Goal: Information Seeking & Learning: Learn about a topic

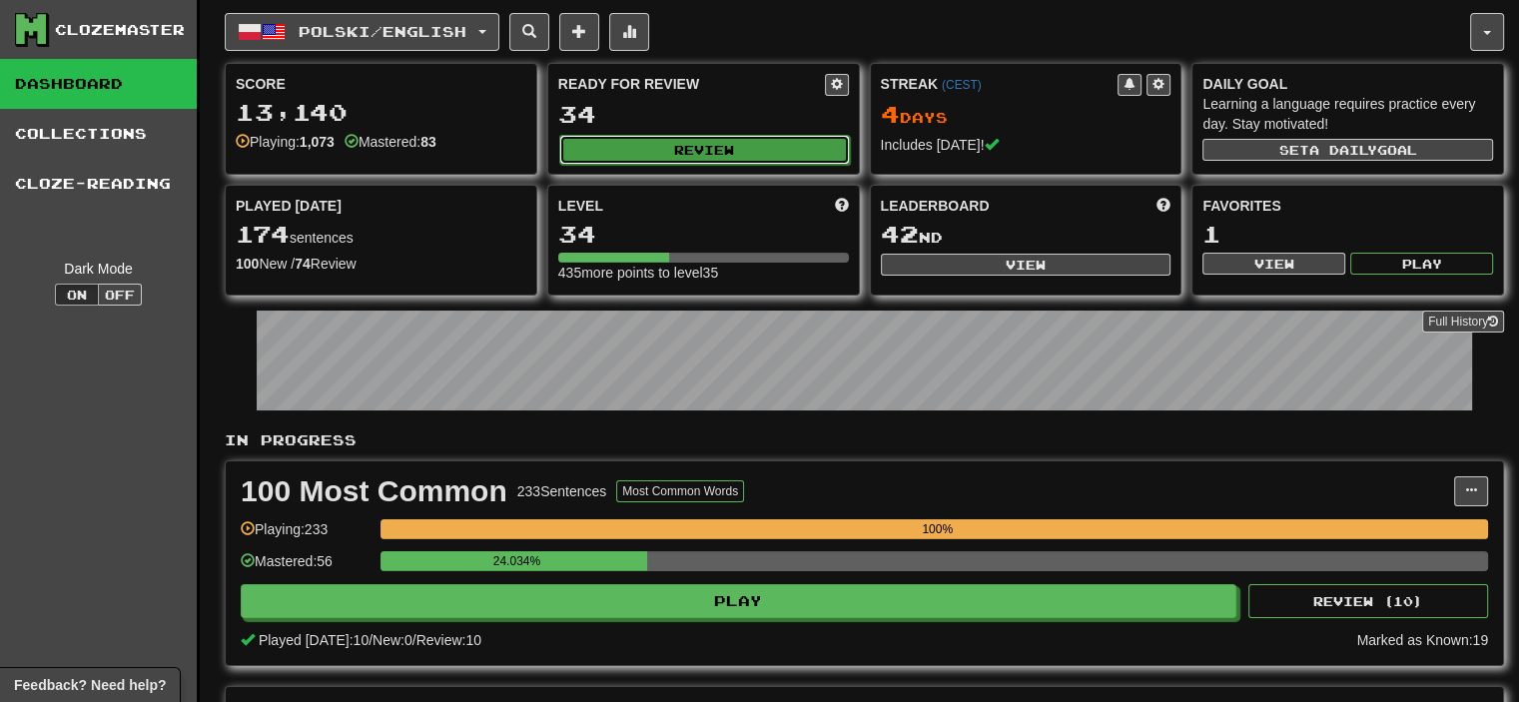
click at [707, 155] on button "Review" at bounding box center [704, 150] width 291 height 30
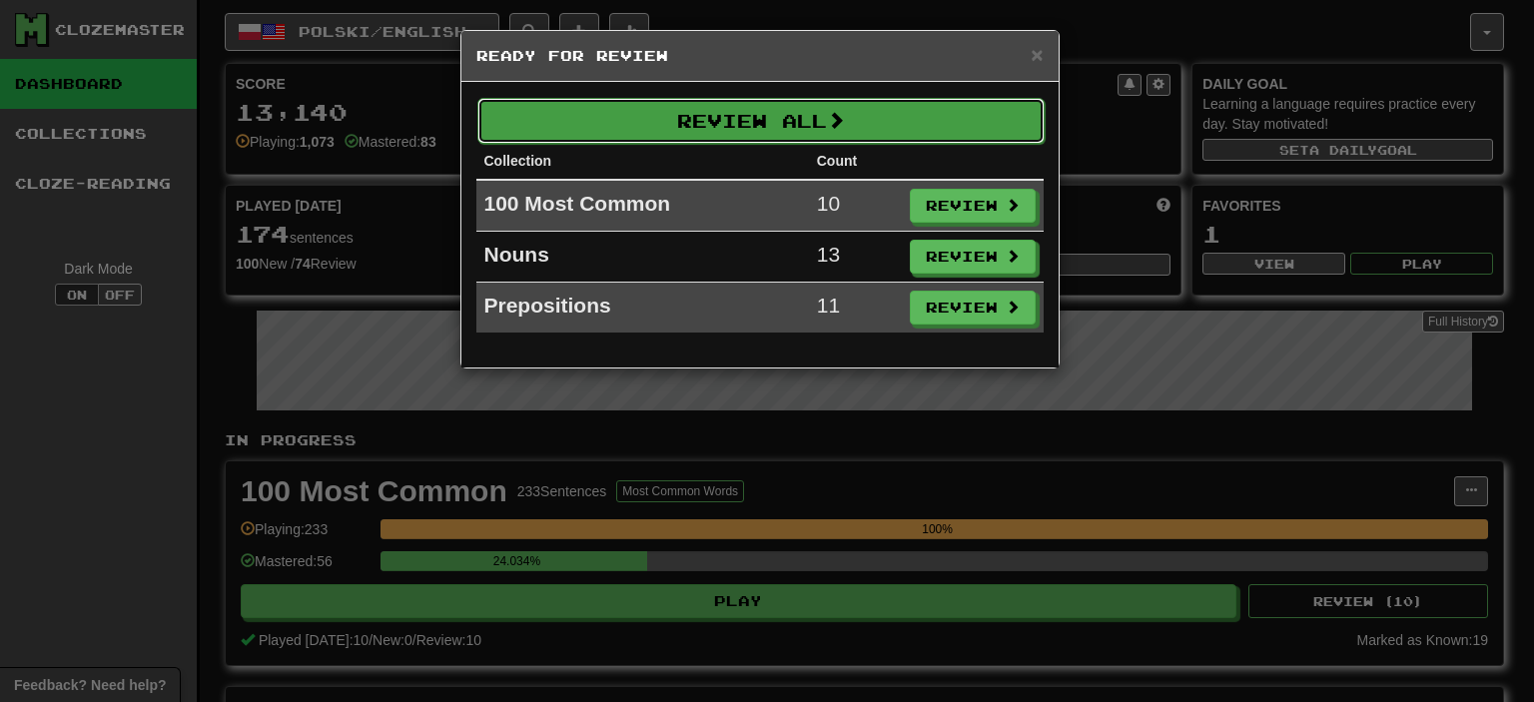
click at [776, 126] on button "Review All" at bounding box center [760, 121] width 567 height 46
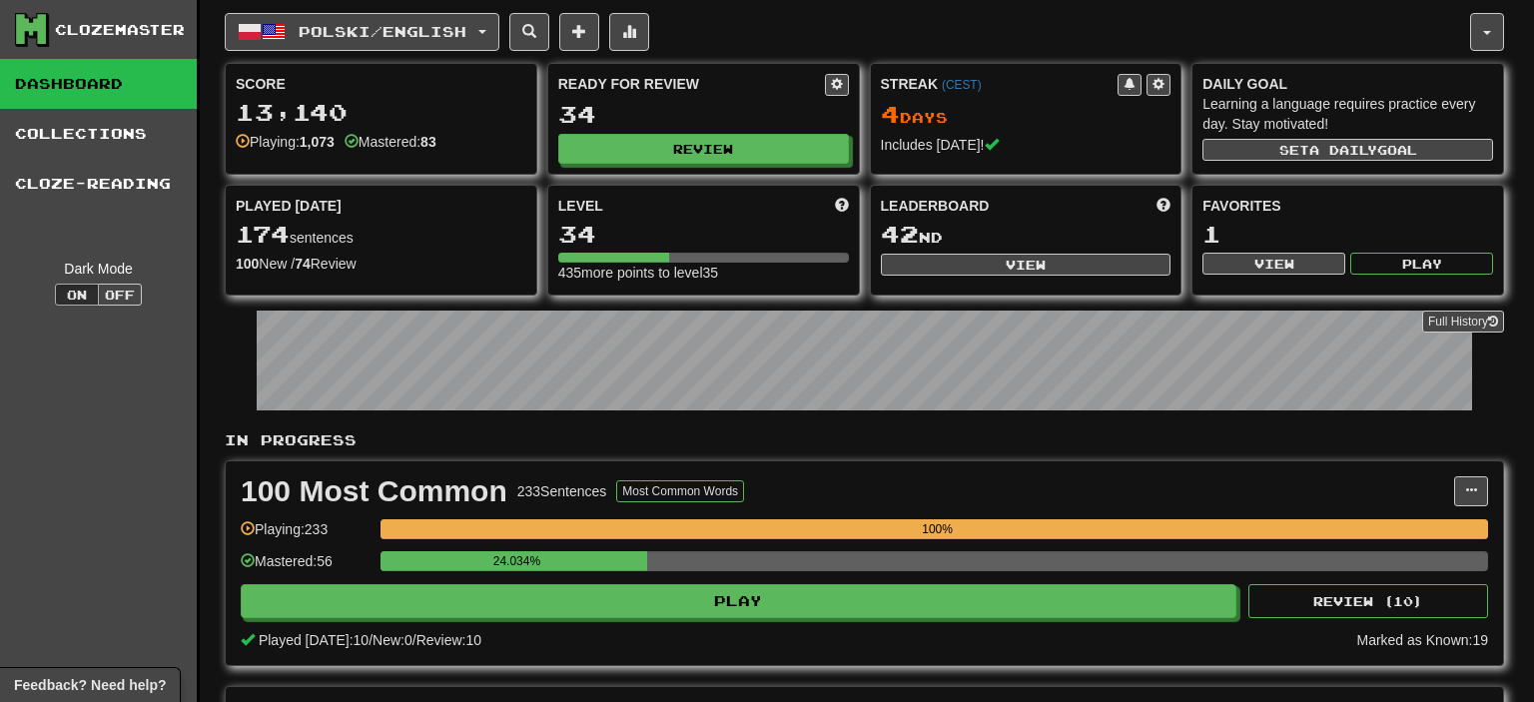
select select "********"
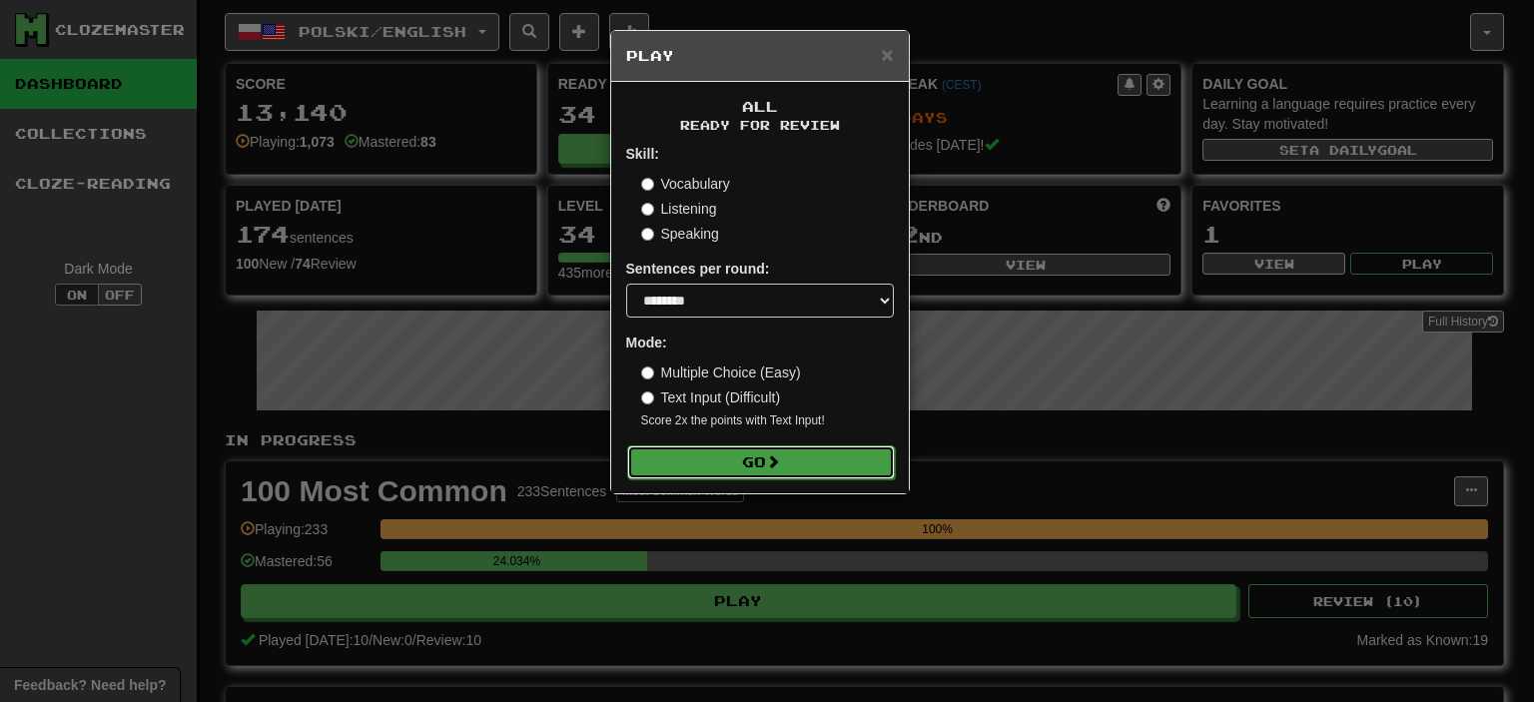
click at [748, 462] on button "Go" at bounding box center [761, 462] width 268 height 34
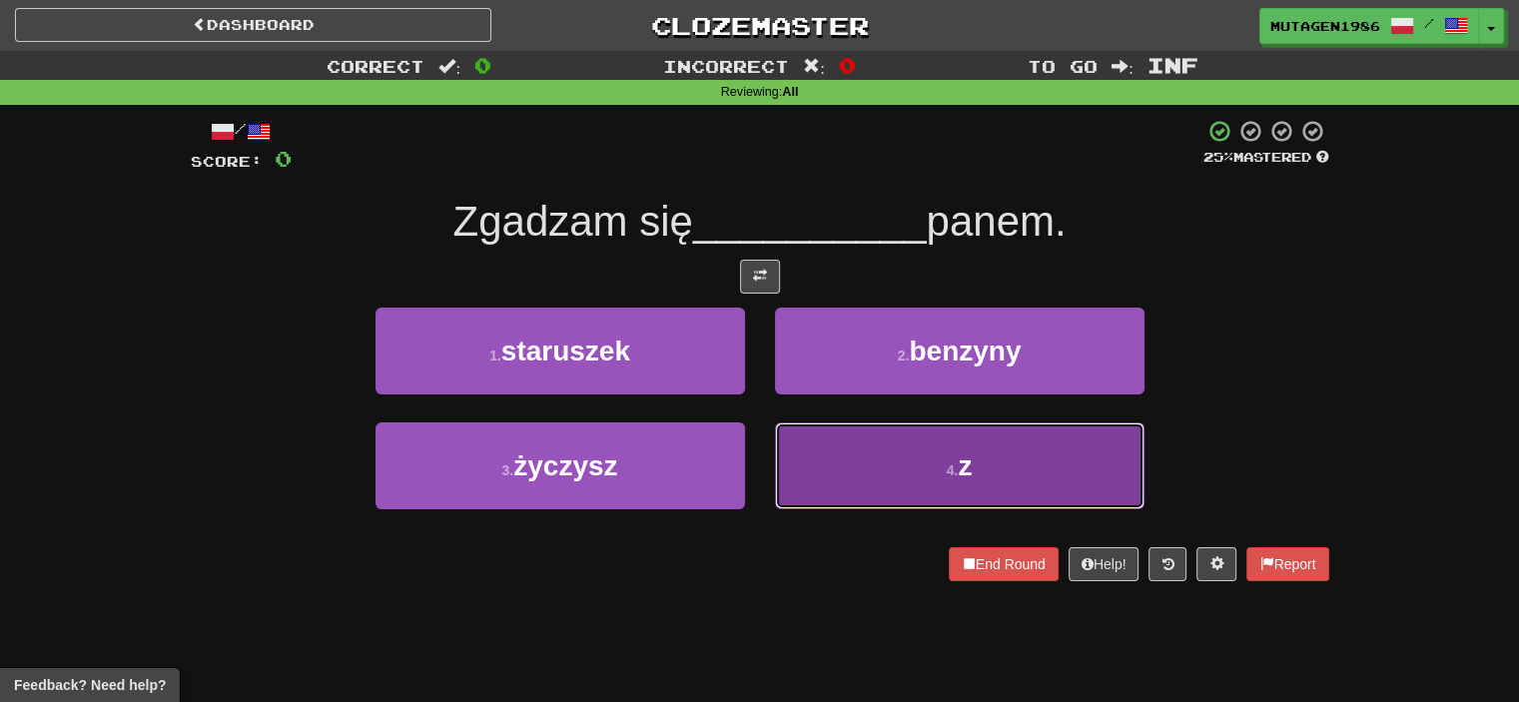
click at [899, 443] on button "4 . z" at bounding box center [959, 465] width 369 height 87
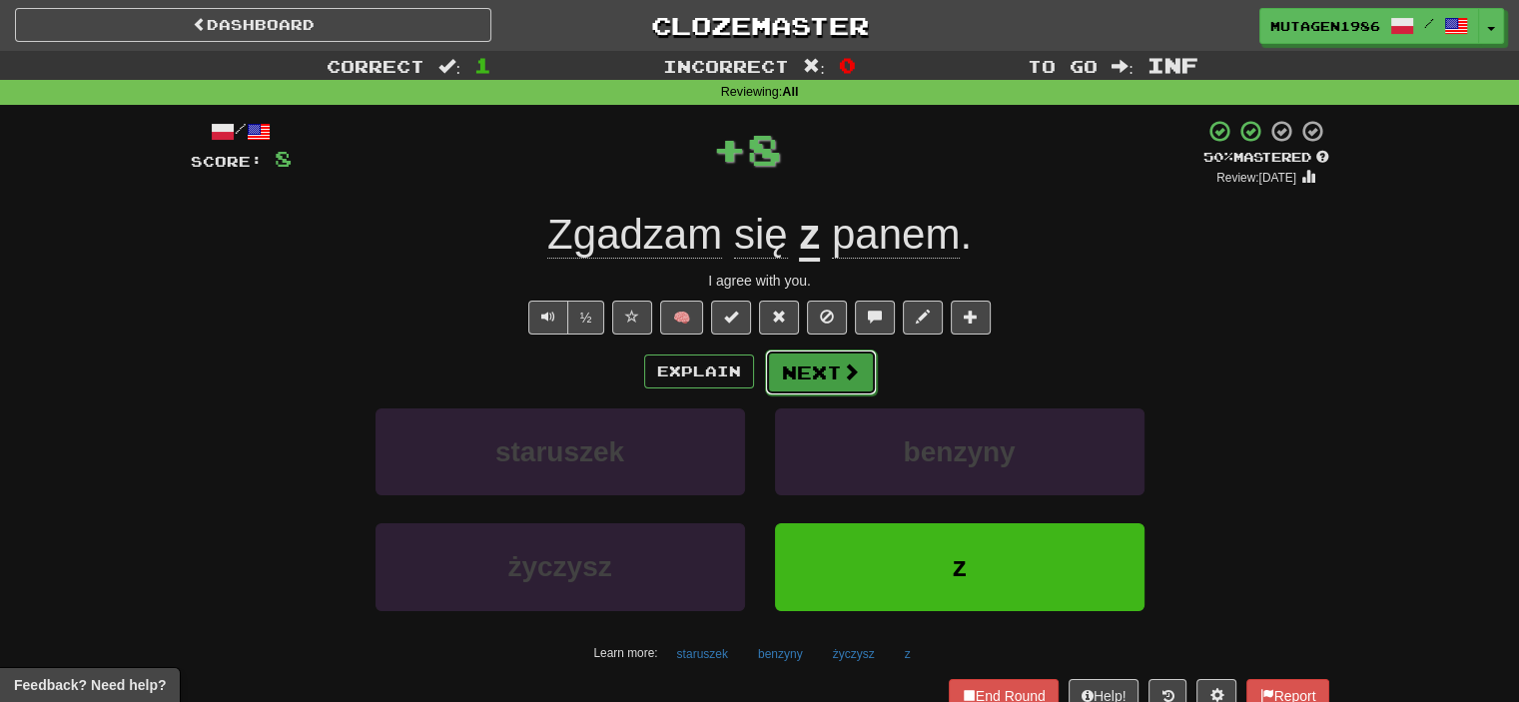
click at [842, 362] on span at bounding box center [851, 371] width 18 height 18
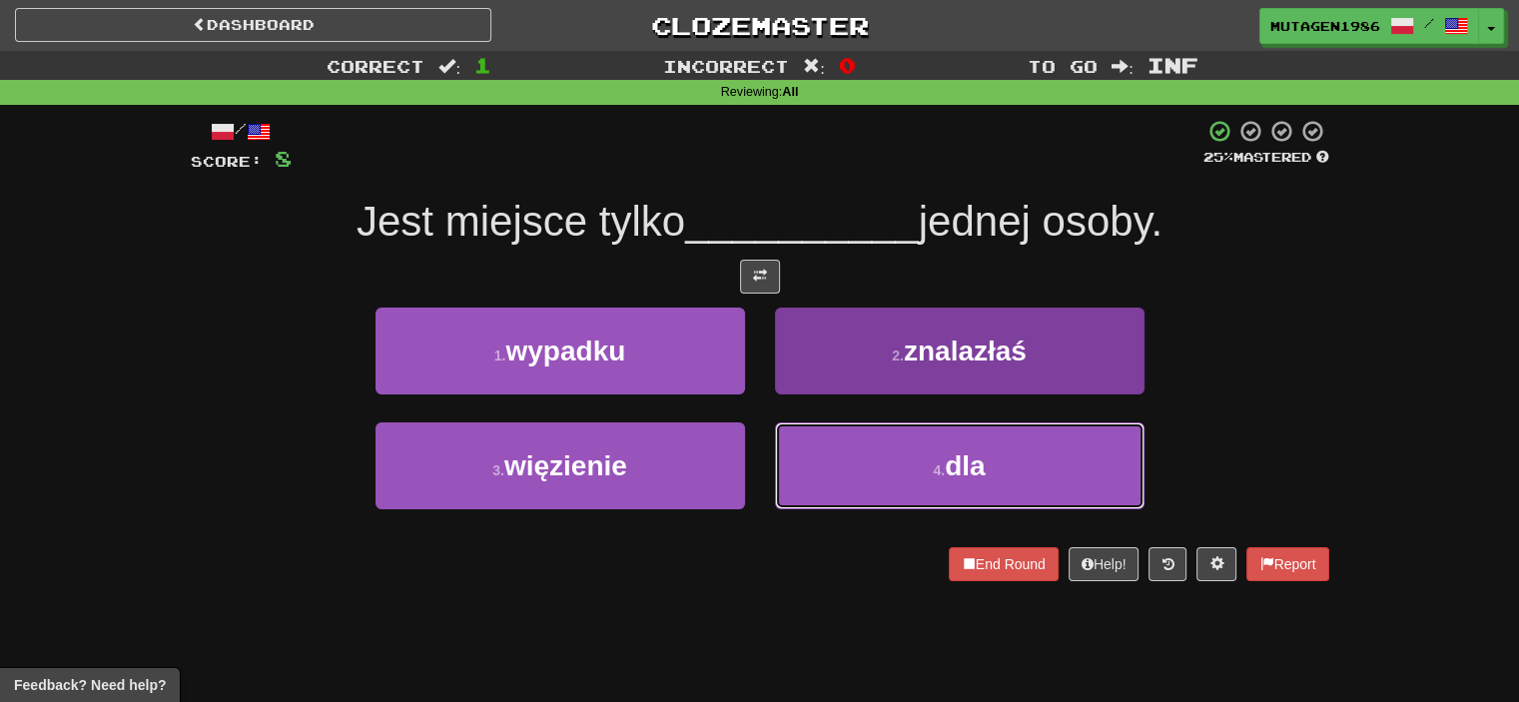
click at [908, 458] on button "4 . dla" at bounding box center [959, 465] width 369 height 87
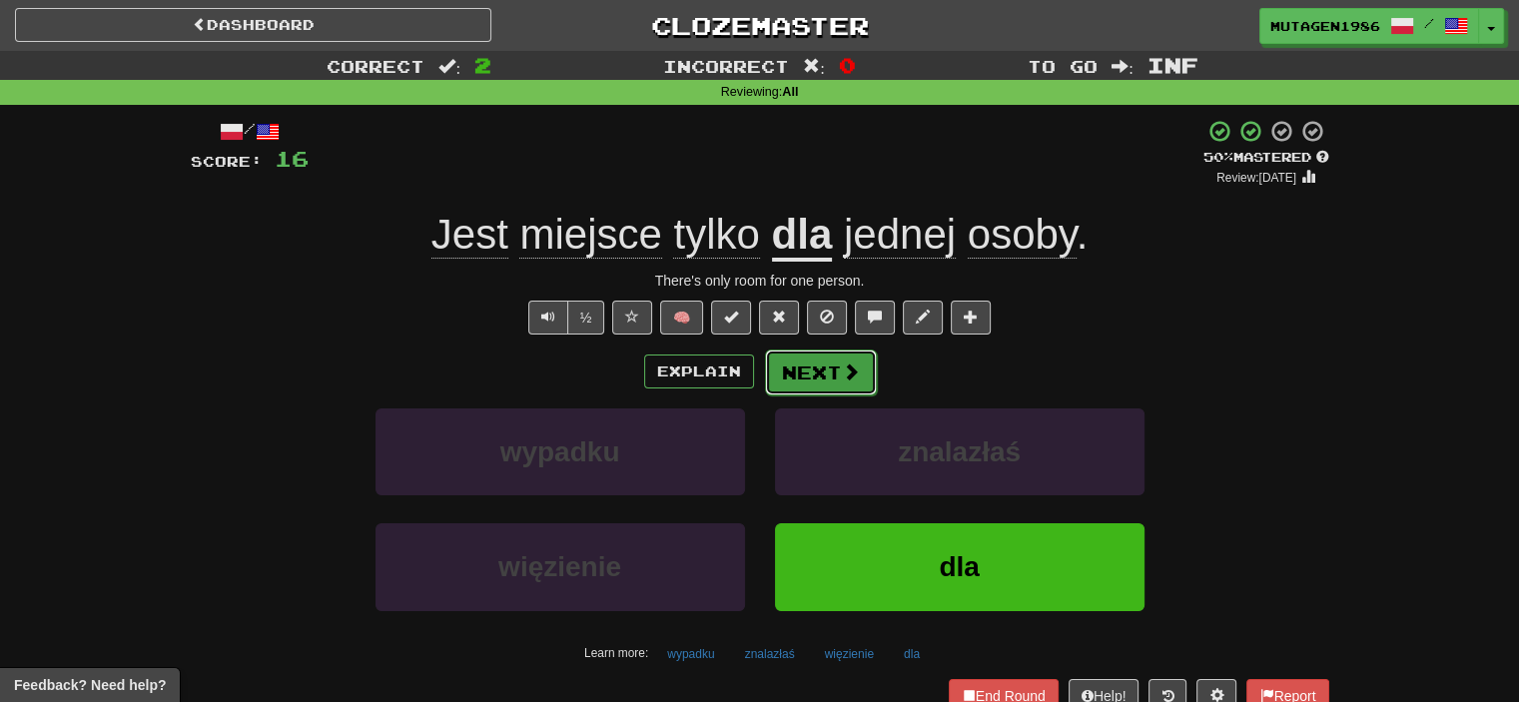
click at [835, 370] on button "Next" at bounding box center [821, 372] width 112 height 46
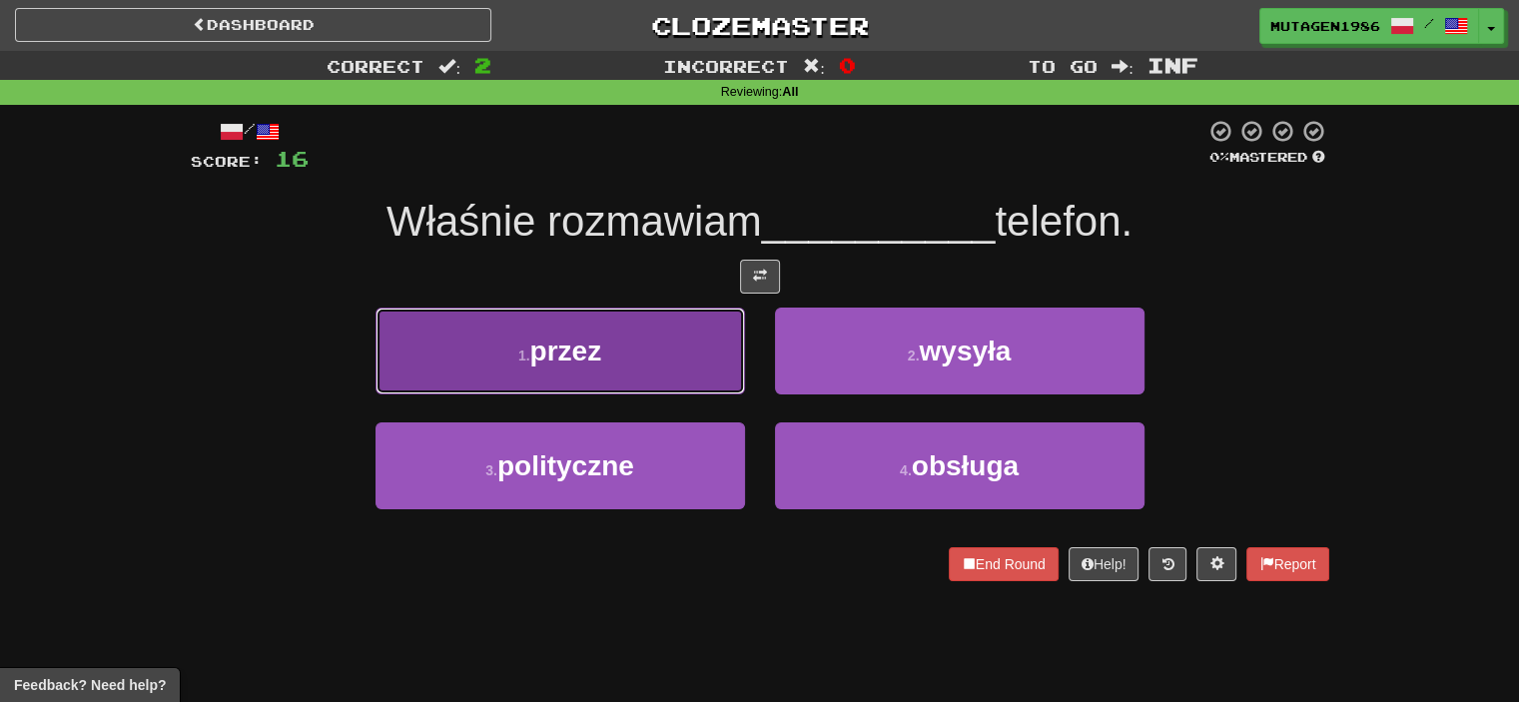
click at [575, 327] on button "1 . przez" at bounding box center [559, 351] width 369 height 87
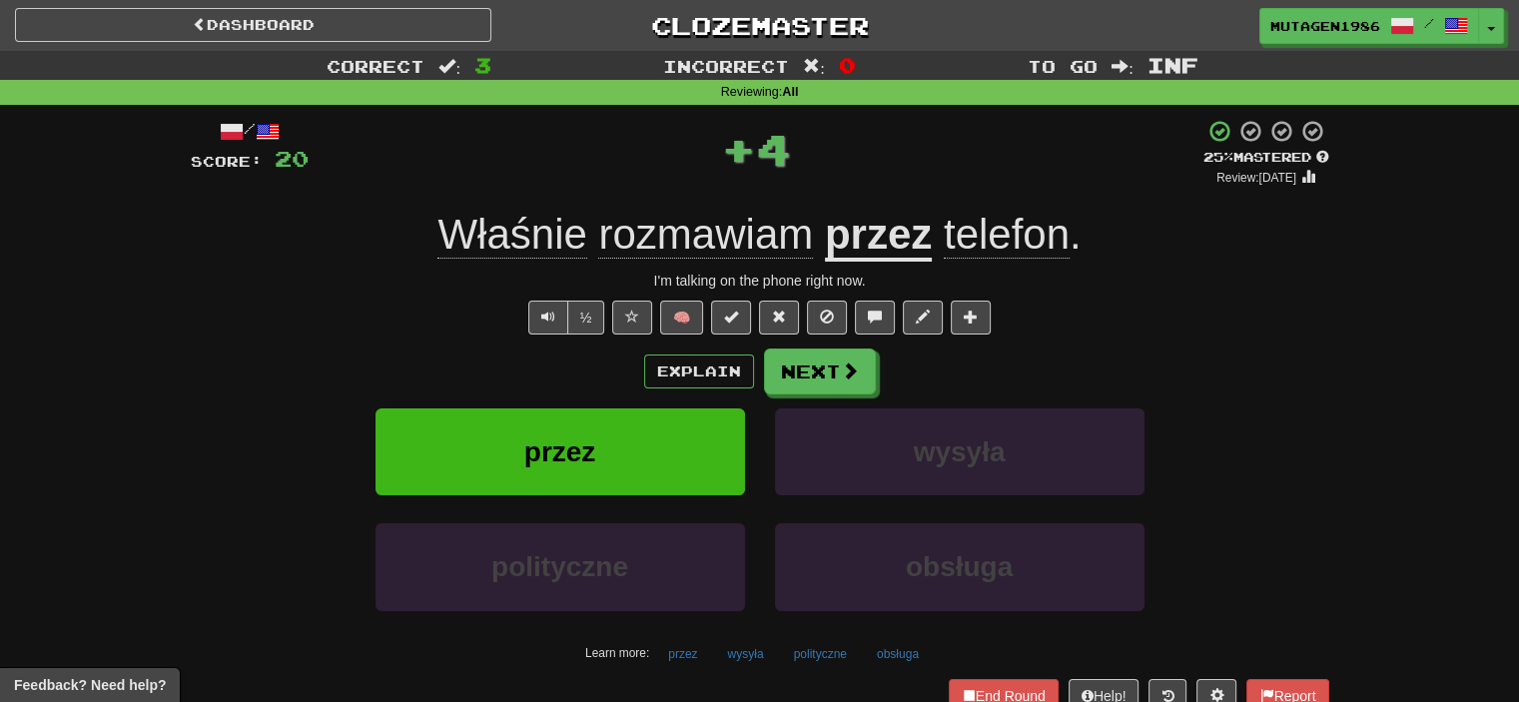
click at [598, 228] on span "Właśnie" at bounding box center [705, 235] width 215 height 48
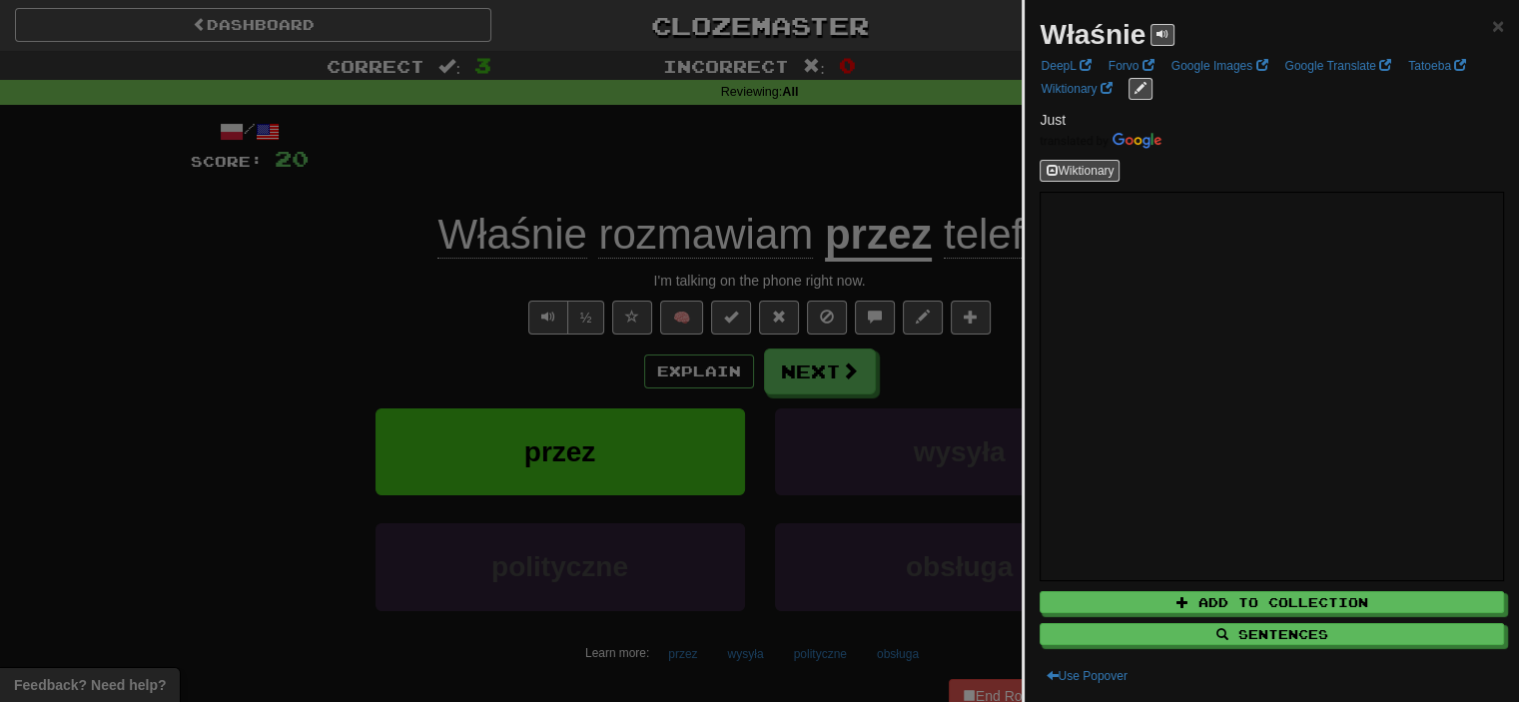
click at [487, 227] on div at bounding box center [759, 351] width 1519 height 702
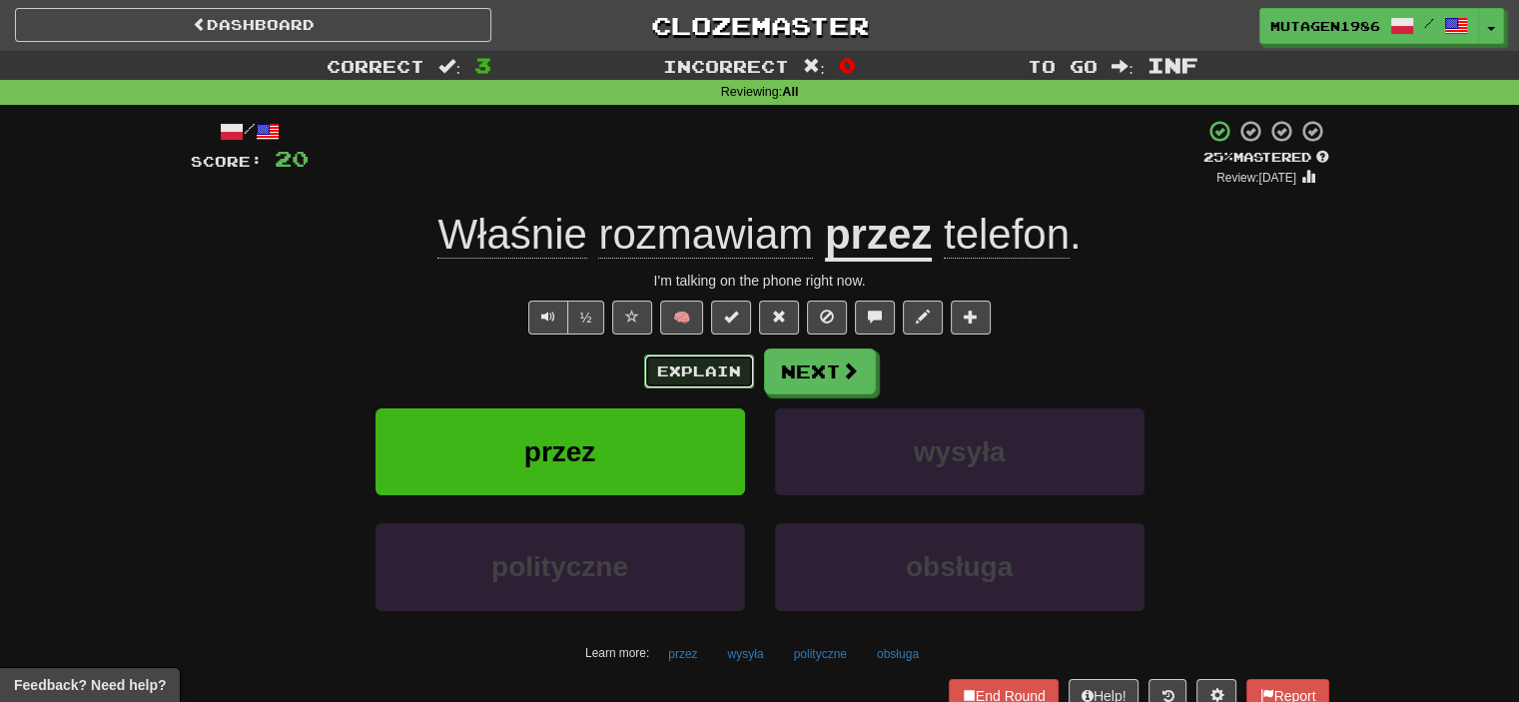
click at [720, 371] on button "Explain" at bounding box center [699, 371] width 110 height 34
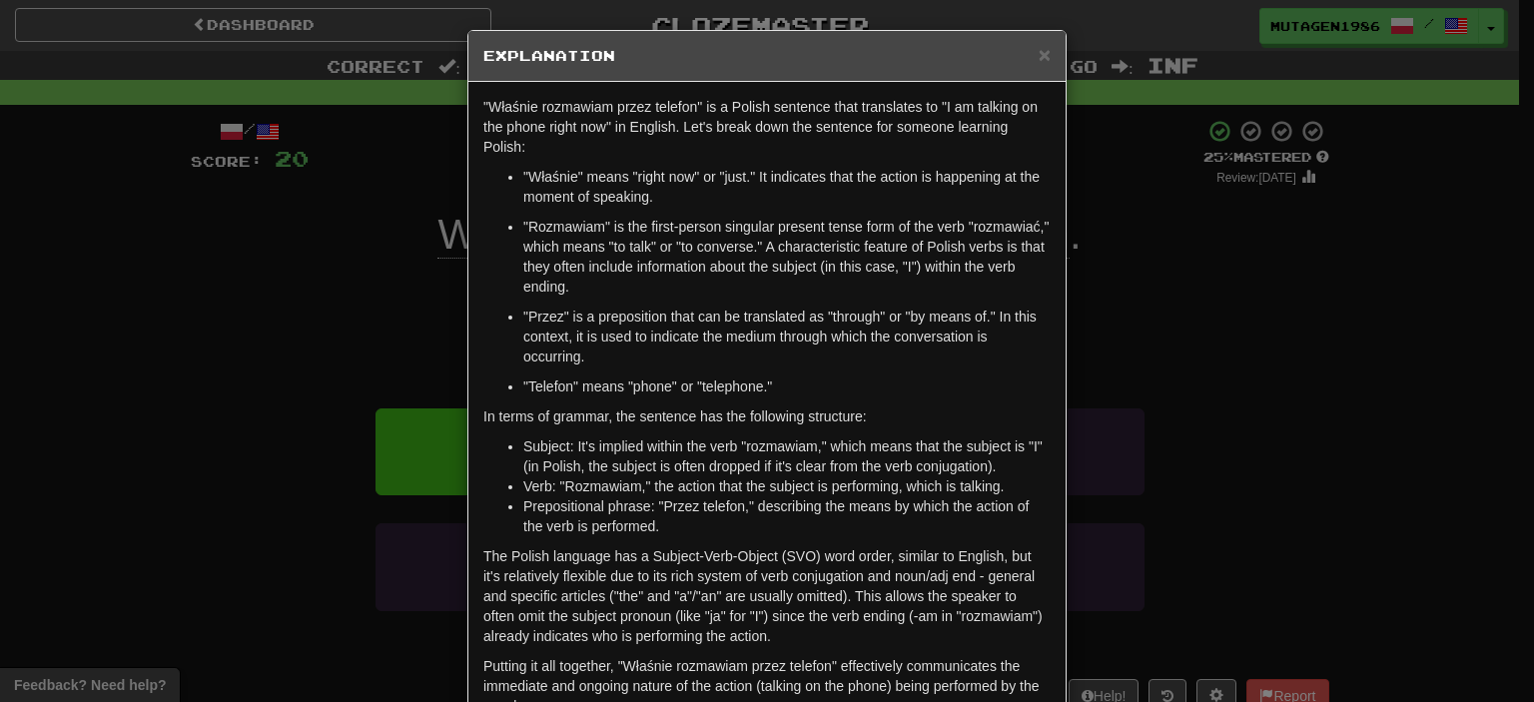
click at [325, 465] on div "× Explanation "Właśnie rozmawiam przez telefon" is a Polish sentence that trans…" at bounding box center [767, 351] width 1534 height 702
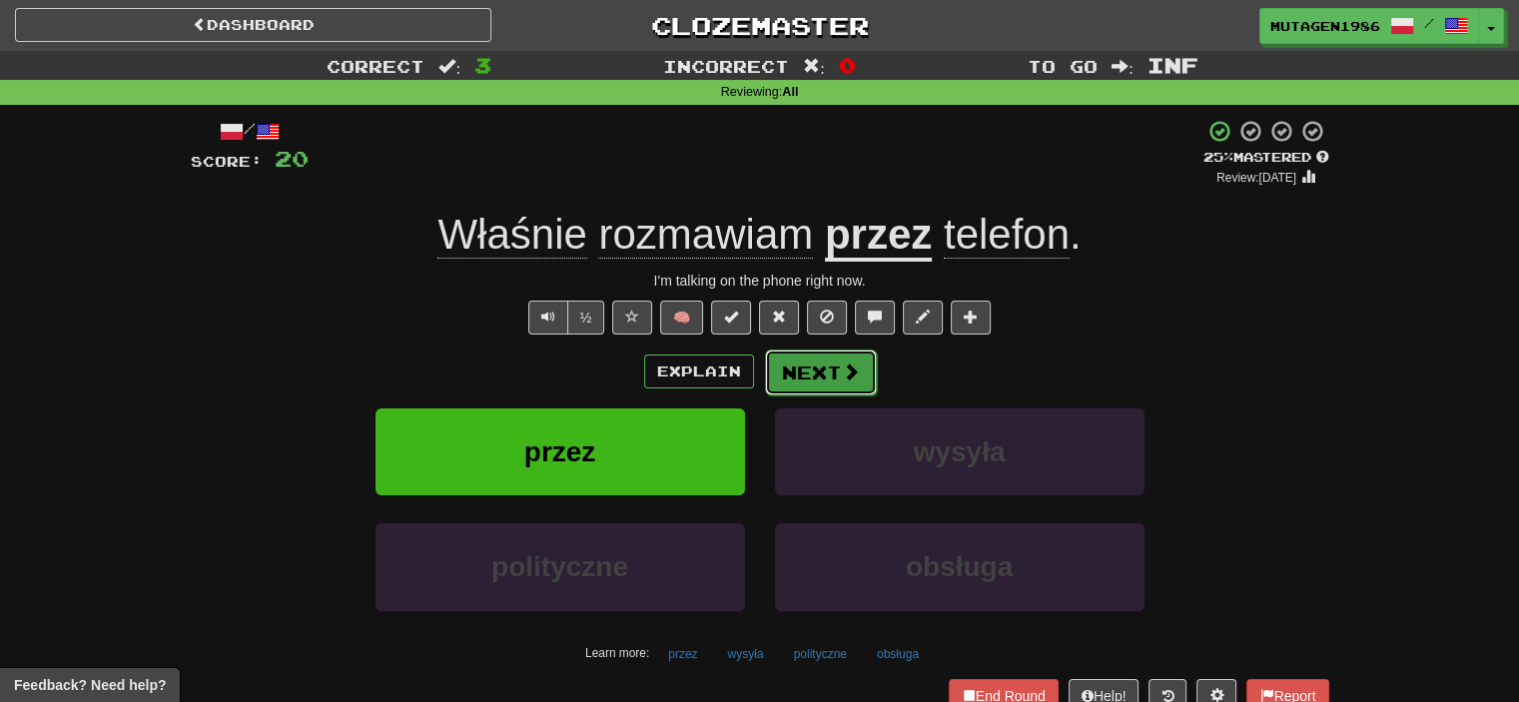
click at [799, 361] on button "Next" at bounding box center [821, 372] width 112 height 46
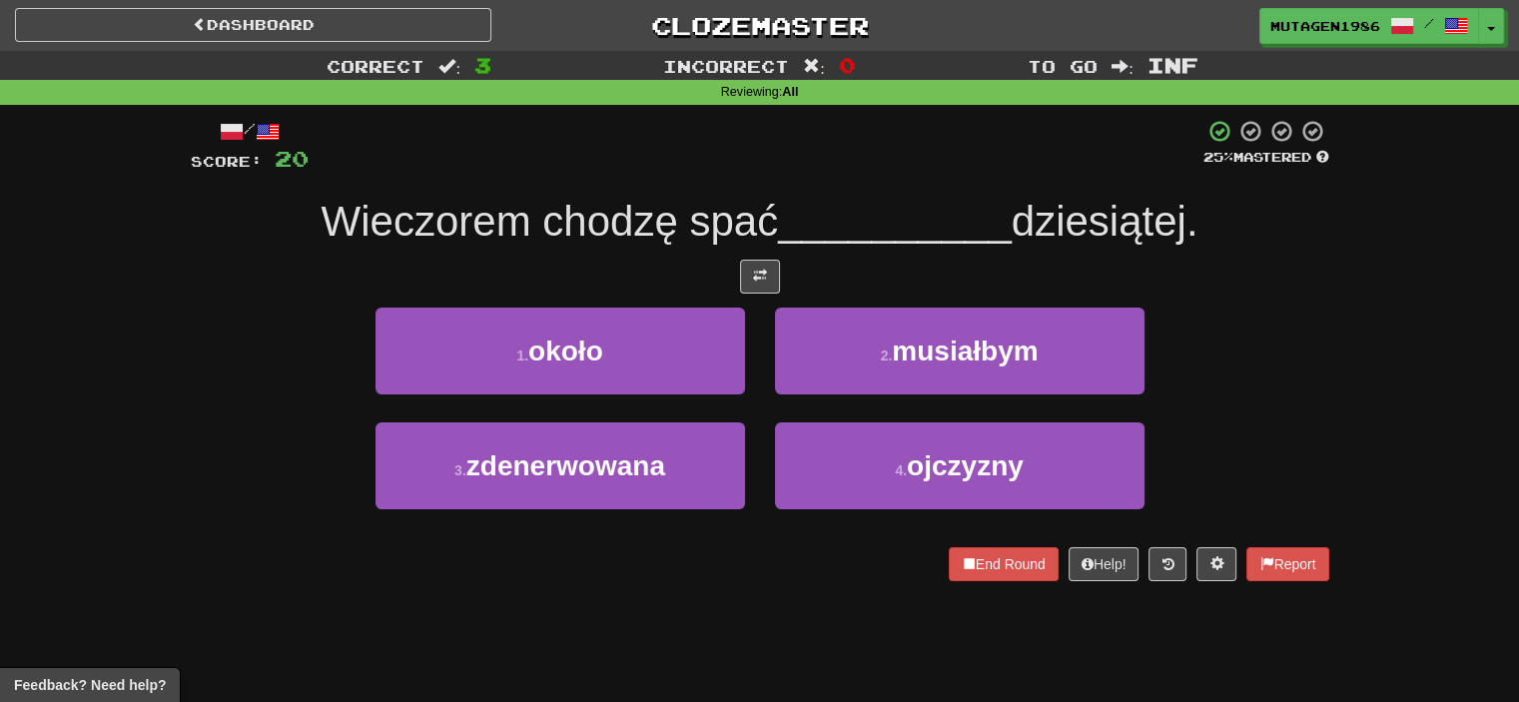
click at [610, 224] on span "Wieczorem chodzę spać" at bounding box center [550, 221] width 457 height 47
click at [1098, 223] on span "dziesiątej." at bounding box center [1104, 221] width 187 height 47
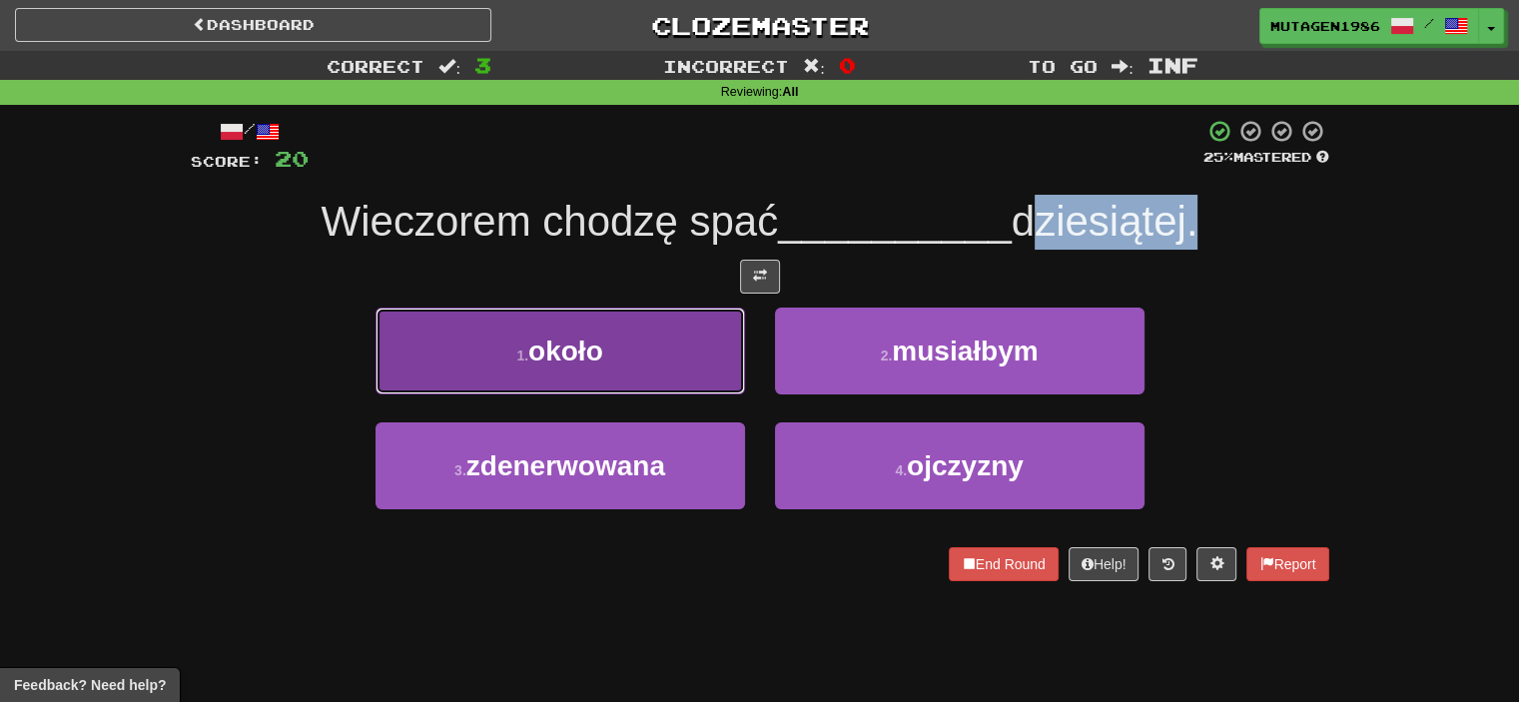
click at [570, 310] on button "1 . około" at bounding box center [559, 351] width 369 height 87
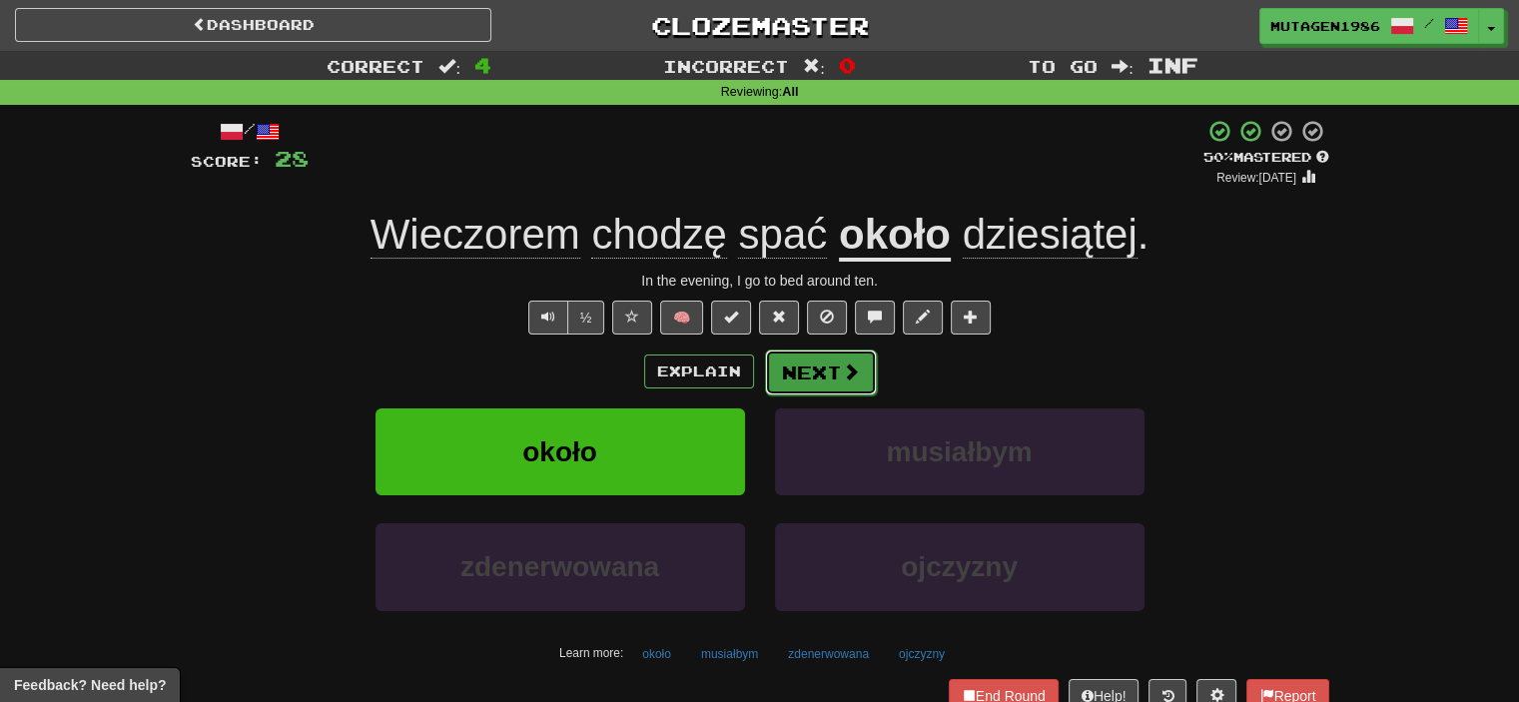
click at [850, 364] on span at bounding box center [851, 371] width 18 height 18
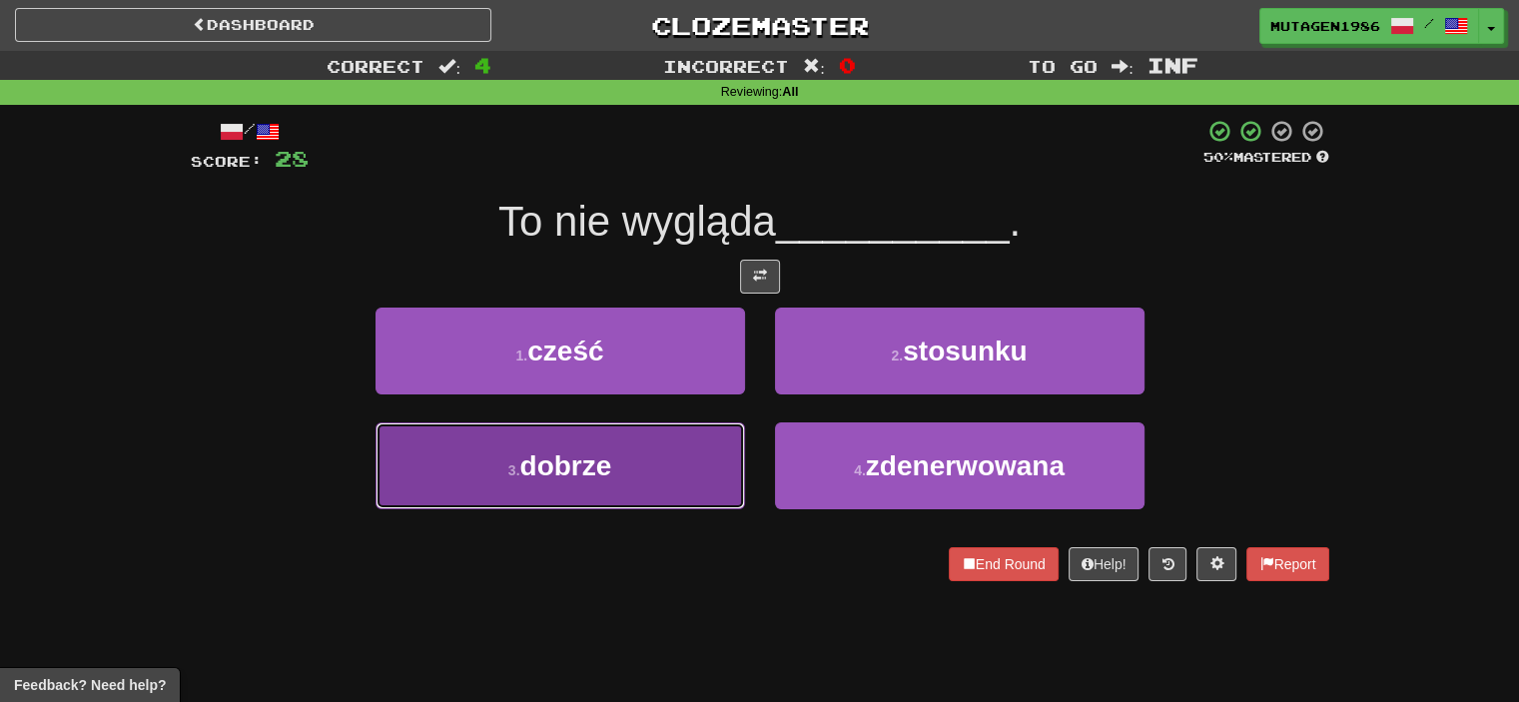
click at [648, 454] on button "3 . dobrze" at bounding box center [559, 465] width 369 height 87
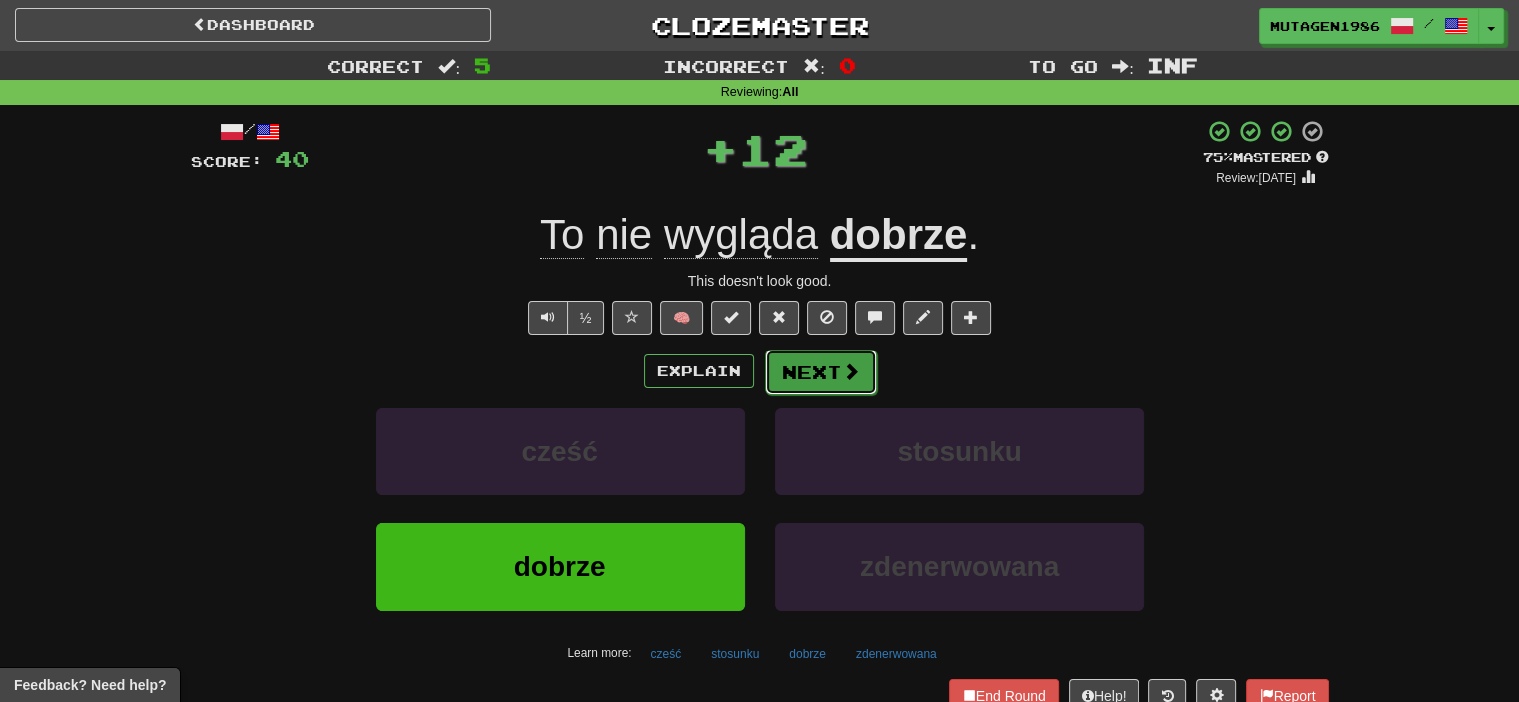
click at [824, 378] on button "Next" at bounding box center [821, 372] width 112 height 46
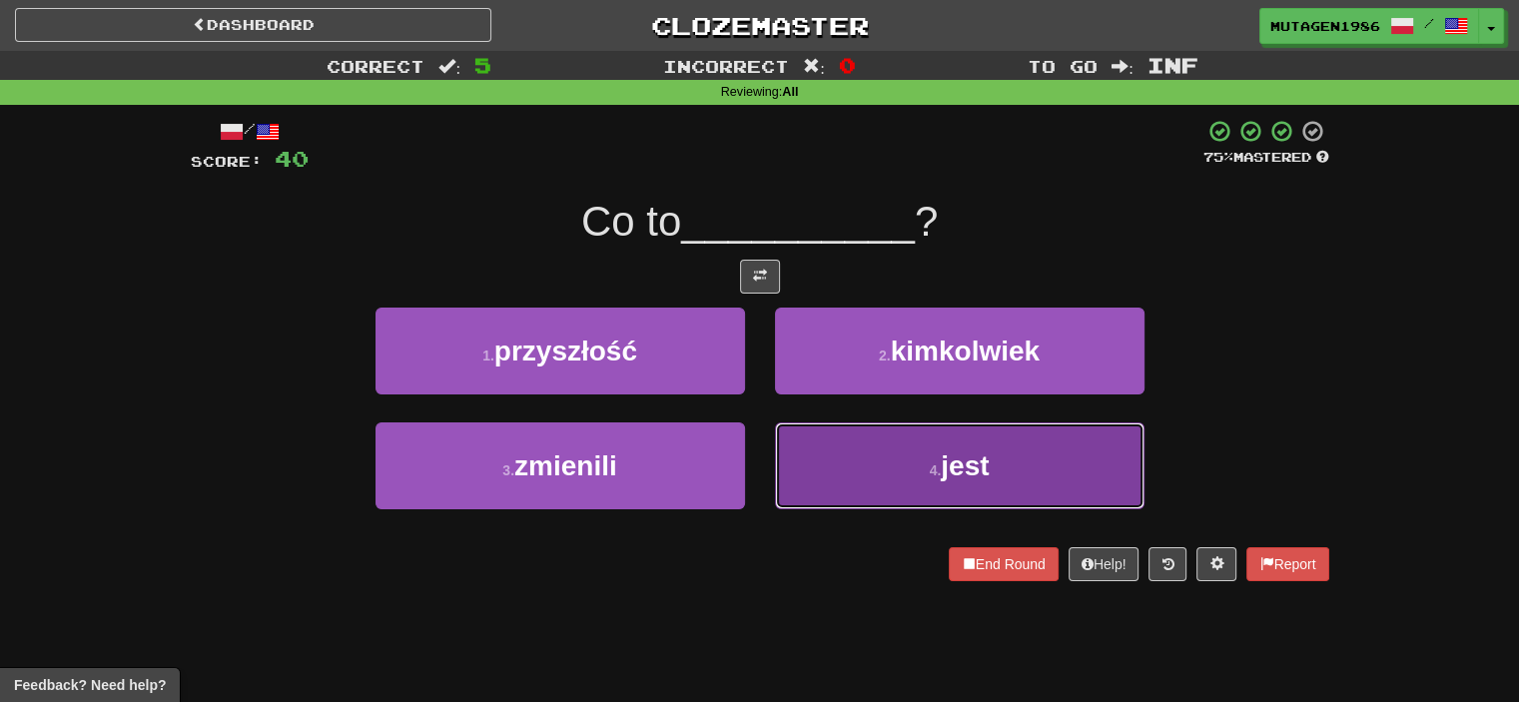
click at [861, 442] on button "4 . jest" at bounding box center [959, 465] width 369 height 87
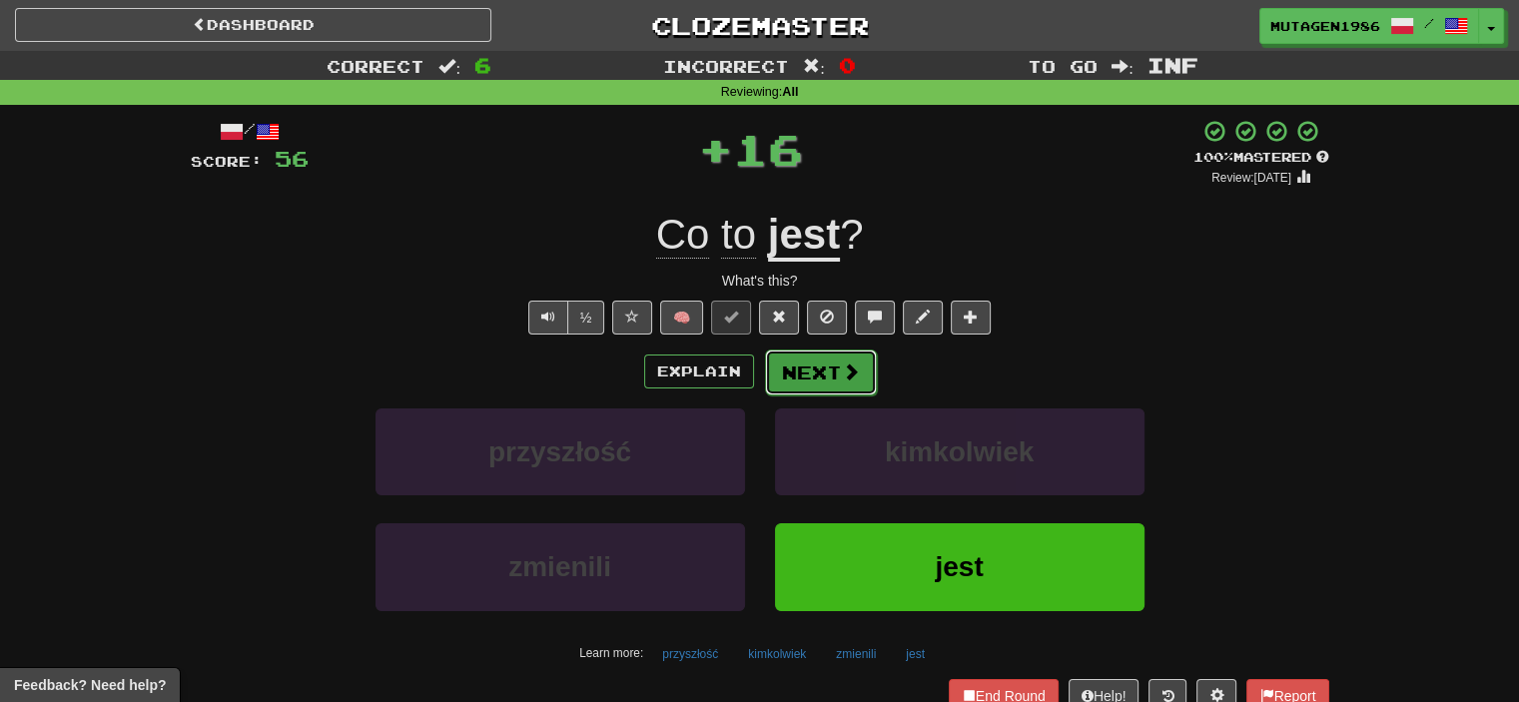
click at [835, 367] on button "Next" at bounding box center [821, 372] width 112 height 46
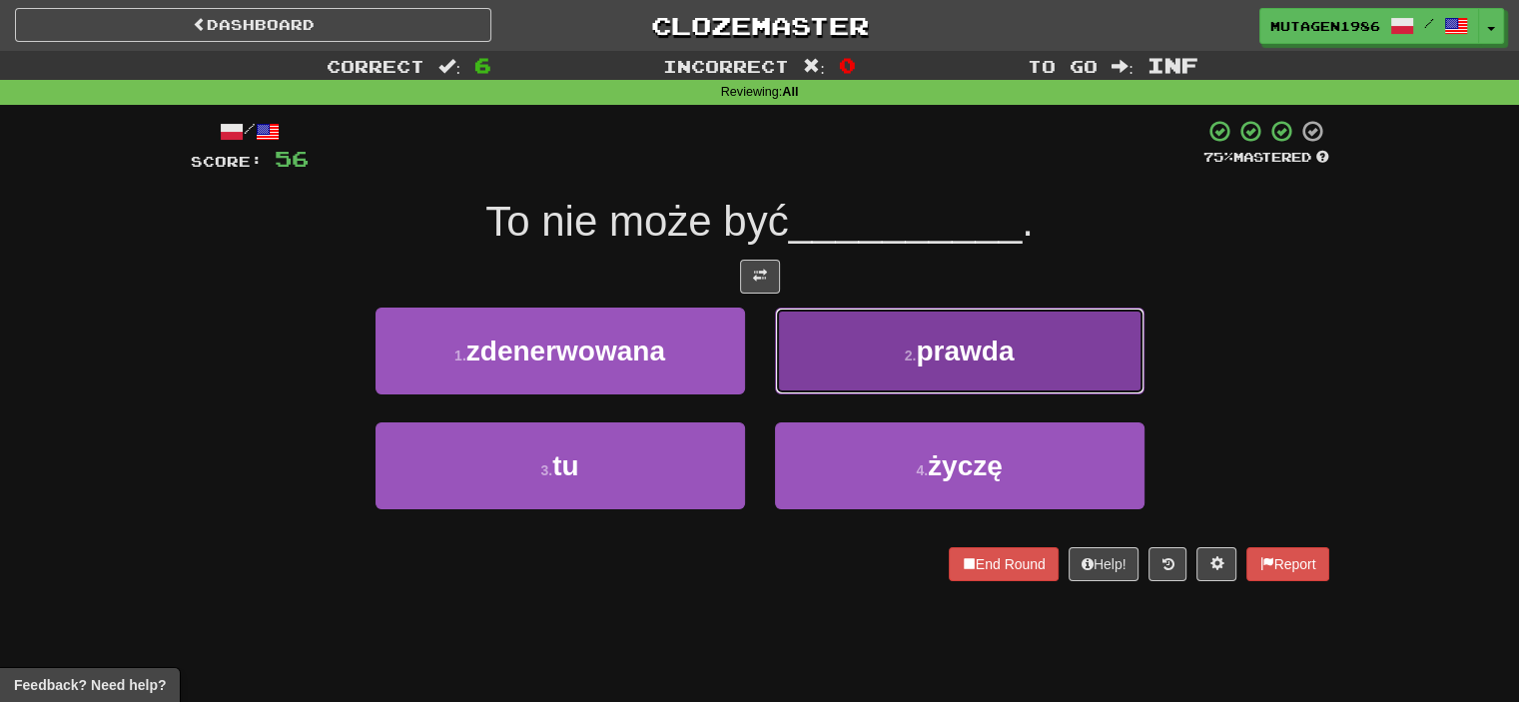
click at [964, 340] on span "prawda" at bounding box center [965, 351] width 98 height 31
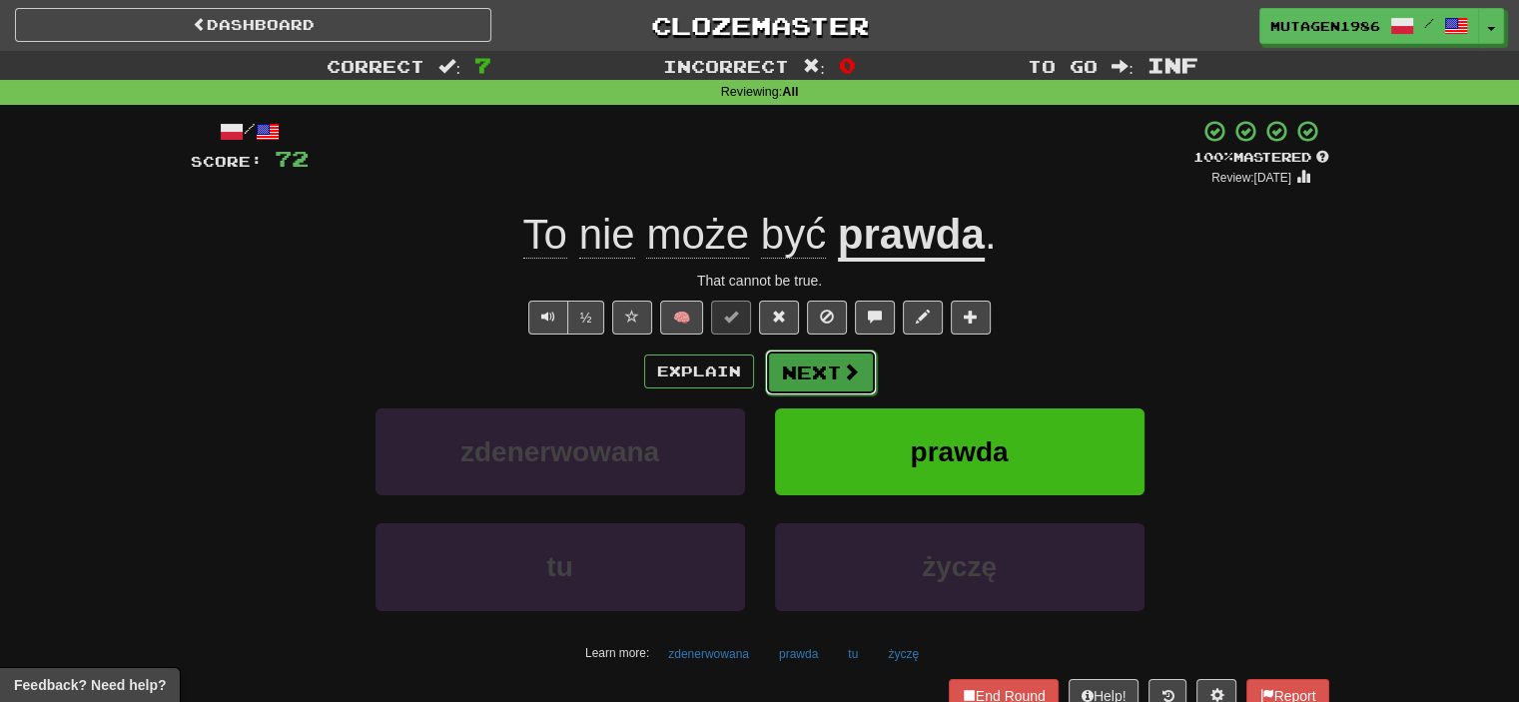
click at [843, 370] on span at bounding box center [851, 371] width 18 height 18
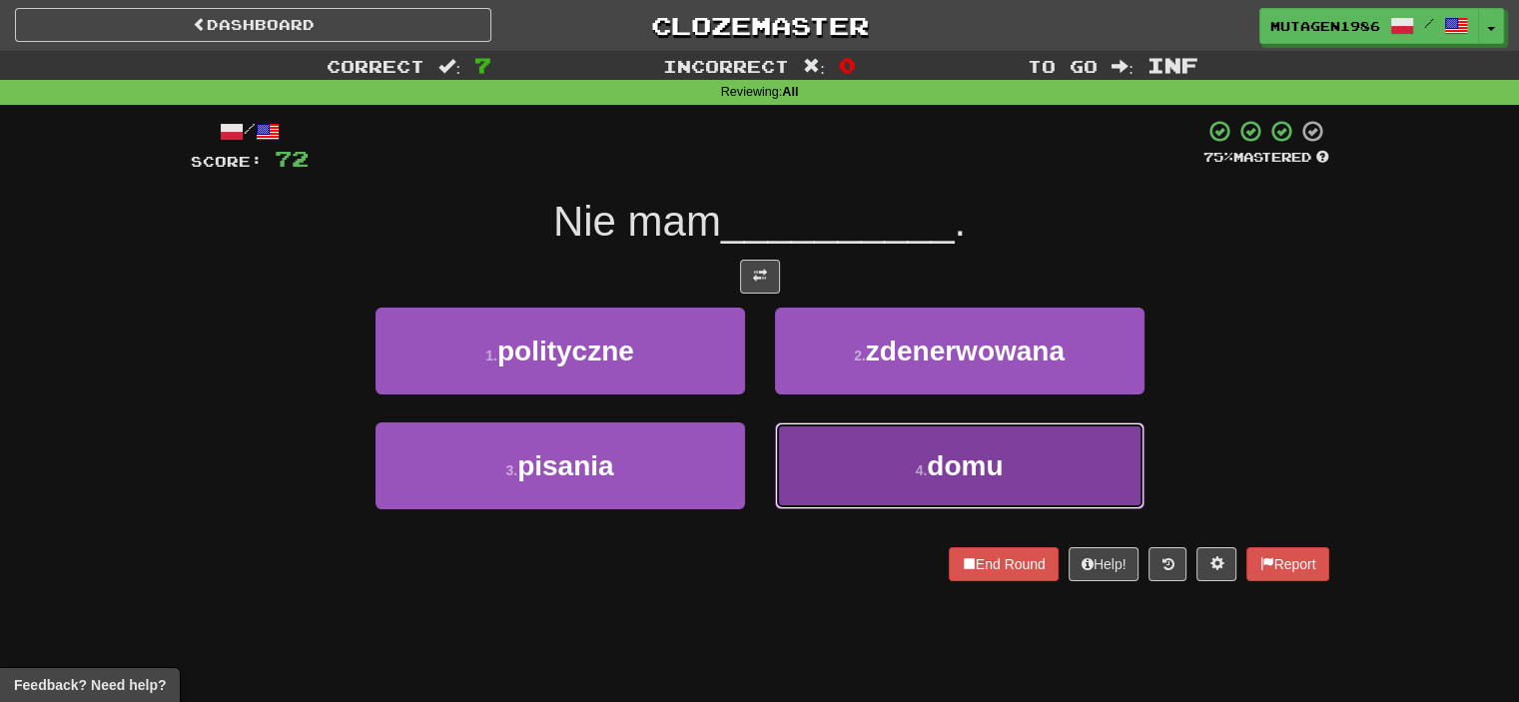
click at [927, 442] on button "4 . domu" at bounding box center [959, 465] width 369 height 87
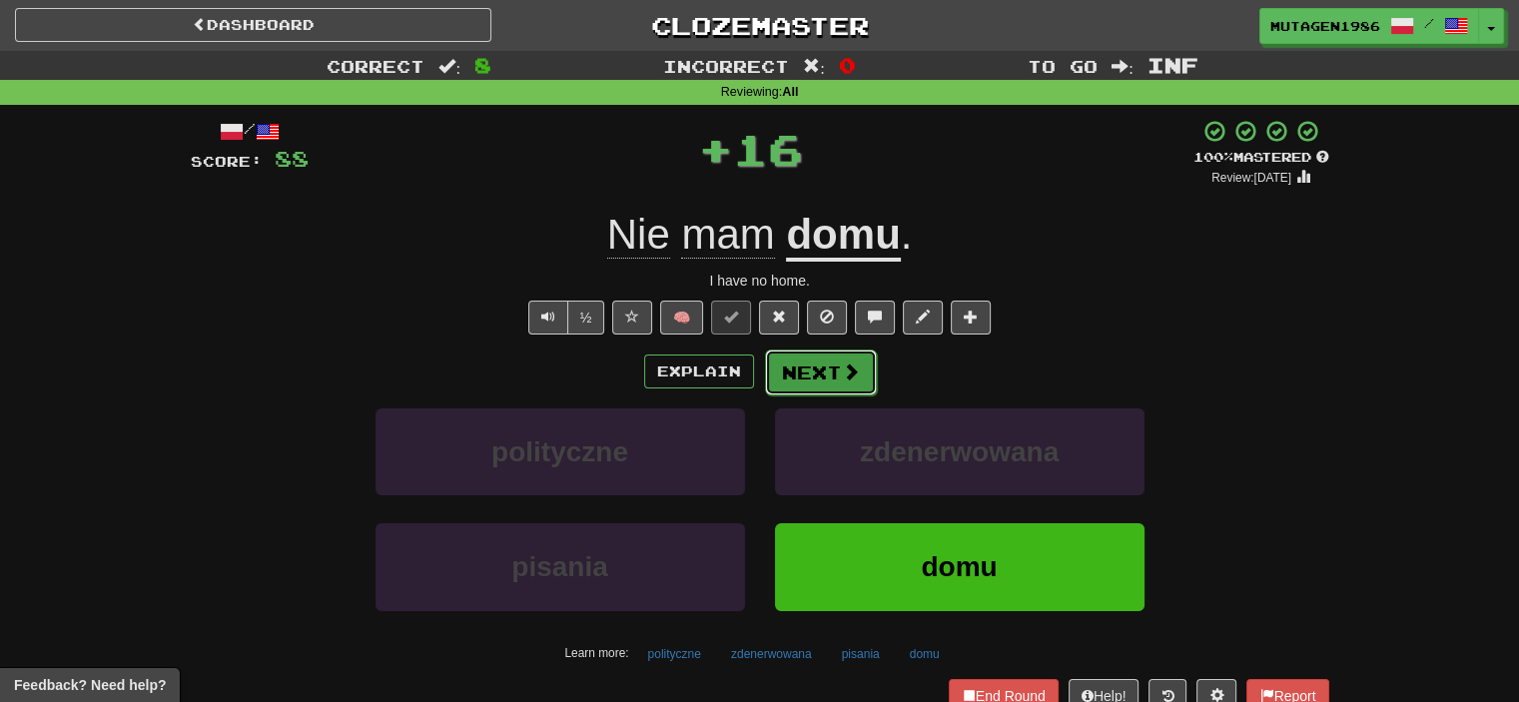
click at [830, 370] on button "Next" at bounding box center [821, 372] width 112 height 46
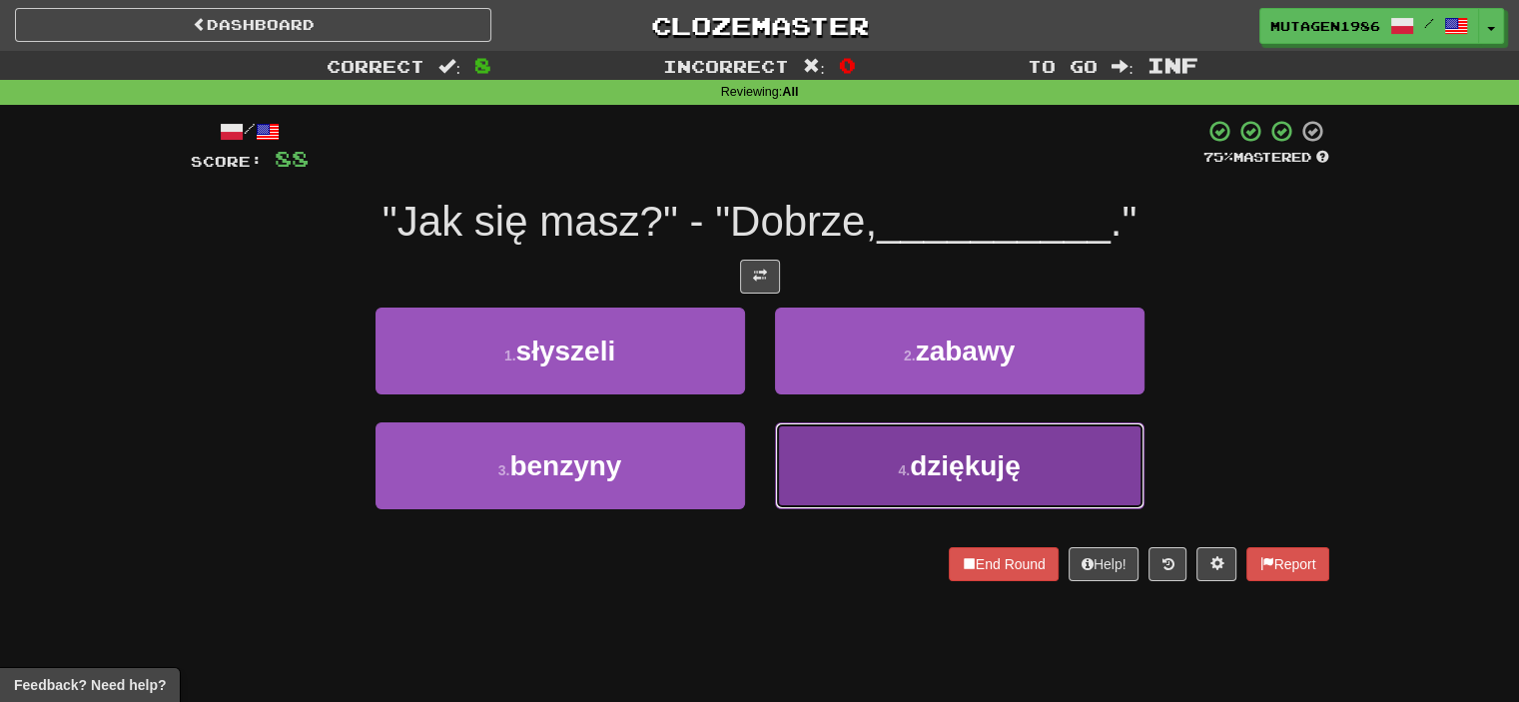
click at [896, 446] on button "4 . dziękuję" at bounding box center [959, 465] width 369 height 87
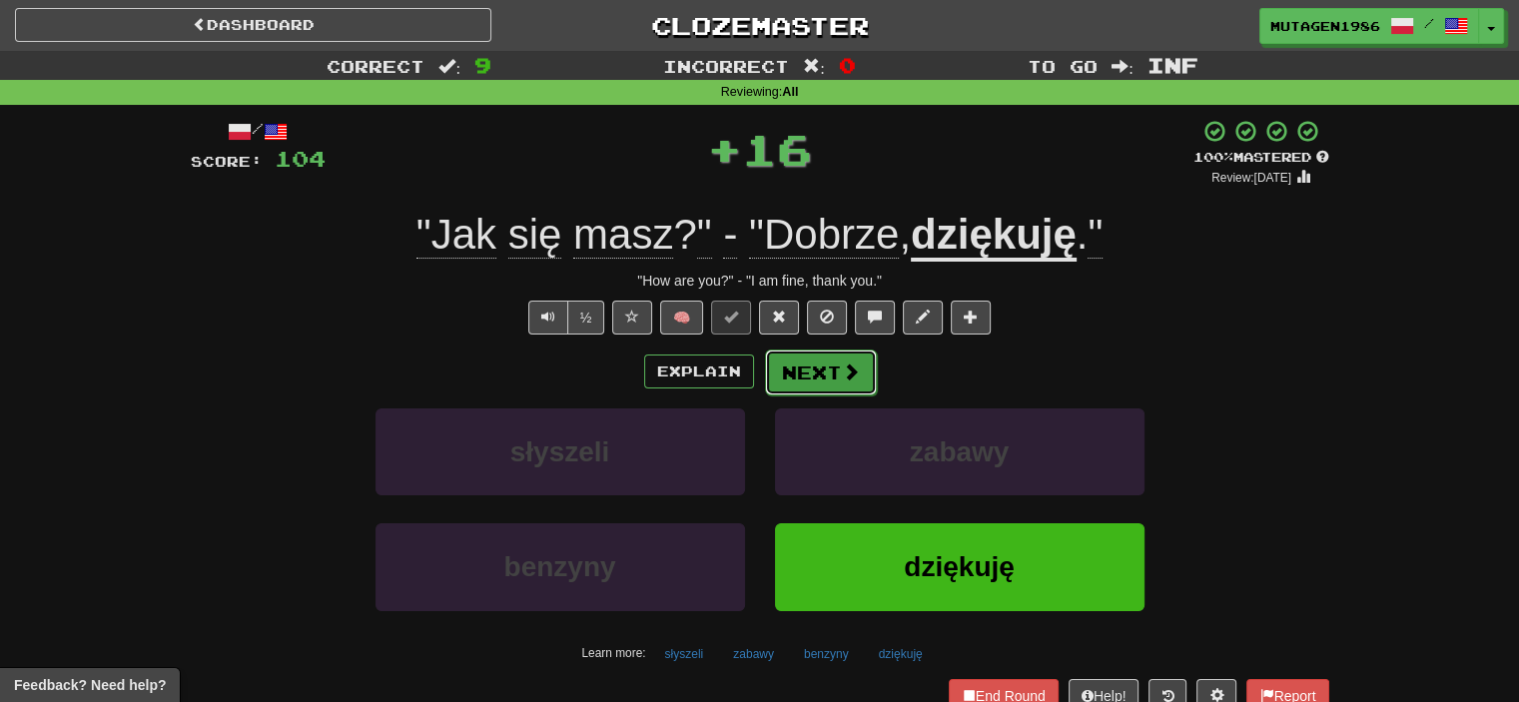
click at [836, 370] on button "Next" at bounding box center [821, 372] width 112 height 46
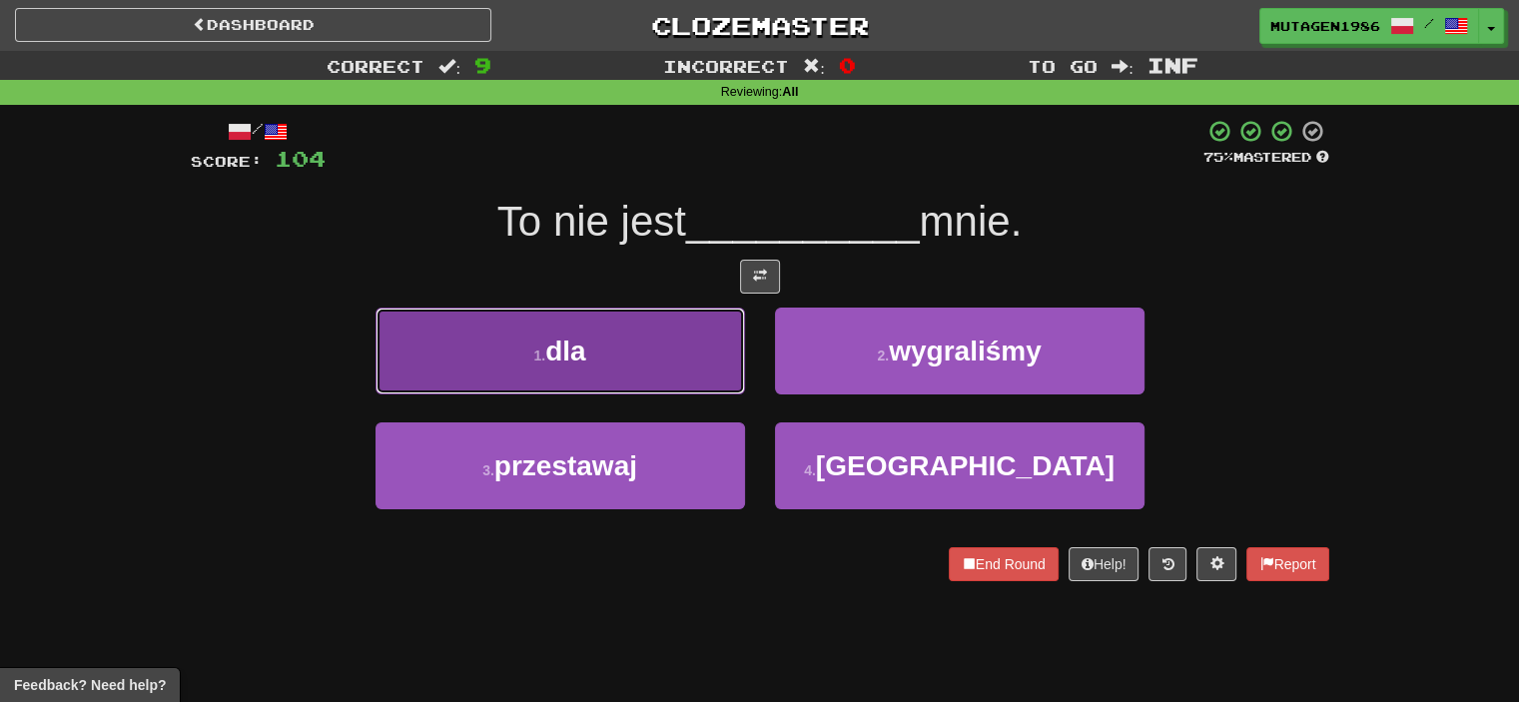
click at [606, 339] on button "1 . dla" at bounding box center [559, 351] width 369 height 87
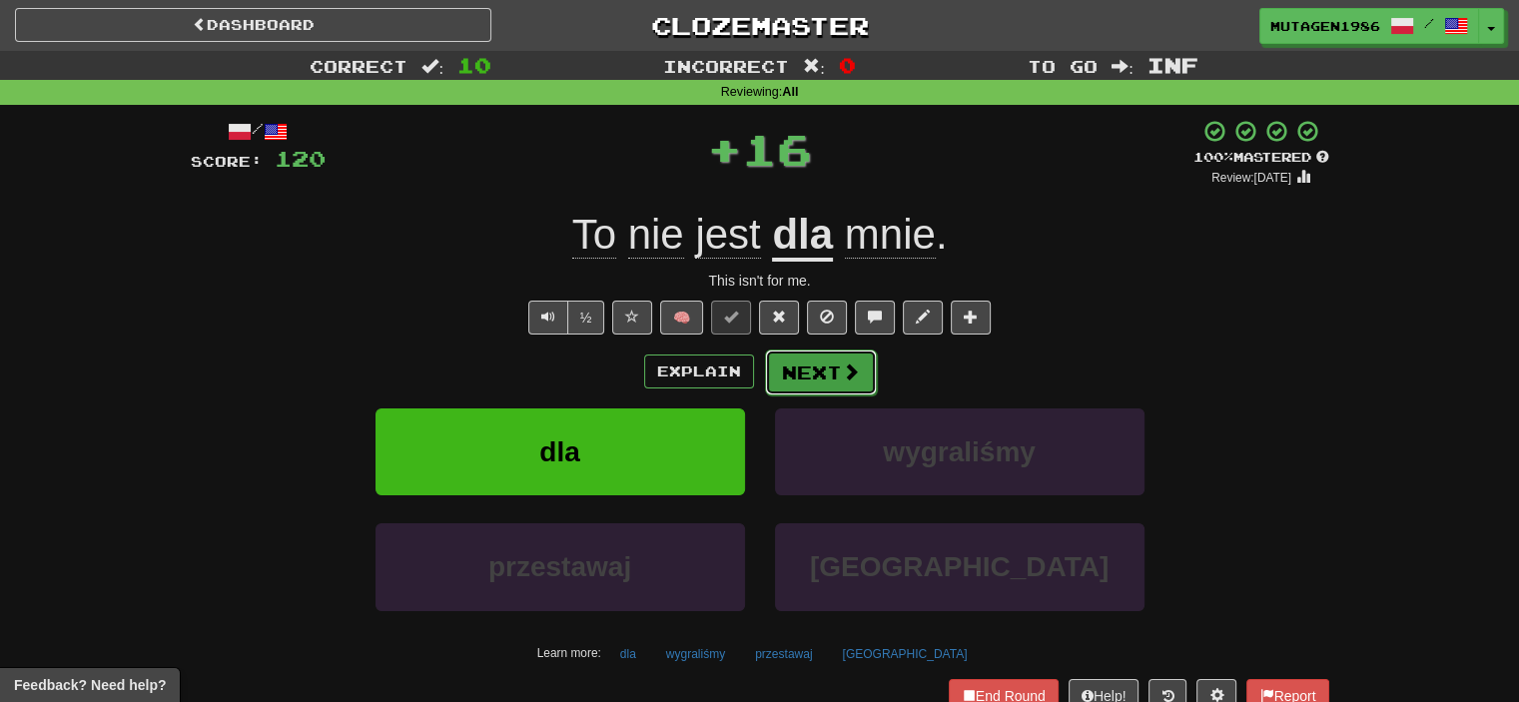
click at [812, 367] on button "Next" at bounding box center [821, 372] width 112 height 46
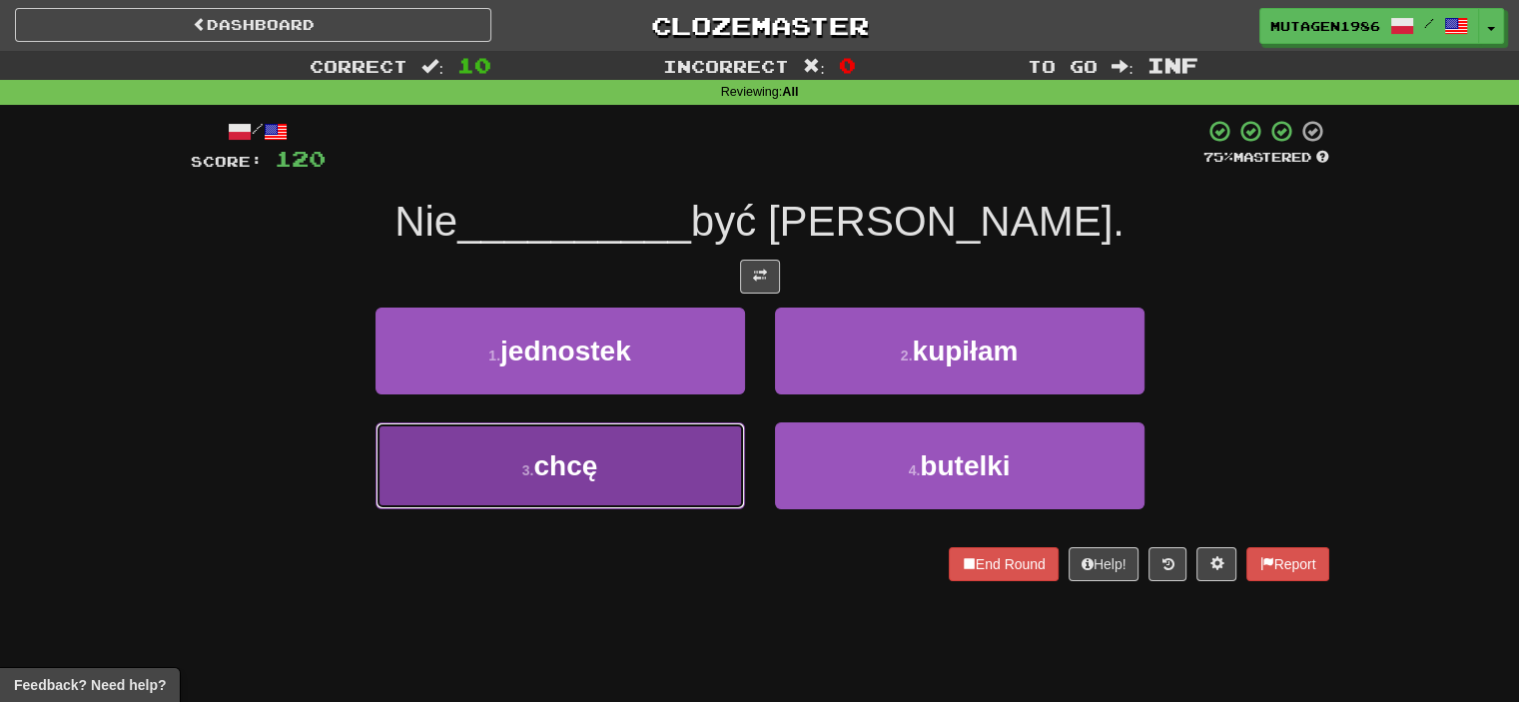
click at [632, 477] on button "3 . chcę" at bounding box center [559, 465] width 369 height 87
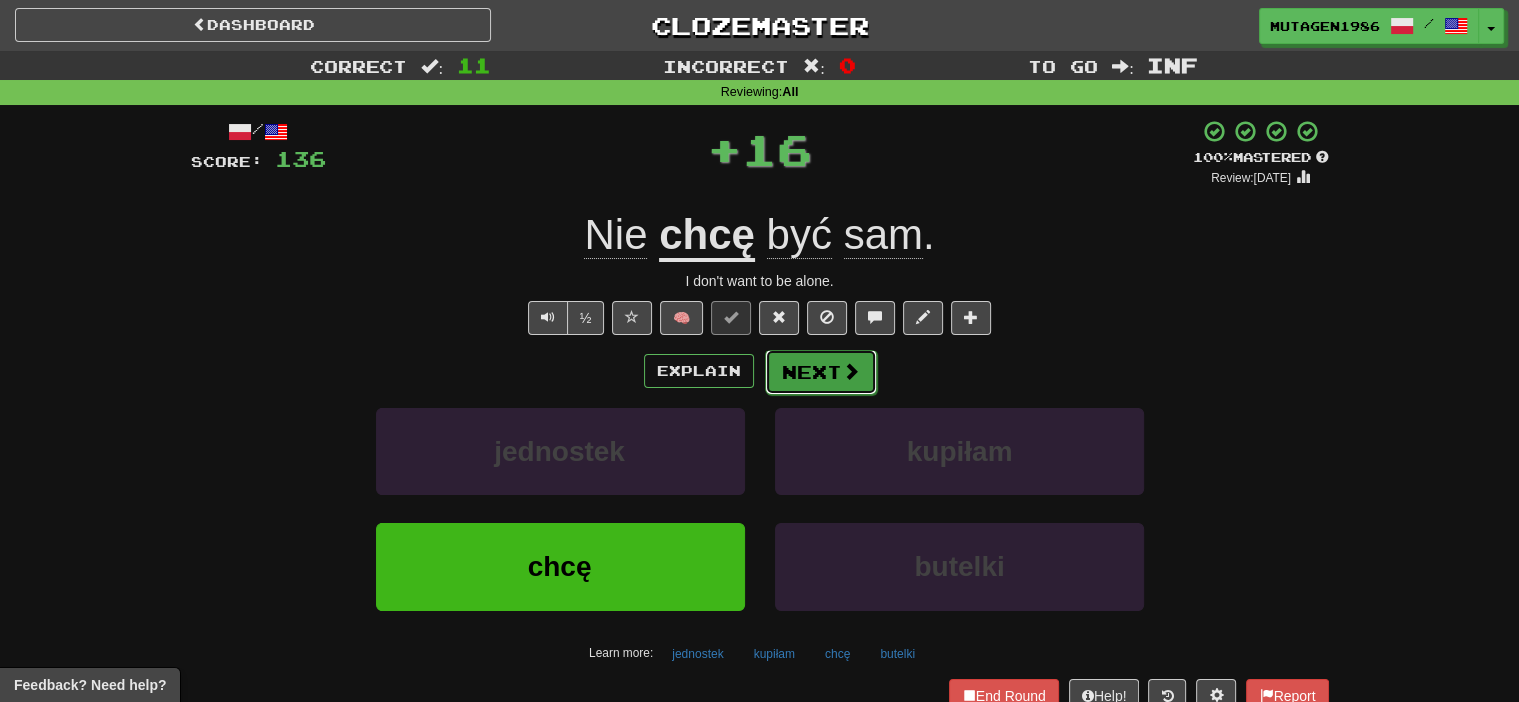
click at [829, 370] on button "Next" at bounding box center [821, 372] width 112 height 46
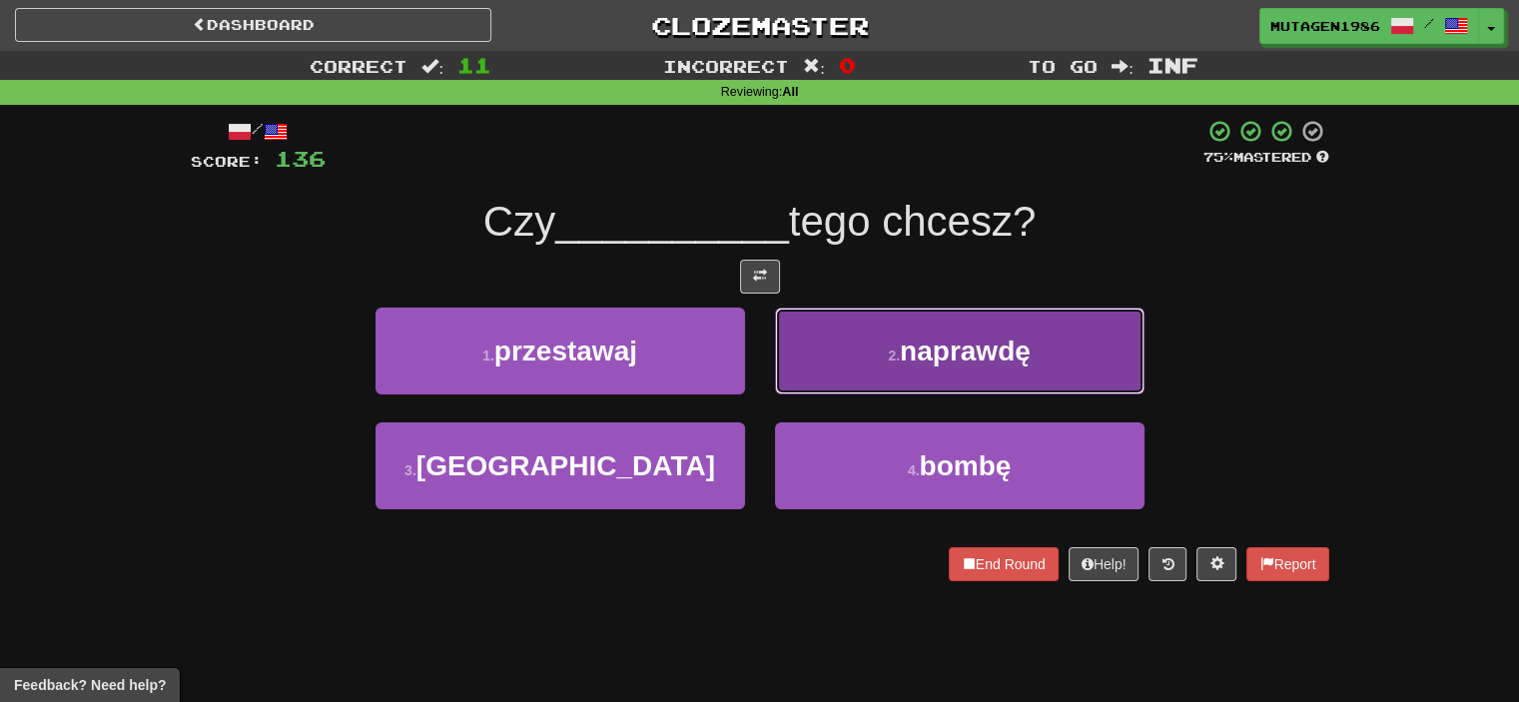
click at [910, 362] on span "naprawdę" at bounding box center [965, 351] width 131 height 31
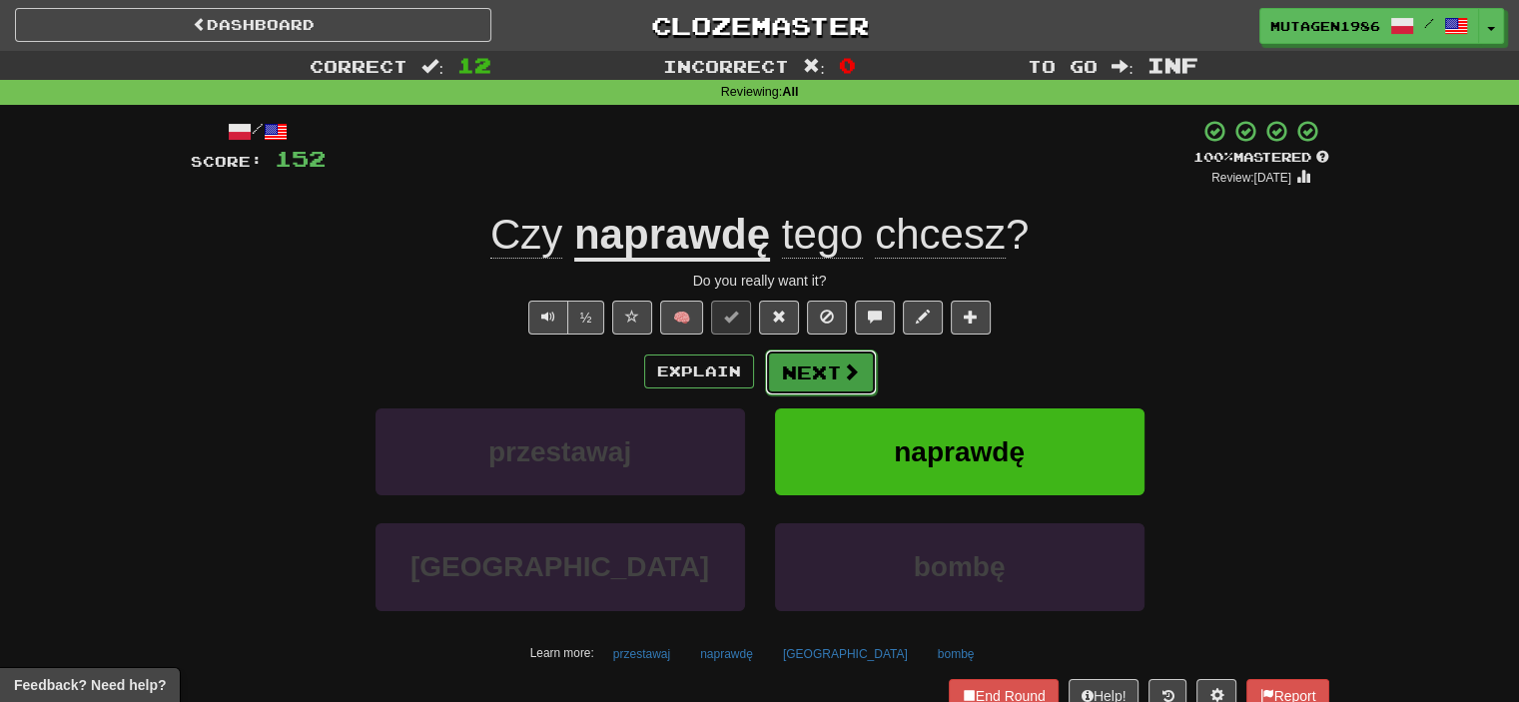
click at [842, 370] on span at bounding box center [851, 371] width 18 height 18
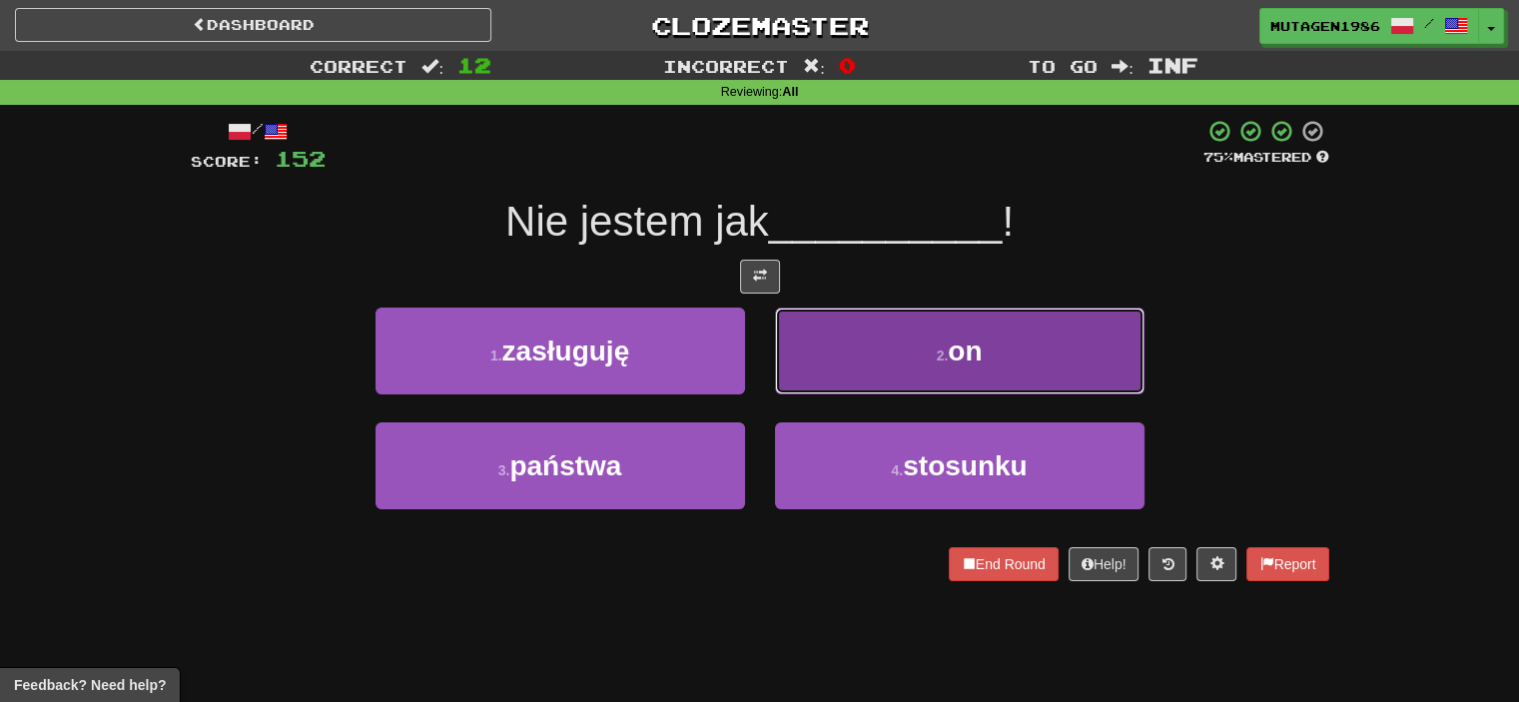
click at [870, 342] on button "2 . on" at bounding box center [959, 351] width 369 height 87
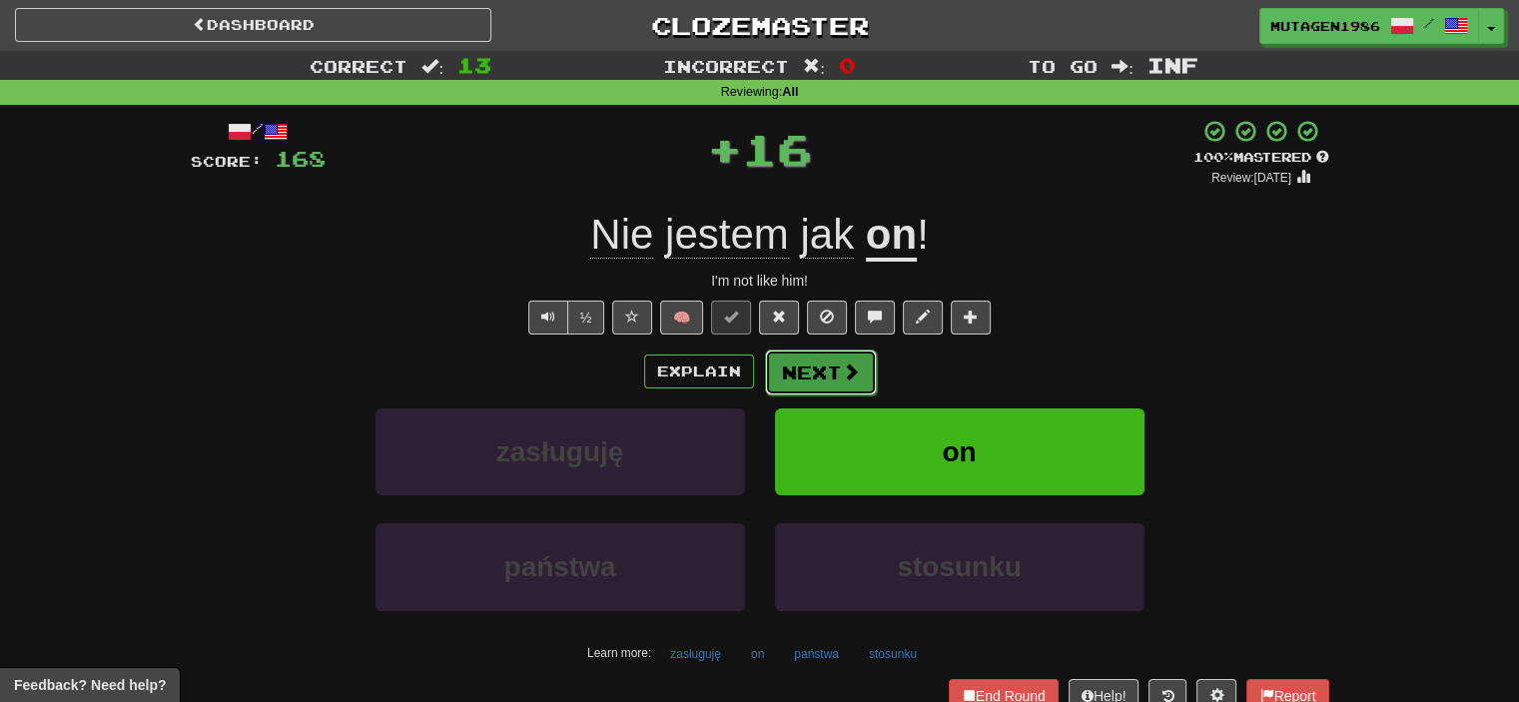
click at [833, 358] on button "Next" at bounding box center [821, 372] width 112 height 46
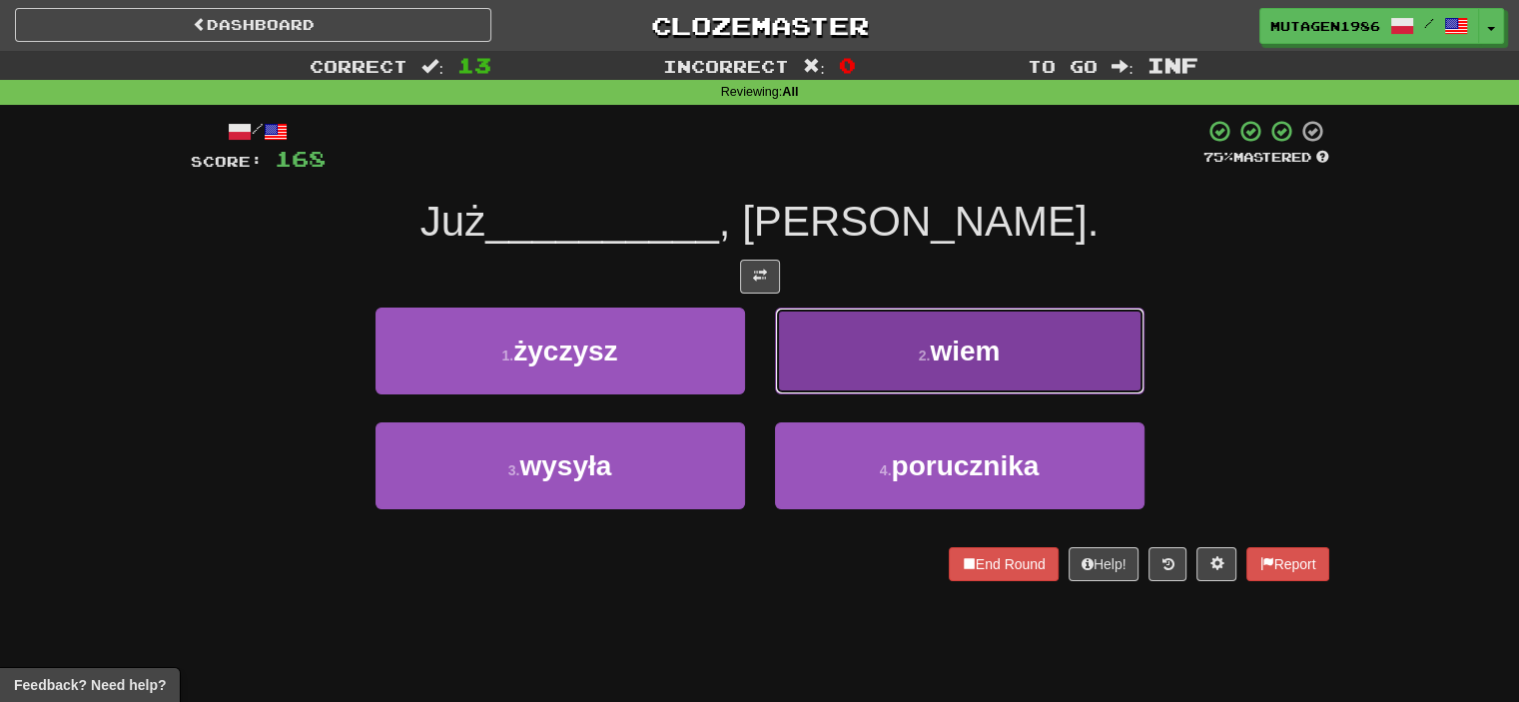
click at [917, 337] on button "2 . wiem" at bounding box center [959, 351] width 369 height 87
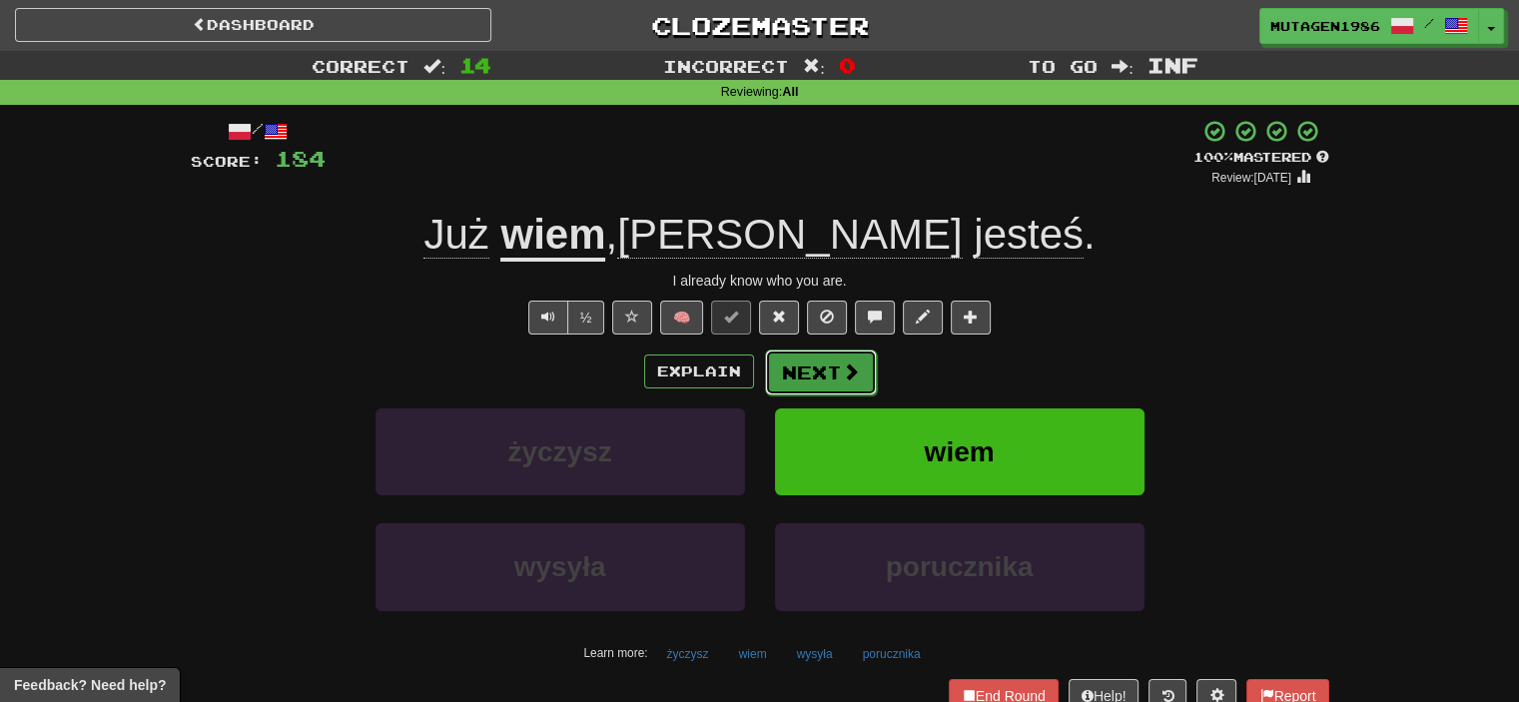
click at [818, 375] on button "Next" at bounding box center [821, 372] width 112 height 46
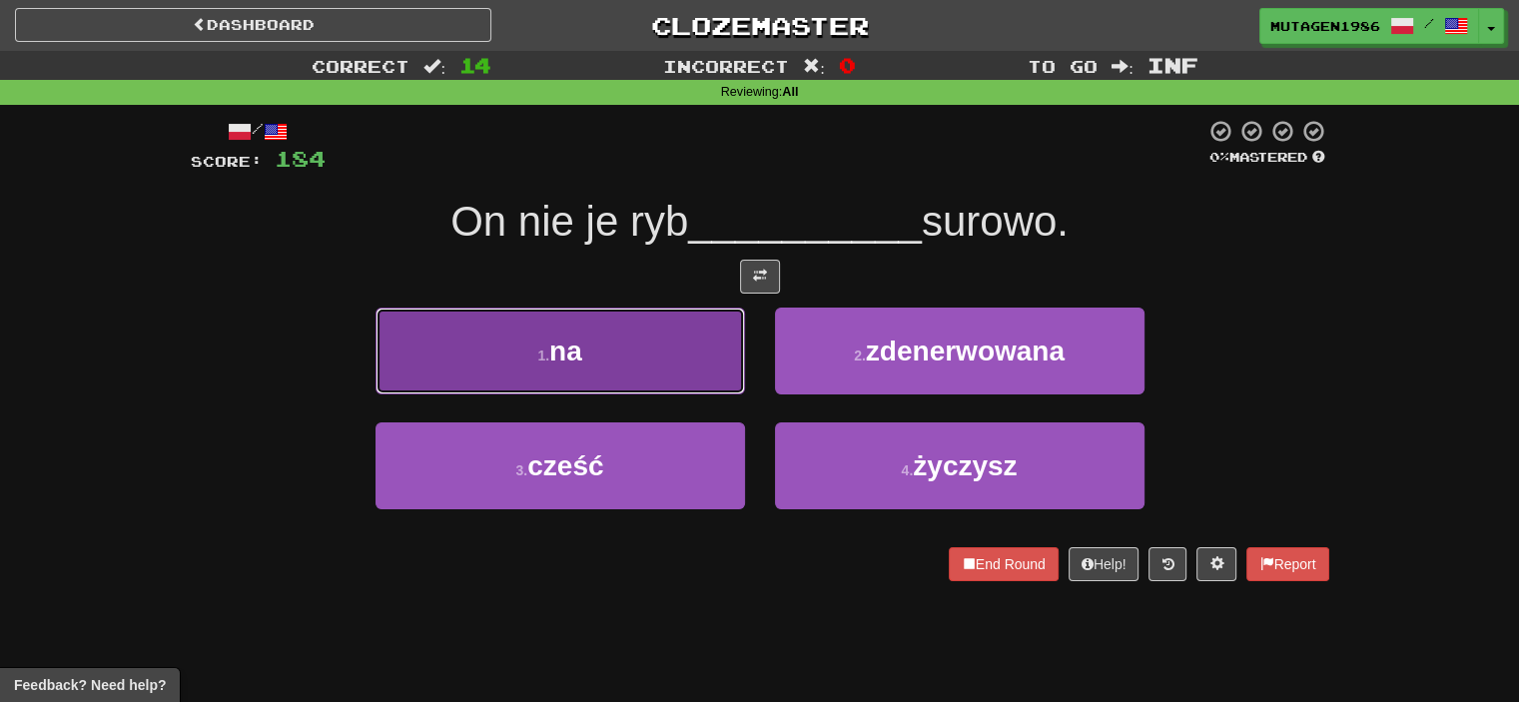
click at [595, 342] on button "1 . na" at bounding box center [559, 351] width 369 height 87
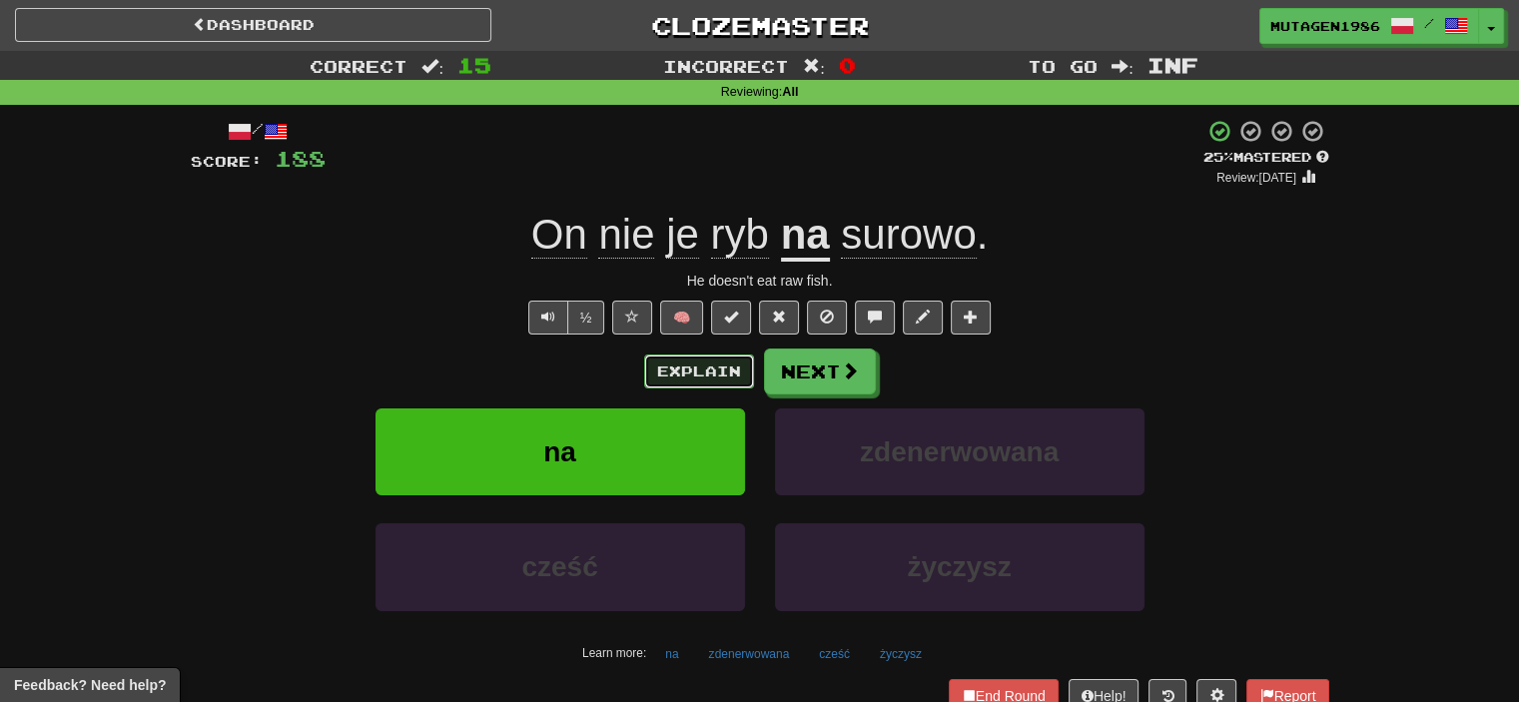
click at [727, 369] on button "Explain" at bounding box center [699, 371] width 110 height 34
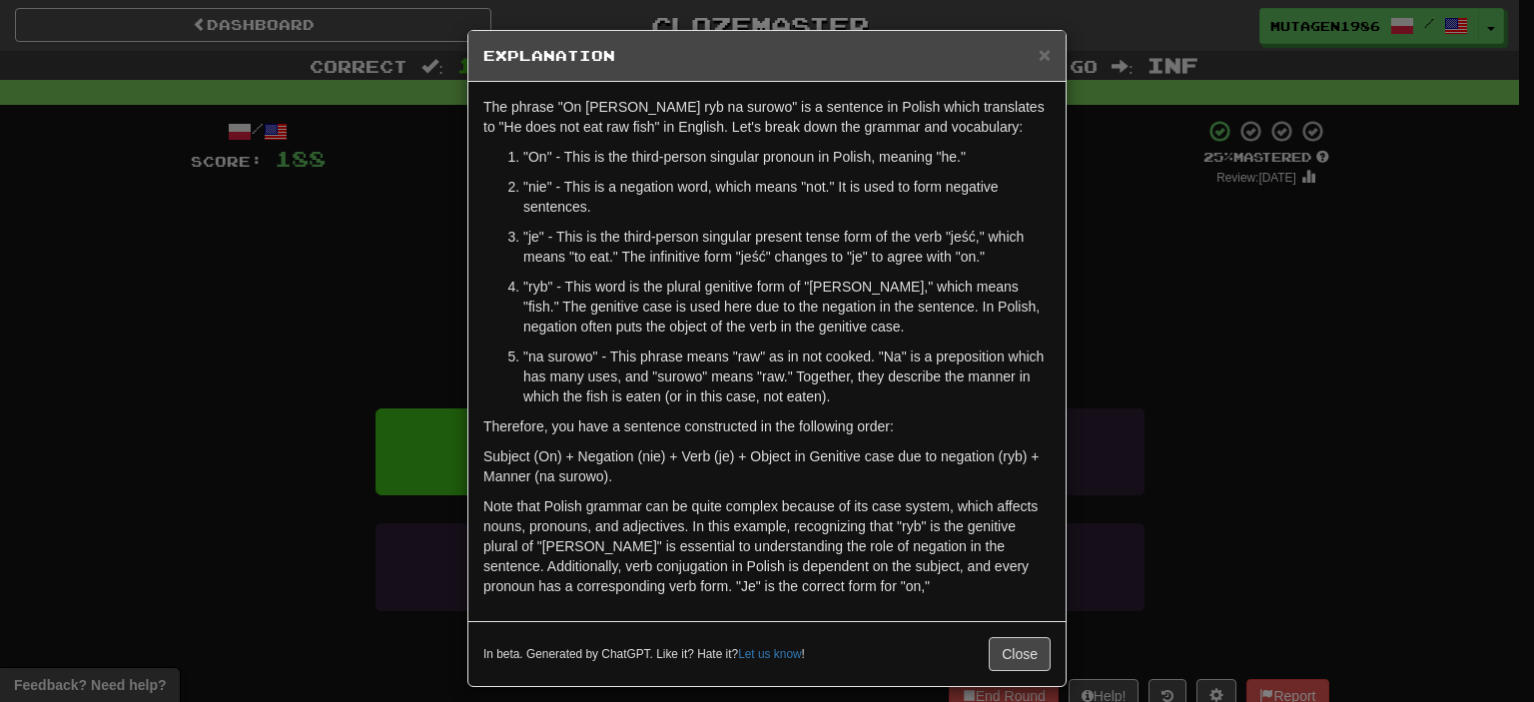
click at [144, 316] on div "× Explanation The phrase "On nie je ryb na surowo" is a sentence in Polish whic…" at bounding box center [767, 351] width 1534 height 702
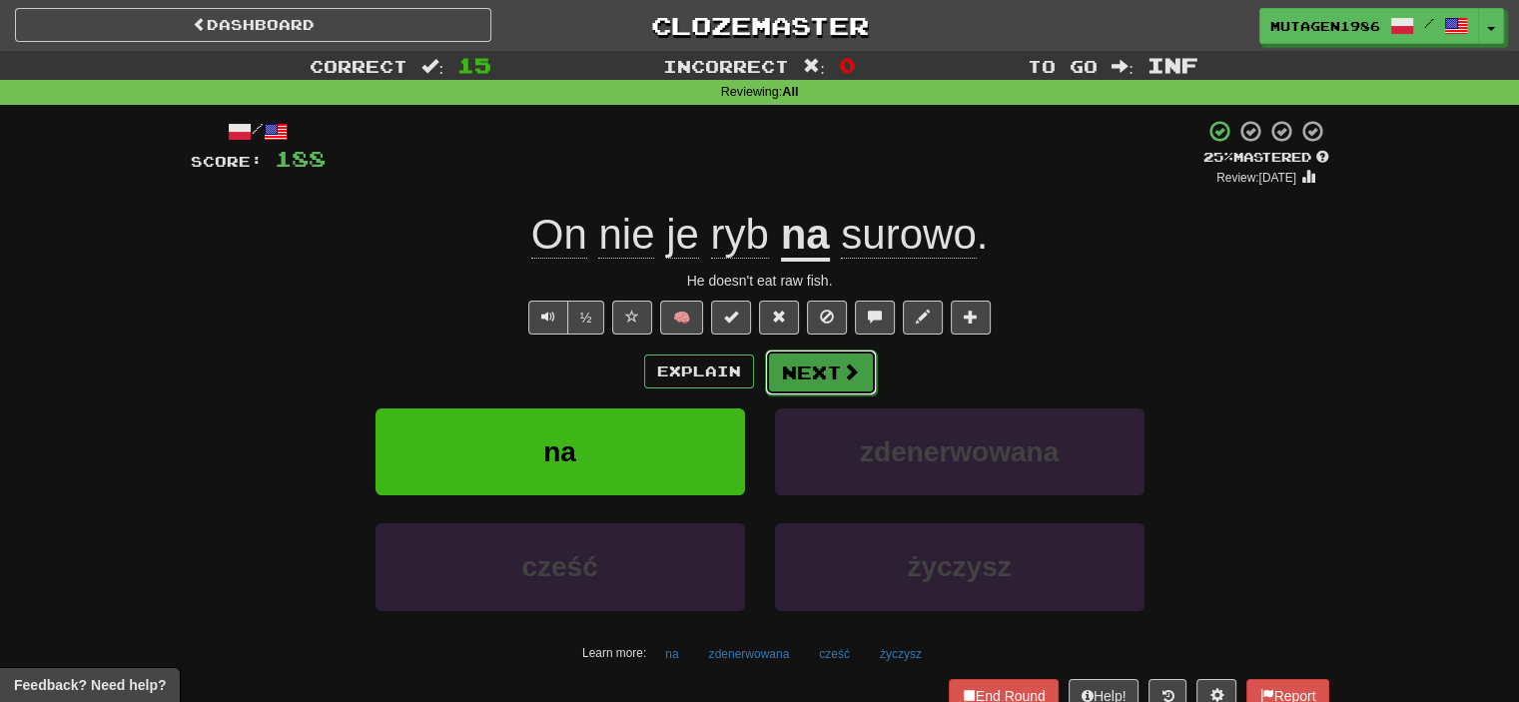
click at [803, 366] on button "Next" at bounding box center [821, 372] width 112 height 46
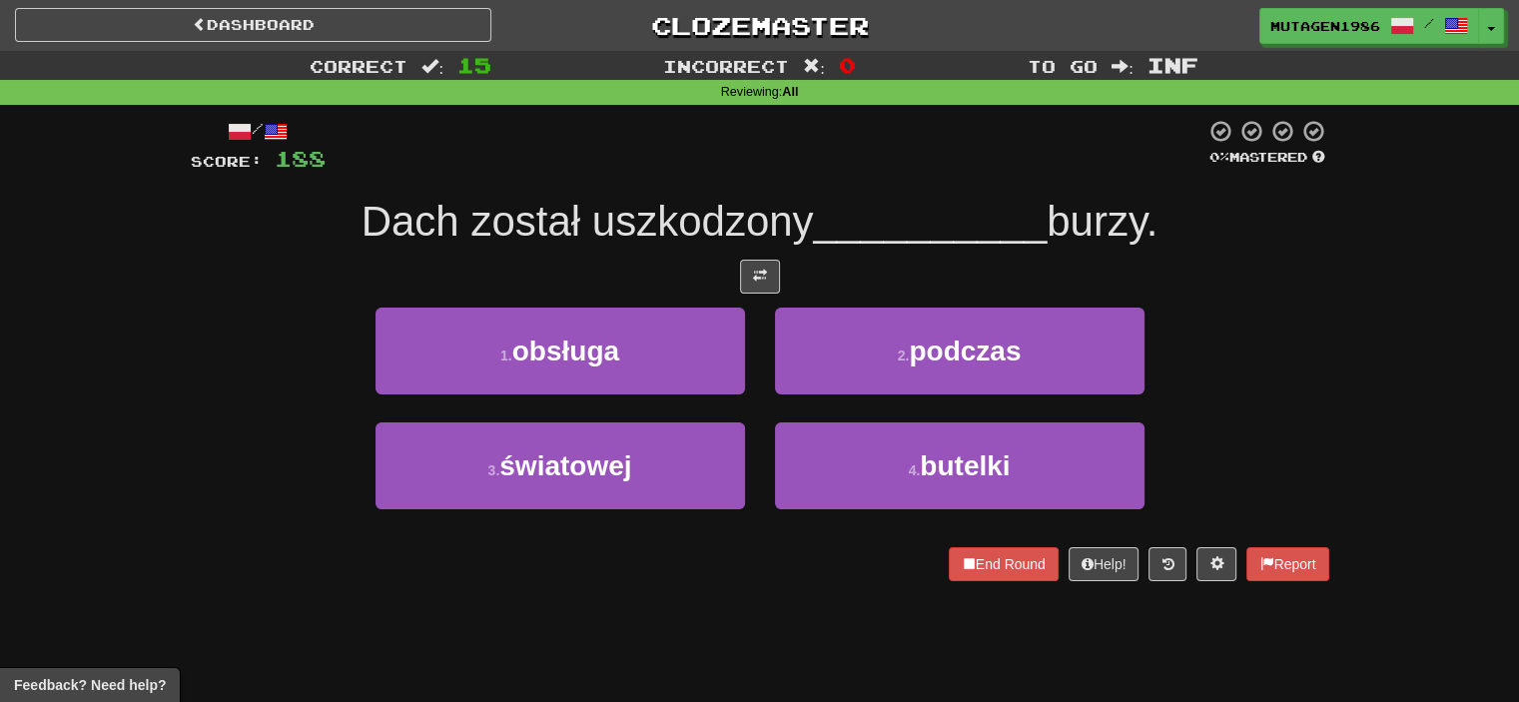
click at [638, 224] on span "Dach został uszkodzony" at bounding box center [587, 221] width 452 height 47
copy span "uszkodzony"
click at [1112, 224] on span "burzy." at bounding box center [1101, 221] width 111 height 47
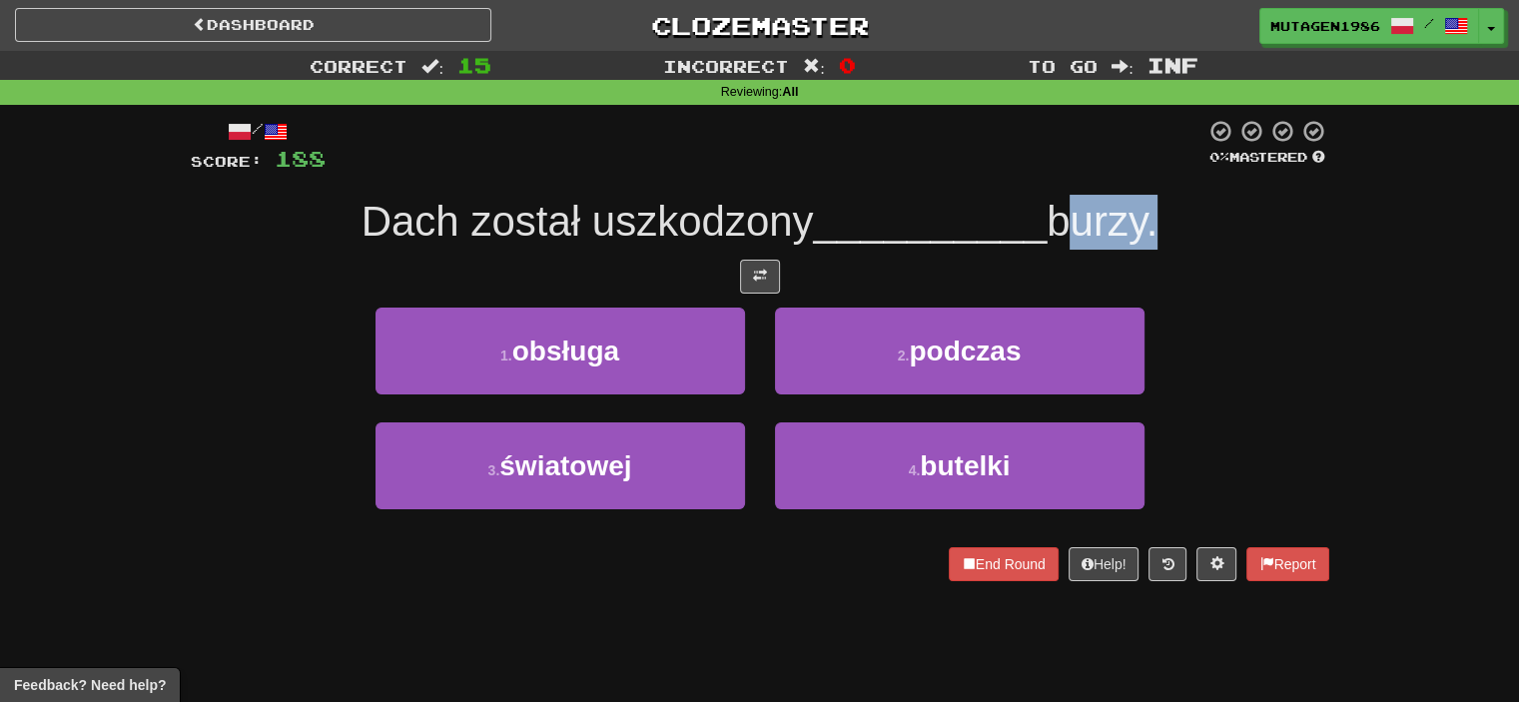
copy span "burzy"
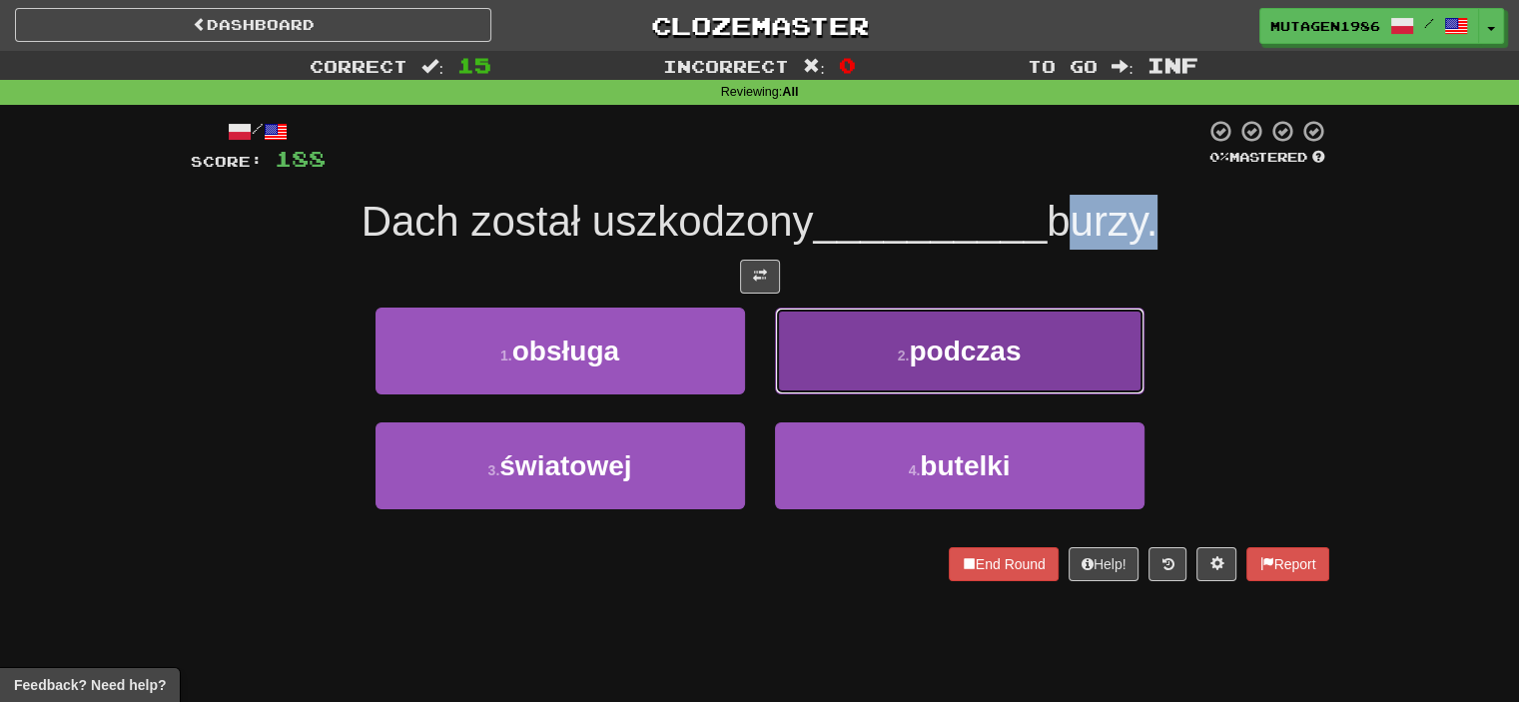
click at [874, 340] on button "2 . podczas" at bounding box center [959, 351] width 369 height 87
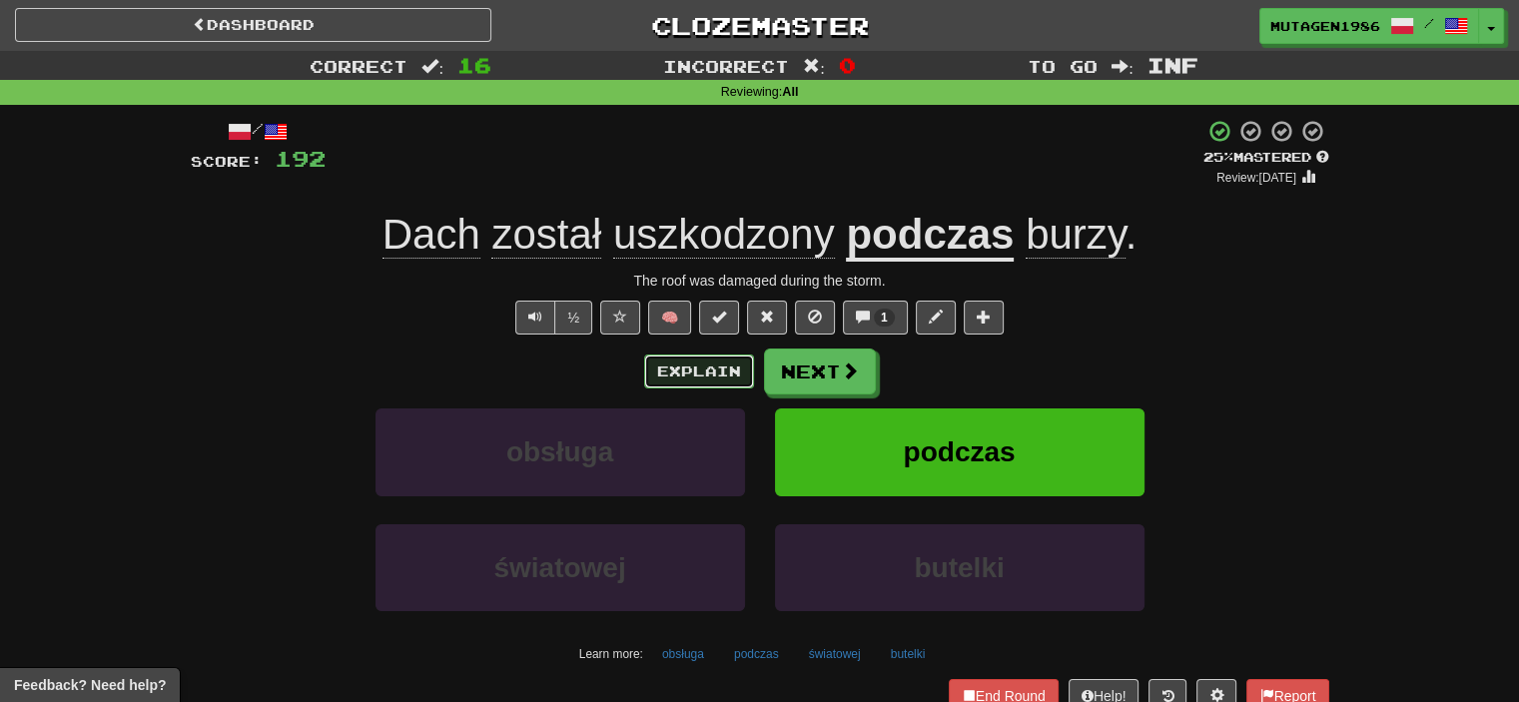
click at [703, 374] on button "Explain" at bounding box center [699, 371] width 110 height 34
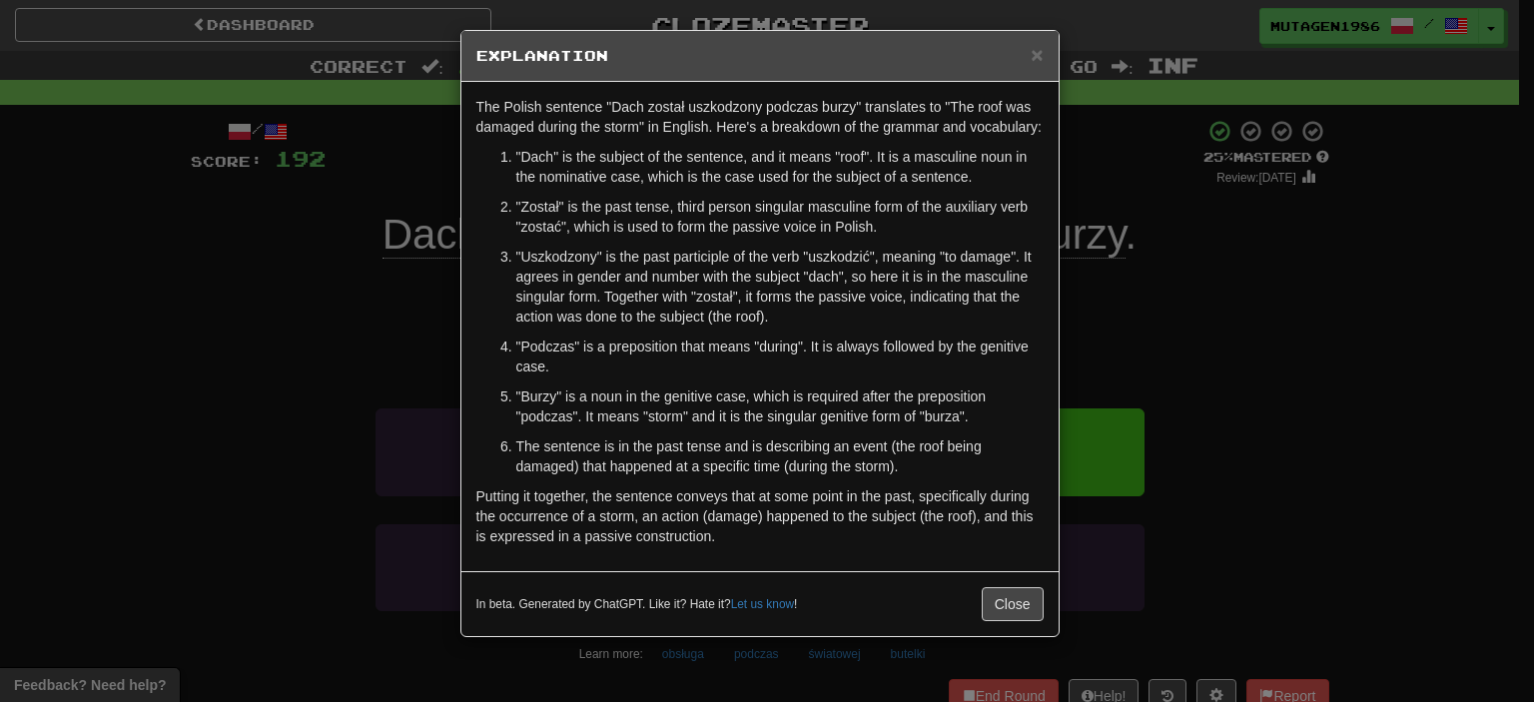
click at [538, 205] on p ""Został" is the past tense, third person singular masculine form of the auxilia…" at bounding box center [779, 217] width 527 height 40
click at [535, 227] on p ""Został" is the past tense, third person singular masculine form of the auxilia…" at bounding box center [779, 217] width 527 height 40
copy p "zostać"
click at [324, 321] on div "× Explanation The Polish sentence "Dach został uszkodzony podczas burzy" transl…" at bounding box center [767, 351] width 1534 height 702
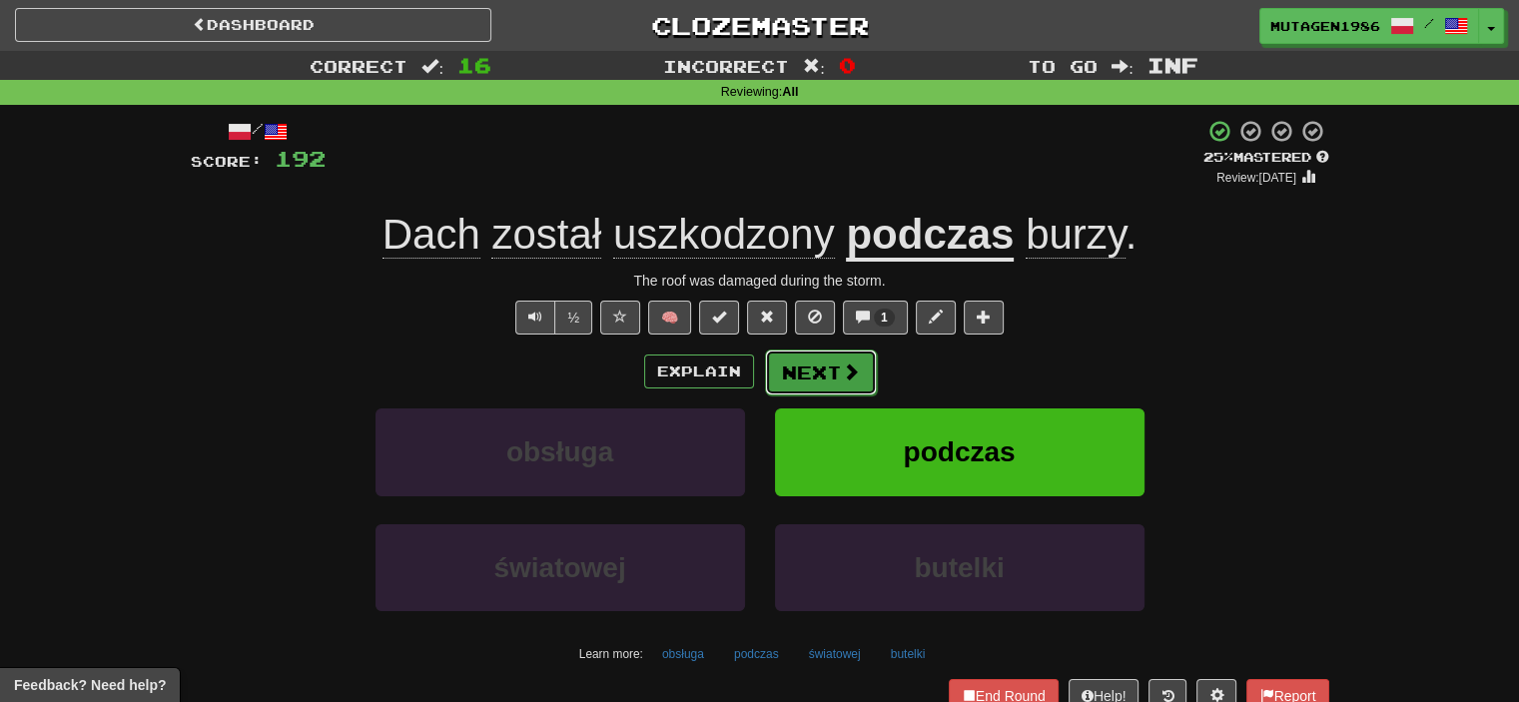
click at [795, 369] on button "Next" at bounding box center [821, 372] width 112 height 46
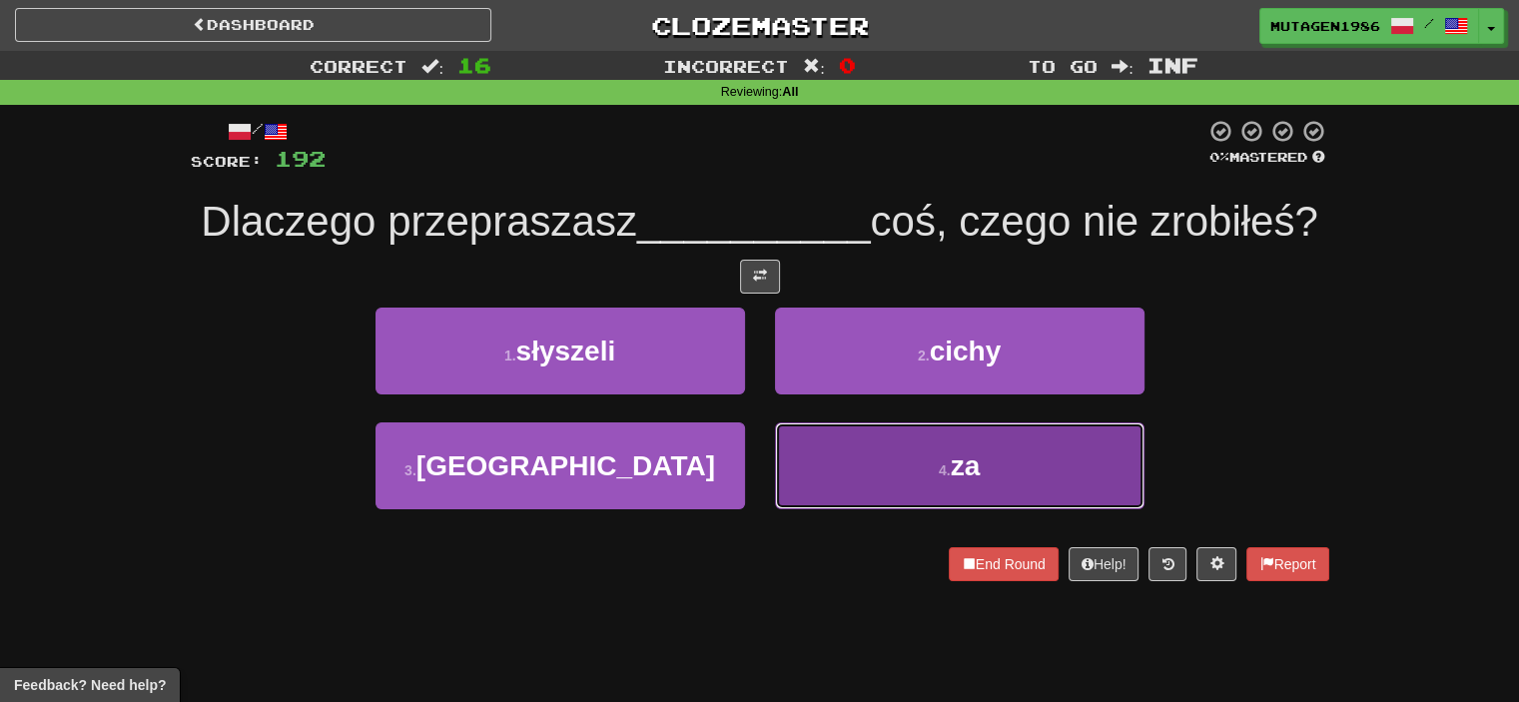
click at [935, 509] on button "4 . za" at bounding box center [959, 465] width 369 height 87
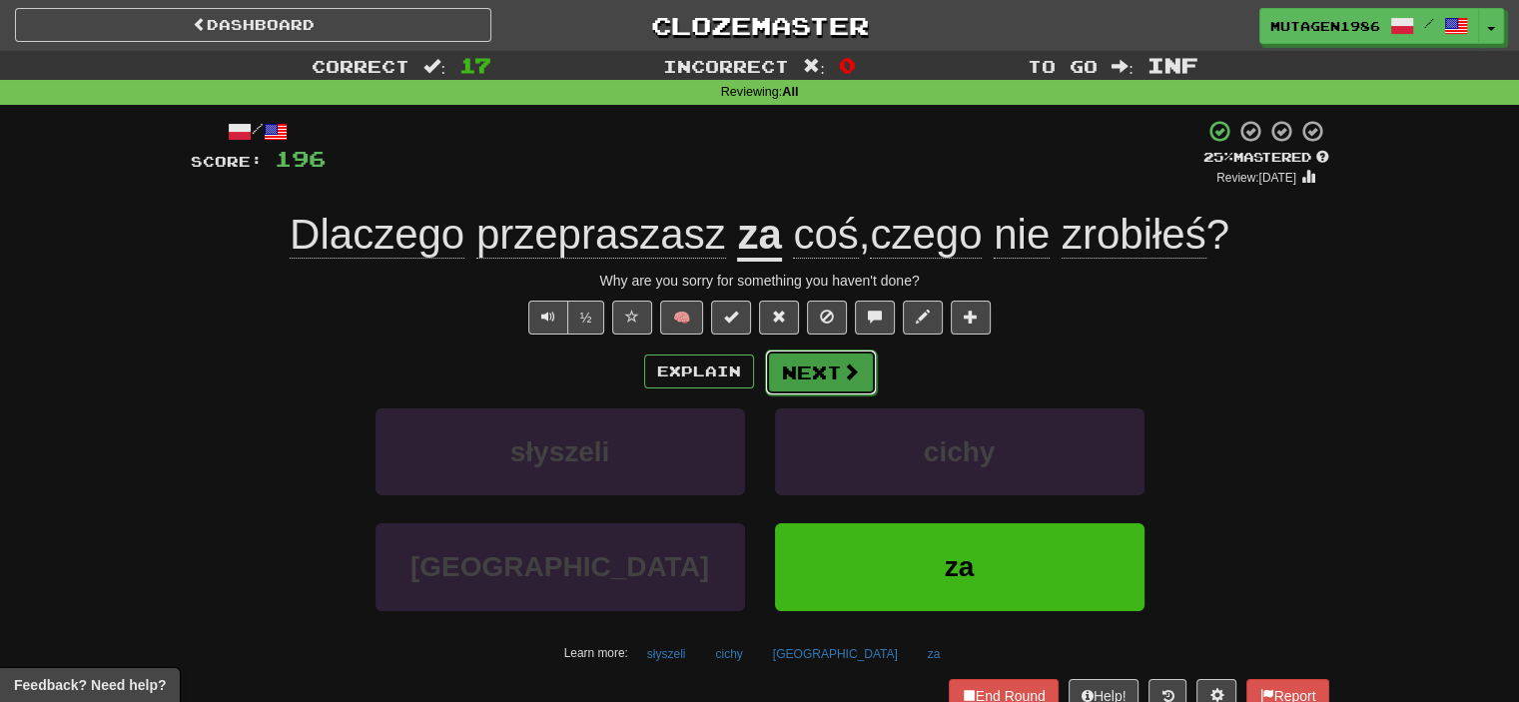
click at [849, 376] on span at bounding box center [851, 371] width 18 height 18
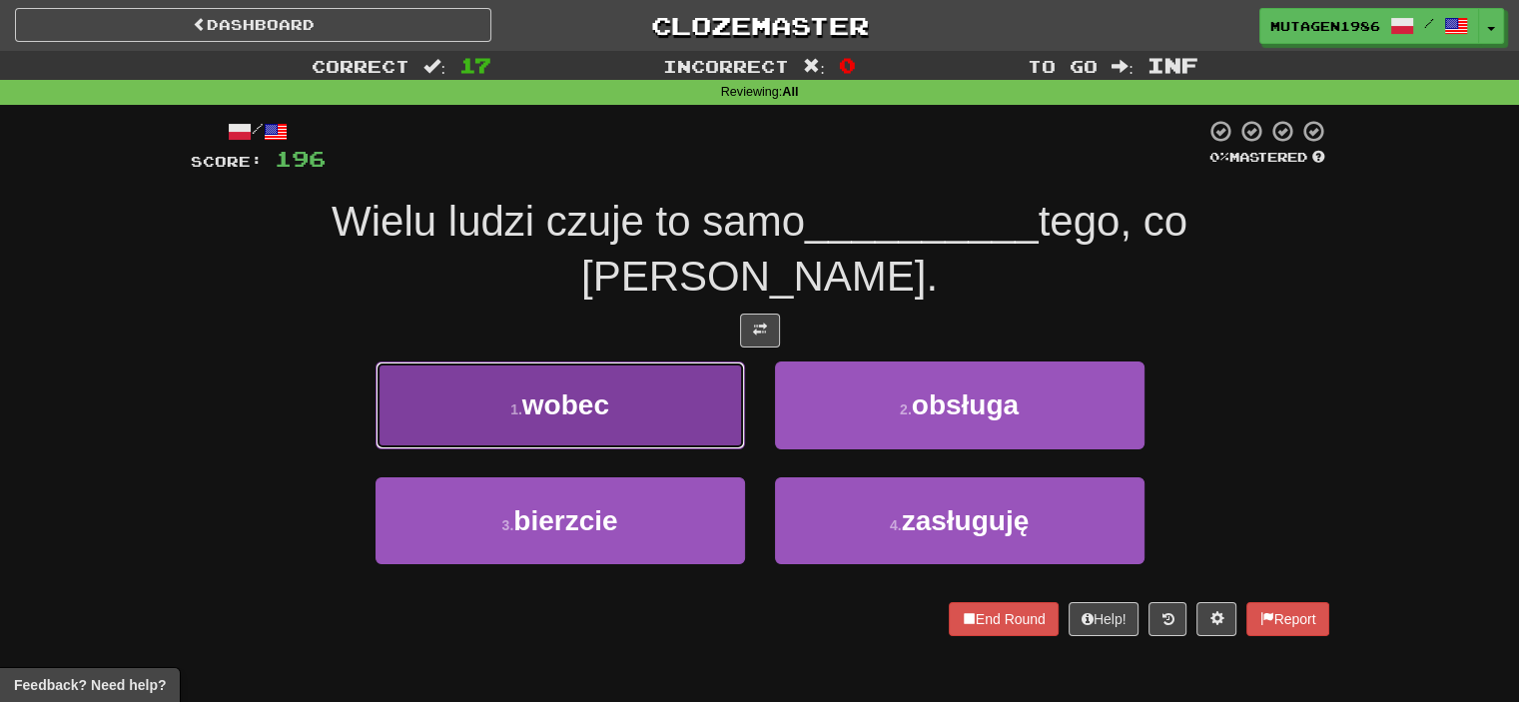
click at [518, 361] on button "1 . wobec" at bounding box center [559, 404] width 369 height 87
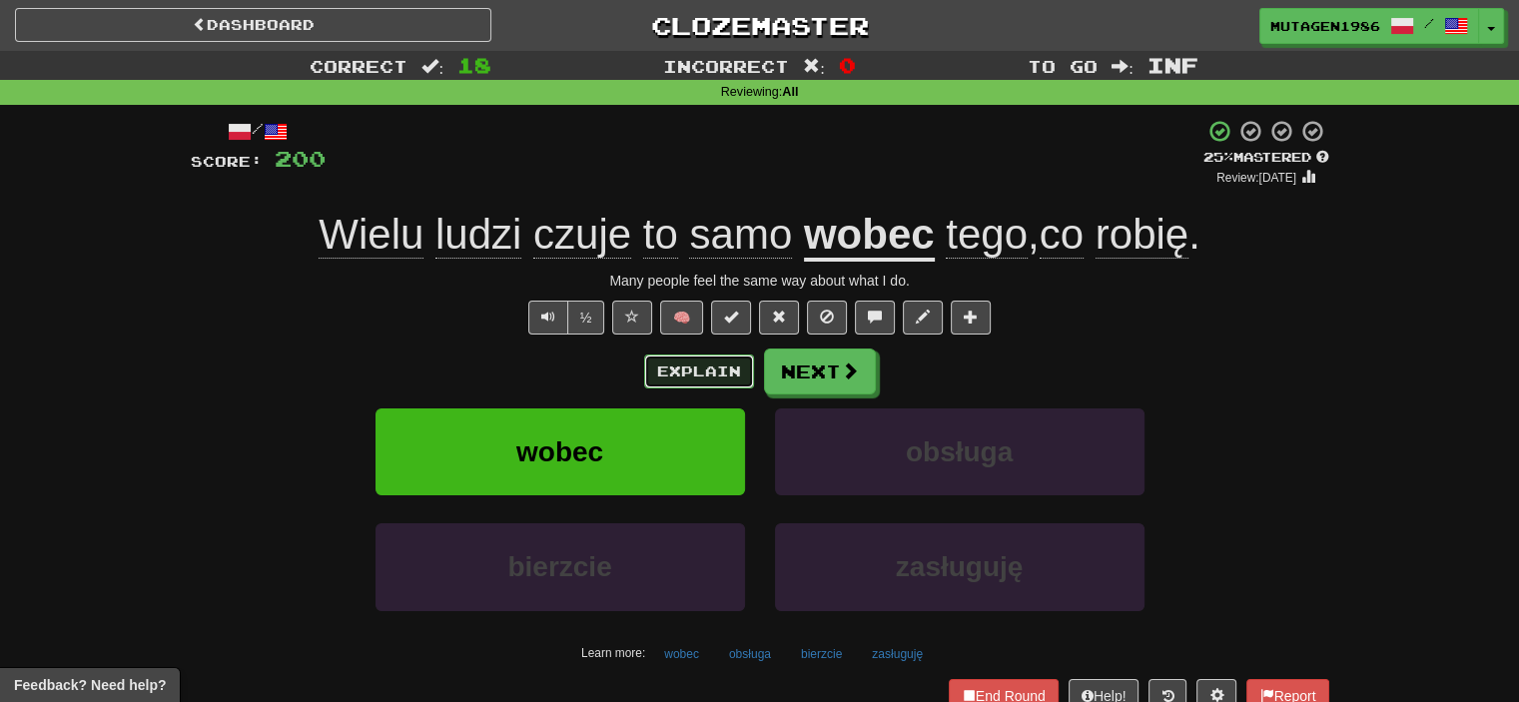
click at [726, 376] on button "Explain" at bounding box center [699, 371] width 110 height 34
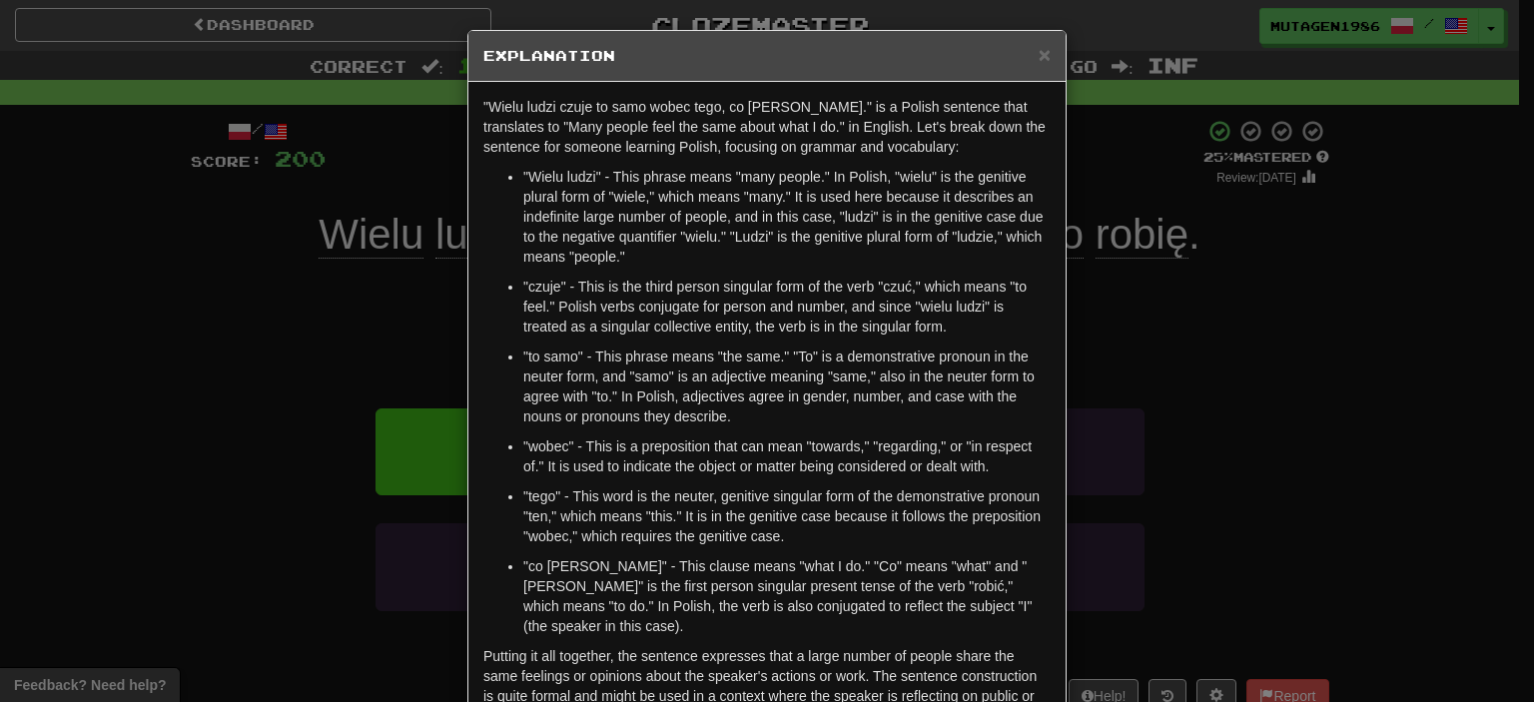
click at [45, 321] on div "× Explanation "Wielu ludzi czuje to samo wobec tego, co robię." is a Polish sen…" at bounding box center [767, 351] width 1534 height 702
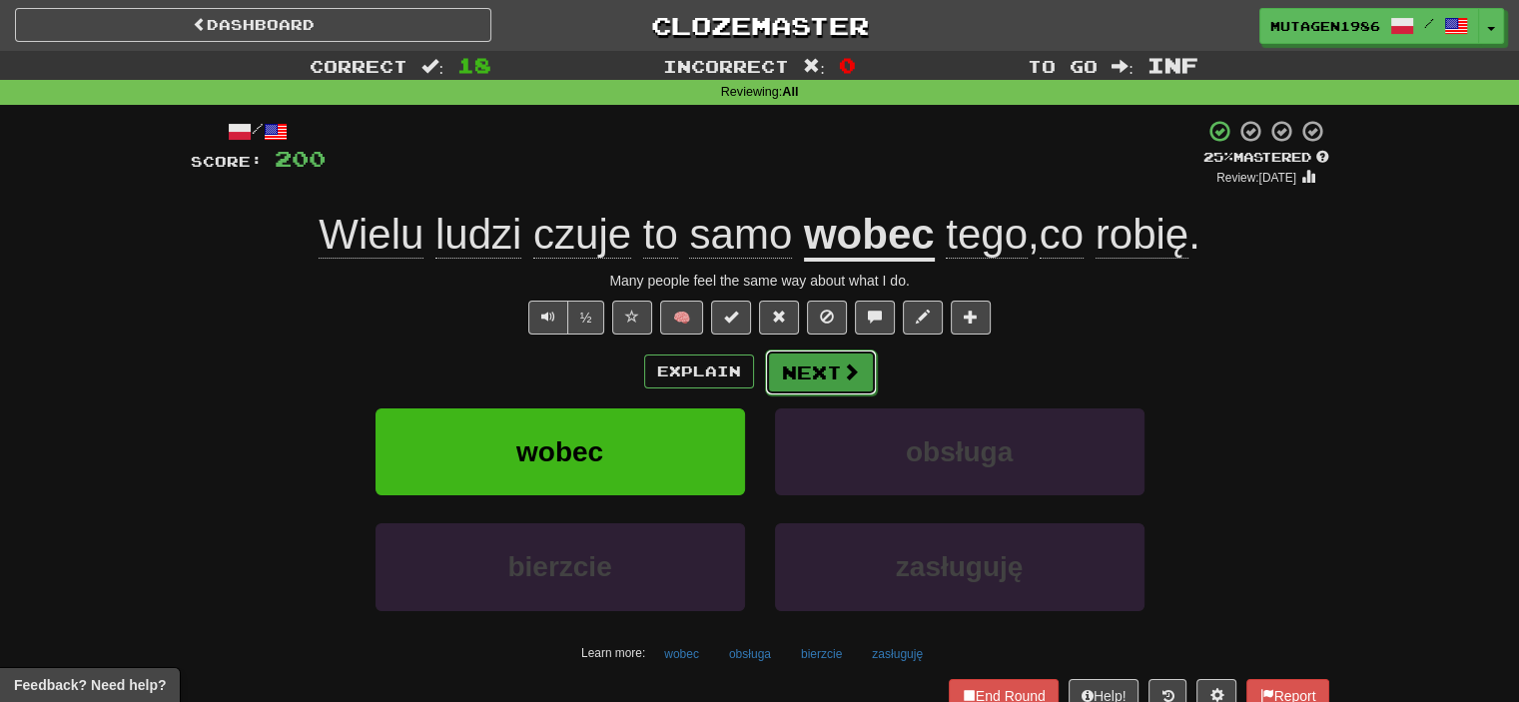
click at [823, 361] on button "Next" at bounding box center [821, 372] width 112 height 46
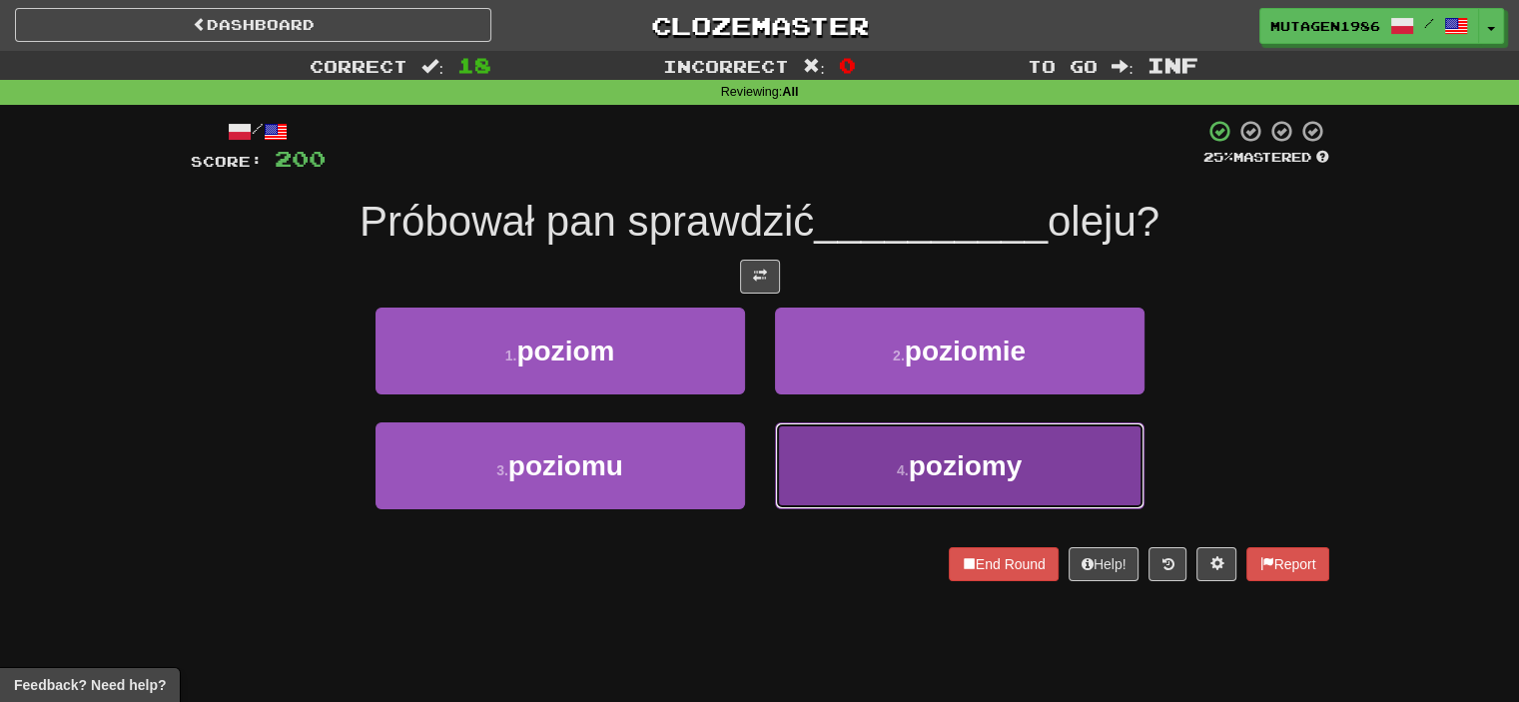
click at [922, 478] on span "poziomy" at bounding box center [966, 465] width 114 height 31
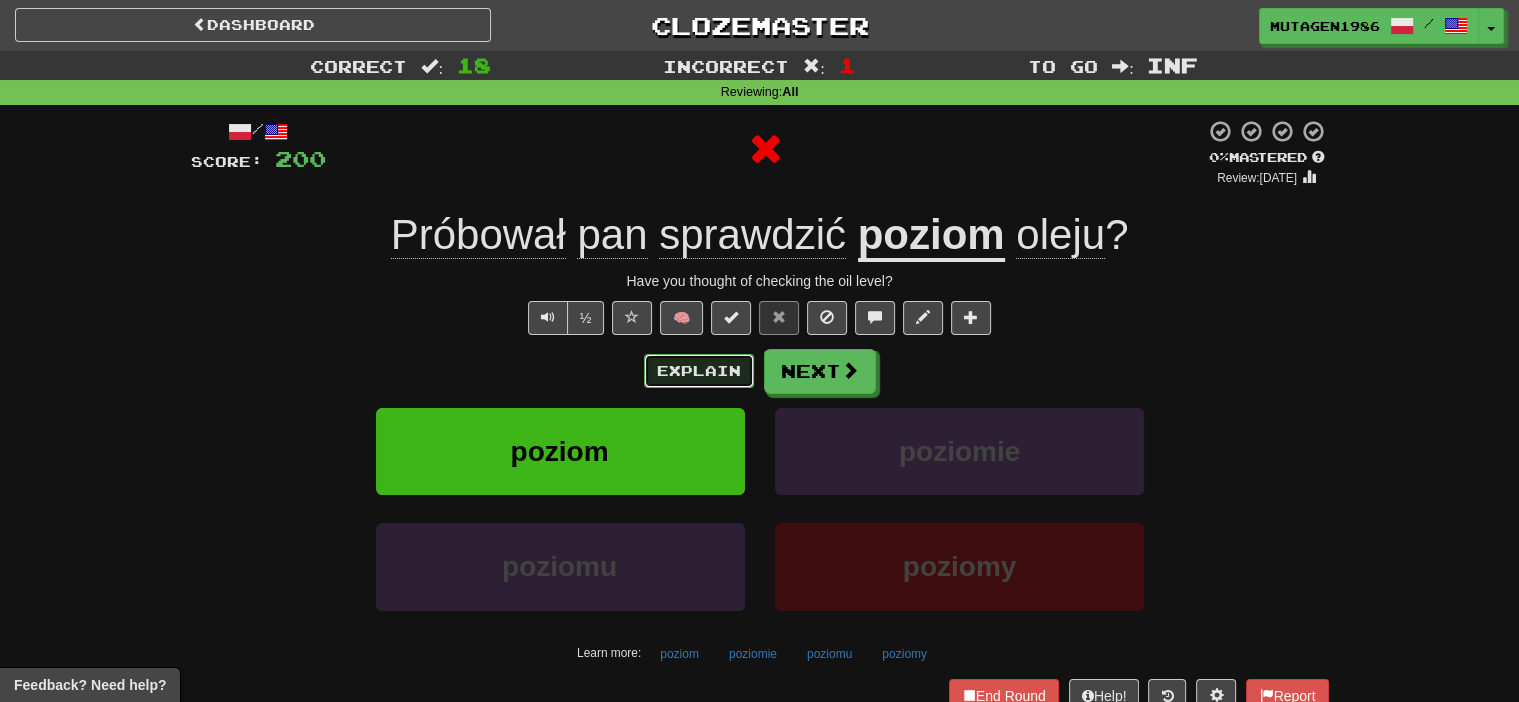
click at [731, 376] on button "Explain" at bounding box center [699, 371] width 110 height 34
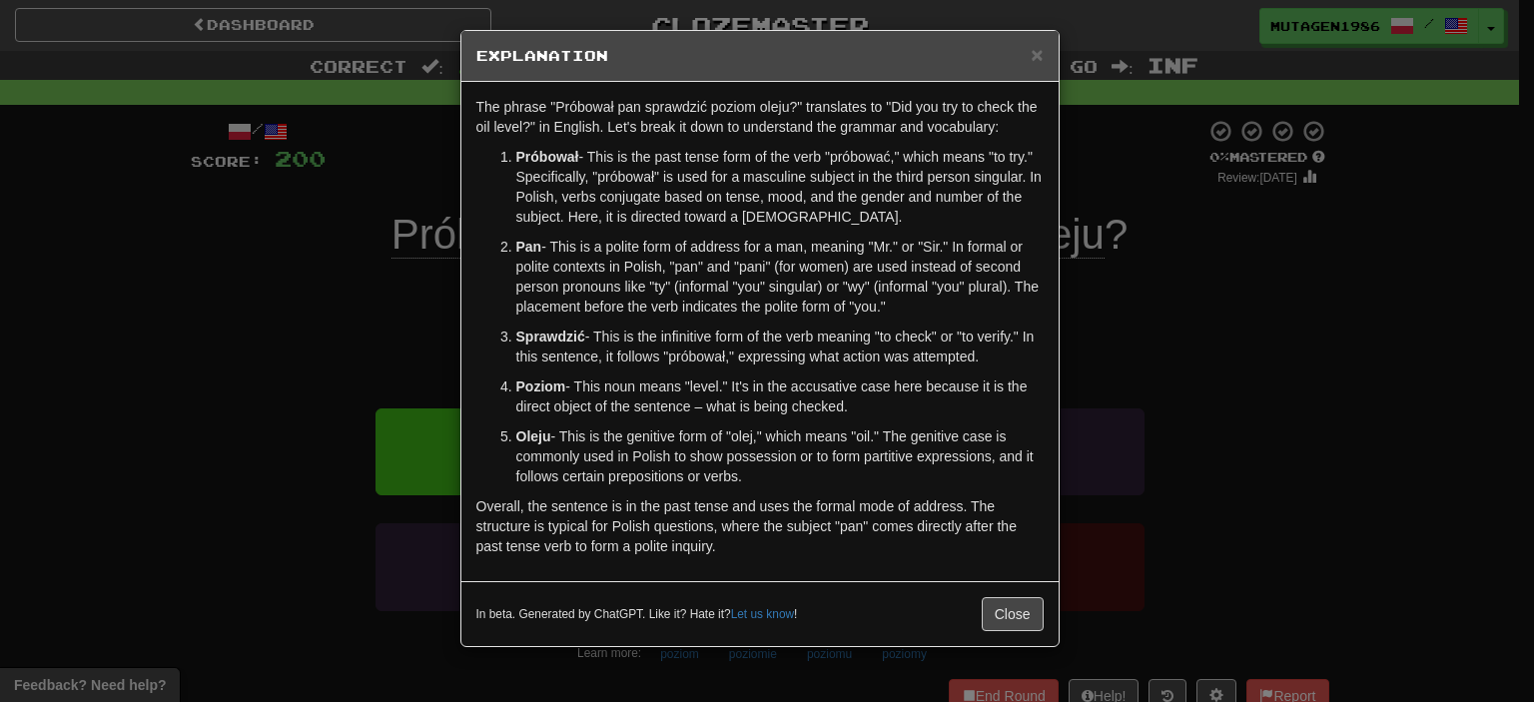
click at [278, 327] on div "× Explanation The phrase "Próbował pan sprawdzić poziom oleju?" translates to "…" at bounding box center [767, 351] width 1534 height 702
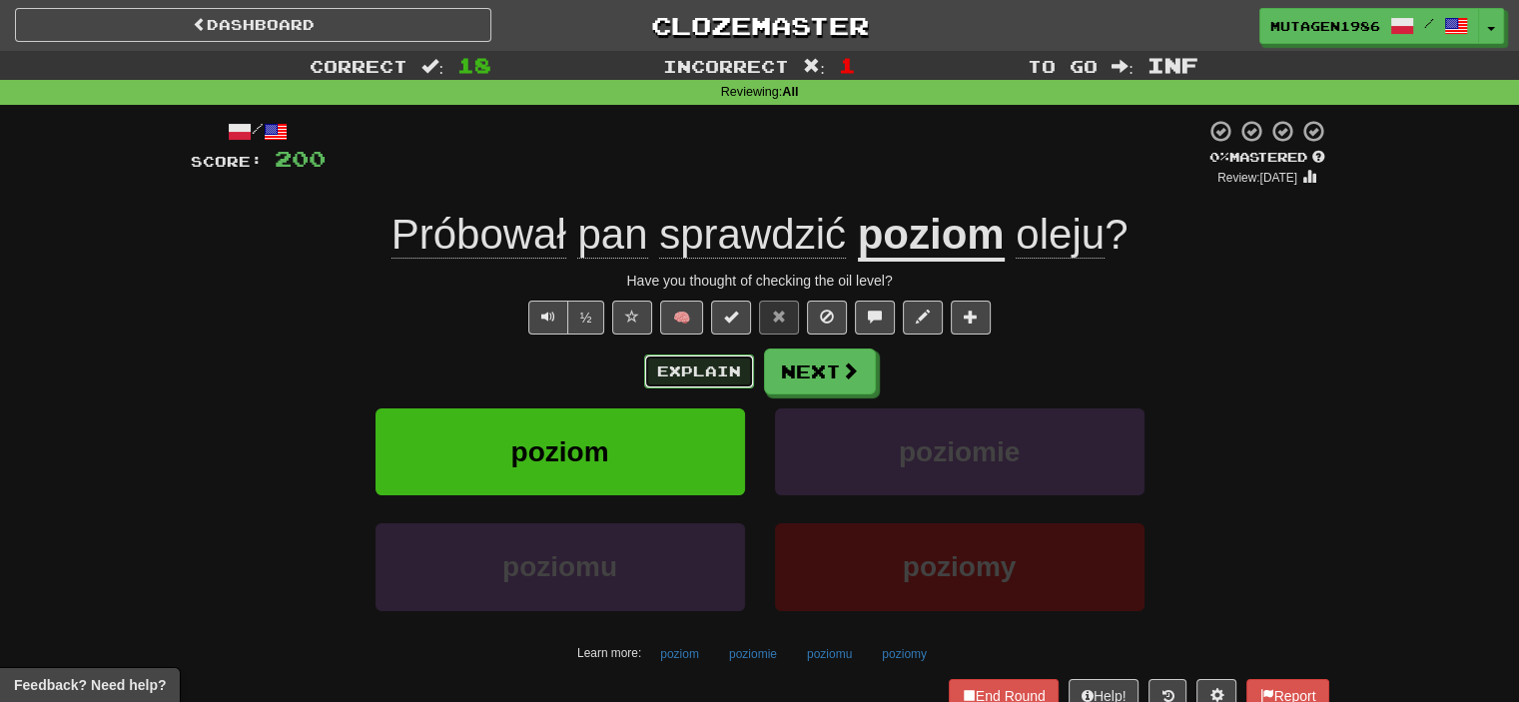
click at [677, 370] on button "Explain" at bounding box center [699, 371] width 110 height 34
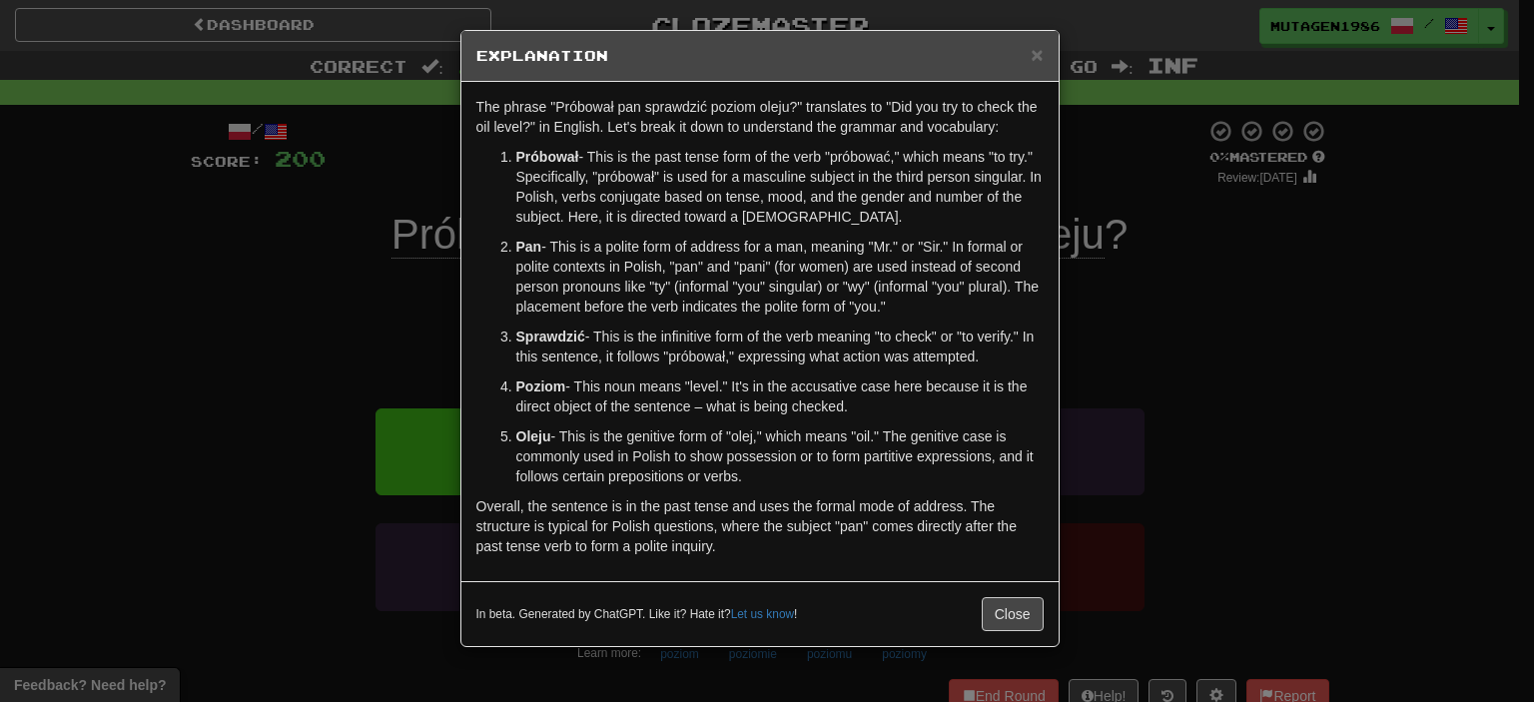
click at [239, 317] on div "× Explanation The phrase "Próbował pan sprawdzić poziom oleju?" translates to "…" at bounding box center [767, 351] width 1534 height 702
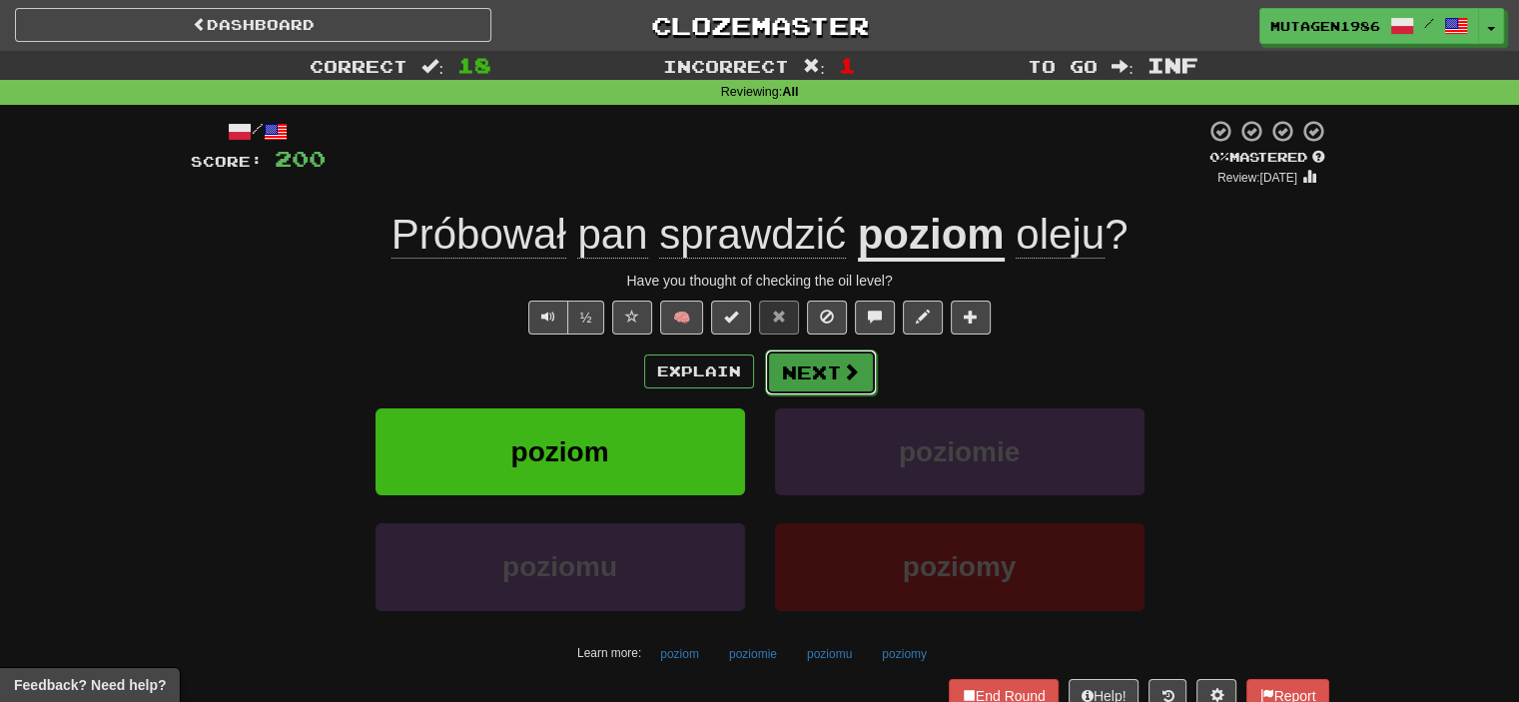
click at [821, 370] on button "Next" at bounding box center [821, 372] width 112 height 46
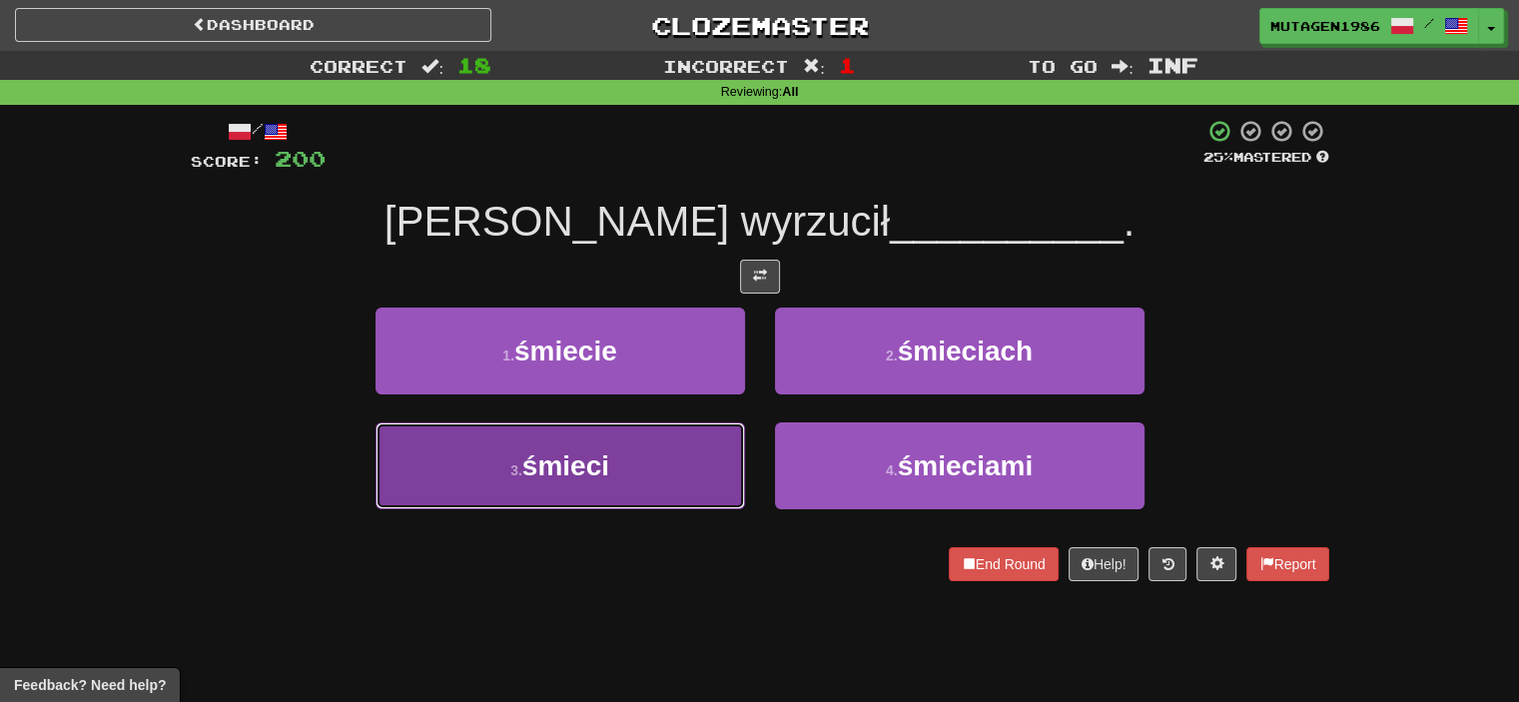
click at [617, 446] on button "3 . śmieci" at bounding box center [559, 465] width 369 height 87
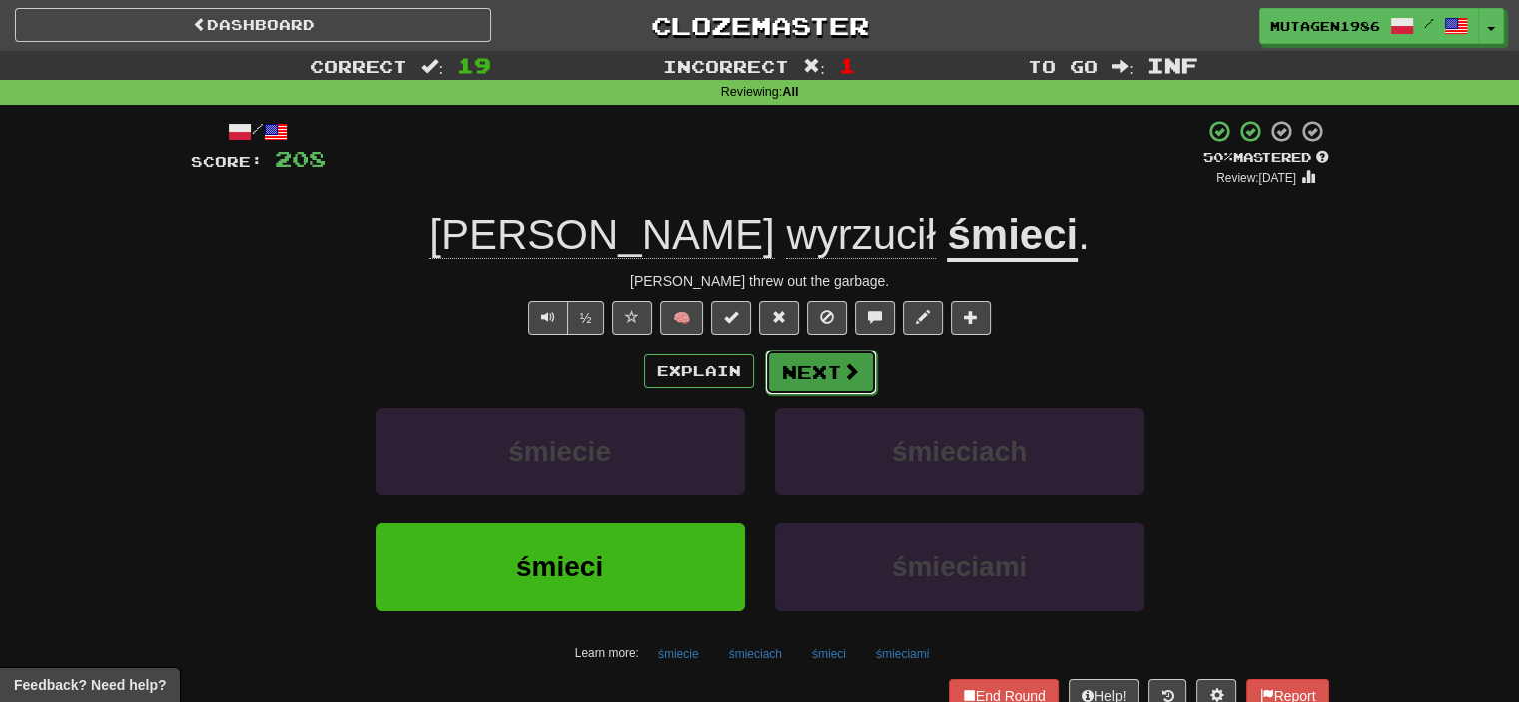
click at [835, 363] on button "Next" at bounding box center [821, 372] width 112 height 46
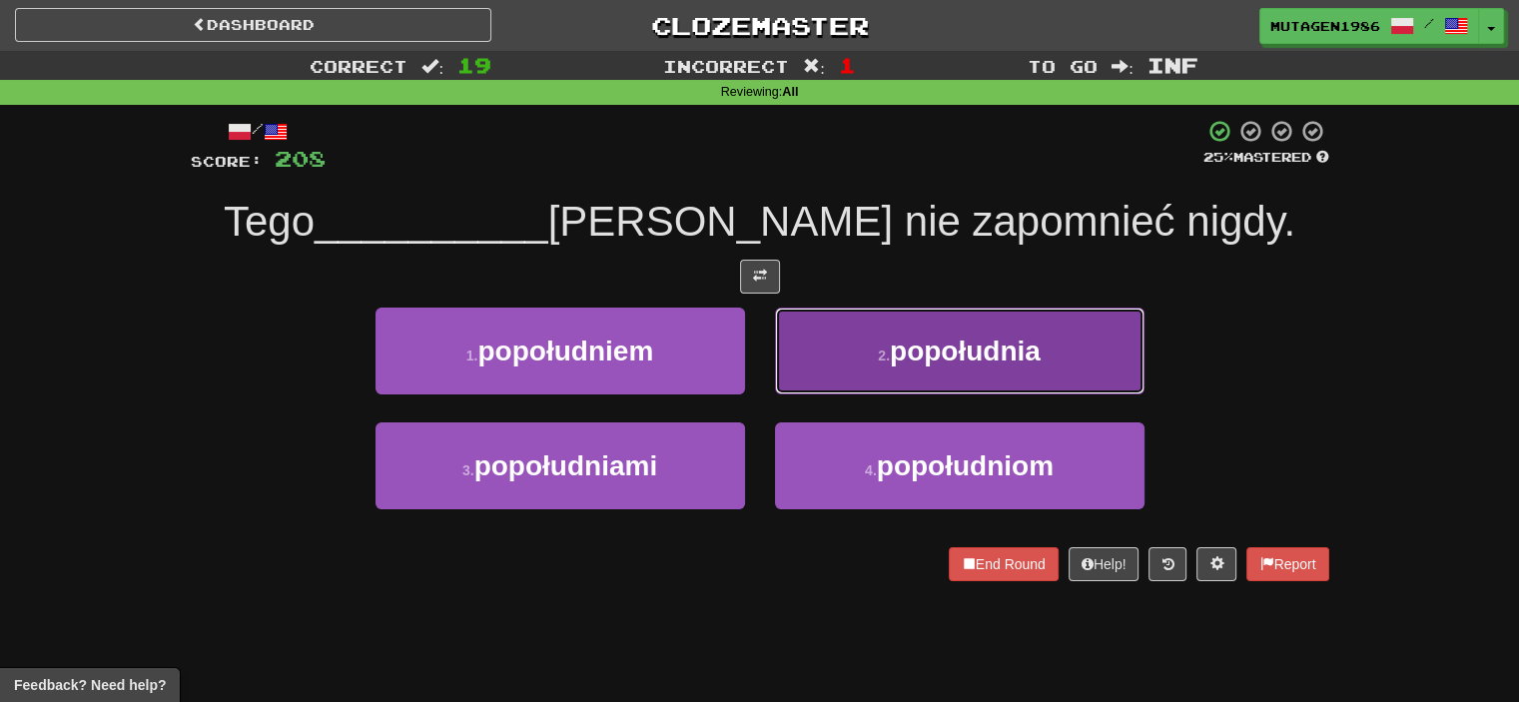
click at [905, 365] on button "2 . popołudnia" at bounding box center [959, 351] width 369 height 87
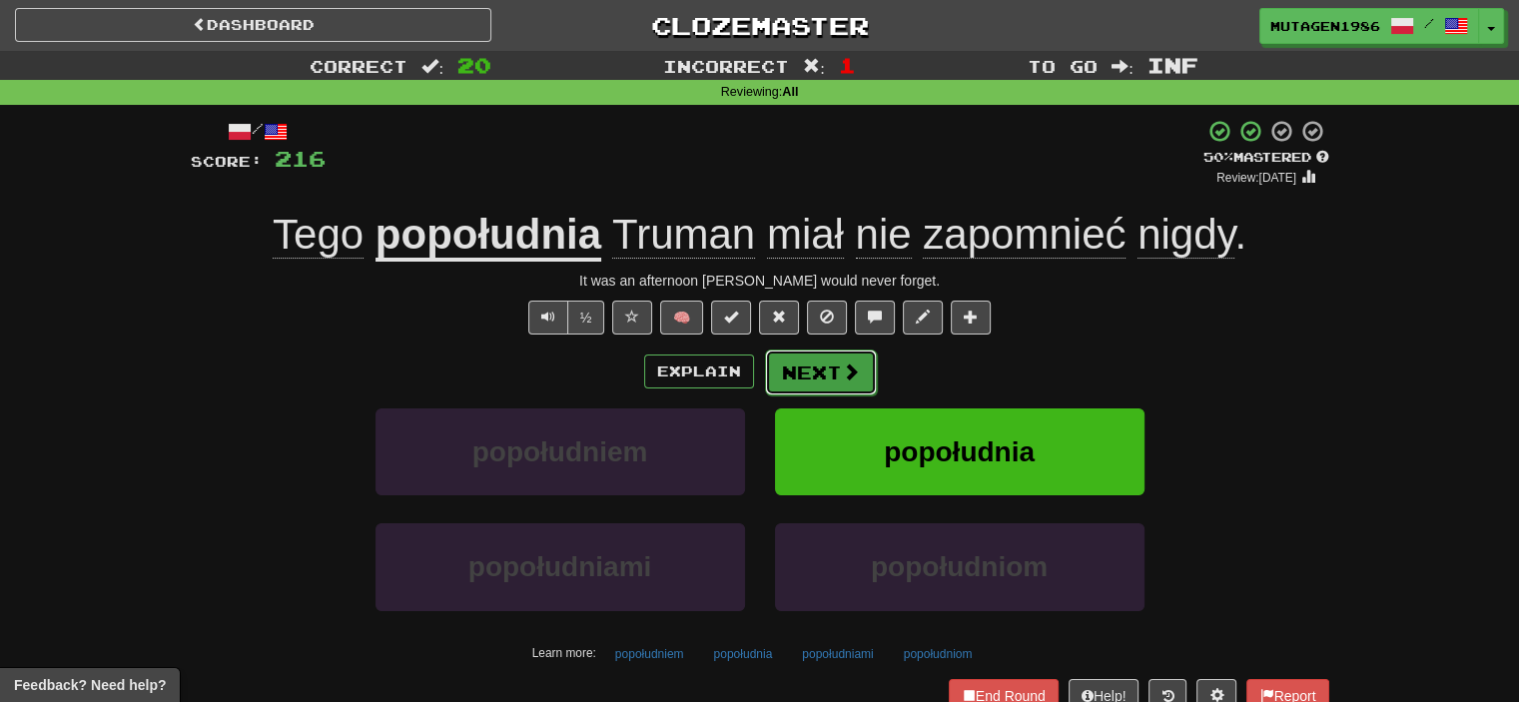
click at [851, 371] on span at bounding box center [851, 371] width 18 height 18
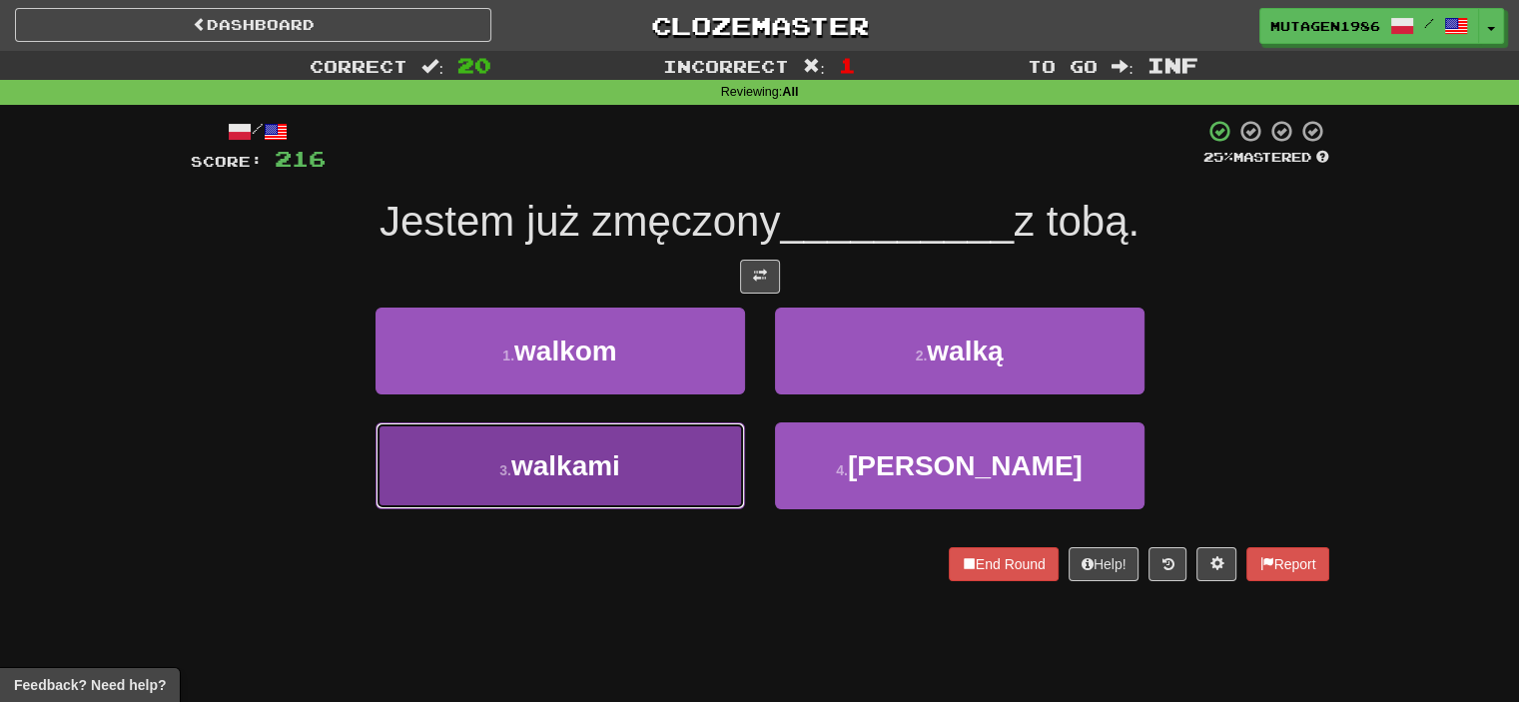
click at [678, 463] on button "3 . walkami" at bounding box center [559, 465] width 369 height 87
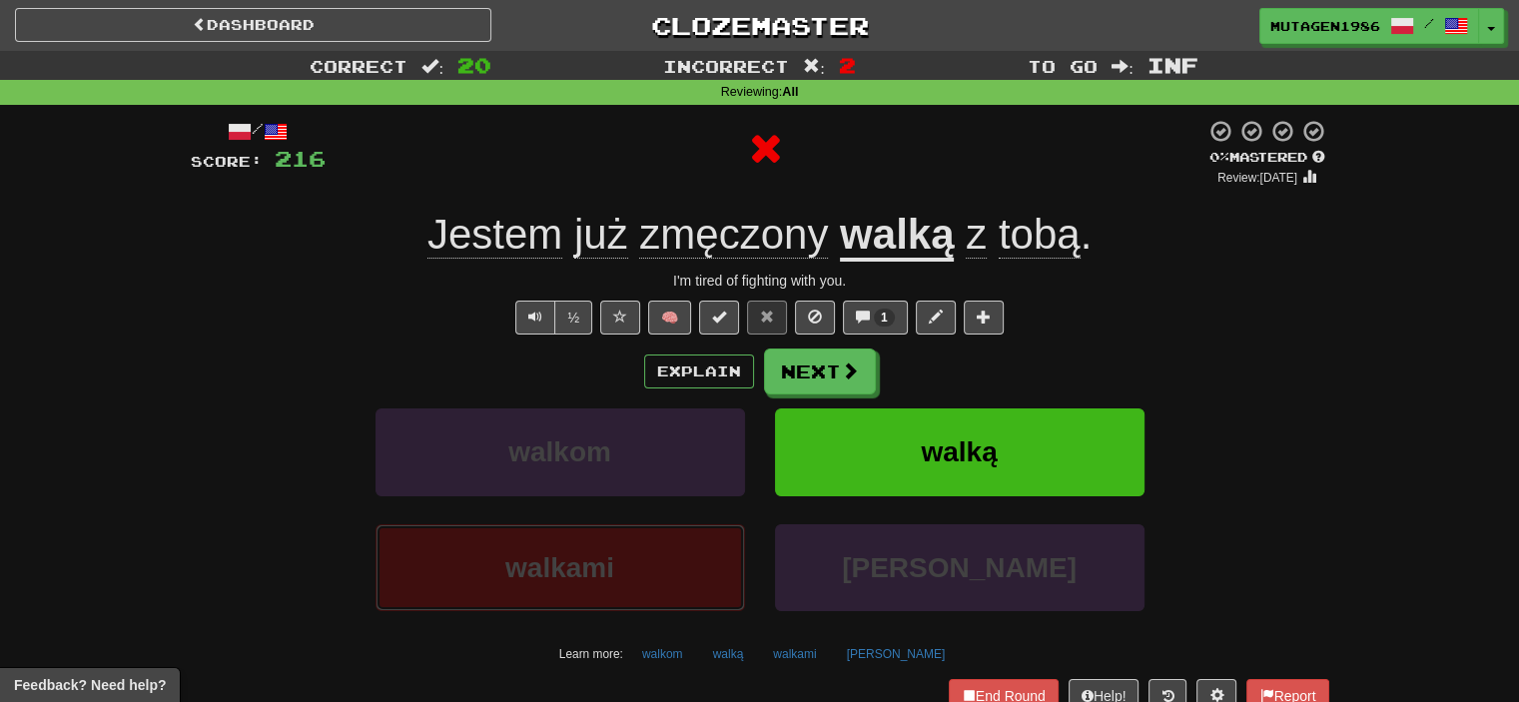
scroll to position [100, 0]
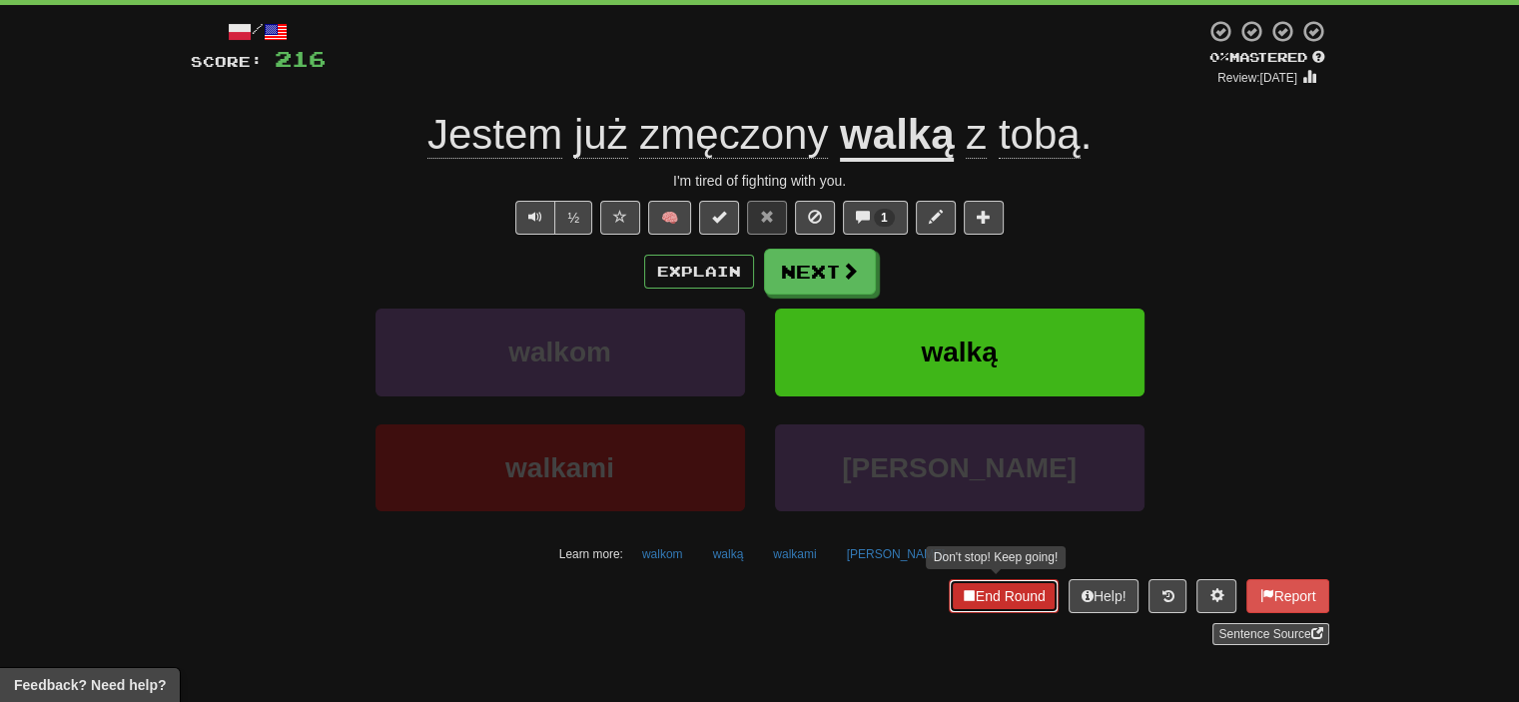
click at [1009, 599] on button "End Round" at bounding box center [1004, 596] width 110 height 34
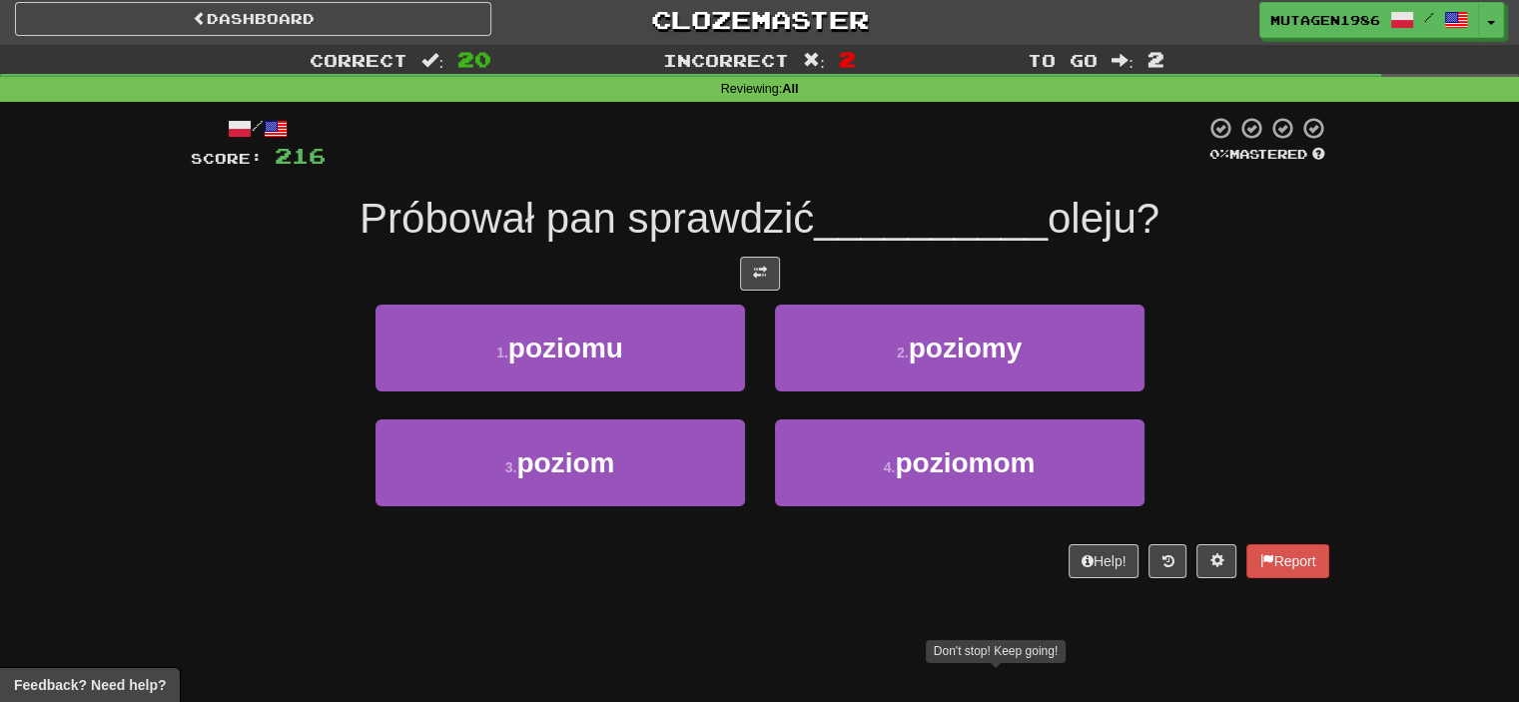
scroll to position [3, 0]
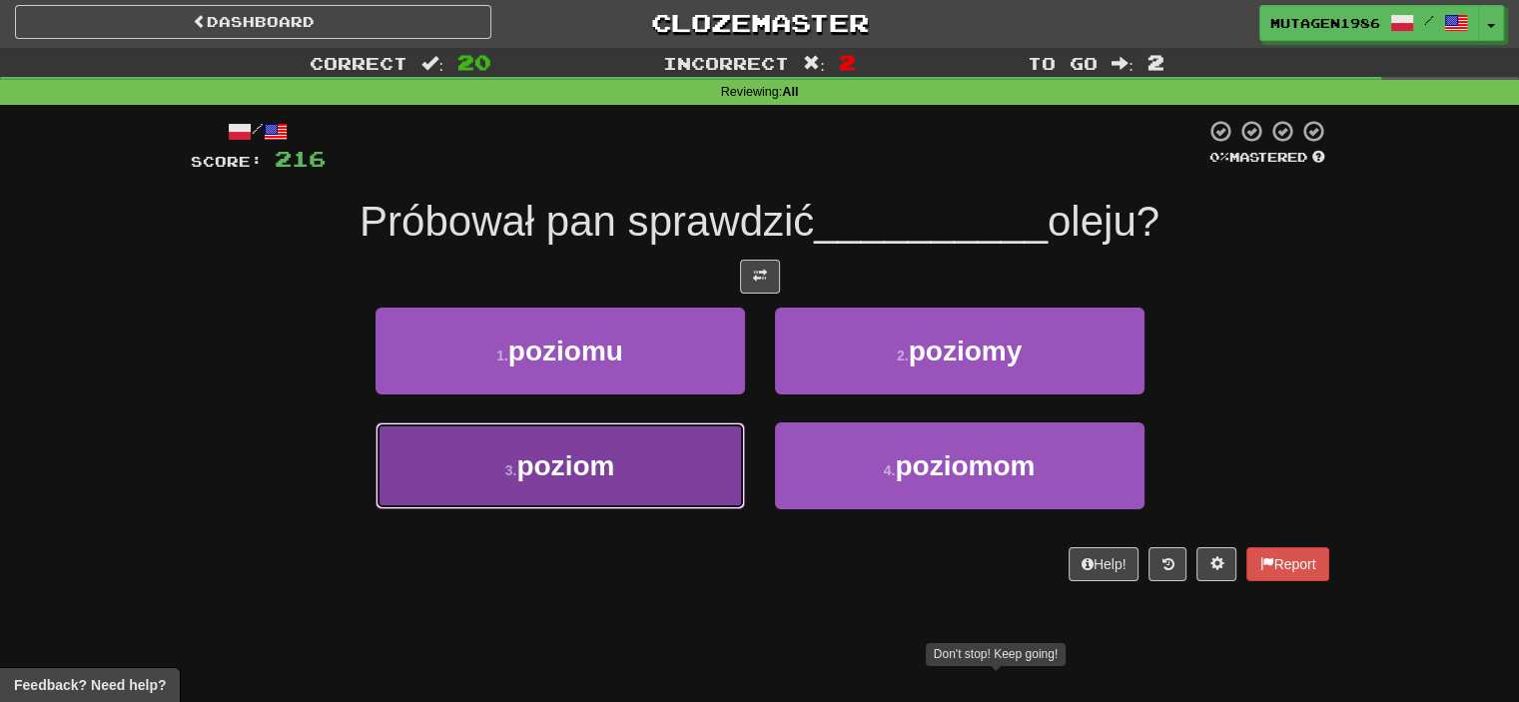
click at [576, 451] on span "poziom" at bounding box center [565, 465] width 98 height 31
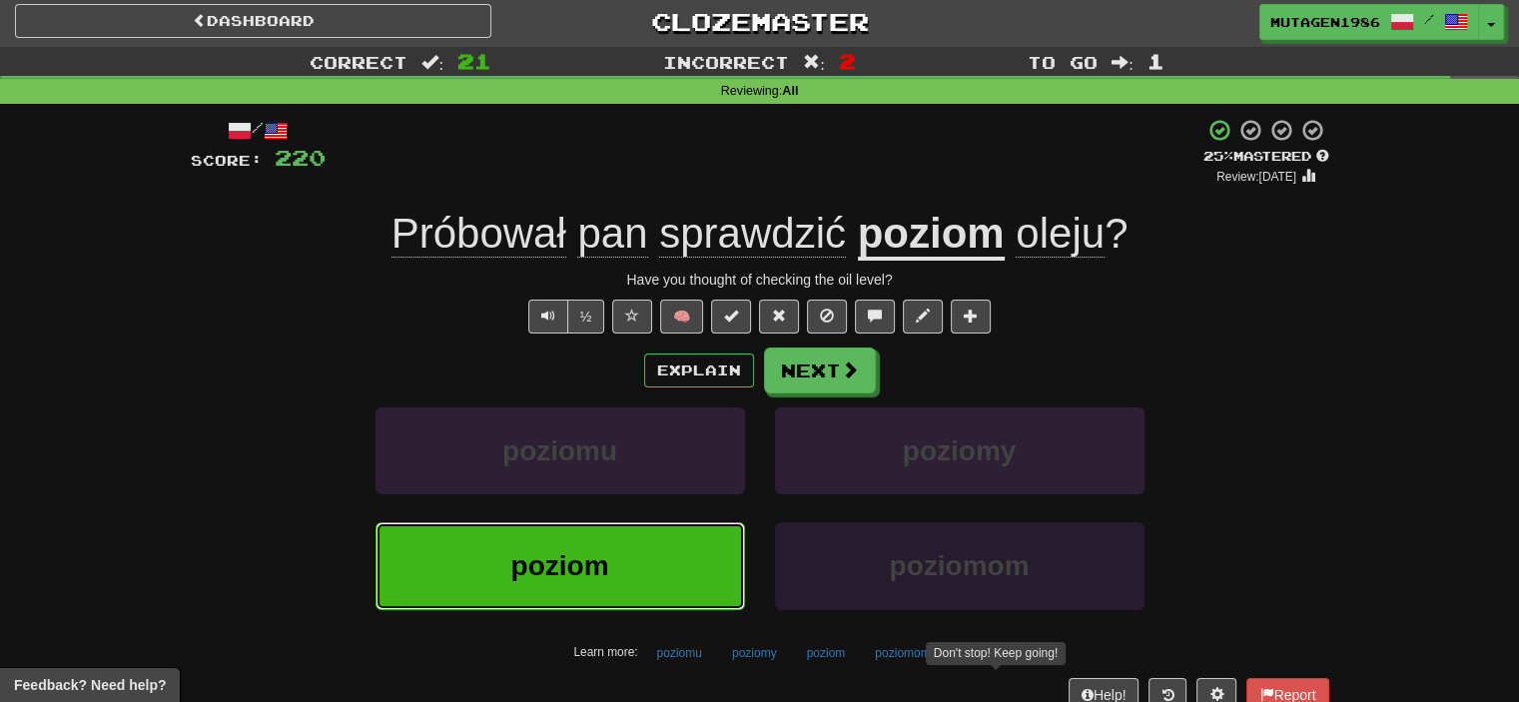
scroll to position [0, 0]
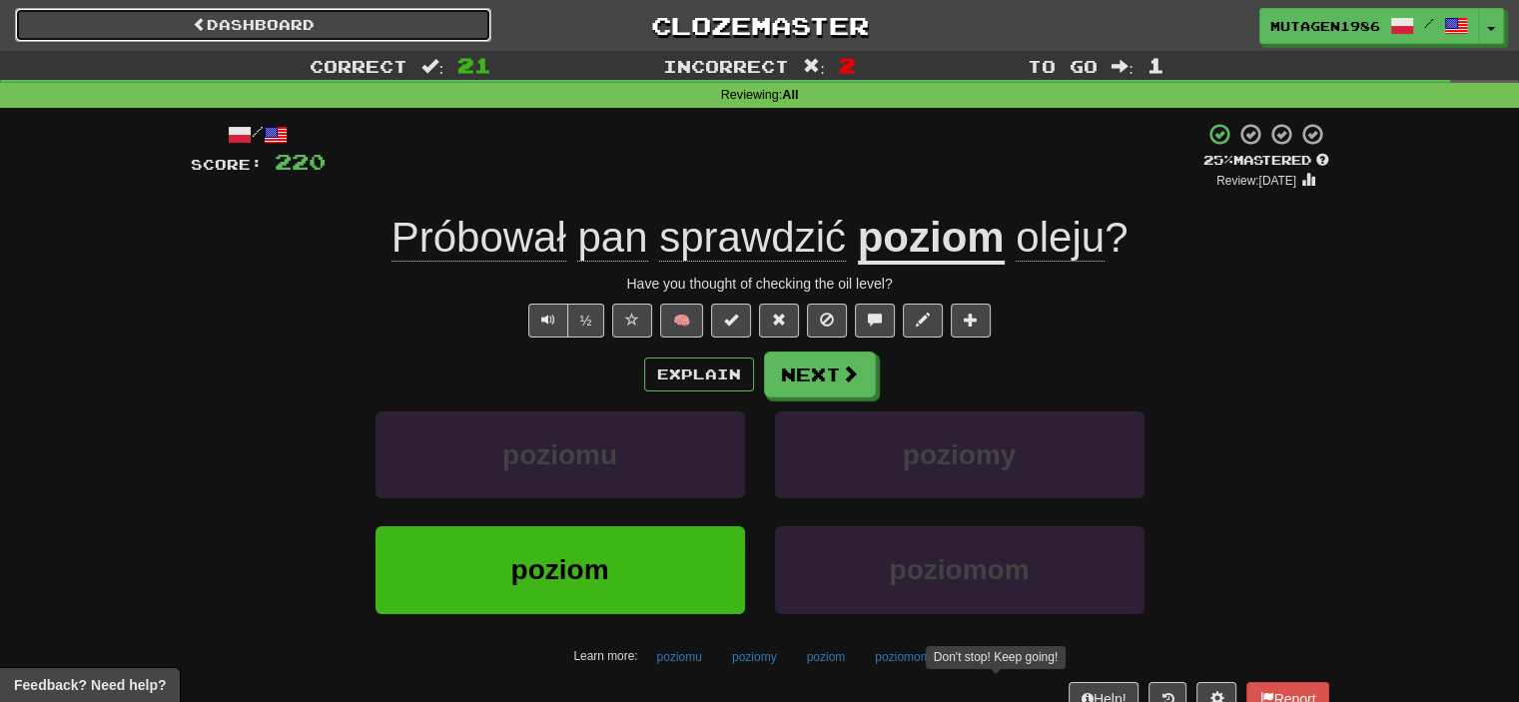
click at [281, 34] on link "Dashboard" at bounding box center [253, 25] width 476 height 34
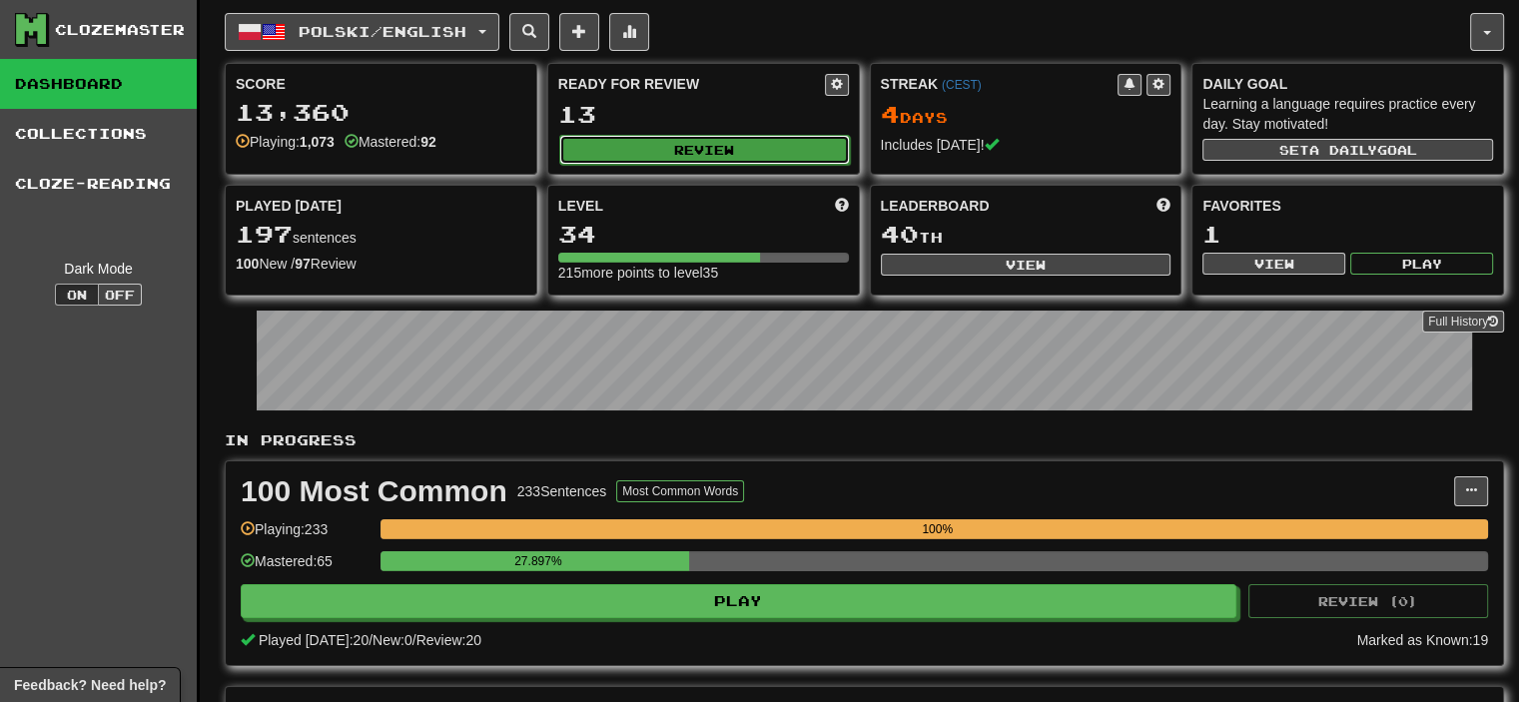
click at [707, 147] on button "Review" at bounding box center [704, 150] width 291 height 30
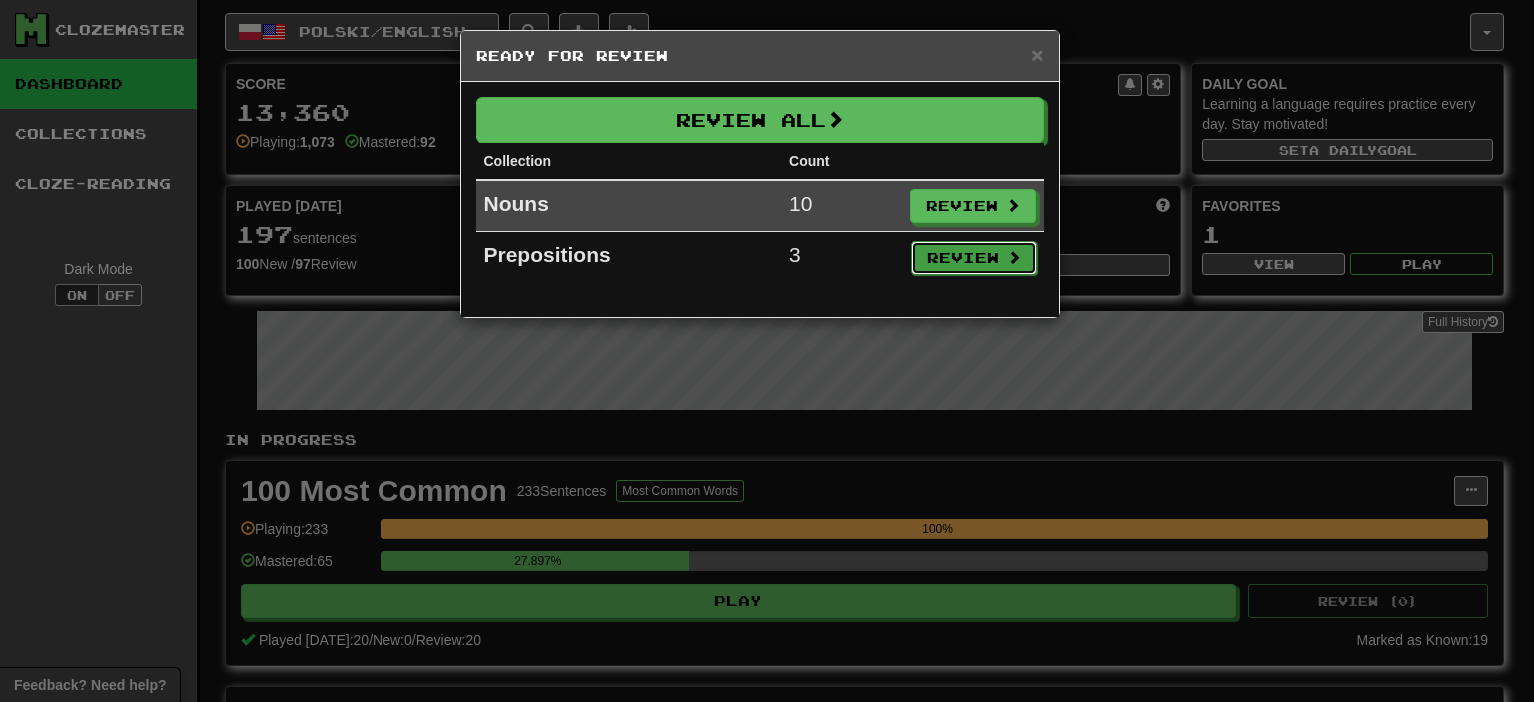
click at [984, 253] on button "Review" at bounding box center [974, 258] width 126 height 34
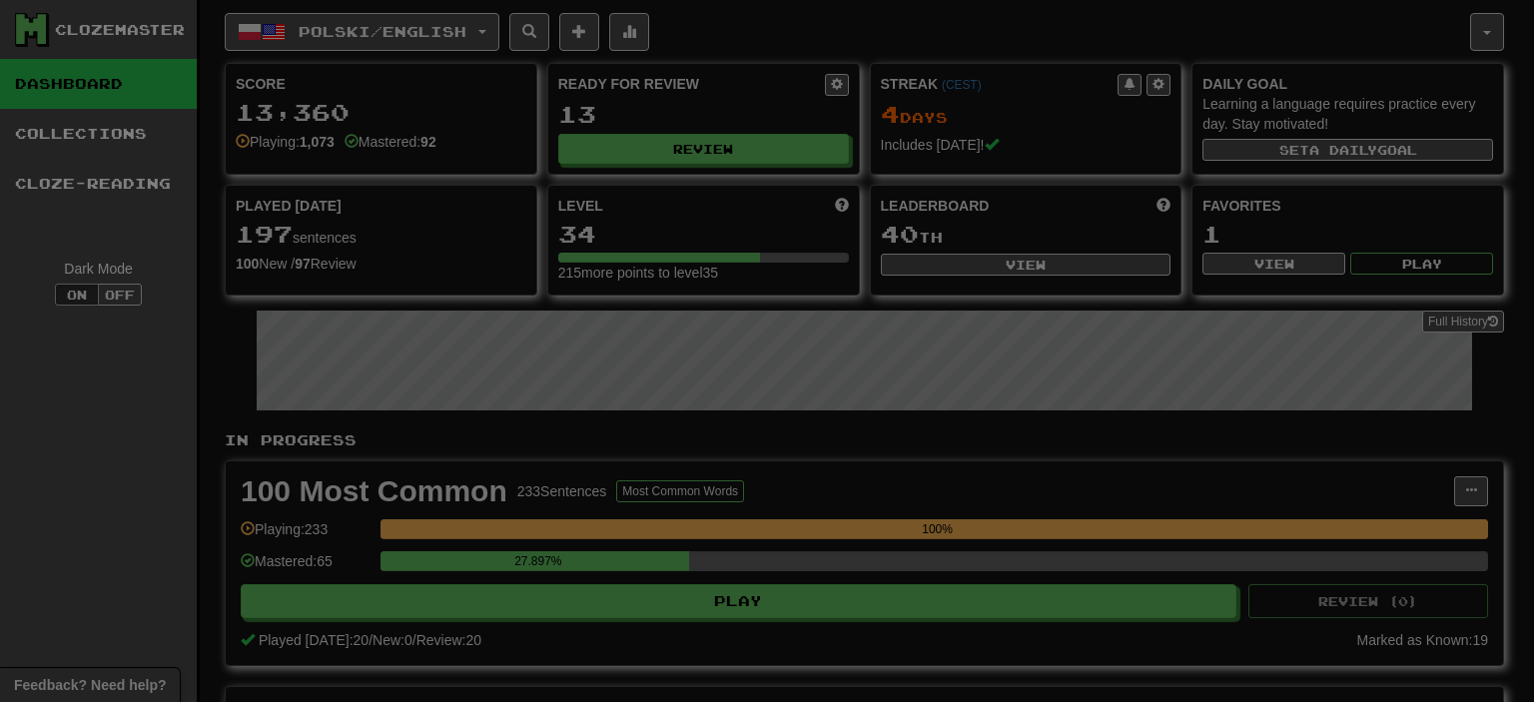
select select "********"
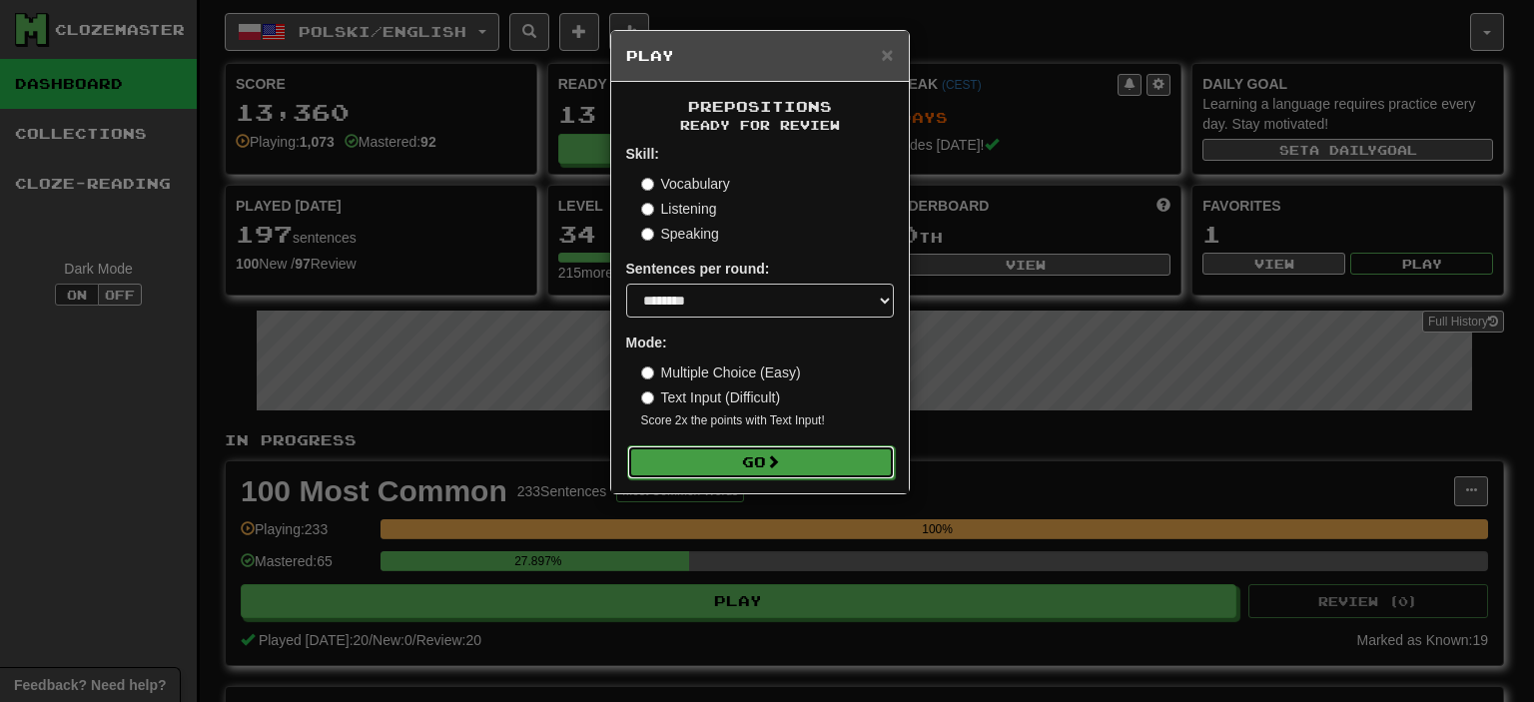
click at [750, 455] on button "Go" at bounding box center [761, 462] width 268 height 34
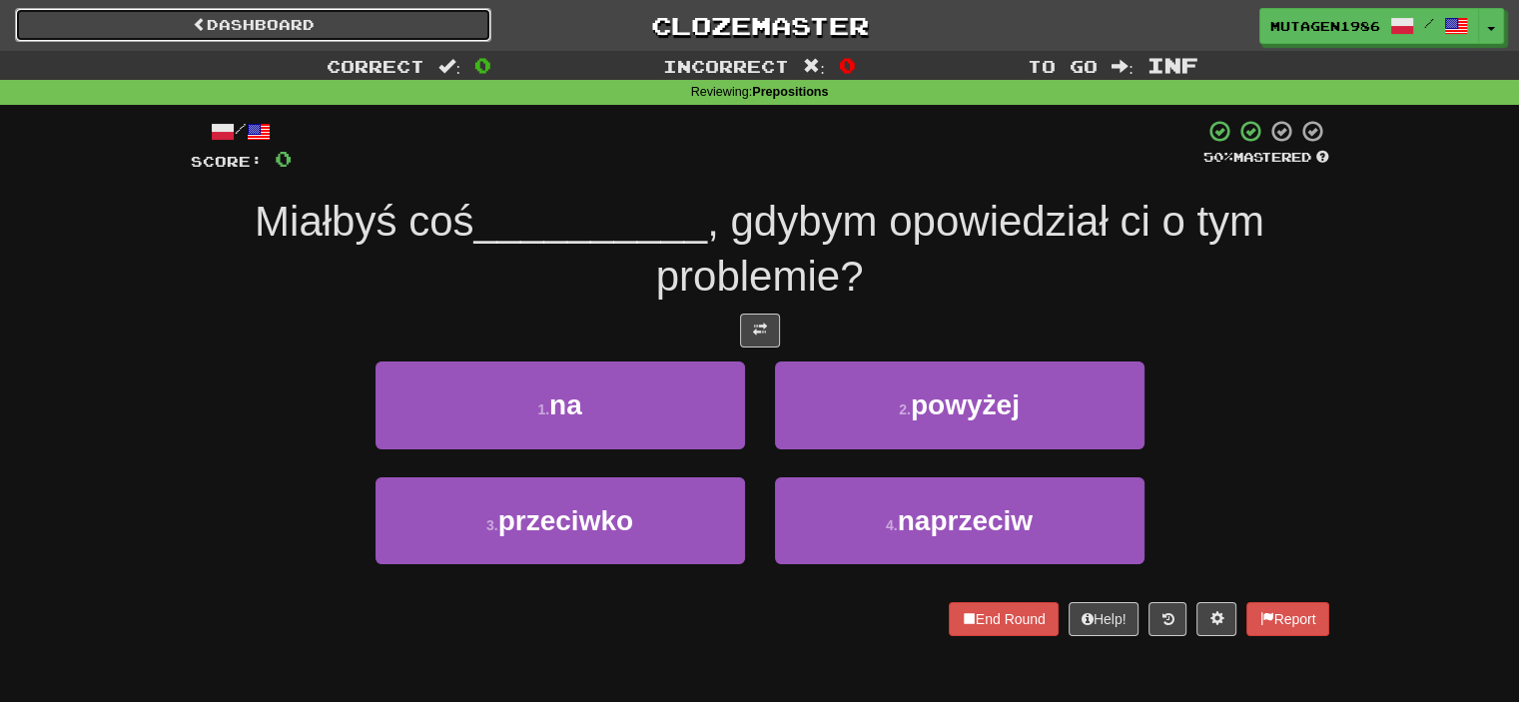
click at [149, 34] on link "Dashboard" at bounding box center [253, 25] width 476 height 34
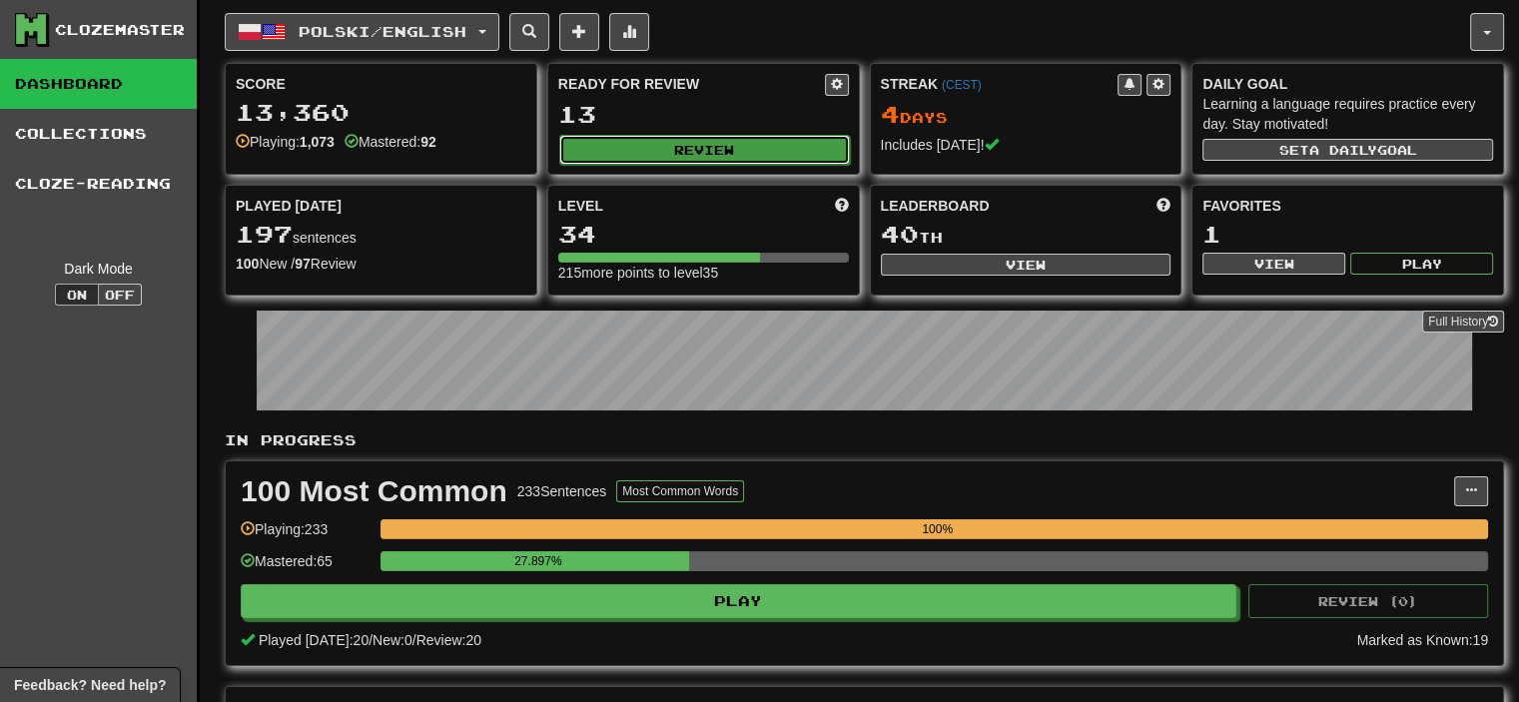
click at [665, 143] on button "Review" at bounding box center [704, 150] width 291 height 30
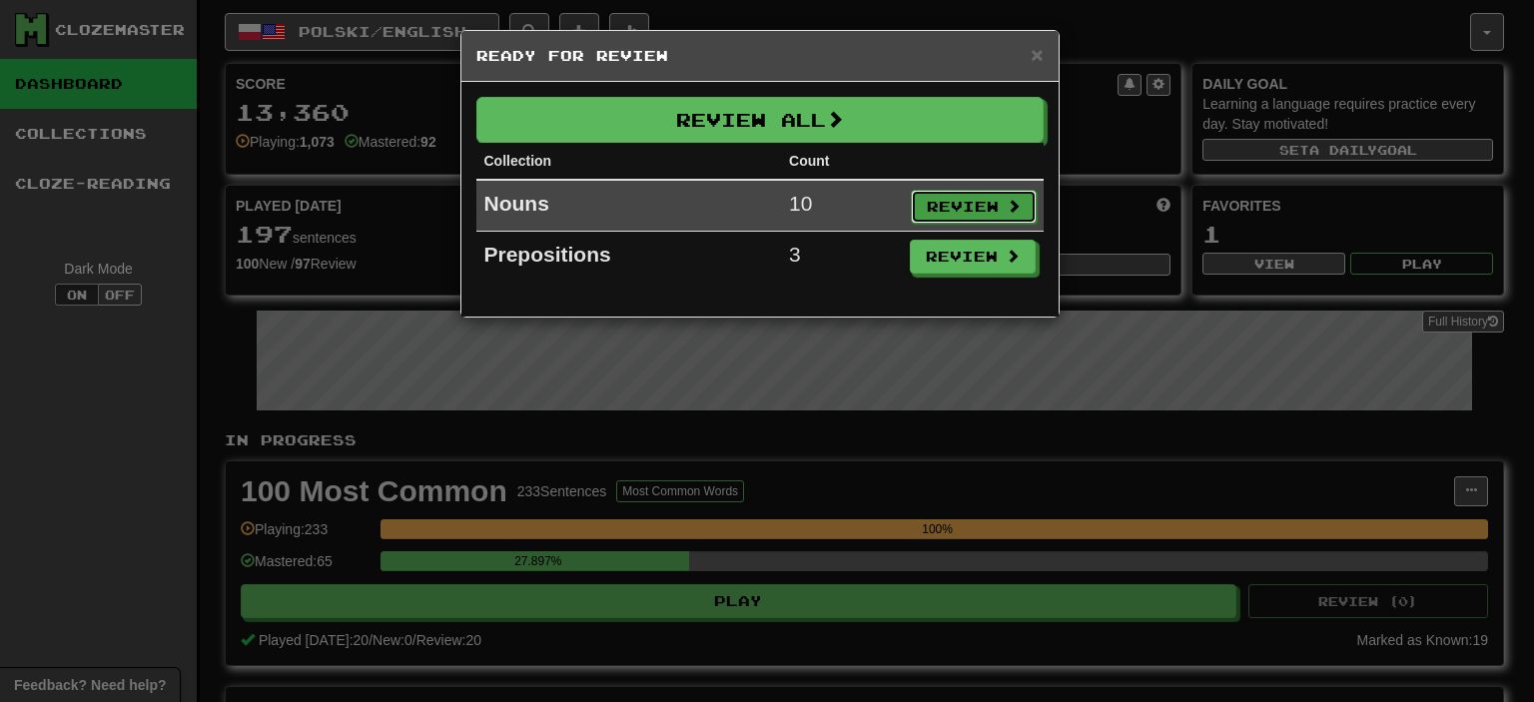
click at [1008, 211] on span at bounding box center [1014, 206] width 14 height 14
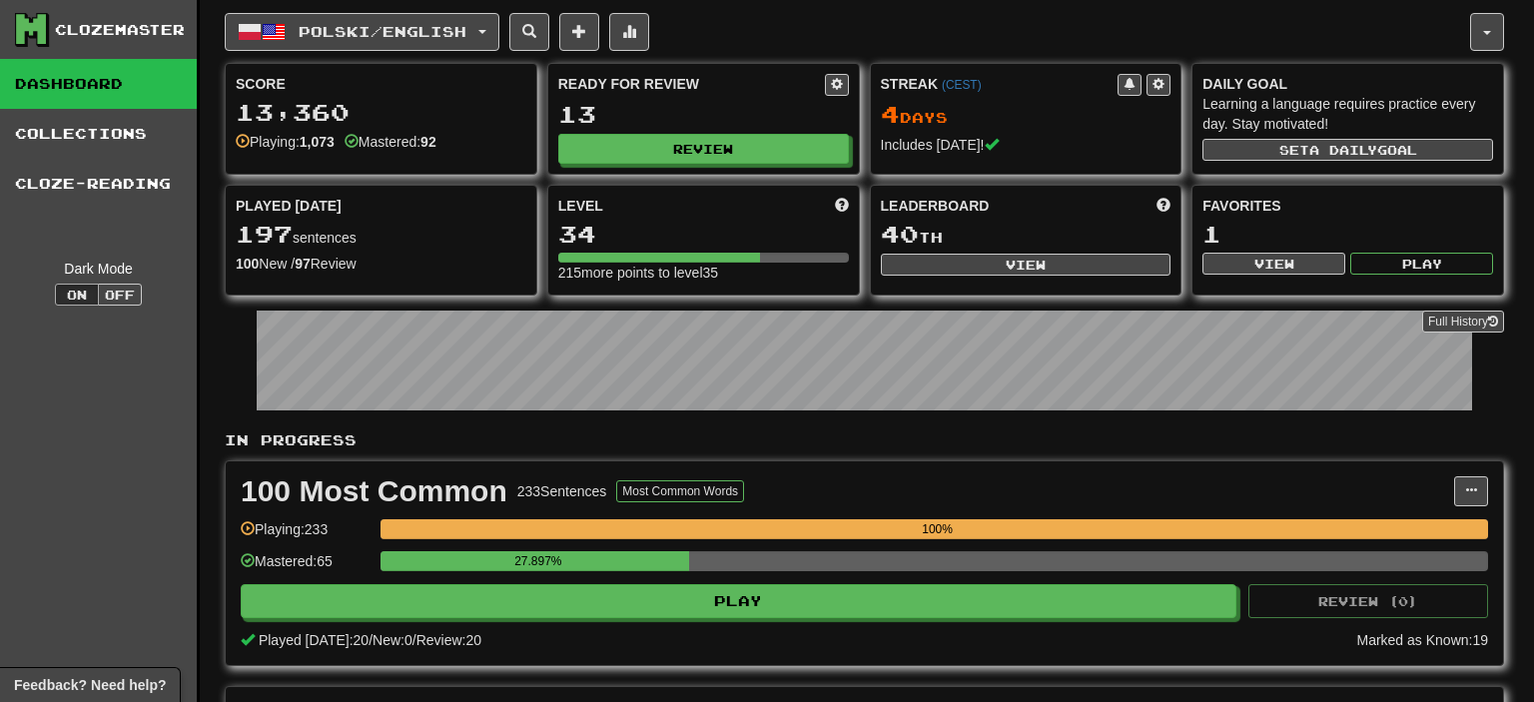
select select "********"
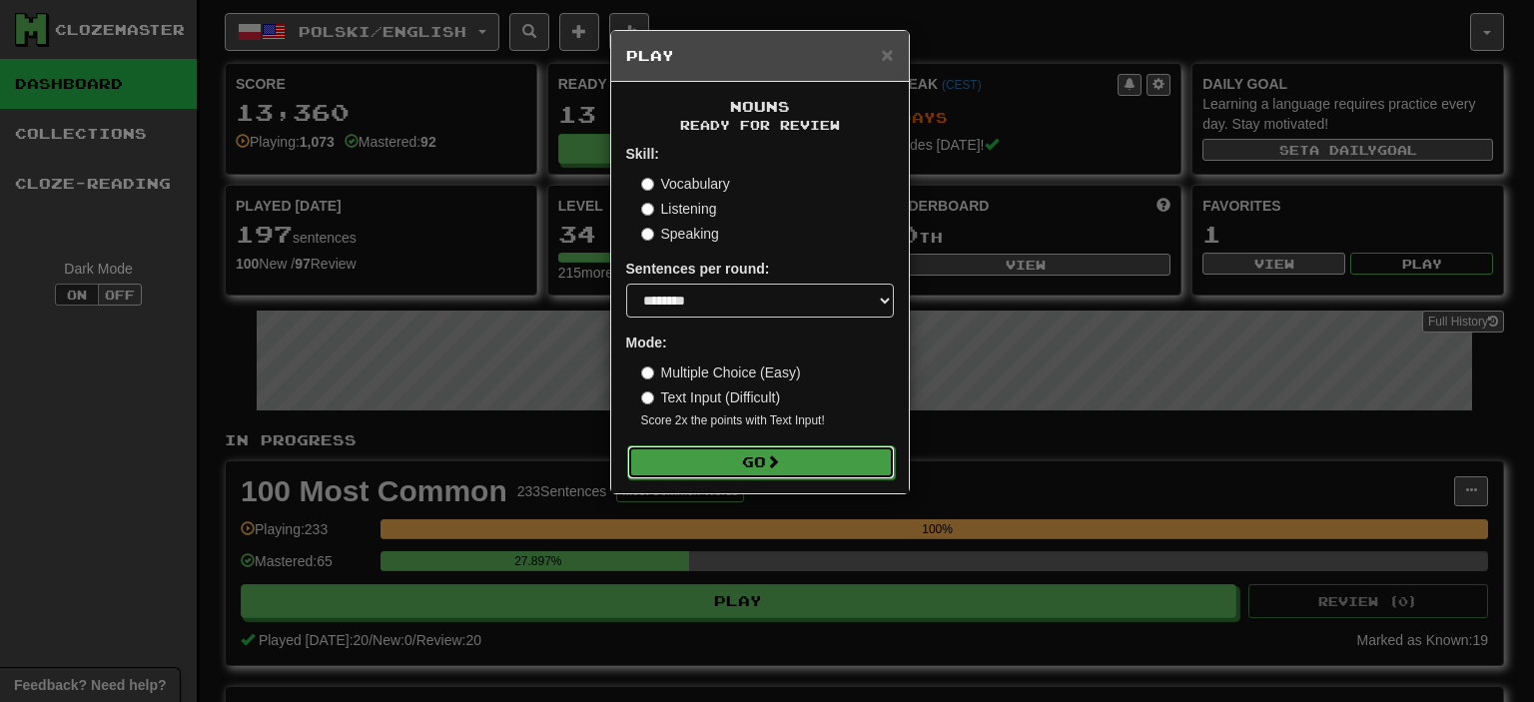
click at [823, 463] on button "Go" at bounding box center [761, 462] width 268 height 34
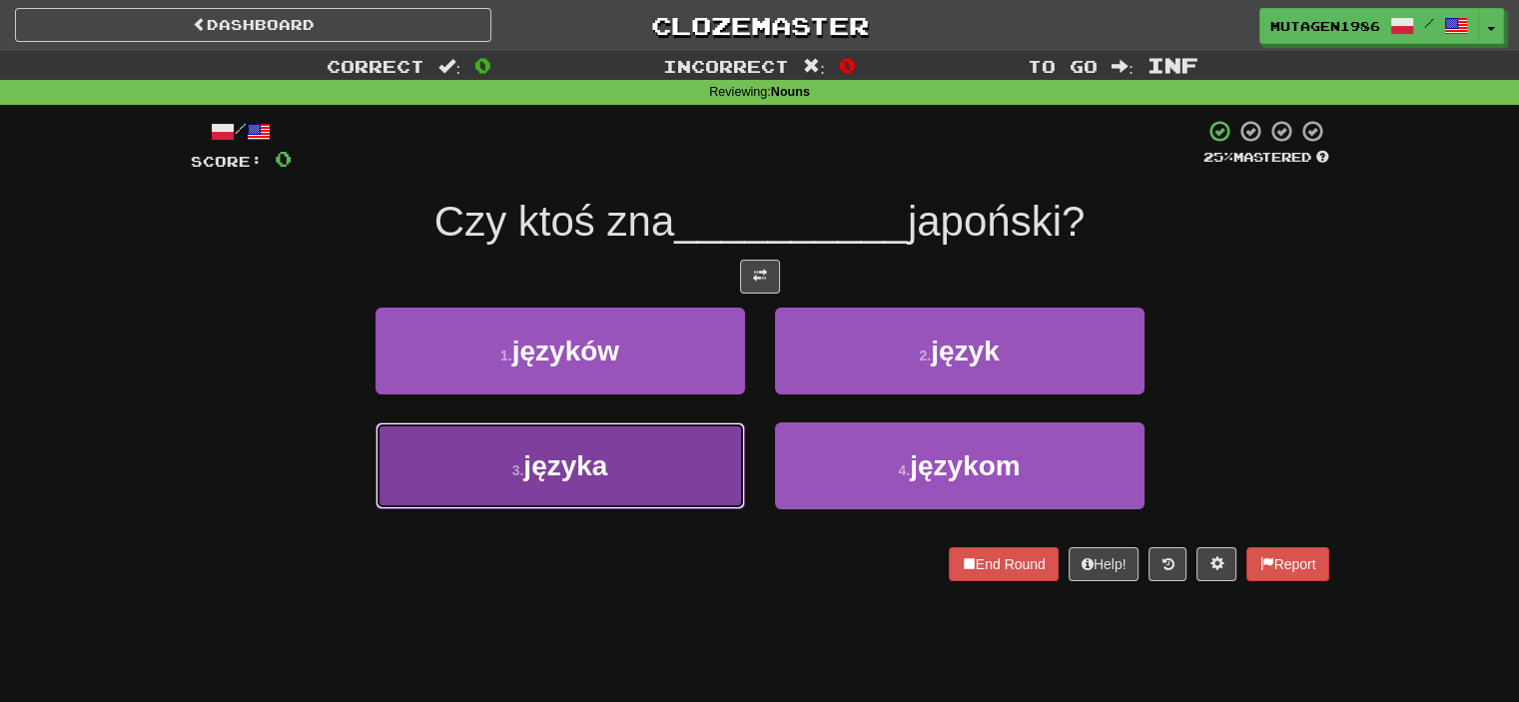
click at [567, 478] on span "języka" at bounding box center [565, 465] width 84 height 31
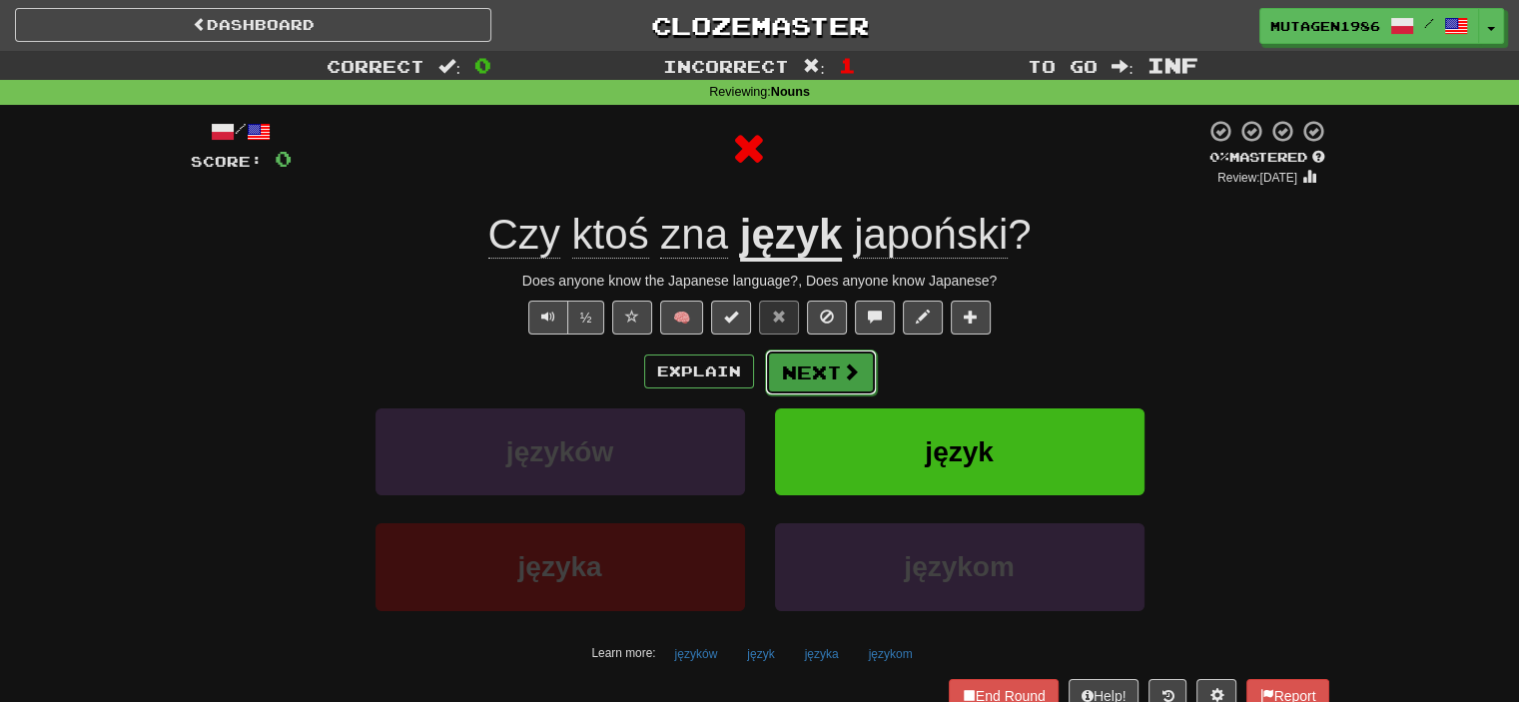
click at [831, 371] on button "Next" at bounding box center [821, 372] width 112 height 46
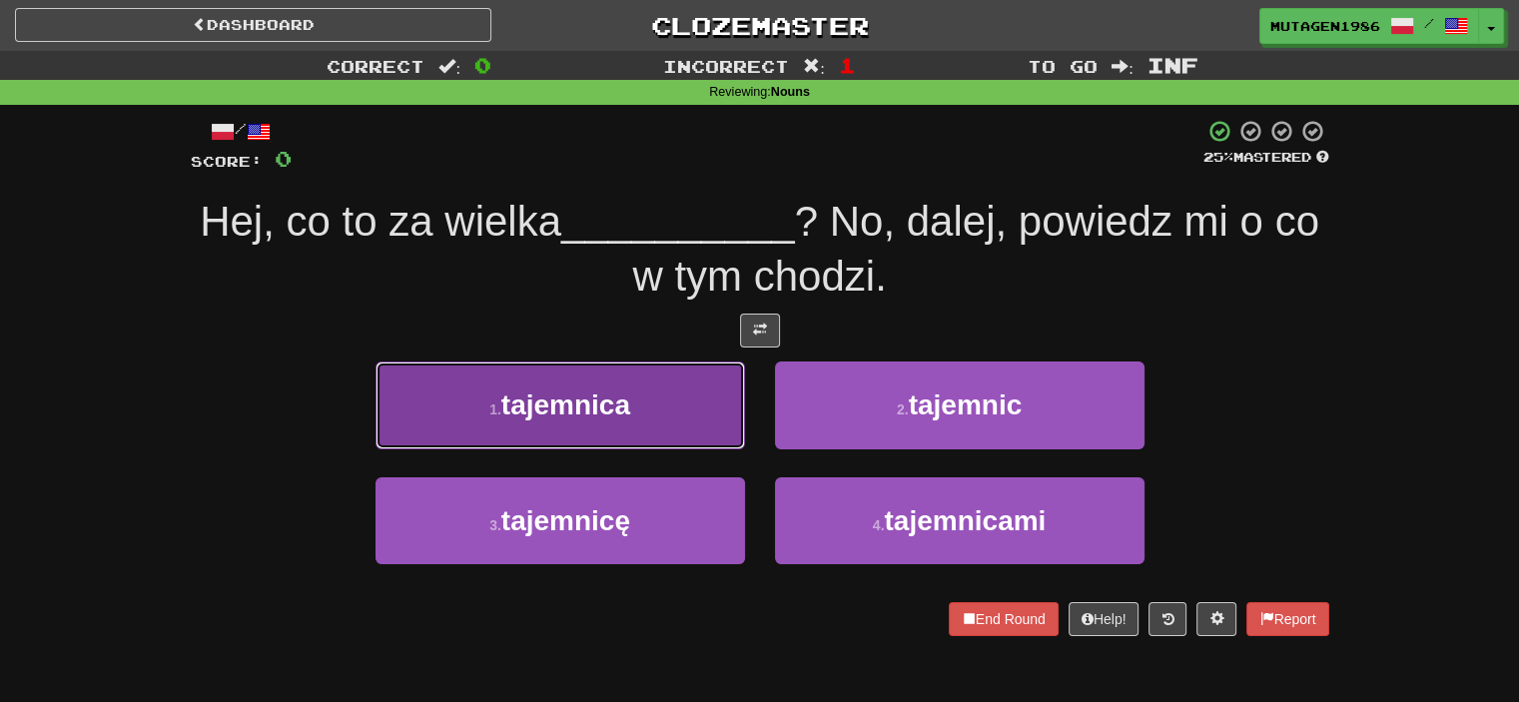
click at [578, 406] on span "tajemnica" at bounding box center [565, 404] width 129 height 31
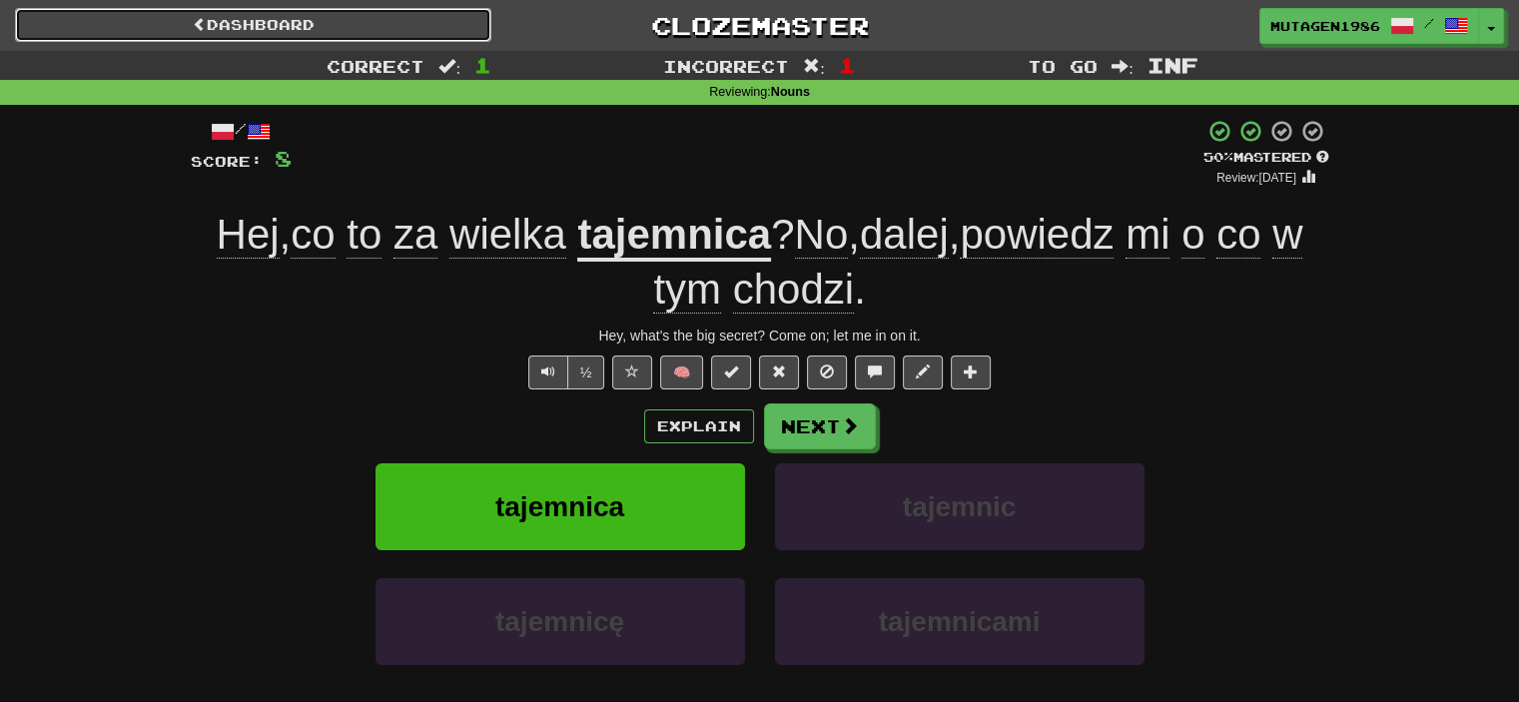
click at [276, 24] on link "Dashboard" at bounding box center [253, 25] width 476 height 34
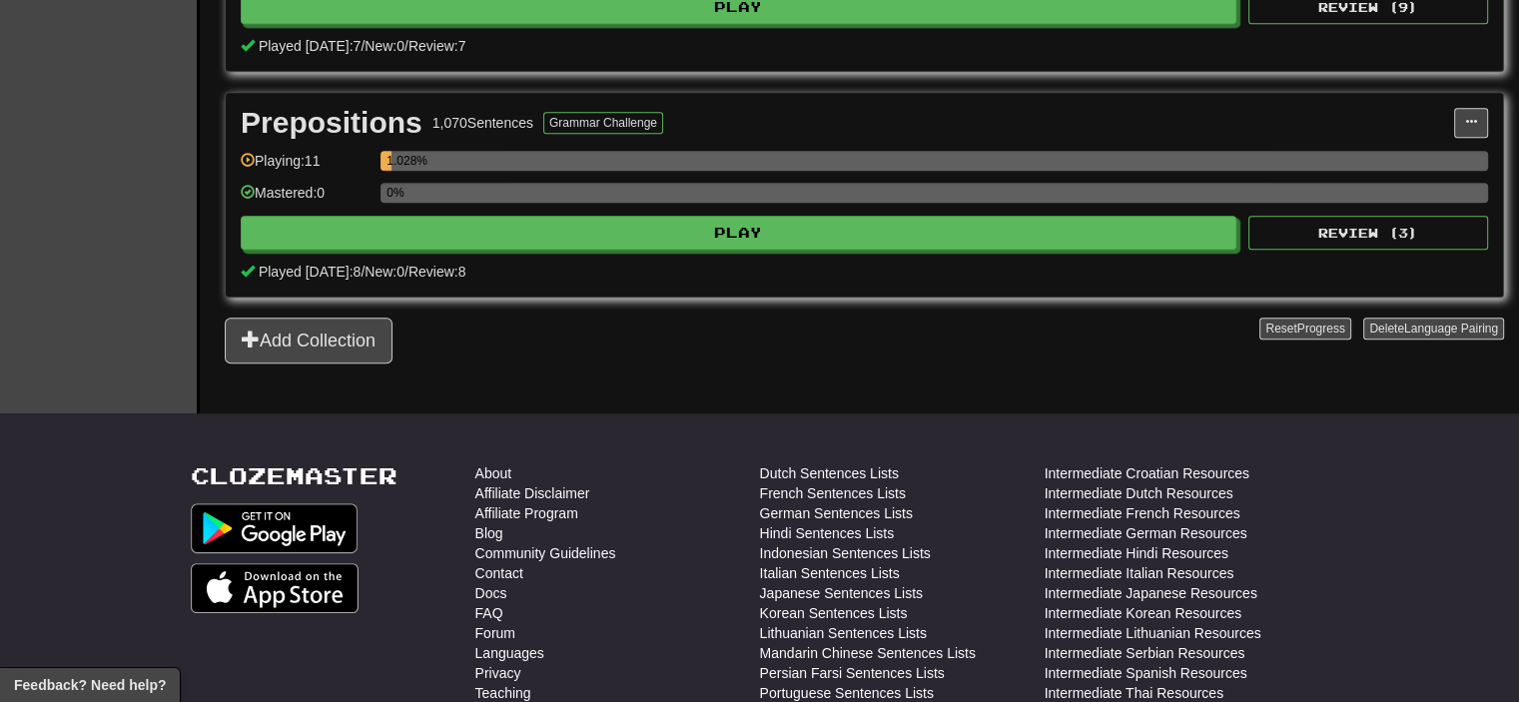
scroll to position [1298, 0]
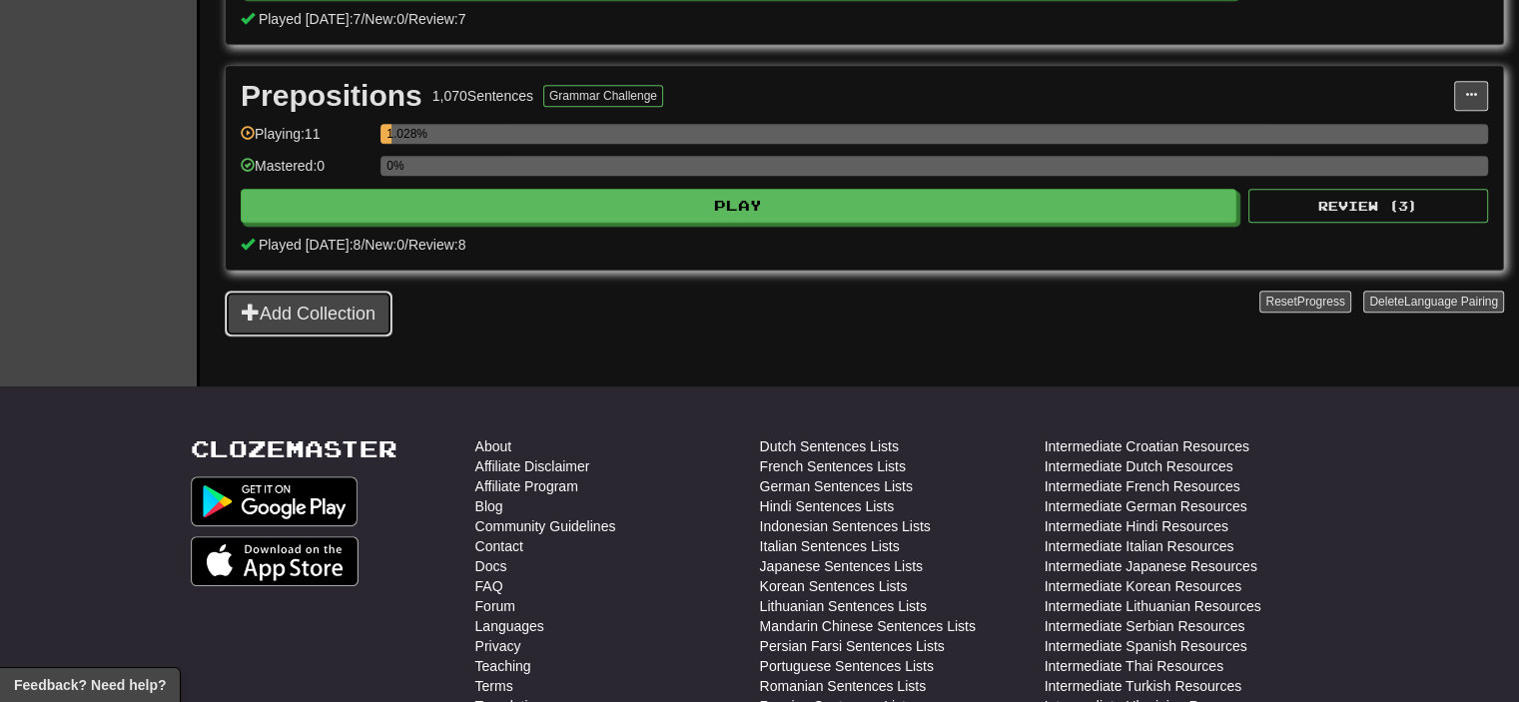
click at [329, 317] on button "Add Collection" at bounding box center [309, 314] width 168 height 46
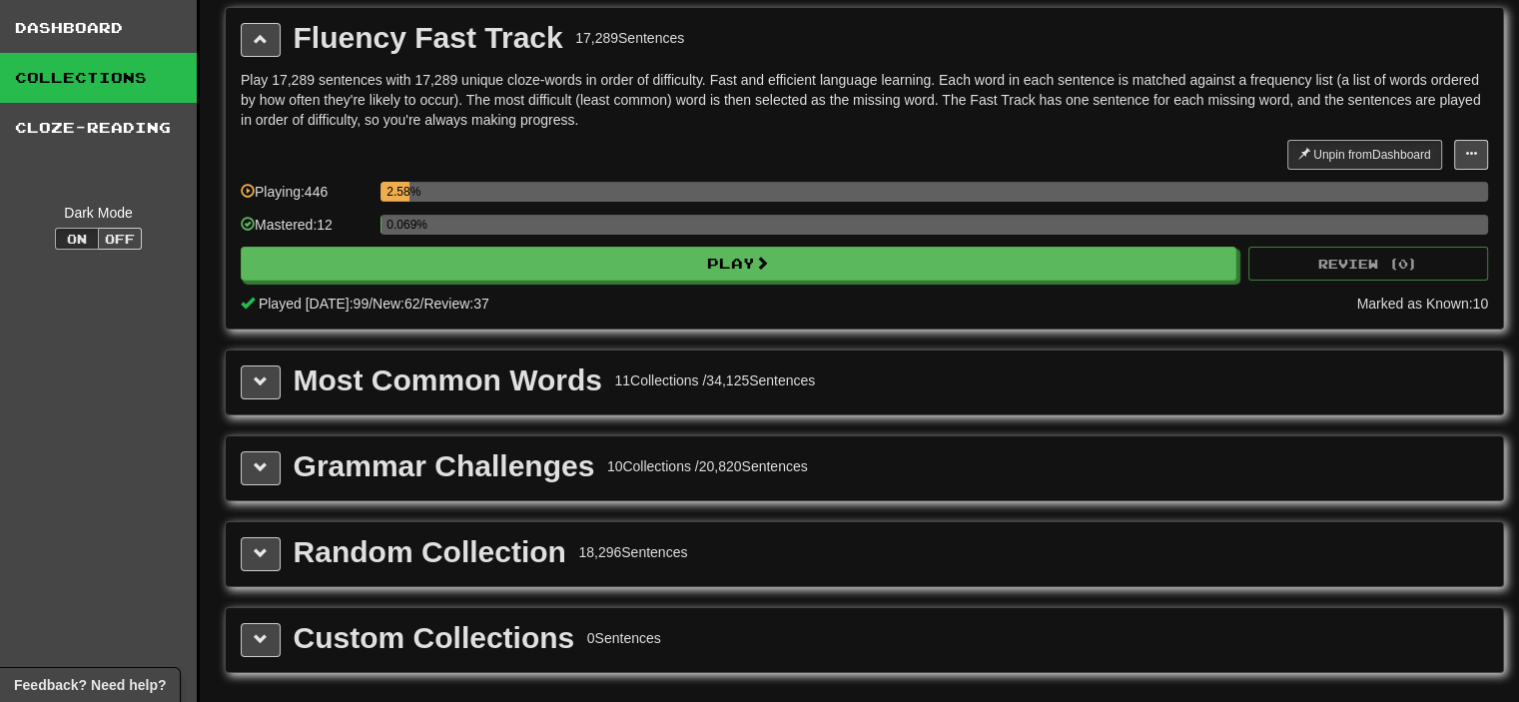
scroll to position [100, 0]
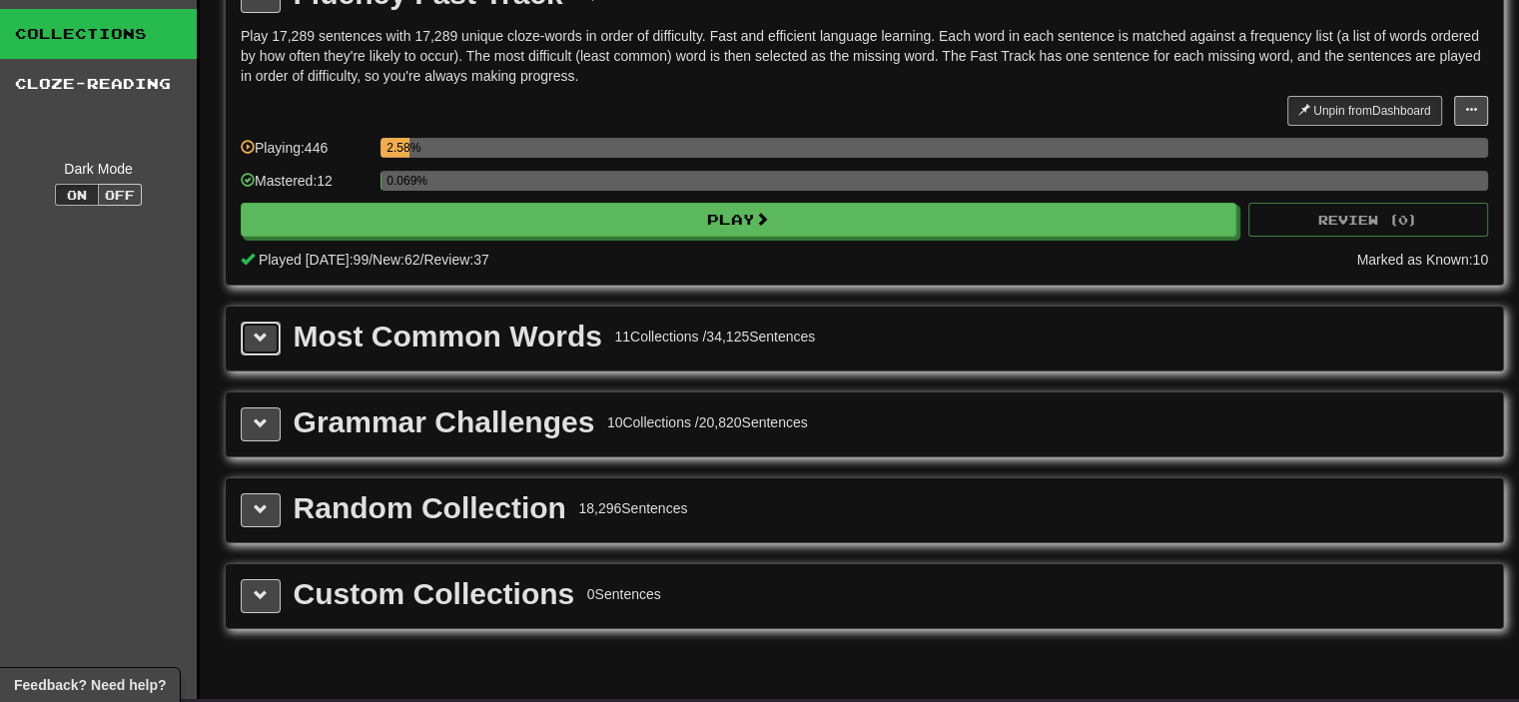
click at [268, 327] on button at bounding box center [261, 339] width 40 height 34
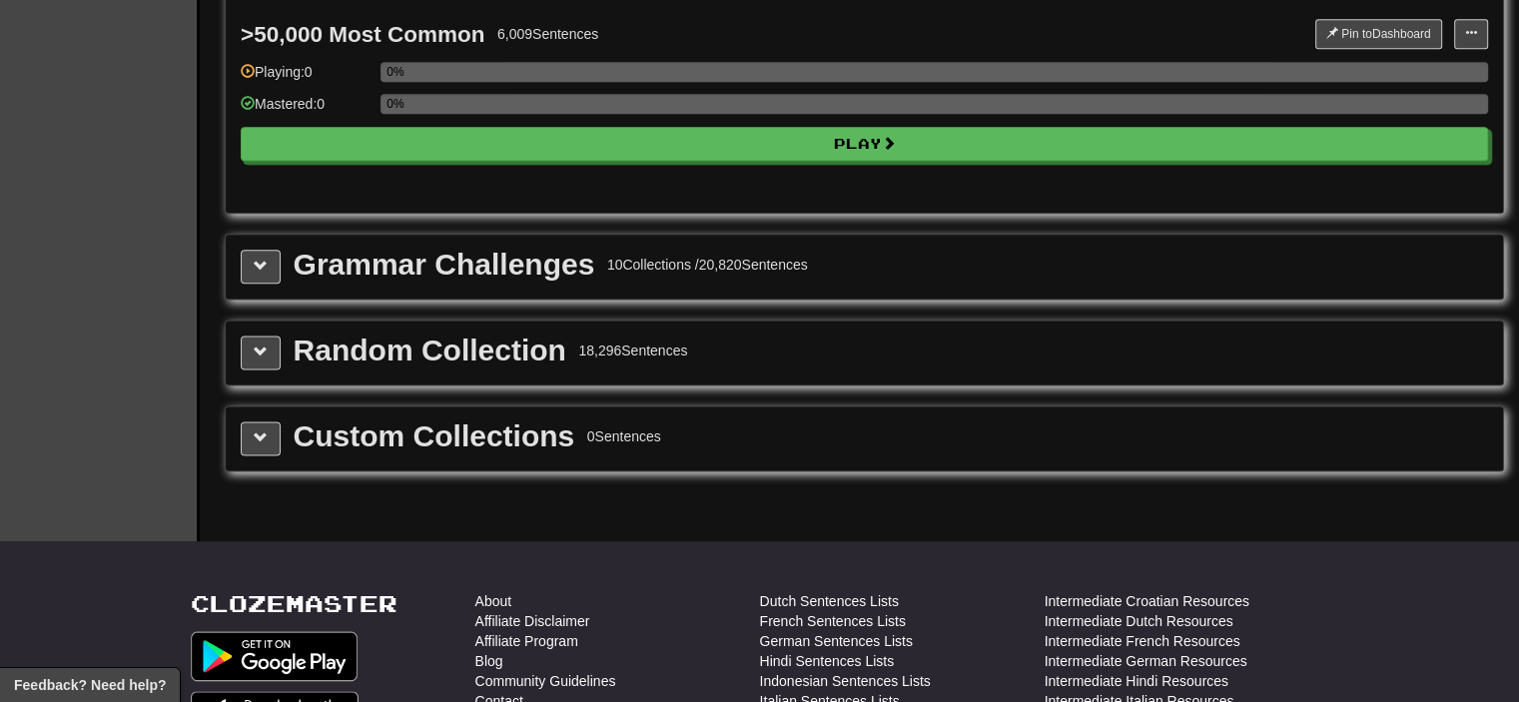
scroll to position [2297, 0]
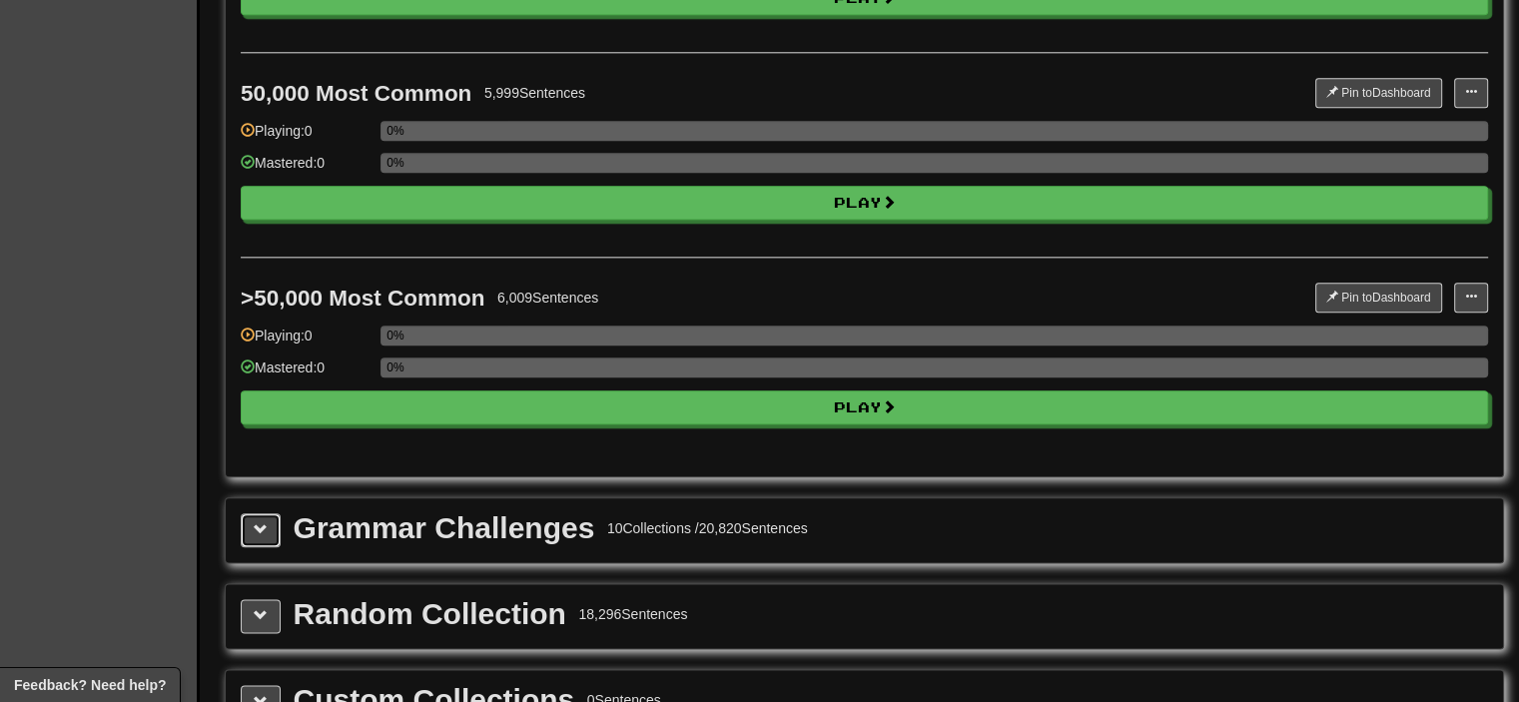
click at [264, 522] on span at bounding box center [261, 529] width 14 height 14
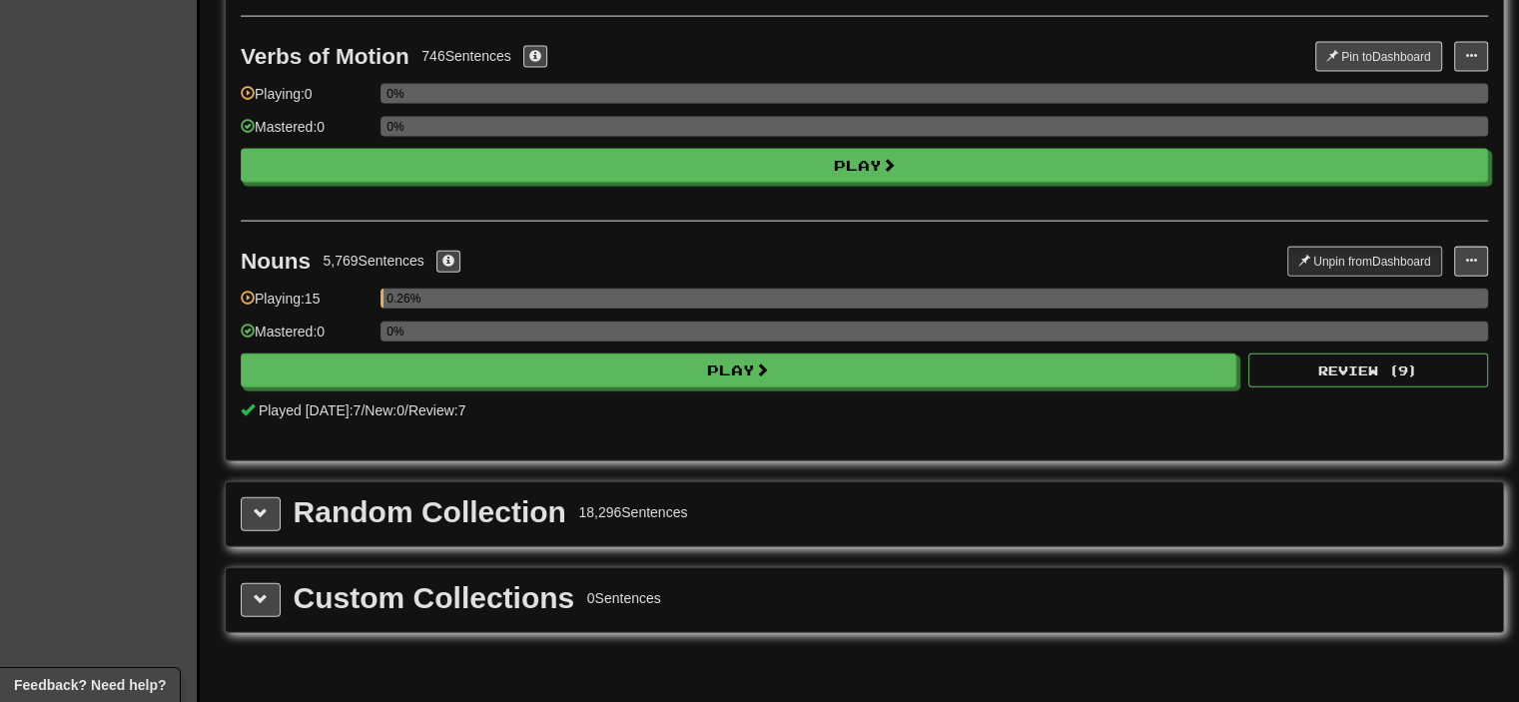
scroll to position [4693, 0]
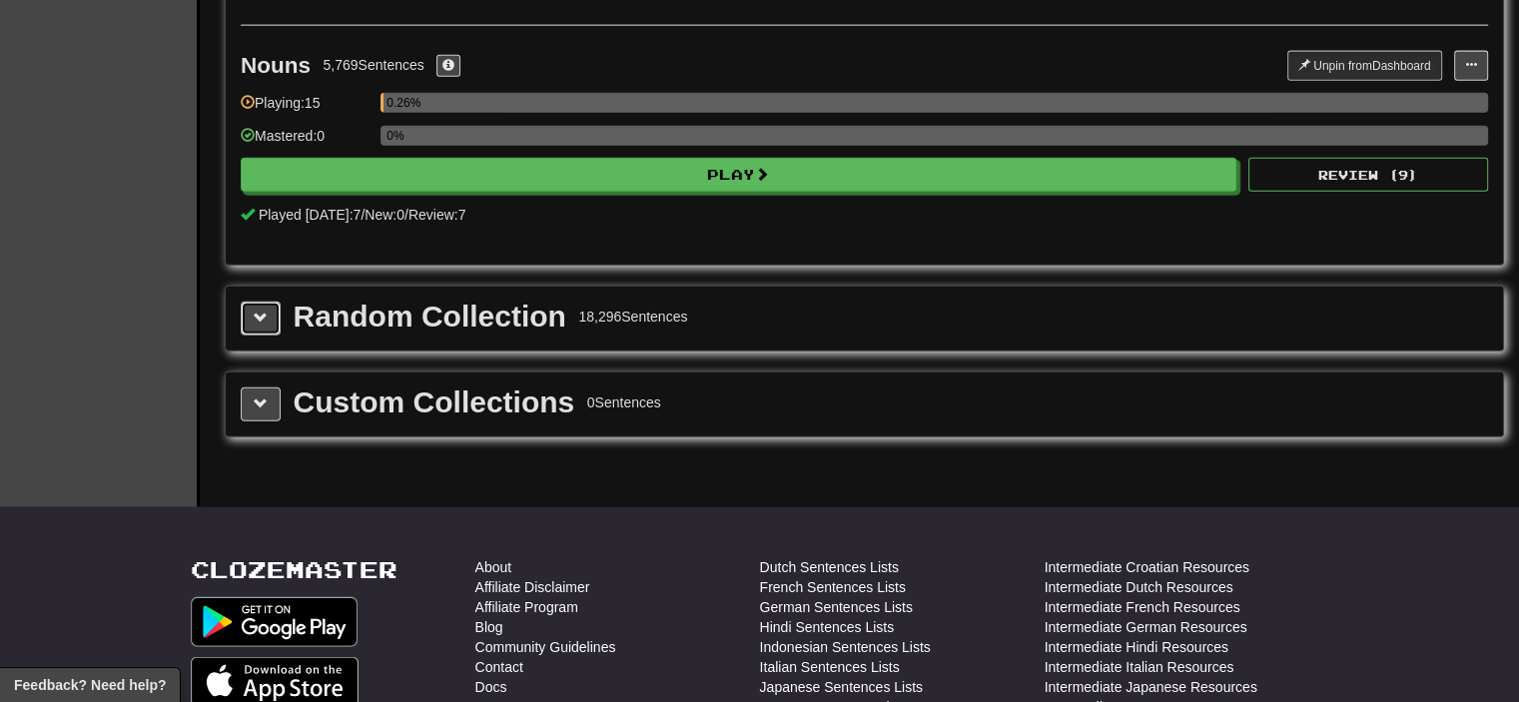
click at [264, 311] on span at bounding box center [261, 318] width 14 height 14
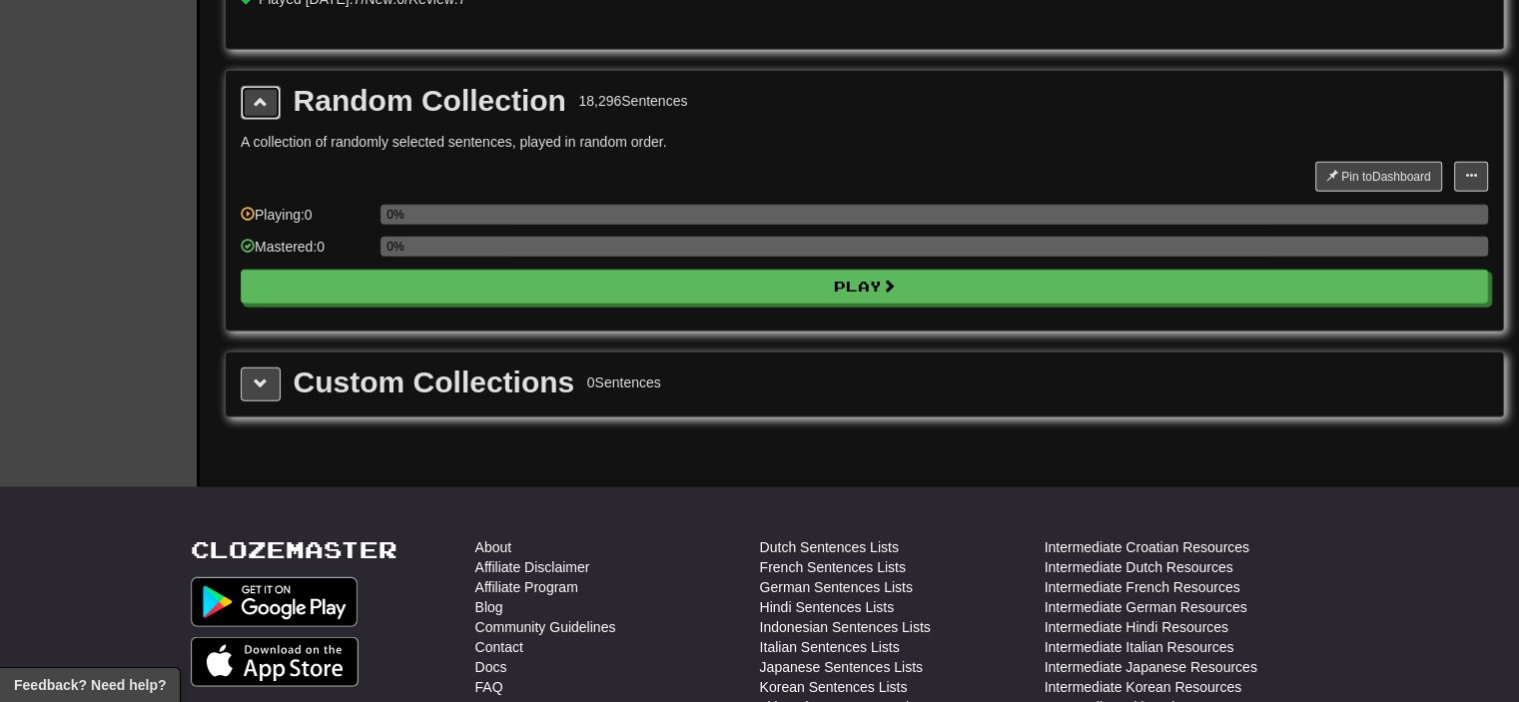
scroll to position [4793, 0]
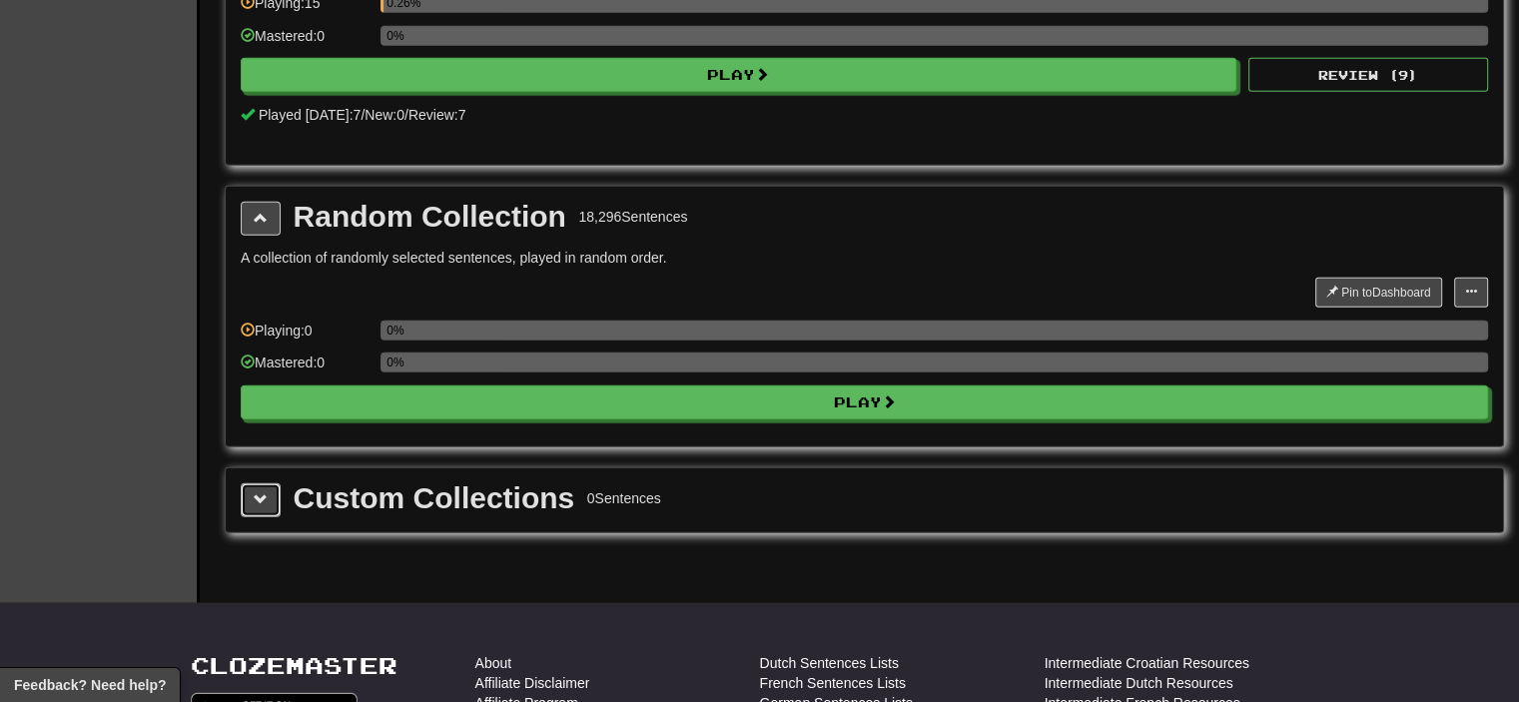
click at [262, 492] on span at bounding box center [261, 499] width 14 height 14
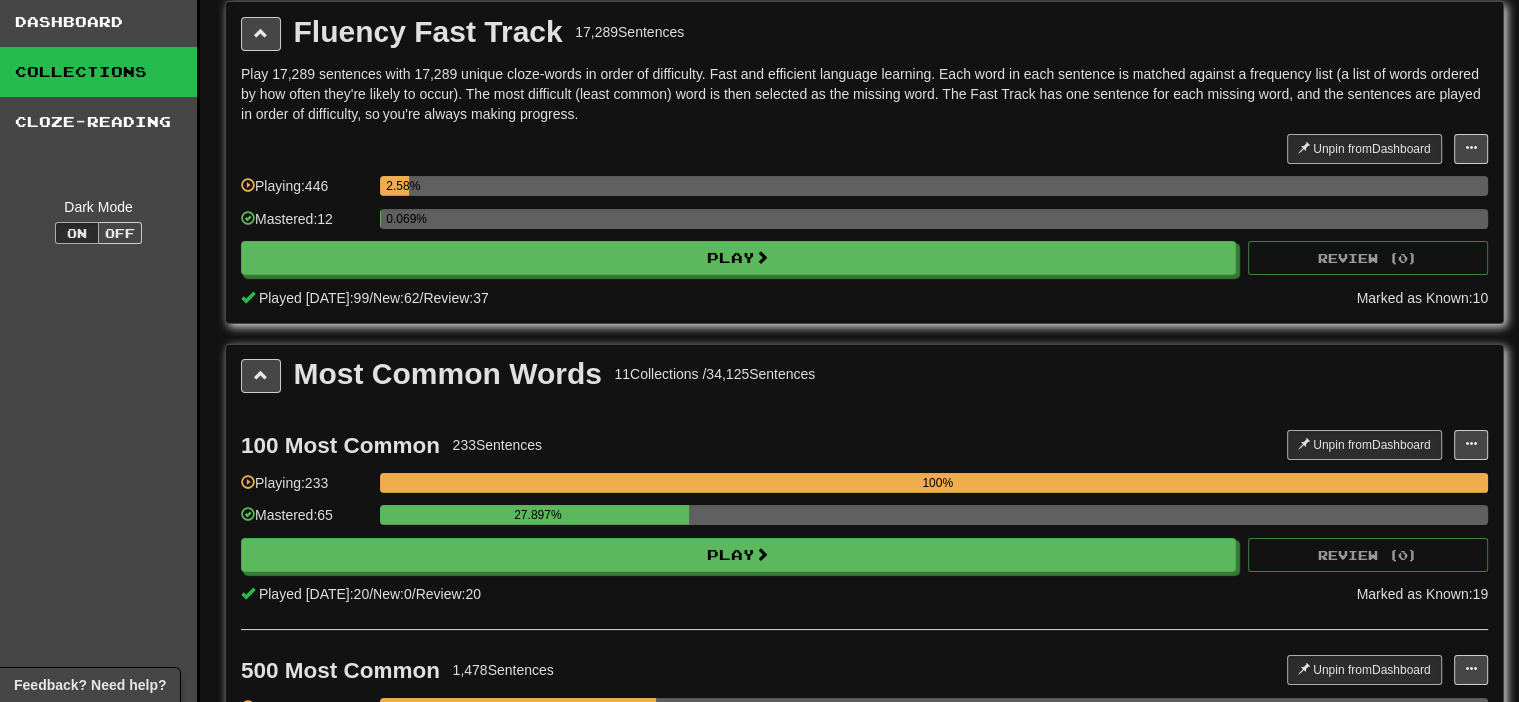
scroll to position [0, 0]
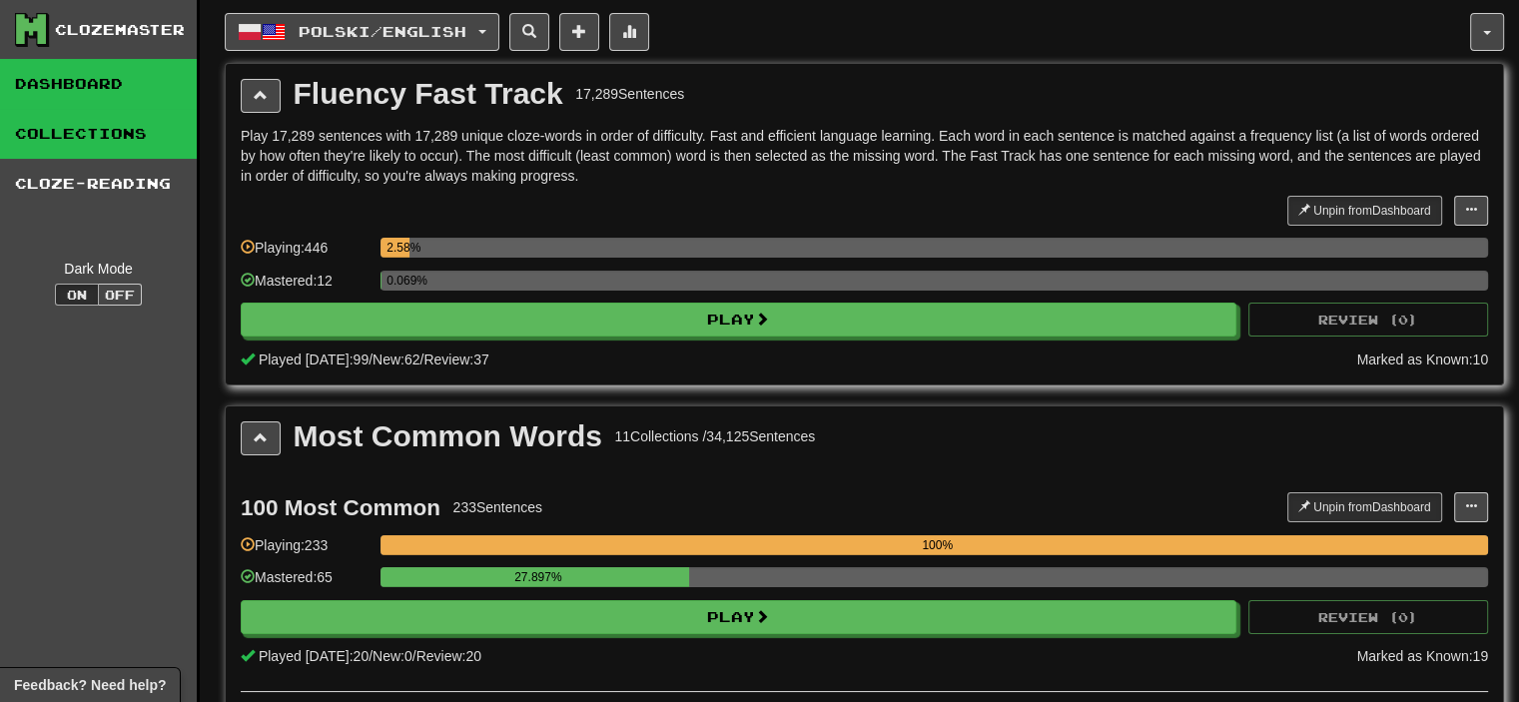
click at [144, 88] on link "Dashboard" at bounding box center [98, 84] width 197 height 50
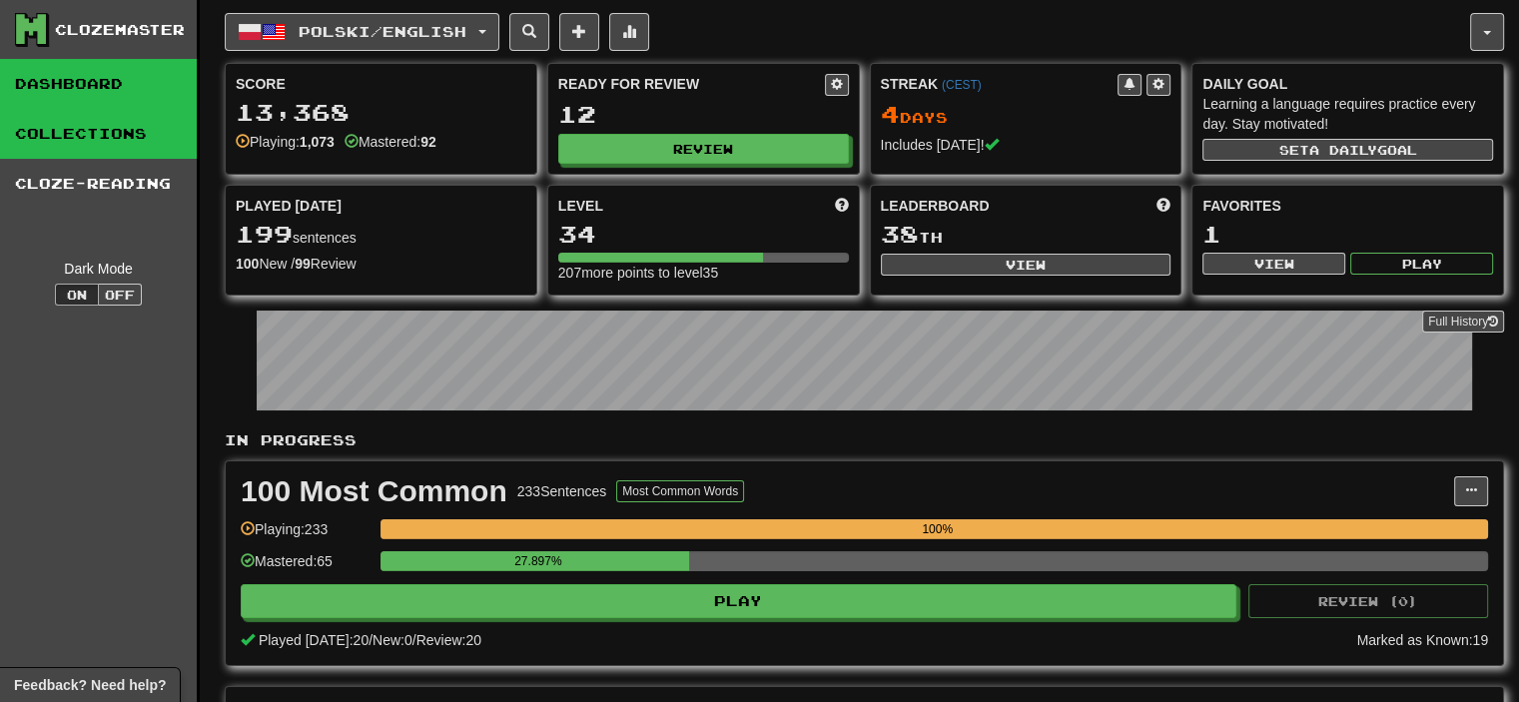
click at [144, 131] on link "Collections" at bounding box center [98, 134] width 197 height 50
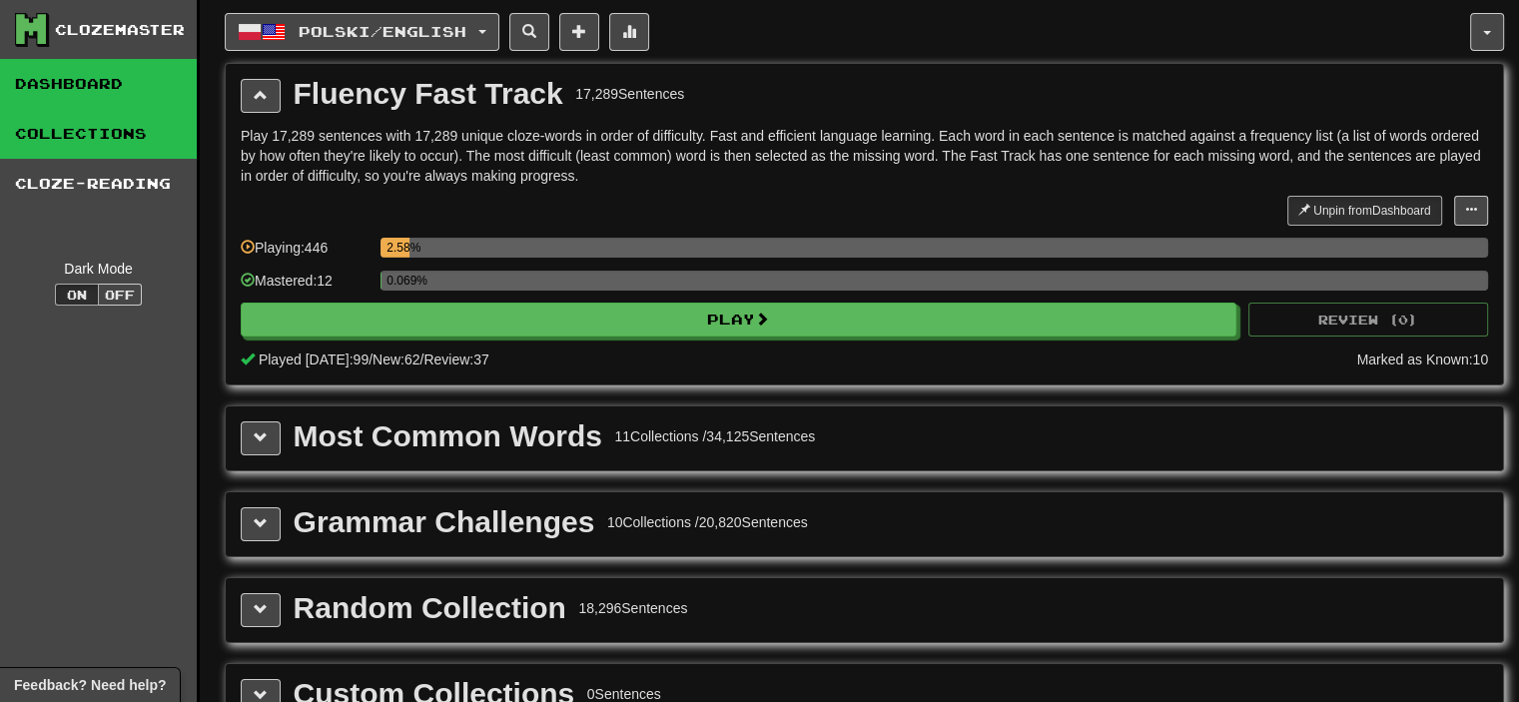
click at [71, 85] on link "Dashboard" at bounding box center [98, 84] width 197 height 50
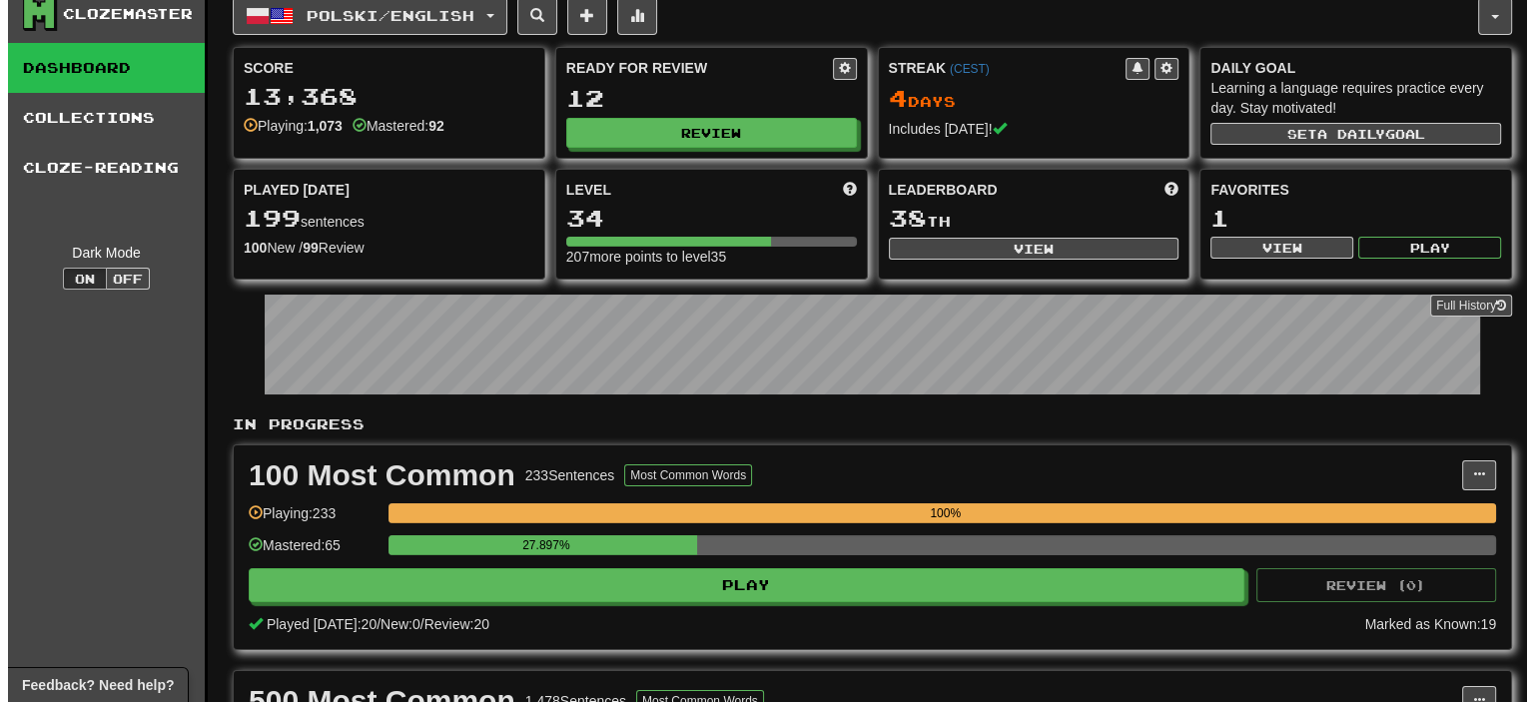
scroll to position [399, 0]
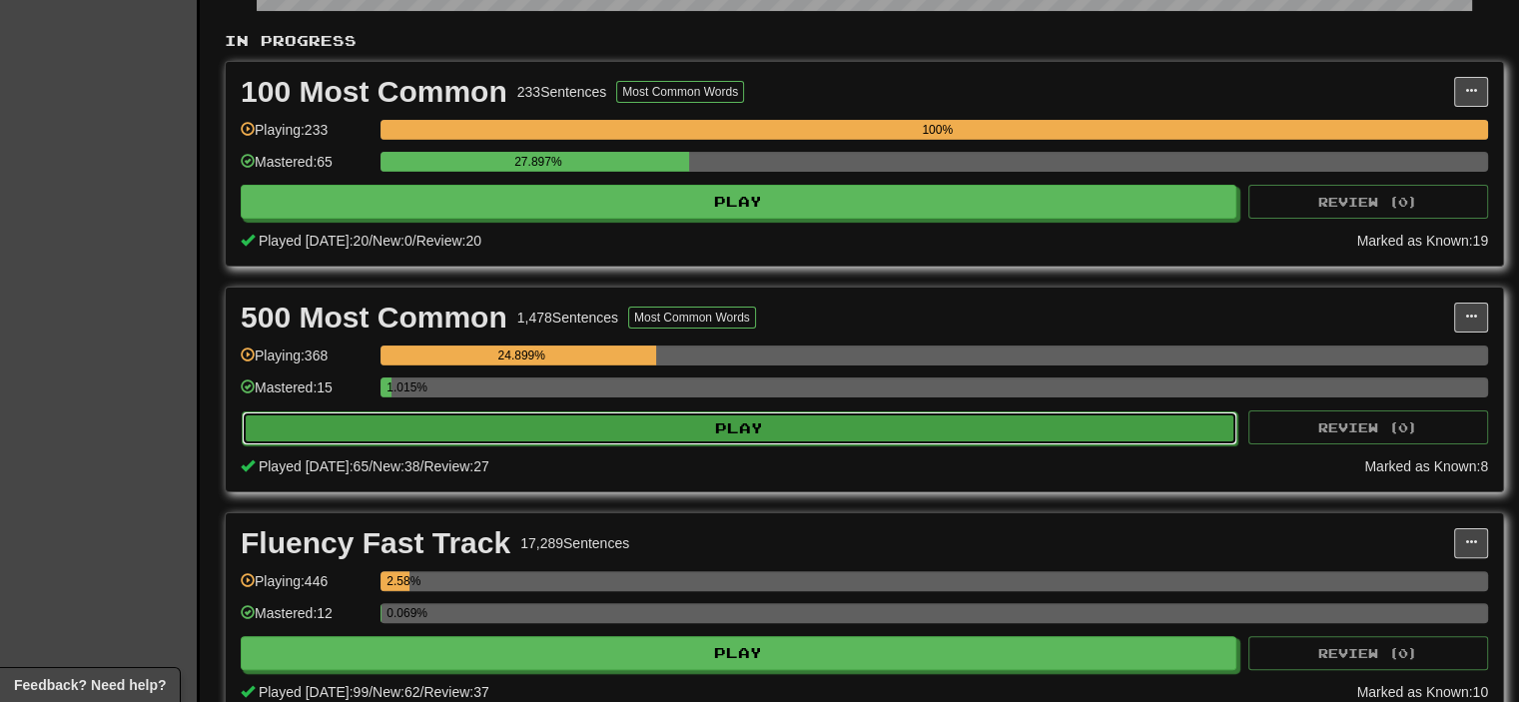
click at [558, 426] on button "Play" at bounding box center [740, 428] width 996 height 34
select select "********"
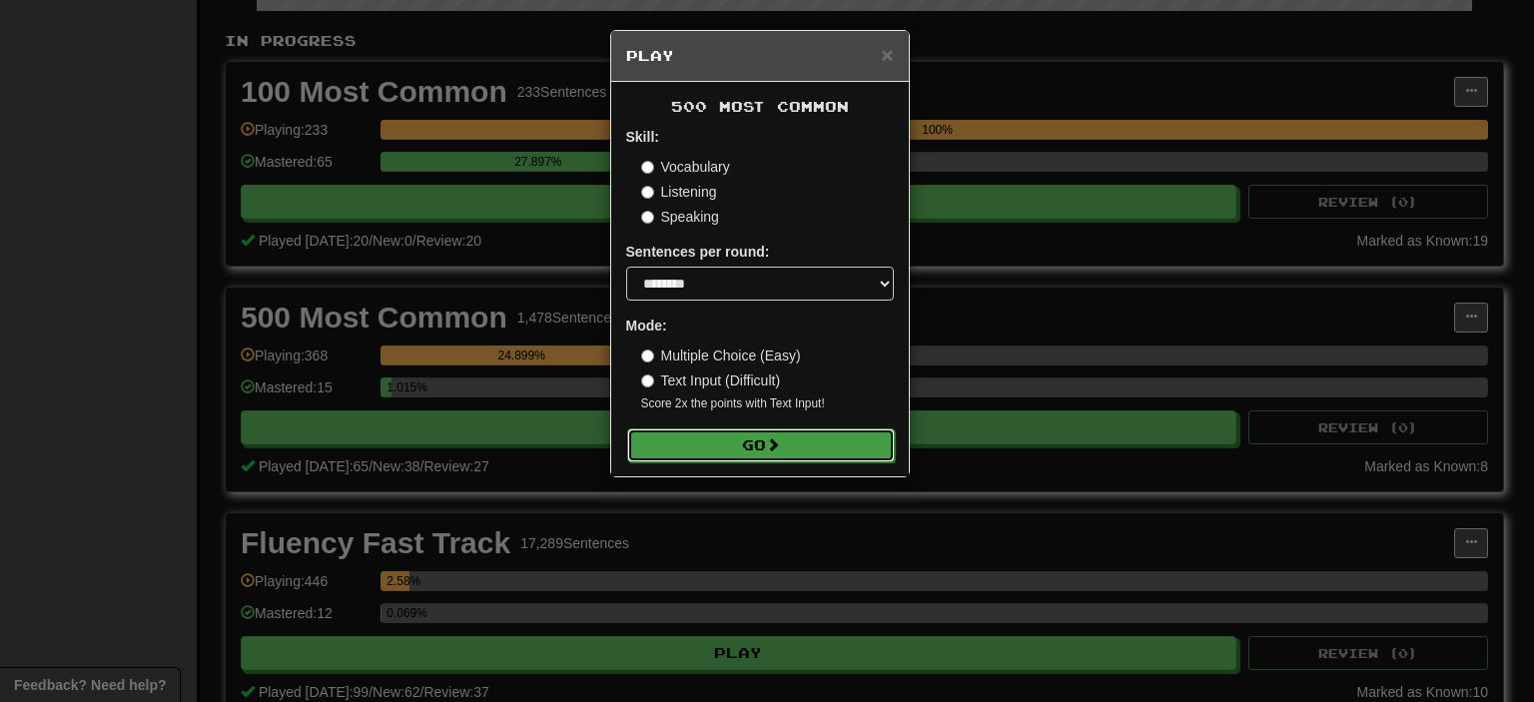
click at [743, 449] on button "Go" at bounding box center [761, 445] width 268 height 34
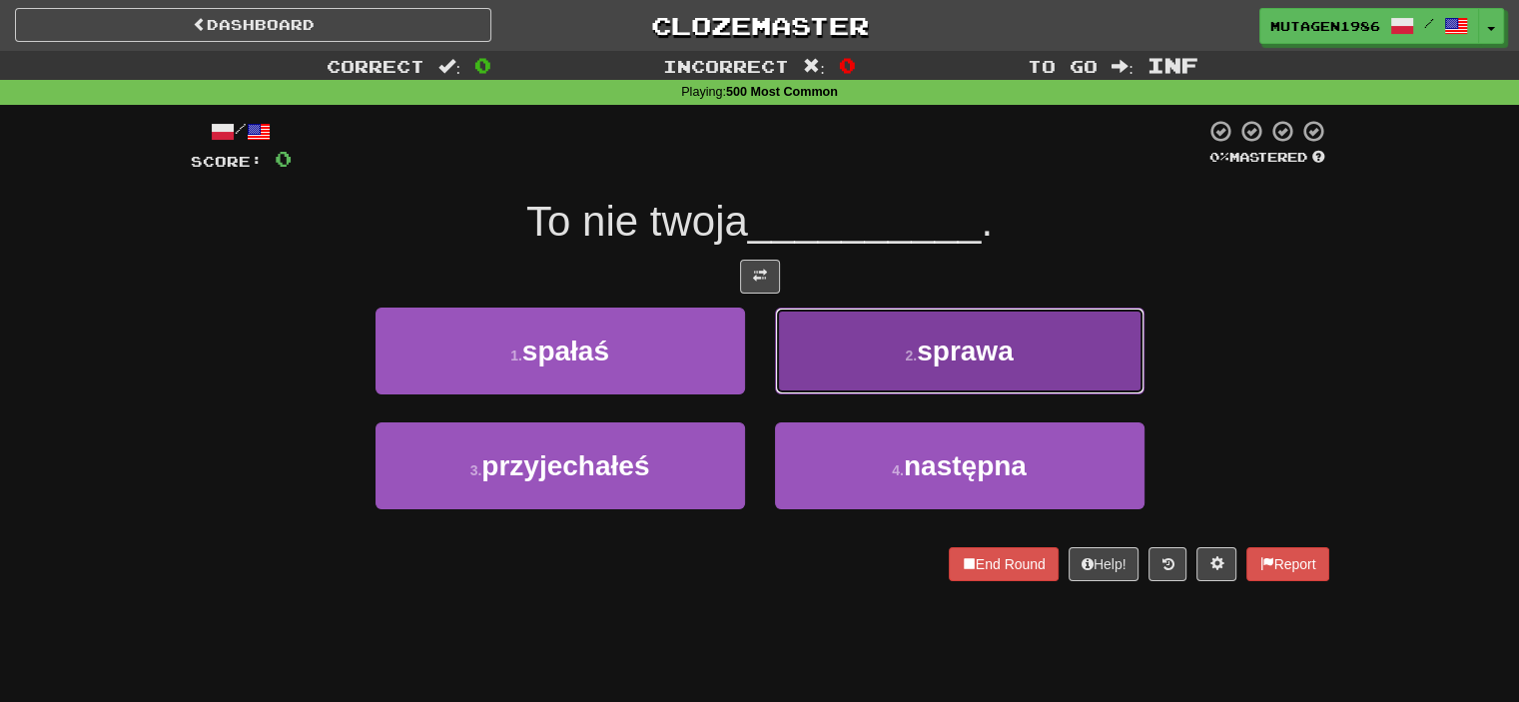
click at [923, 357] on span "sprawa" at bounding box center [965, 351] width 97 height 31
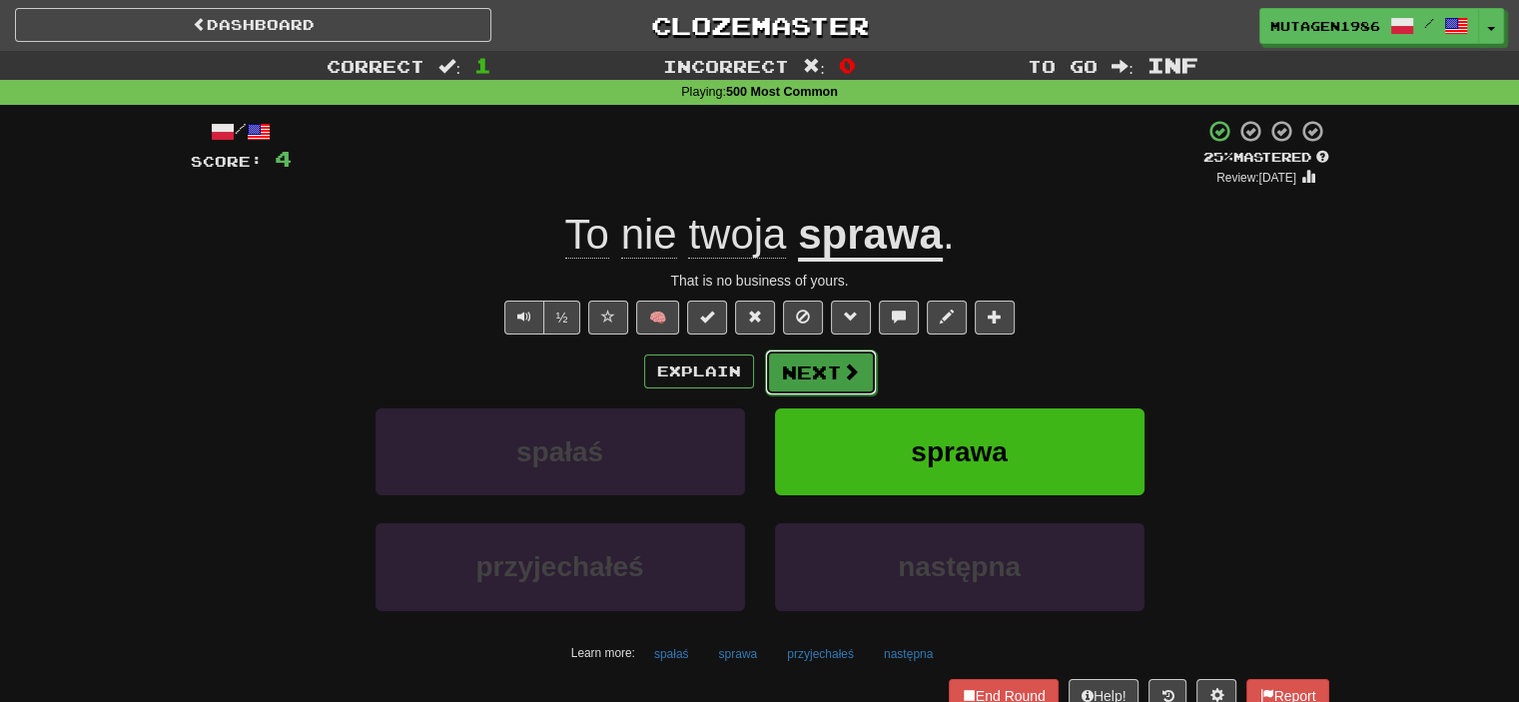
click at [803, 378] on button "Next" at bounding box center [821, 372] width 112 height 46
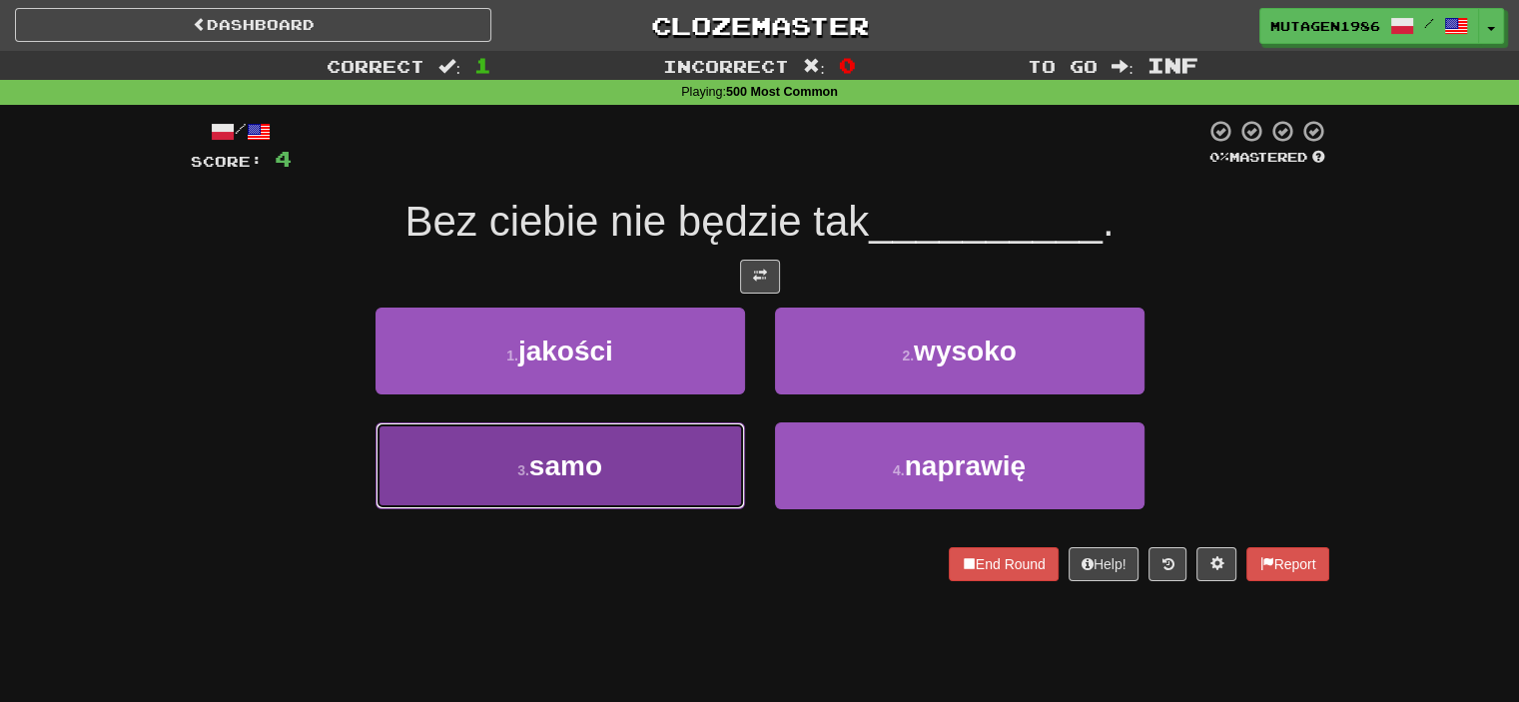
click at [573, 468] on span "samo" at bounding box center [565, 465] width 73 height 31
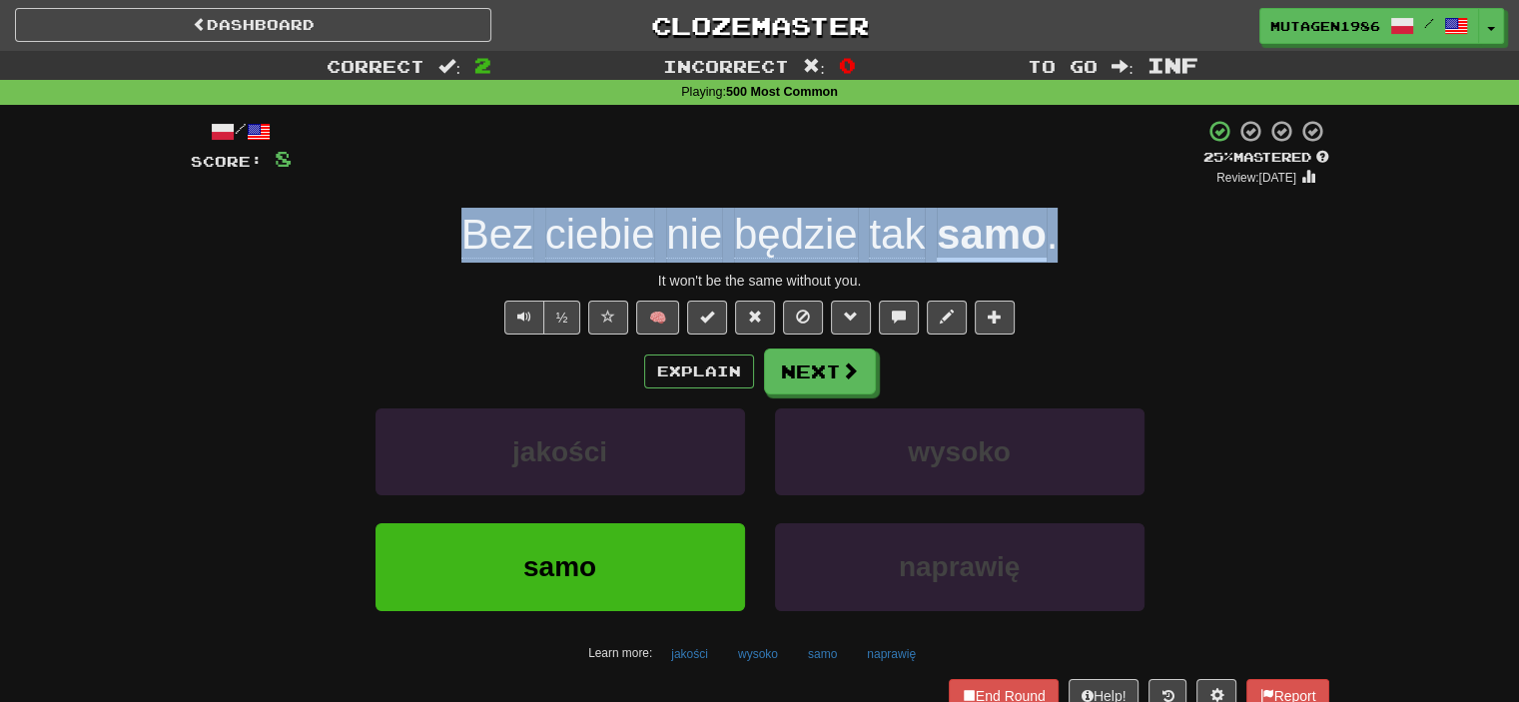
drag, startPoint x: 465, startPoint y: 243, endPoint x: 1125, endPoint y: 221, distance: 660.4
click at [1125, 221] on div "Bez ciebie nie będzie tak samo ." at bounding box center [760, 235] width 1138 height 55
copy div "Bez ciebie nie będzie tak samo ."
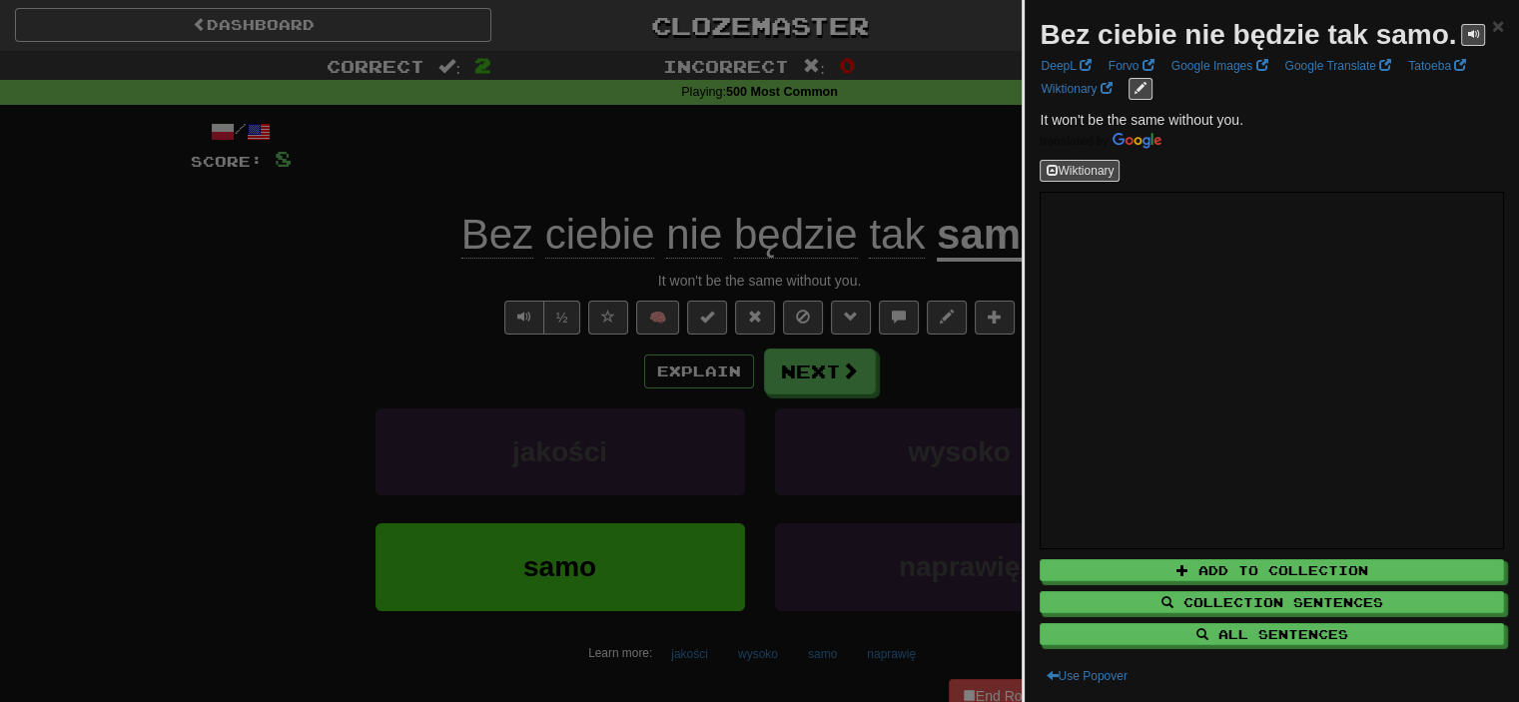
click at [969, 478] on div at bounding box center [759, 351] width 1519 height 702
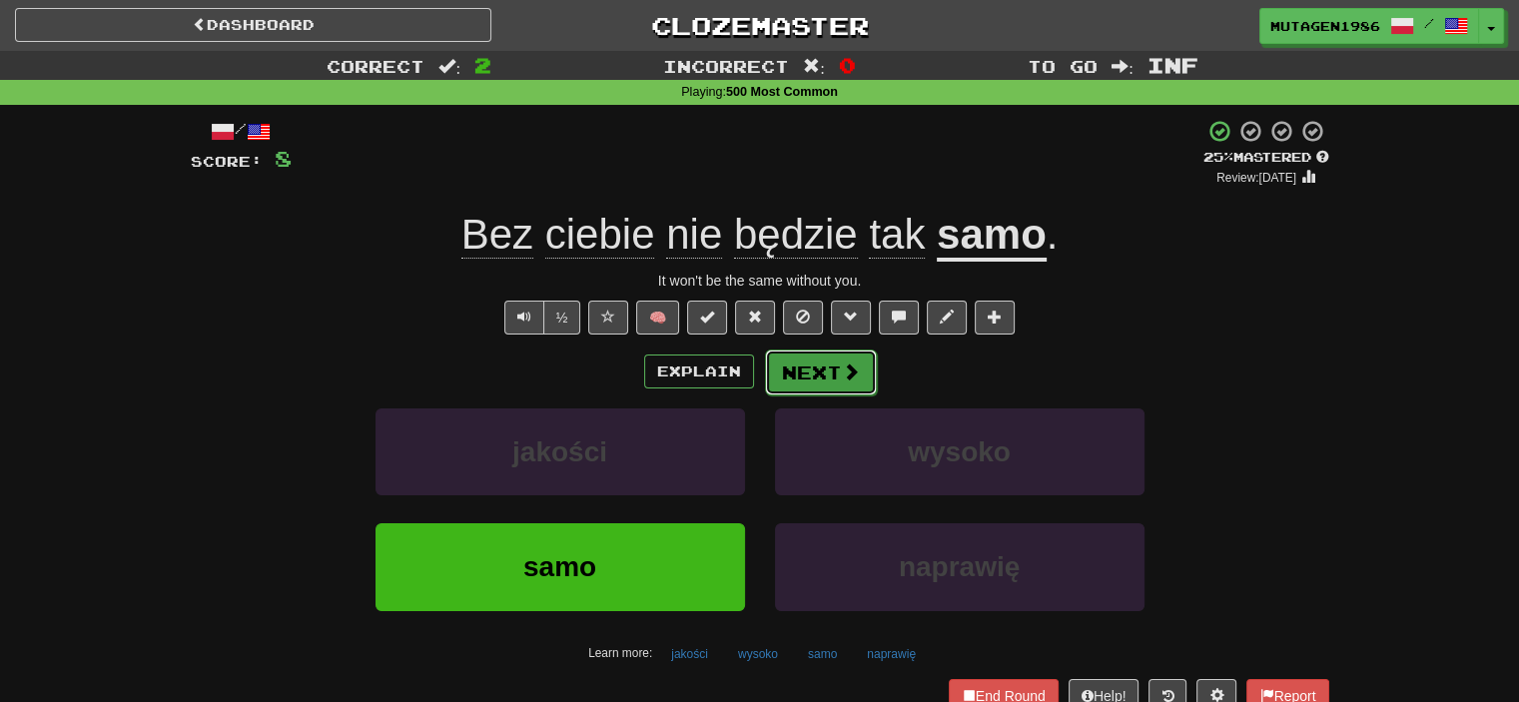
click at [823, 375] on button "Next" at bounding box center [821, 372] width 112 height 46
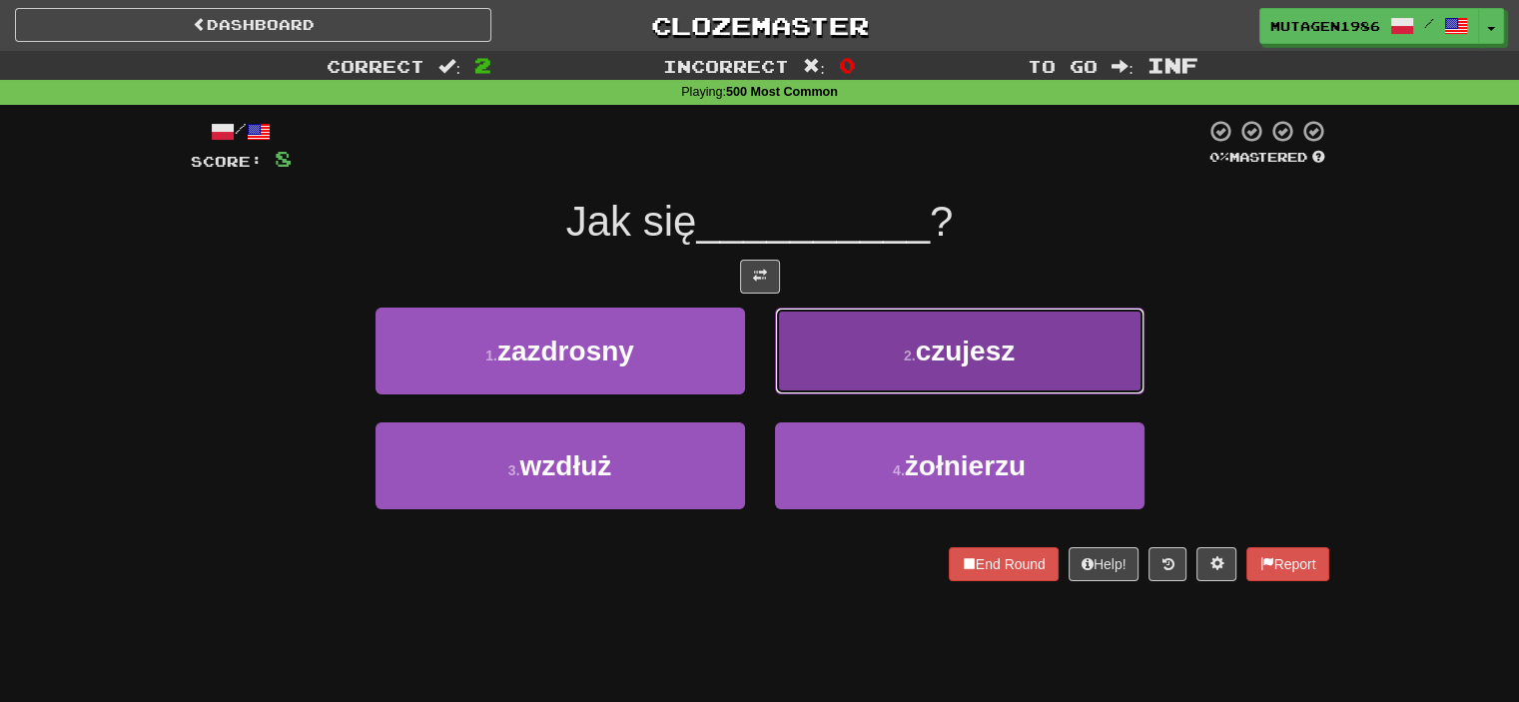
click at [895, 370] on button "2 . czujesz" at bounding box center [959, 351] width 369 height 87
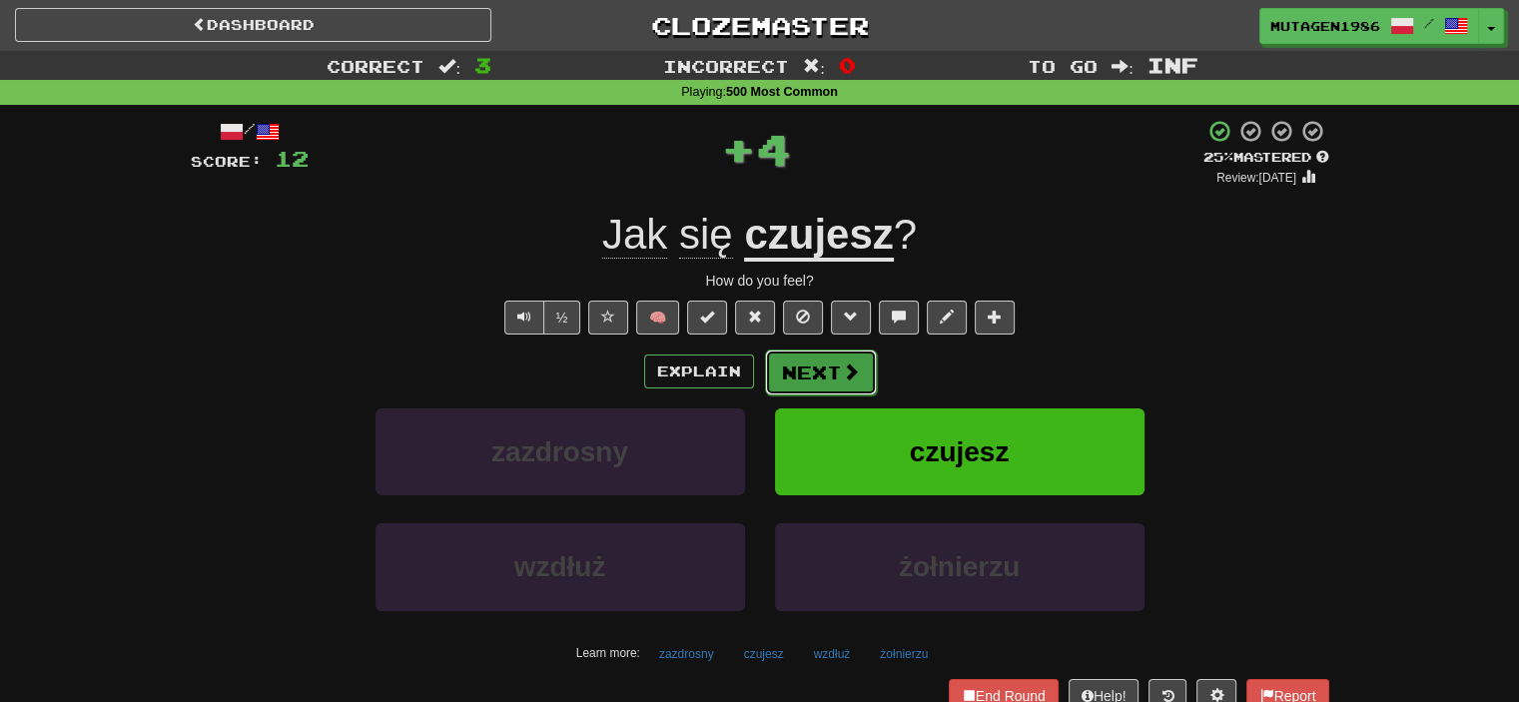
click at [816, 371] on button "Next" at bounding box center [821, 372] width 112 height 46
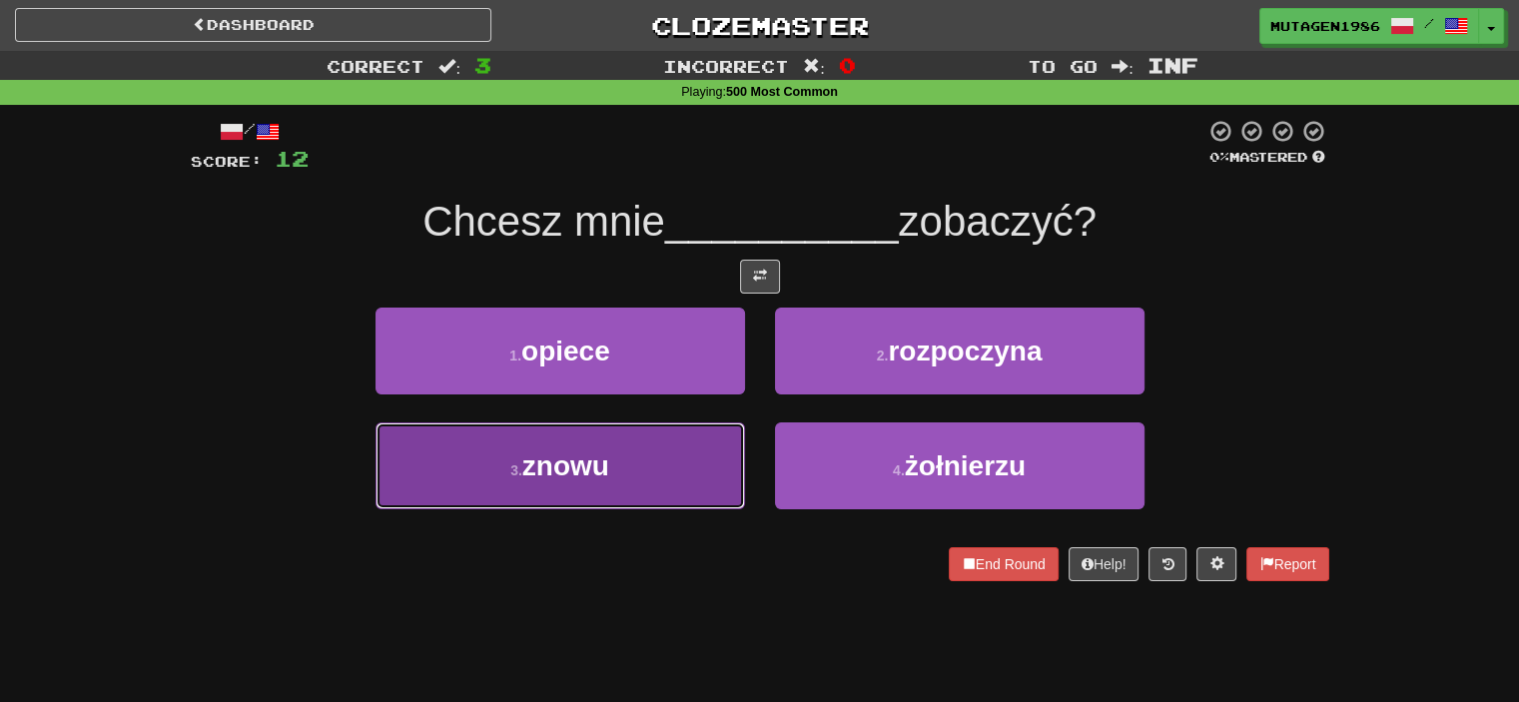
click at [639, 470] on button "3 . [GEOGRAPHIC_DATA]" at bounding box center [559, 465] width 369 height 87
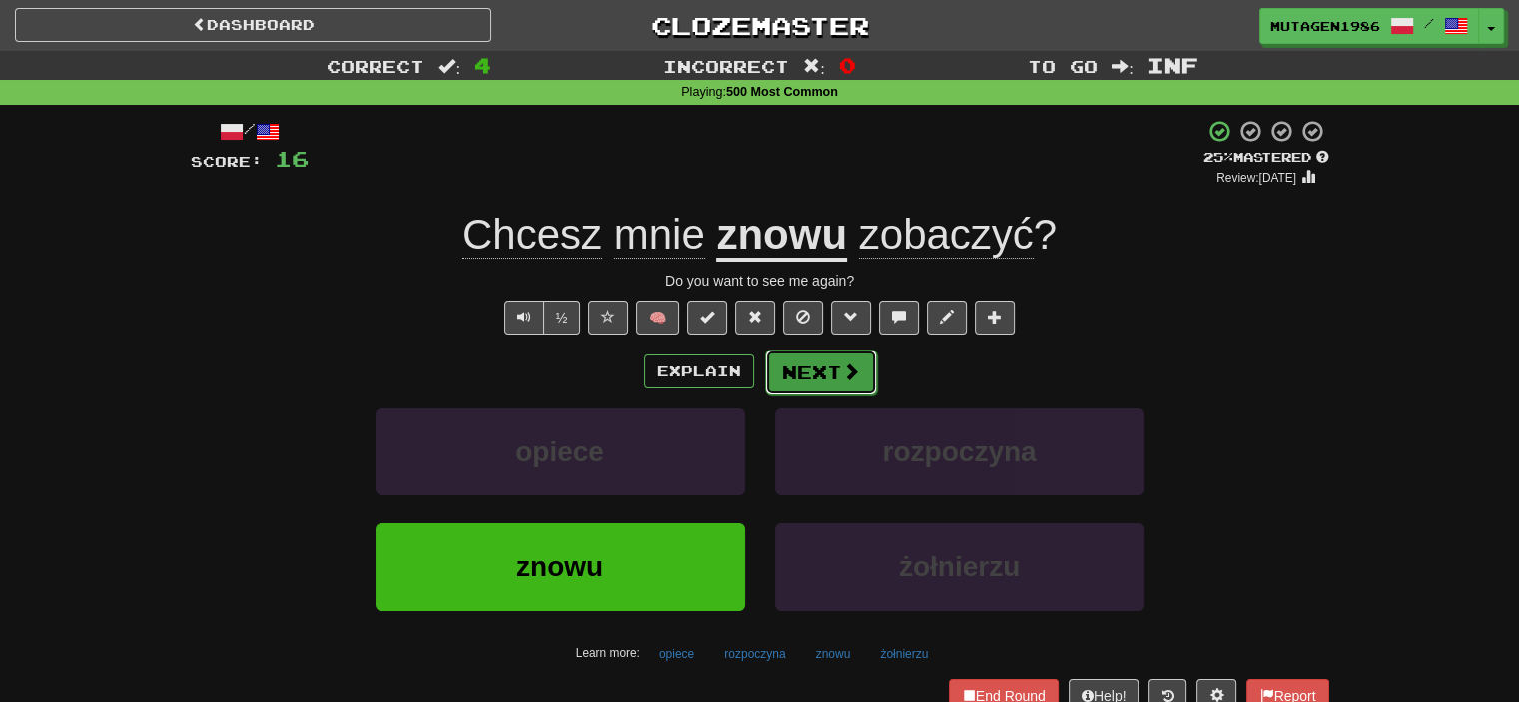
click at [824, 375] on button "Next" at bounding box center [821, 372] width 112 height 46
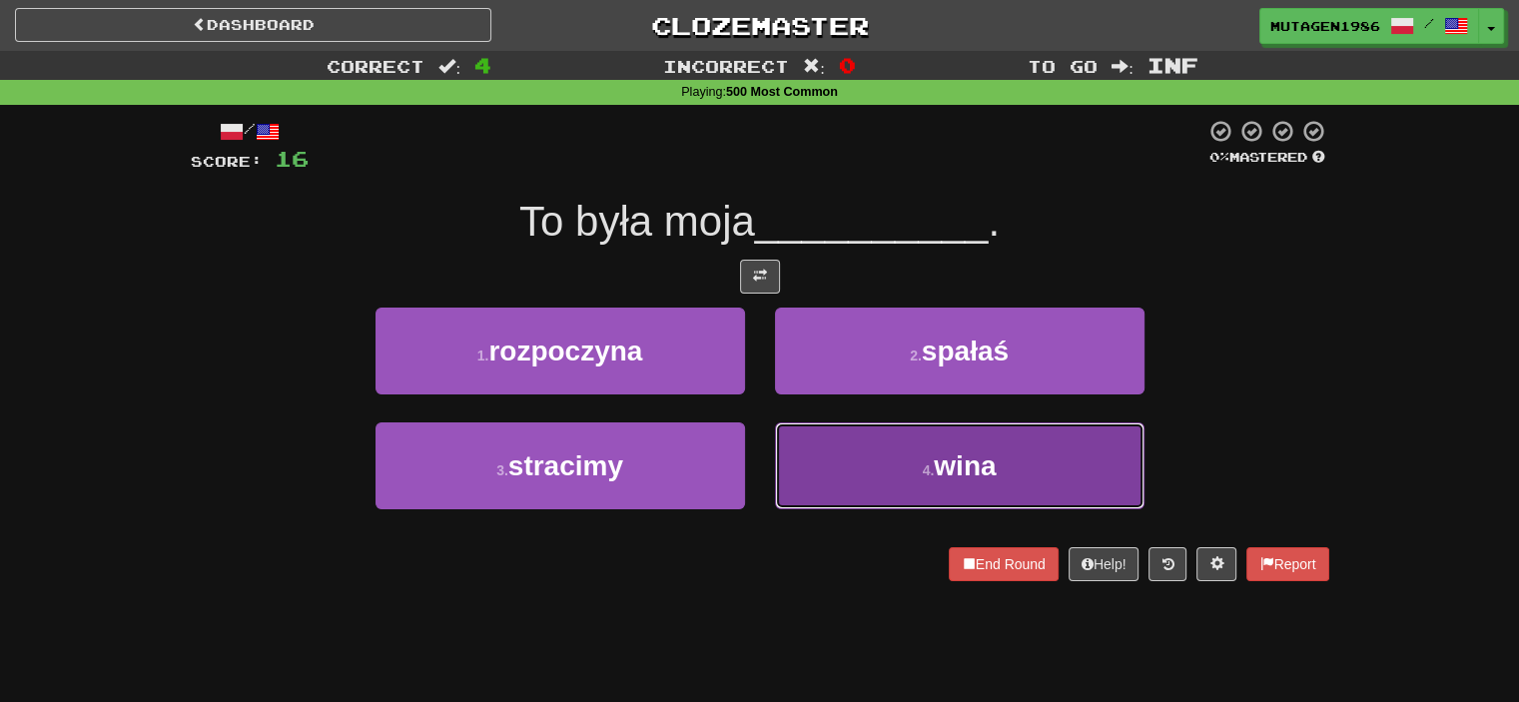
click at [915, 462] on button "4 . wina" at bounding box center [959, 465] width 369 height 87
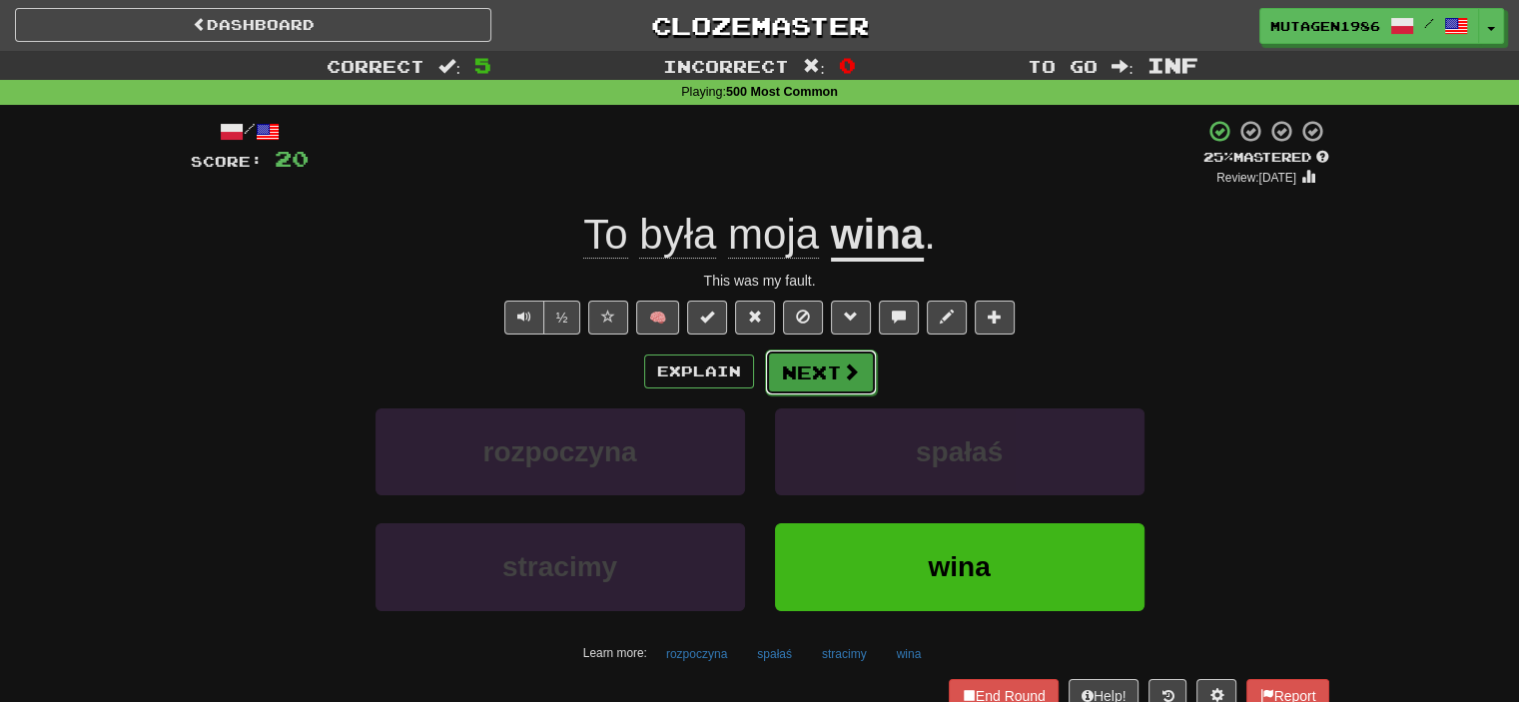
click at [819, 365] on button "Next" at bounding box center [821, 372] width 112 height 46
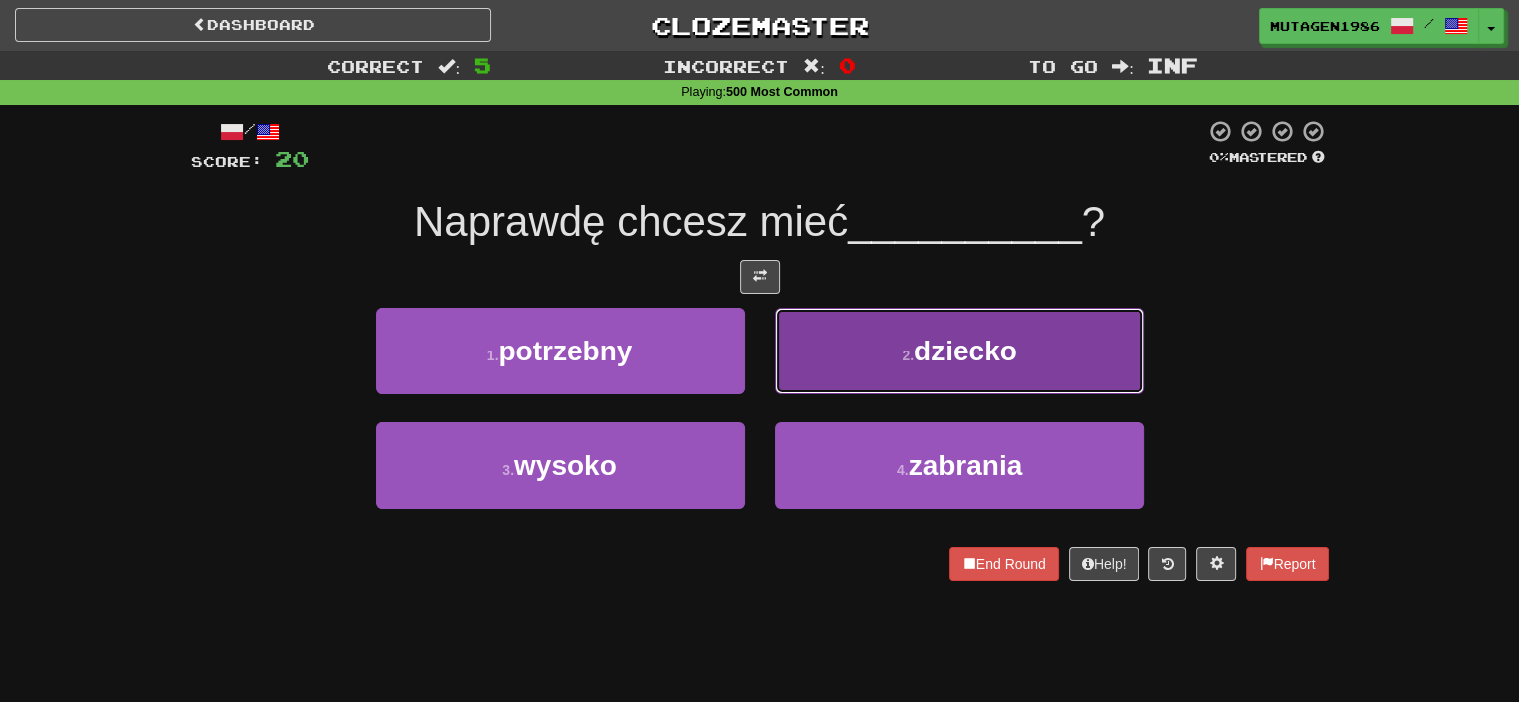
click at [843, 374] on button "2 . dziecko" at bounding box center [959, 351] width 369 height 87
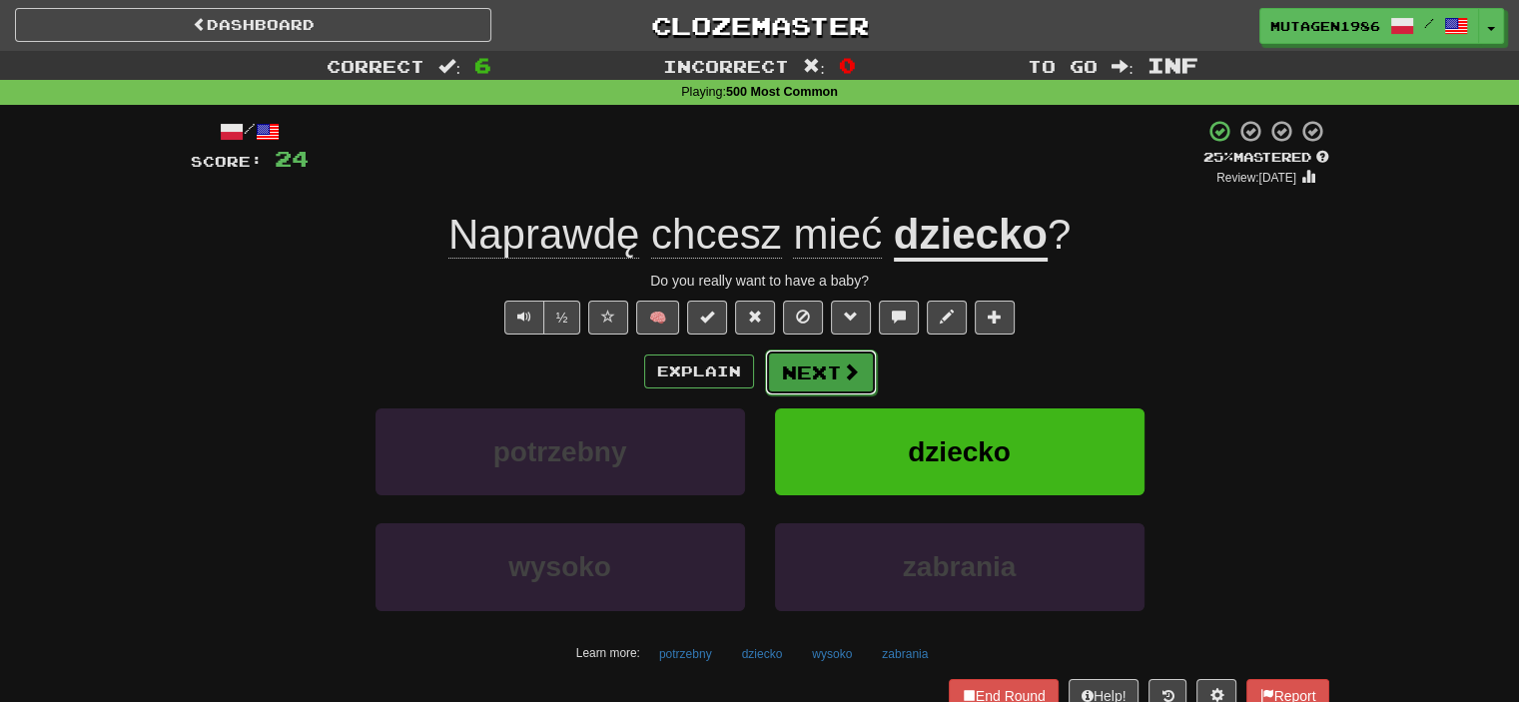
click at [800, 366] on button "Next" at bounding box center [821, 372] width 112 height 46
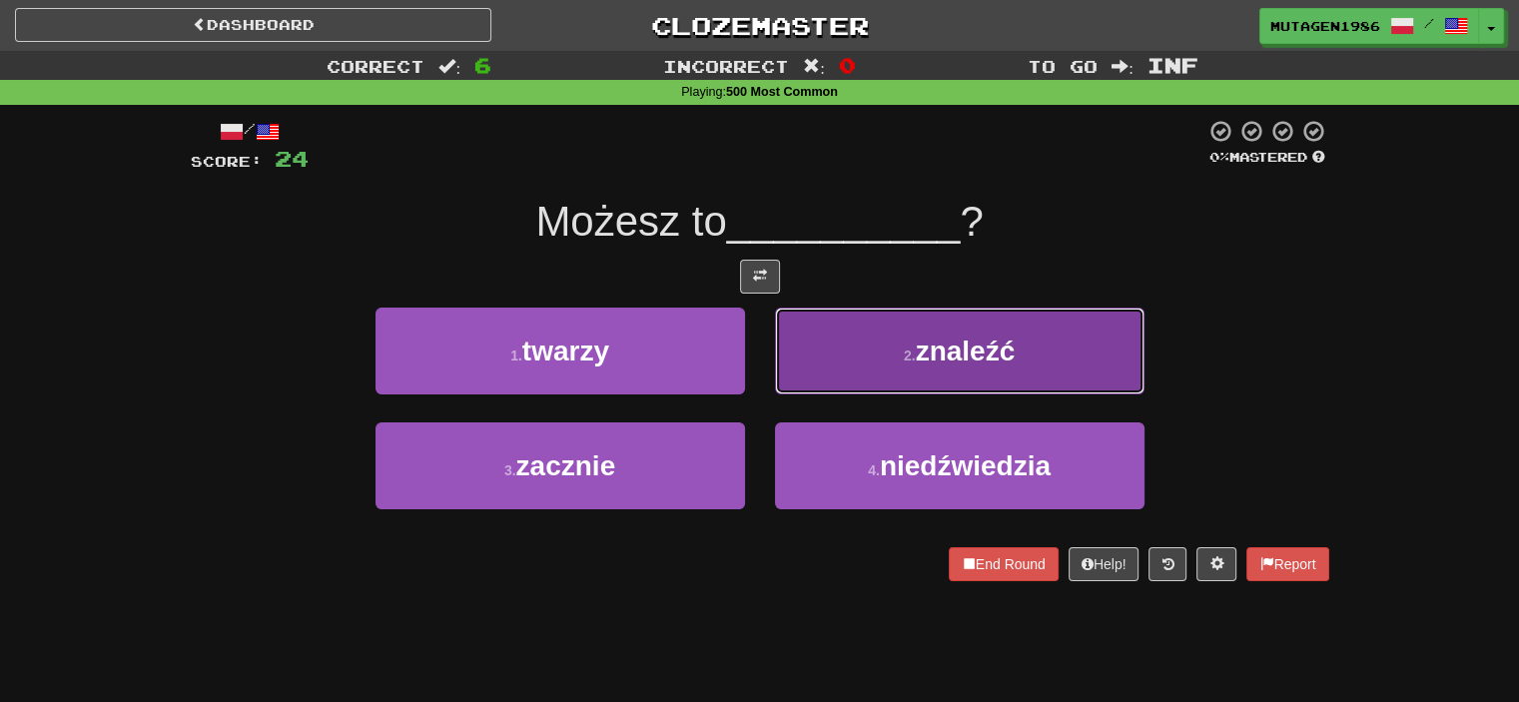
click at [914, 360] on small "2 ." at bounding box center [910, 355] width 12 height 16
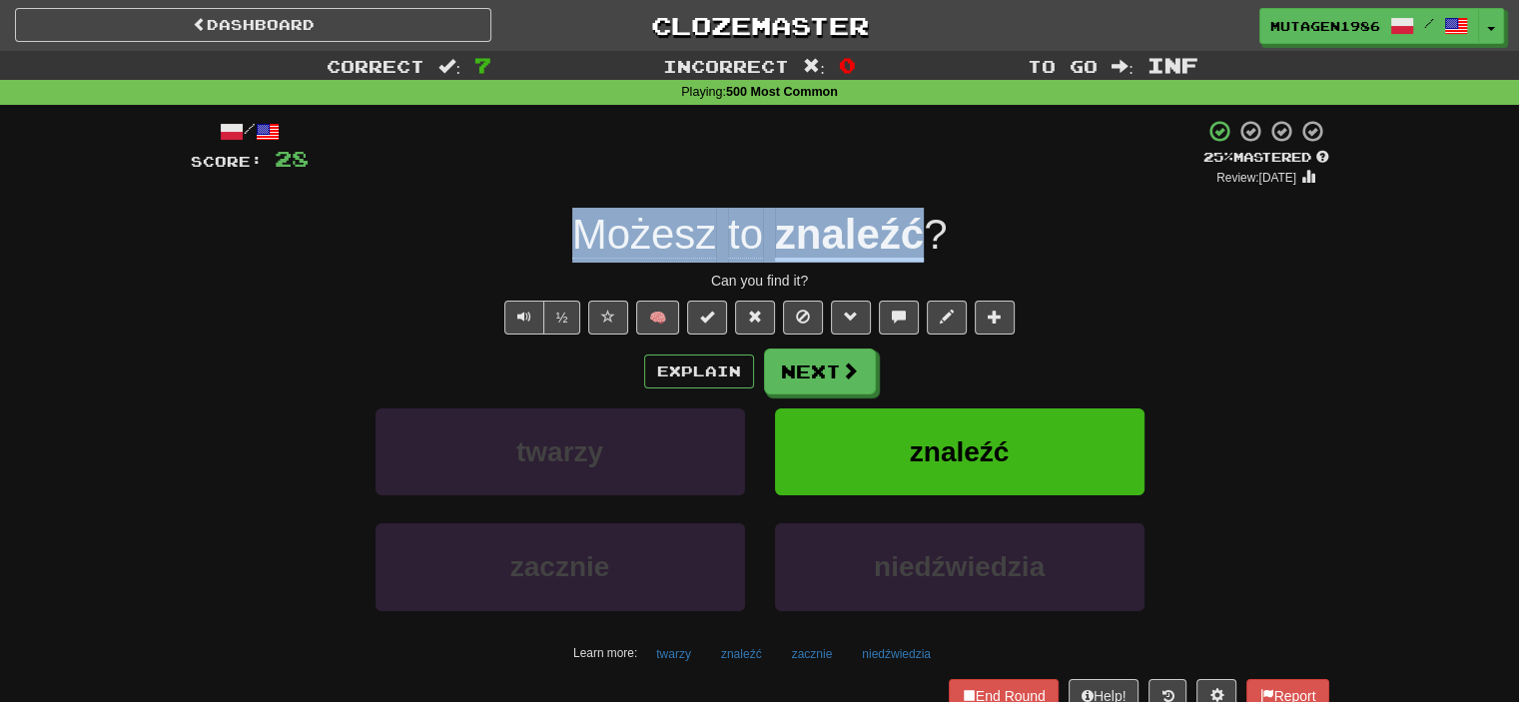
drag, startPoint x: 537, startPoint y: 240, endPoint x: 925, endPoint y: 240, distance: 387.4
click at [925, 240] on div "Możesz to znaleźć ?" at bounding box center [760, 235] width 1138 height 55
copy div "Możesz to znaleźć"
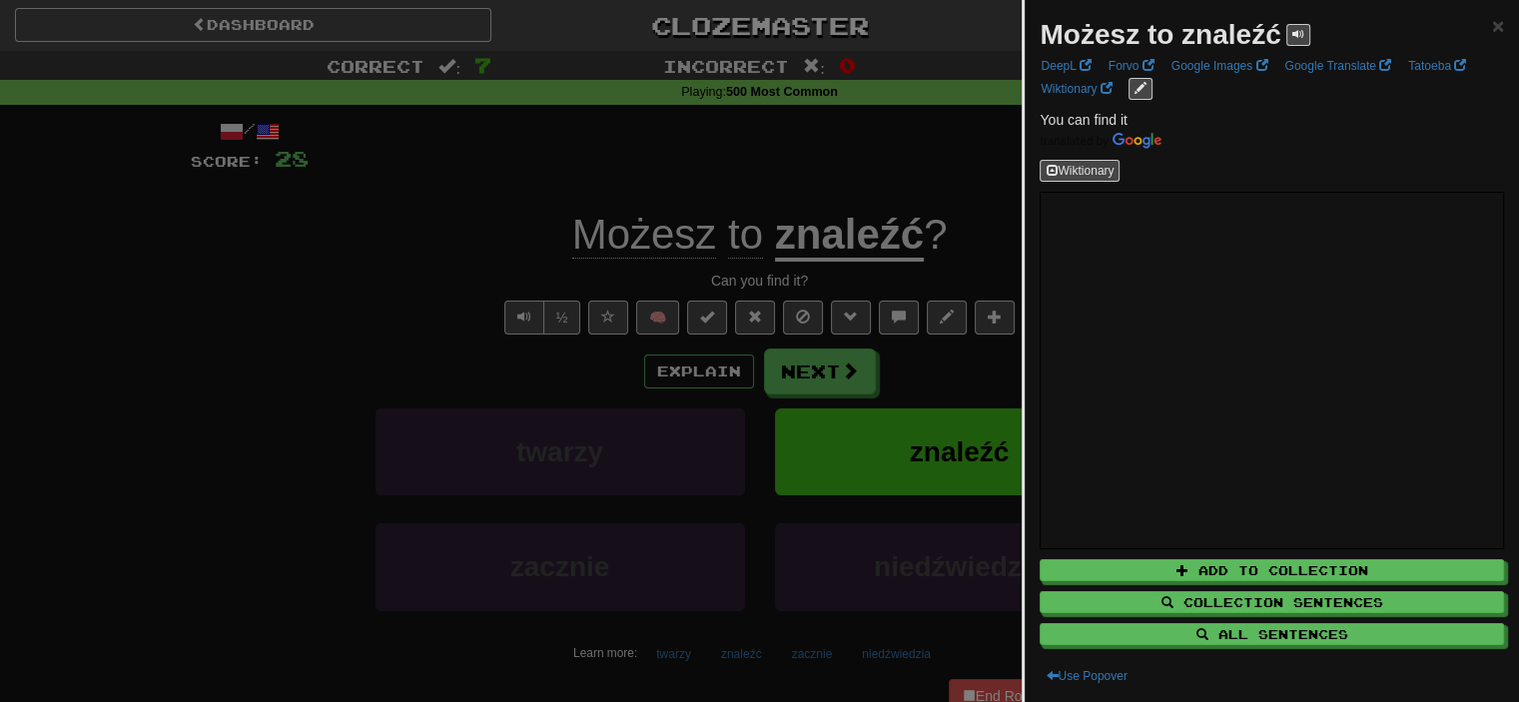
click at [491, 493] on div at bounding box center [759, 351] width 1519 height 702
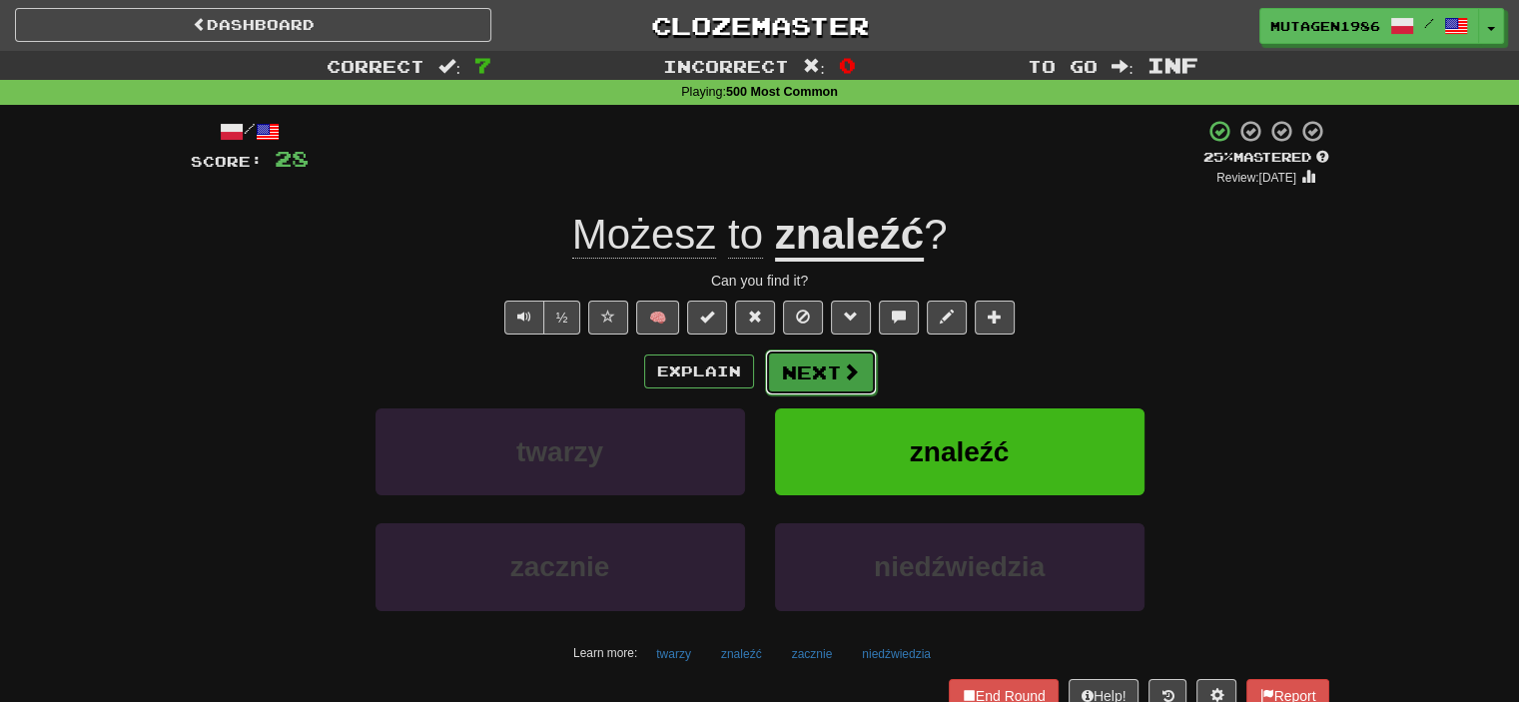
click at [842, 371] on span at bounding box center [851, 371] width 18 height 18
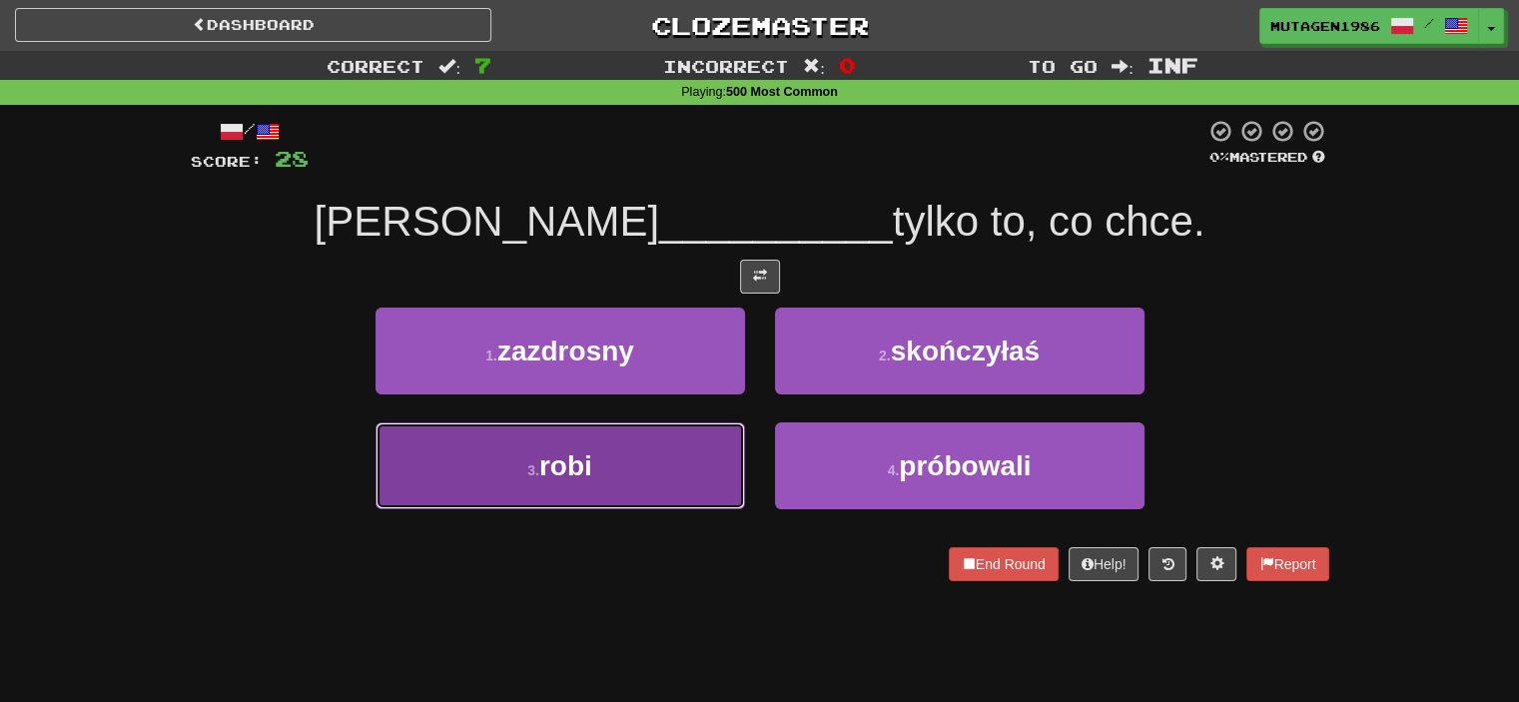
click at [675, 465] on button "3 . robi" at bounding box center [559, 465] width 369 height 87
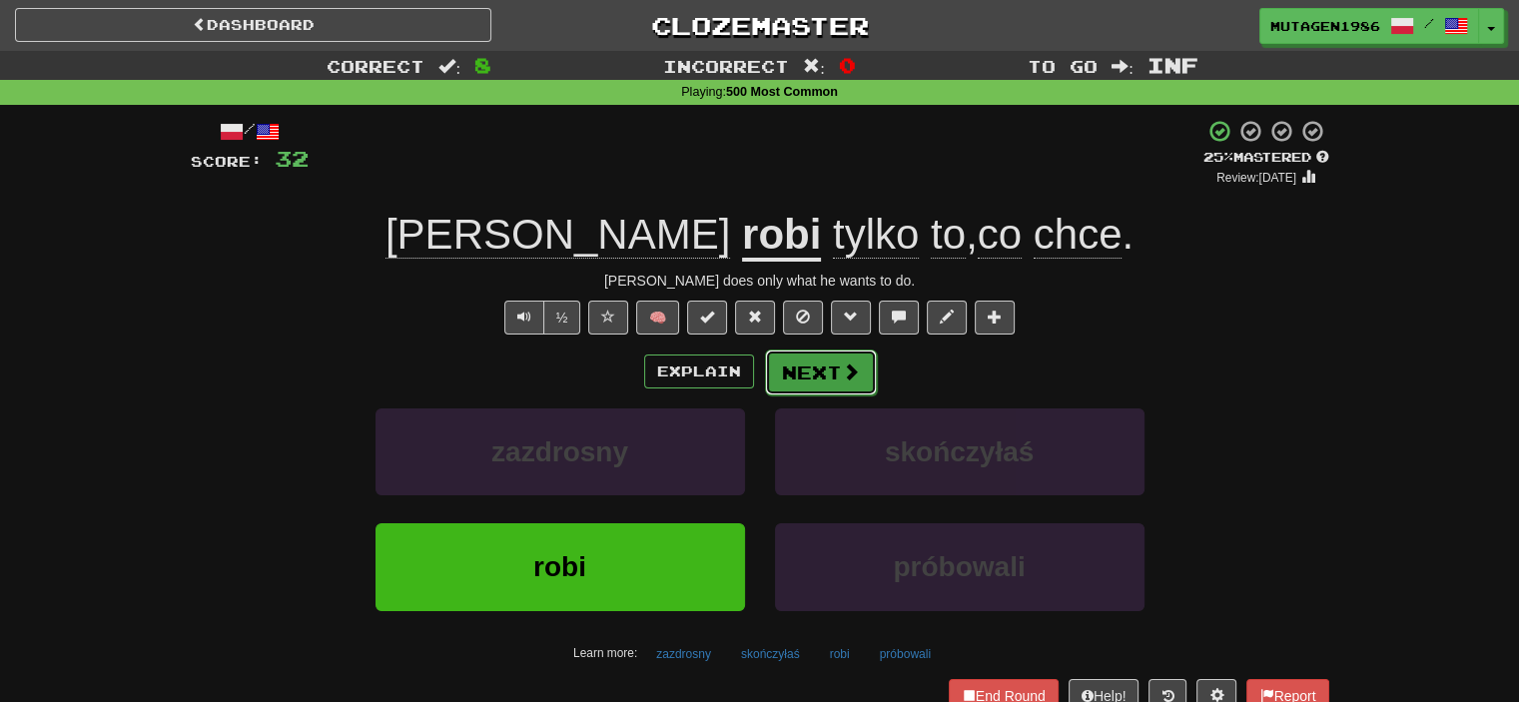
click at [822, 378] on button "Next" at bounding box center [821, 372] width 112 height 46
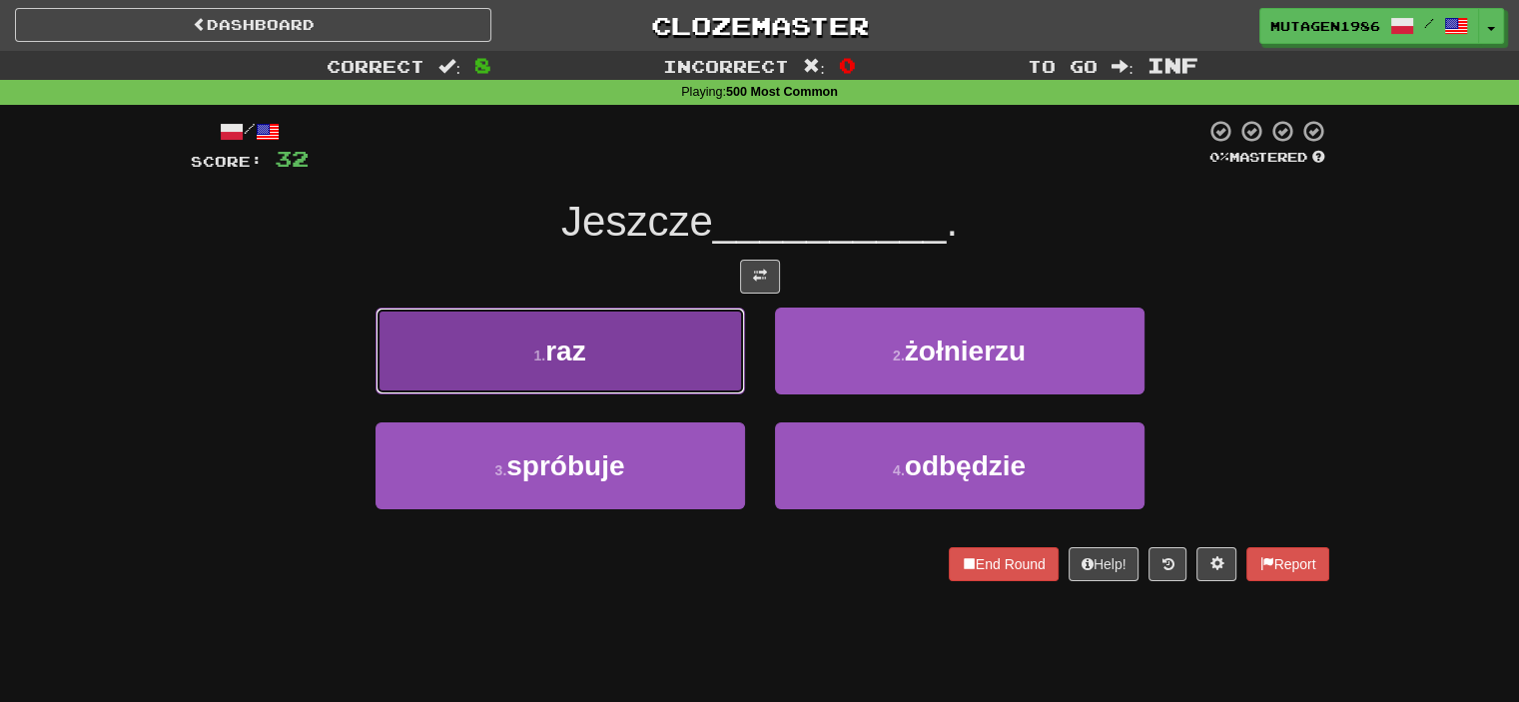
click at [682, 356] on button "1 . raz" at bounding box center [559, 351] width 369 height 87
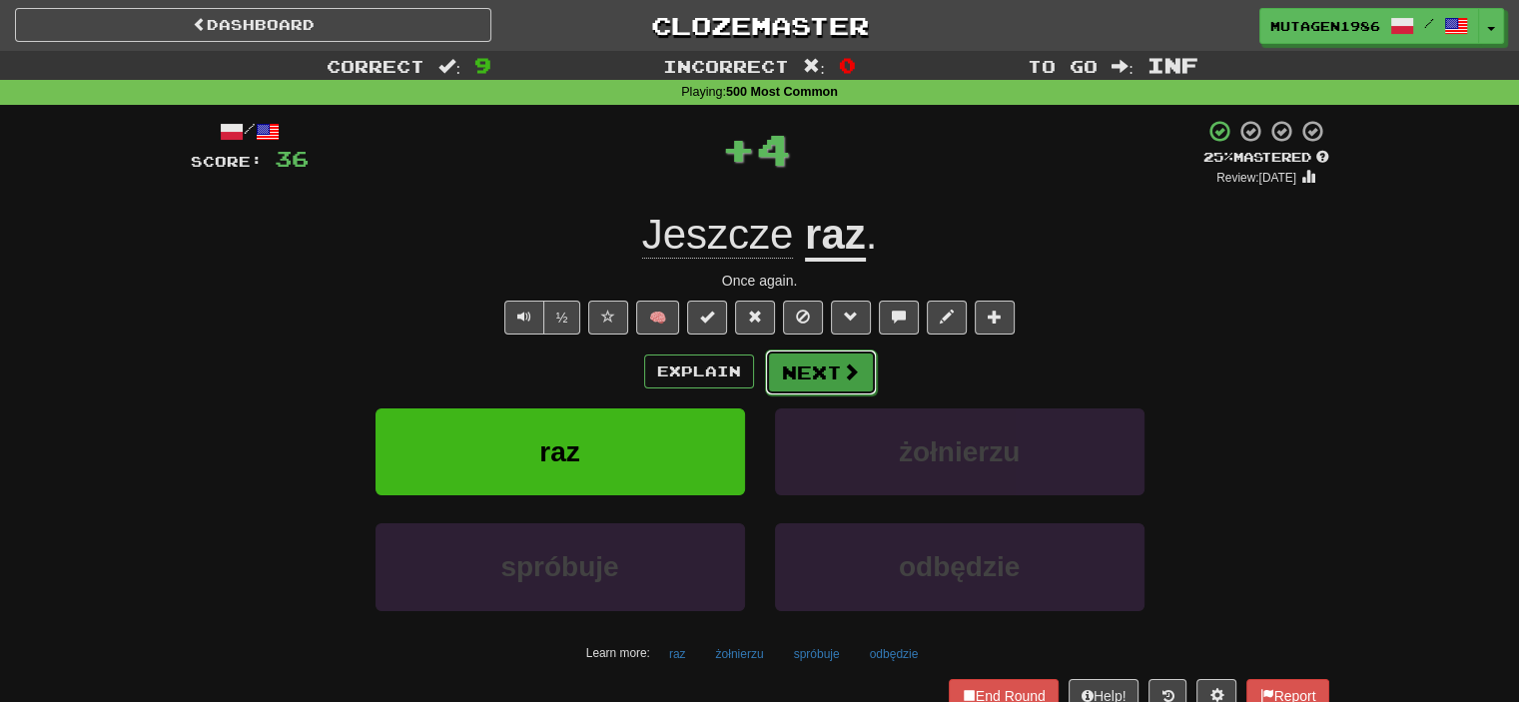
click at [834, 378] on button "Next" at bounding box center [821, 372] width 112 height 46
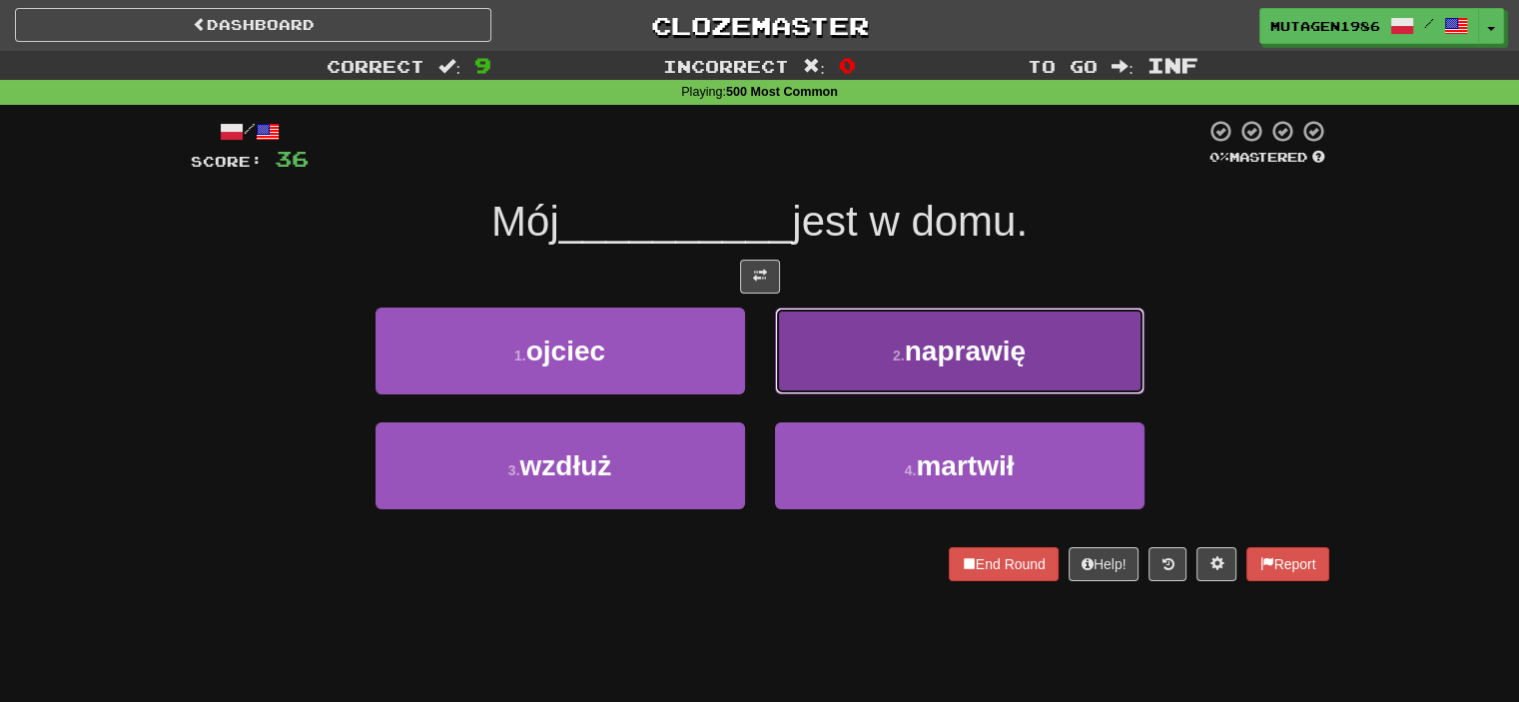
click at [881, 351] on button "2 . naprawię" at bounding box center [959, 351] width 369 height 87
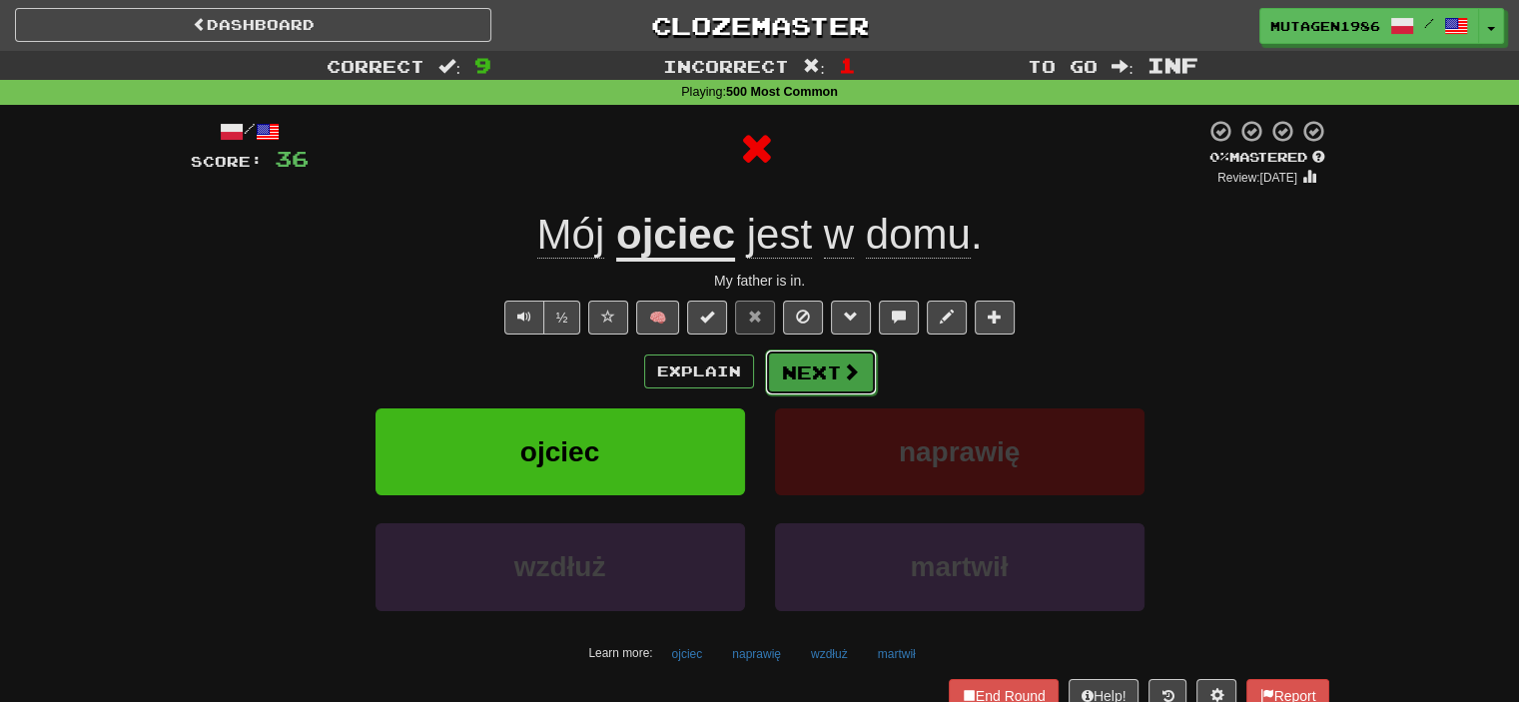
click at [839, 380] on button "Next" at bounding box center [821, 372] width 112 height 46
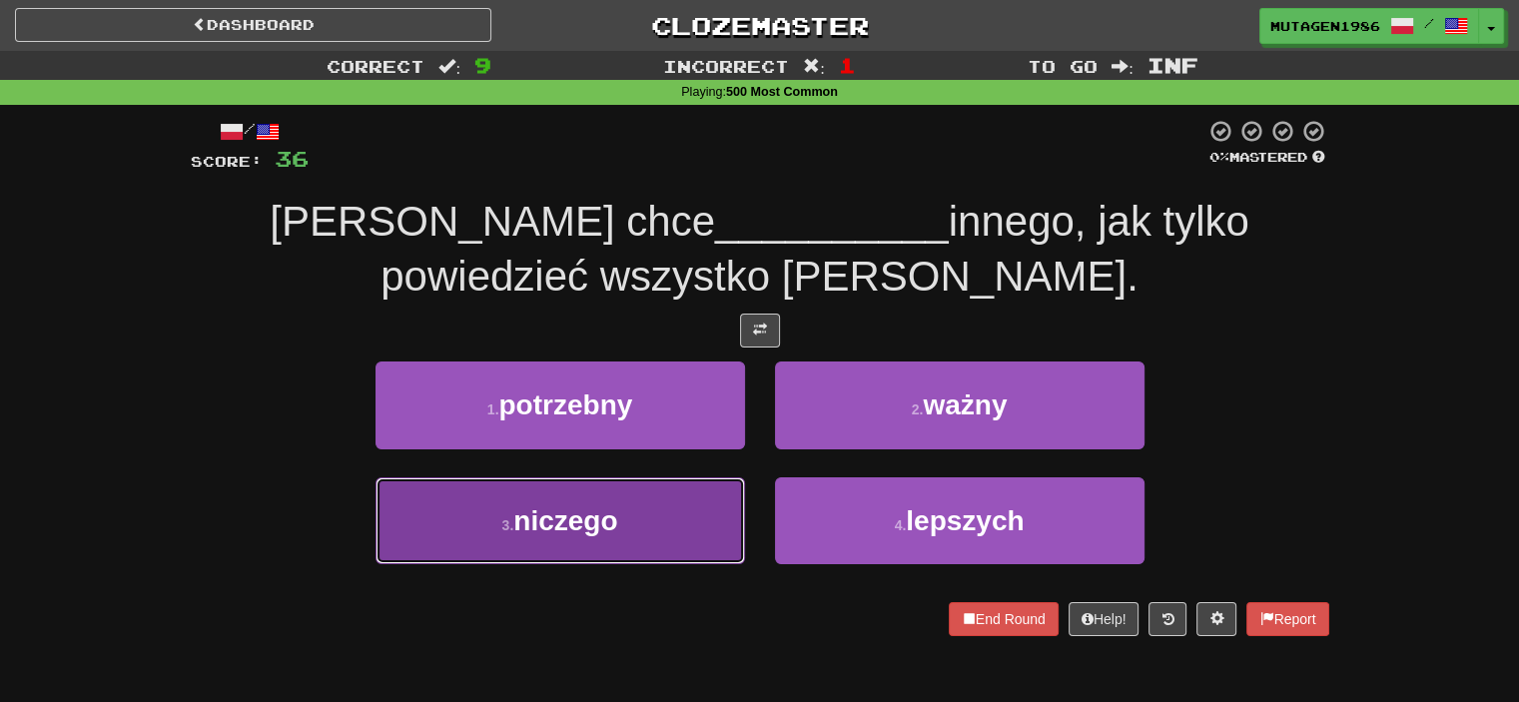
click at [627, 502] on button "3 . niczego" at bounding box center [559, 520] width 369 height 87
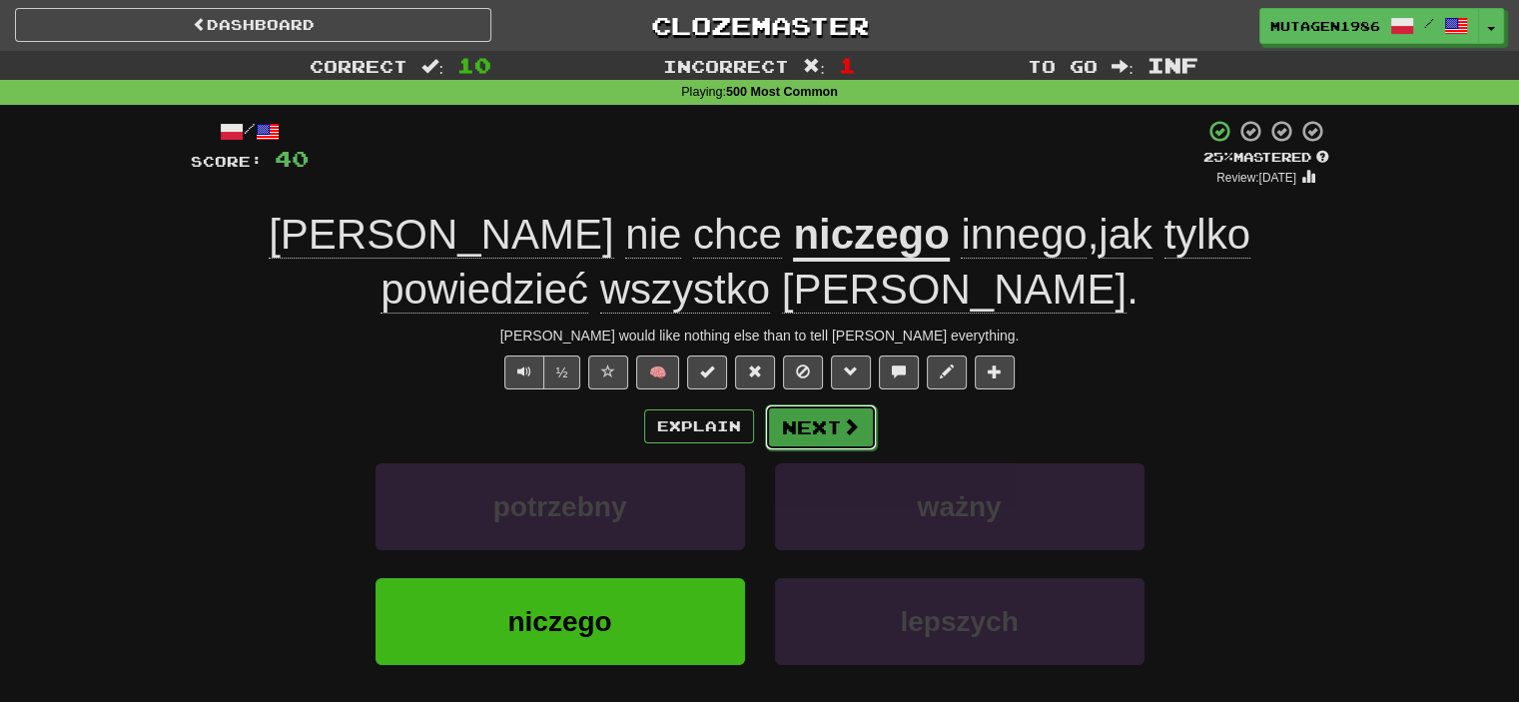
click at [820, 421] on button "Next" at bounding box center [821, 427] width 112 height 46
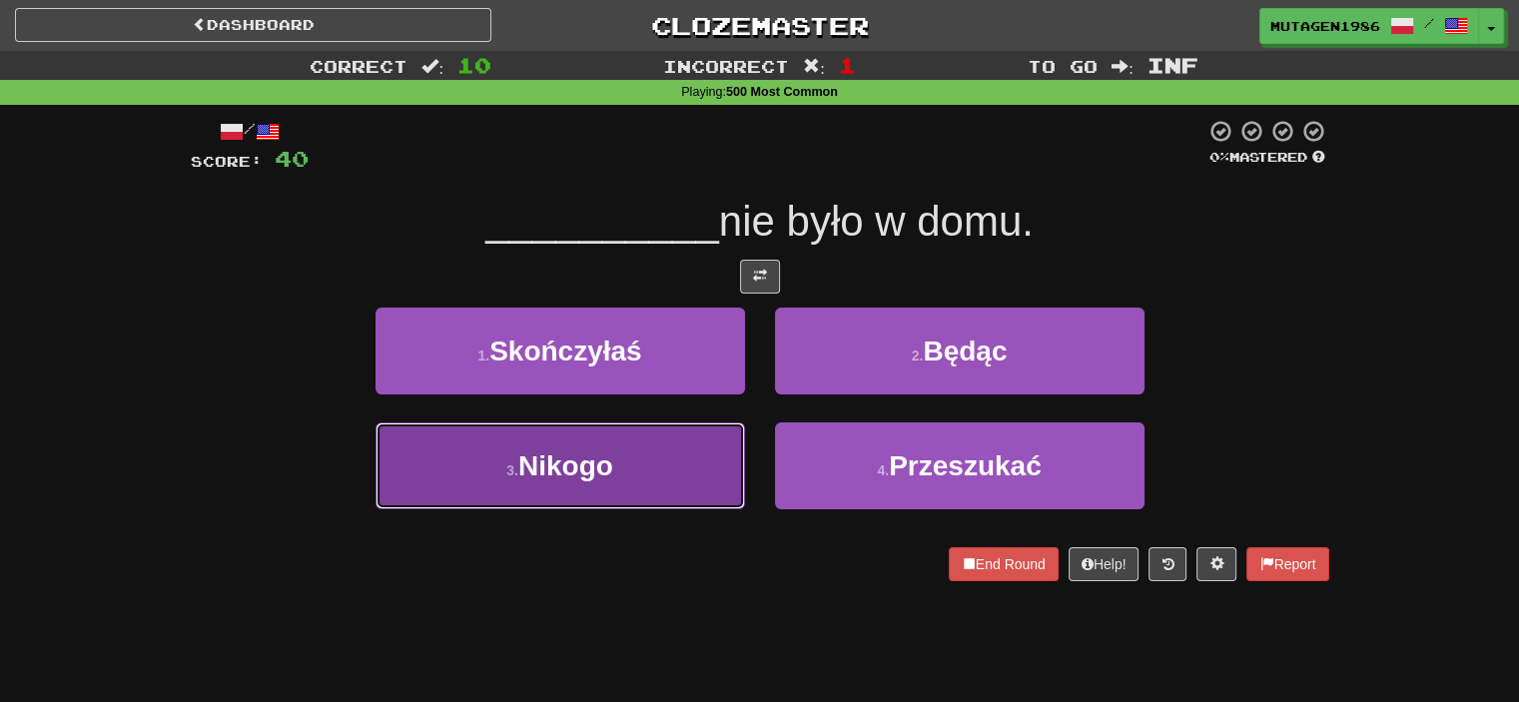
click at [642, 479] on button "3 . Nikogo" at bounding box center [559, 465] width 369 height 87
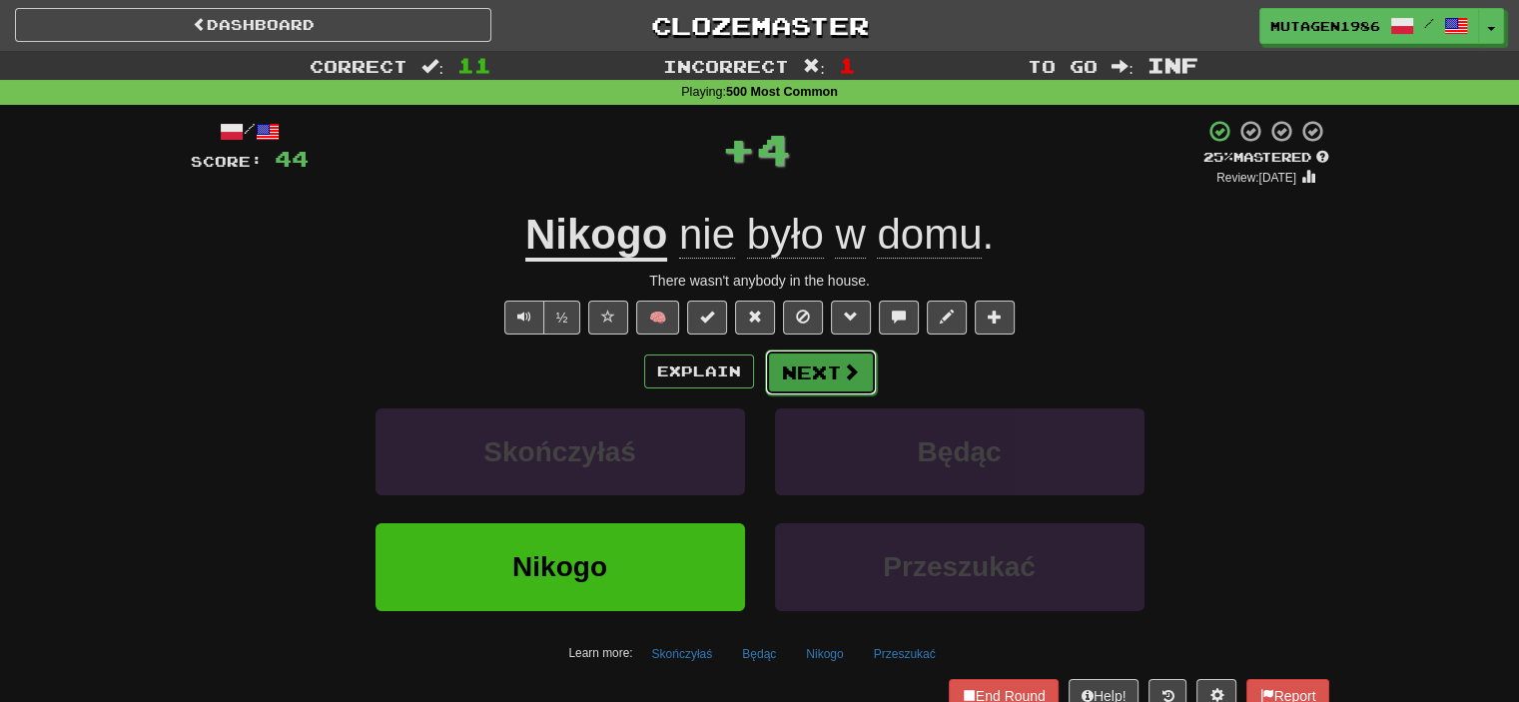
click at [827, 374] on button "Next" at bounding box center [821, 372] width 112 height 46
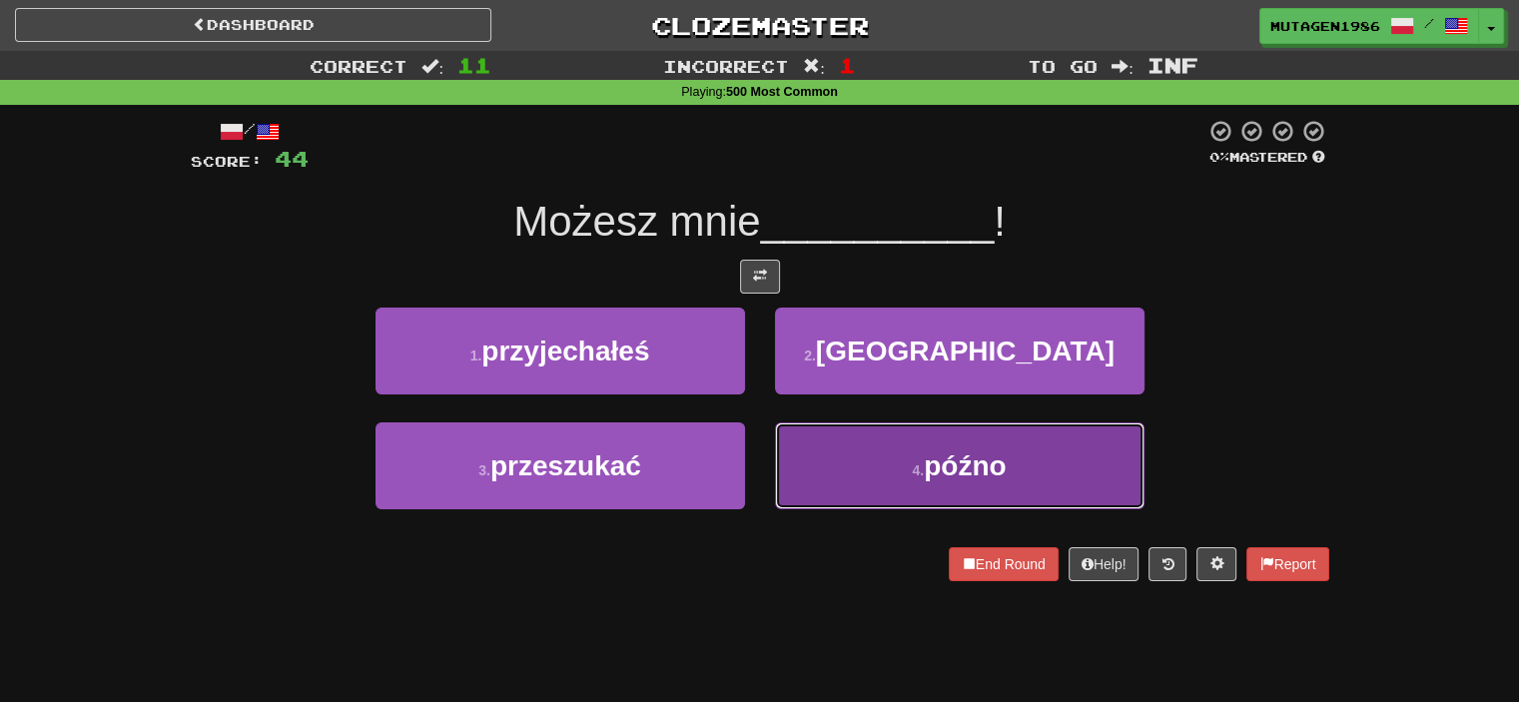
click at [895, 449] on button "4 . późno" at bounding box center [959, 465] width 369 height 87
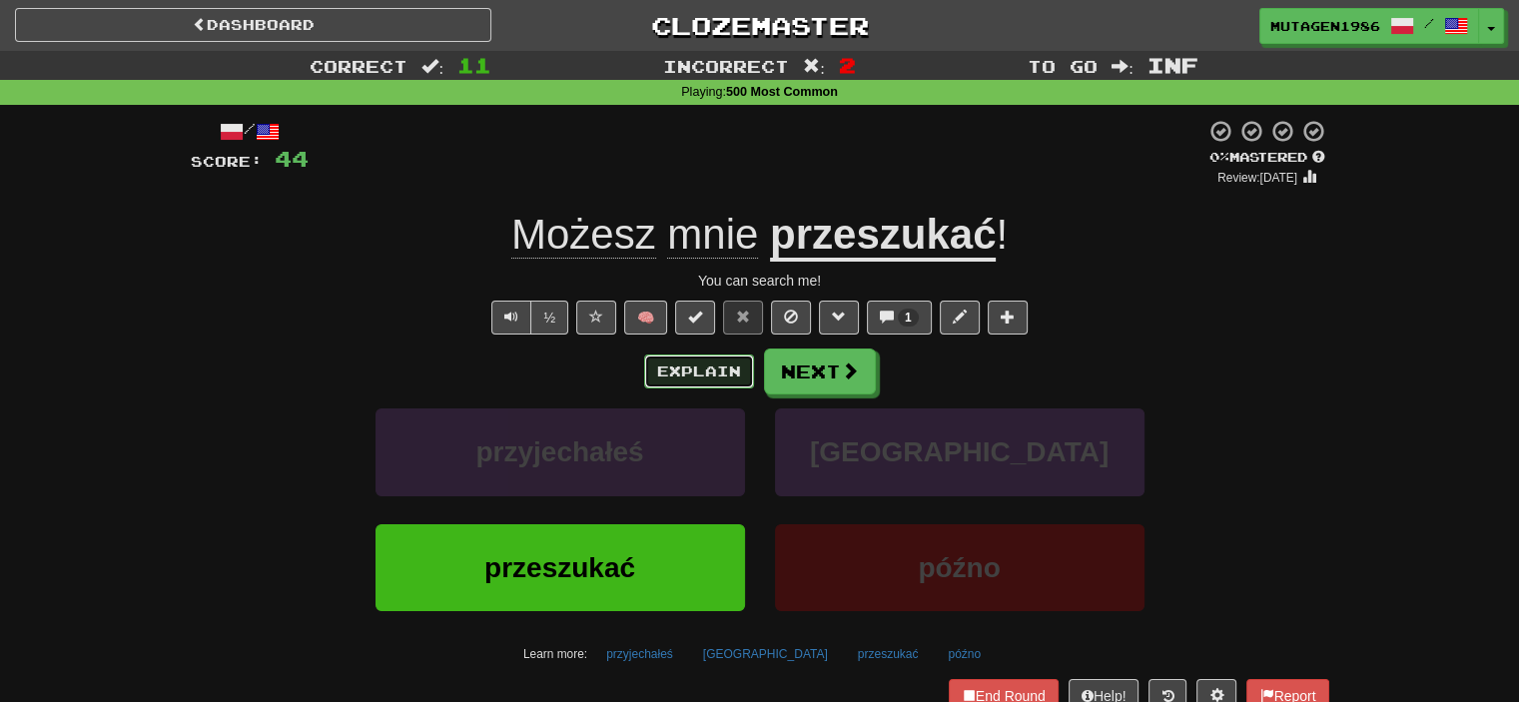
click at [719, 372] on button "Explain" at bounding box center [699, 371] width 110 height 34
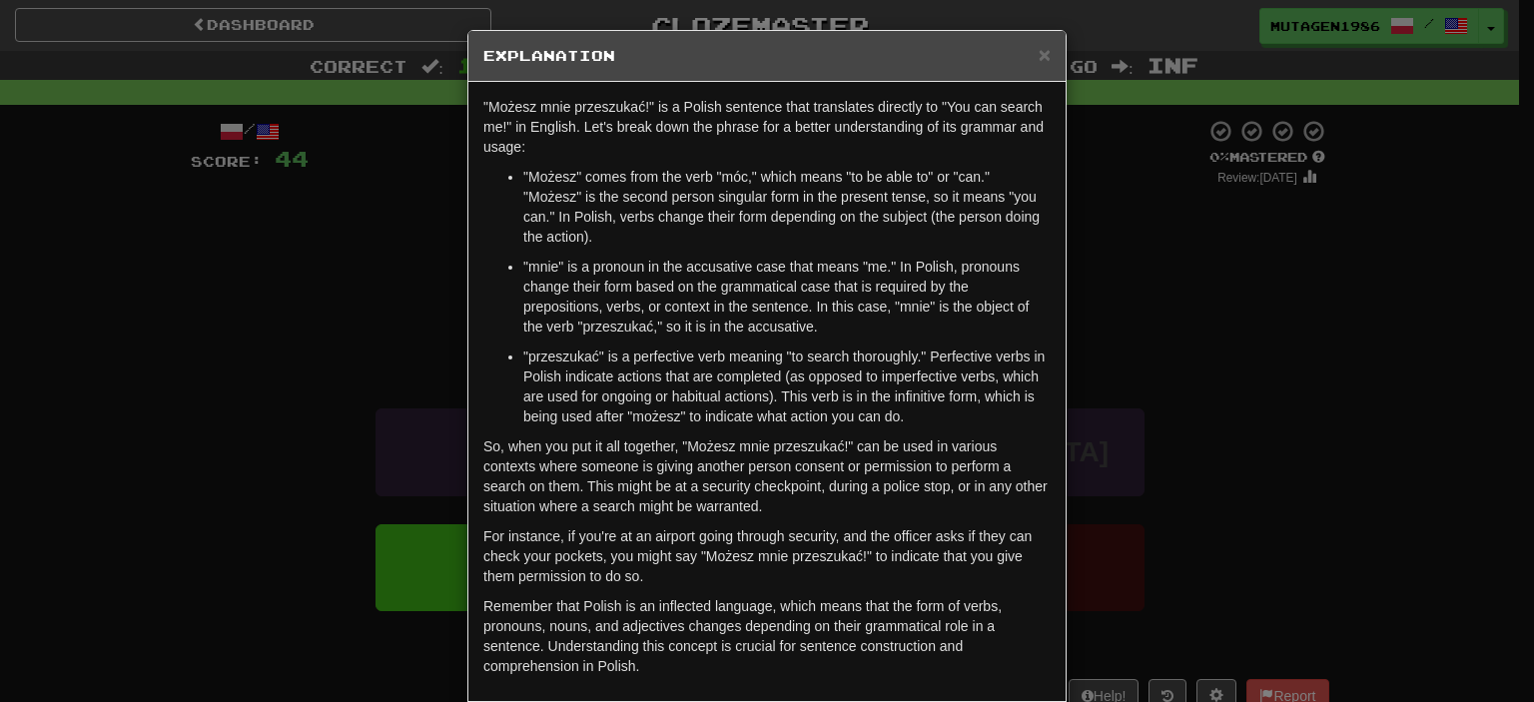
click at [169, 386] on div "× Explanation "Możesz mnie przeszukać!" is a Polish sentence that translates di…" at bounding box center [767, 351] width 1534 height 702
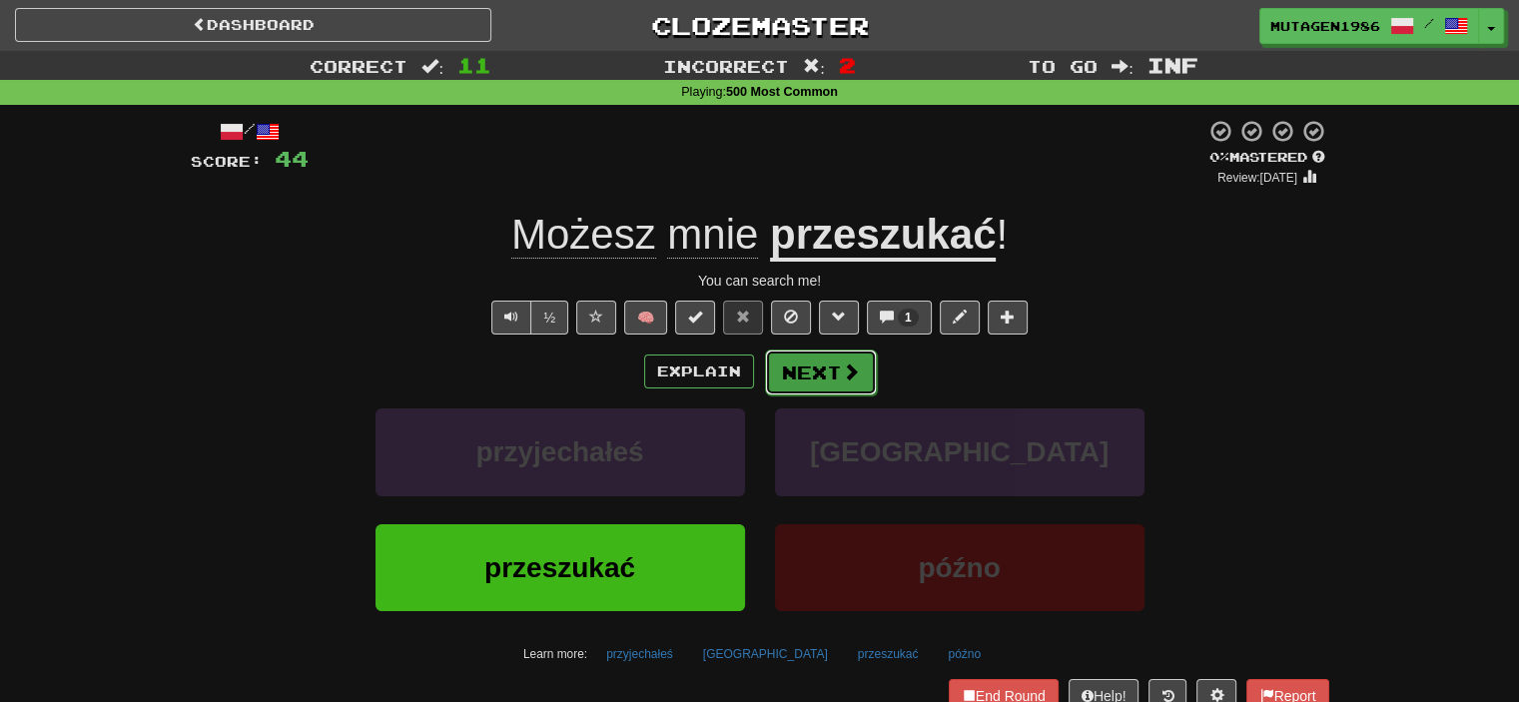
click at [834, 370] on button "Next" at bounding box center [821, 372] width 112 height 46
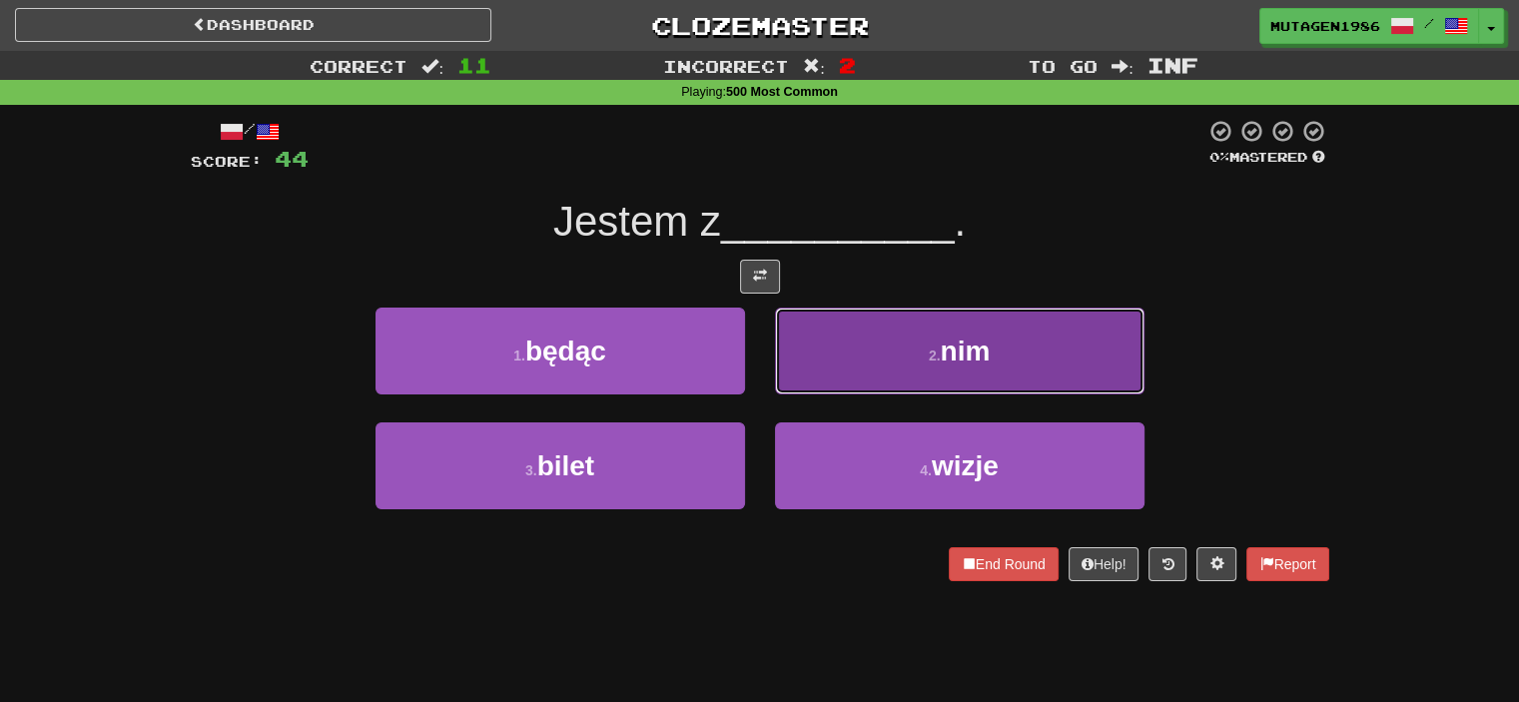
click at [967, 362] on span "nim" at bounding box center [965, 351] width 50 height 31
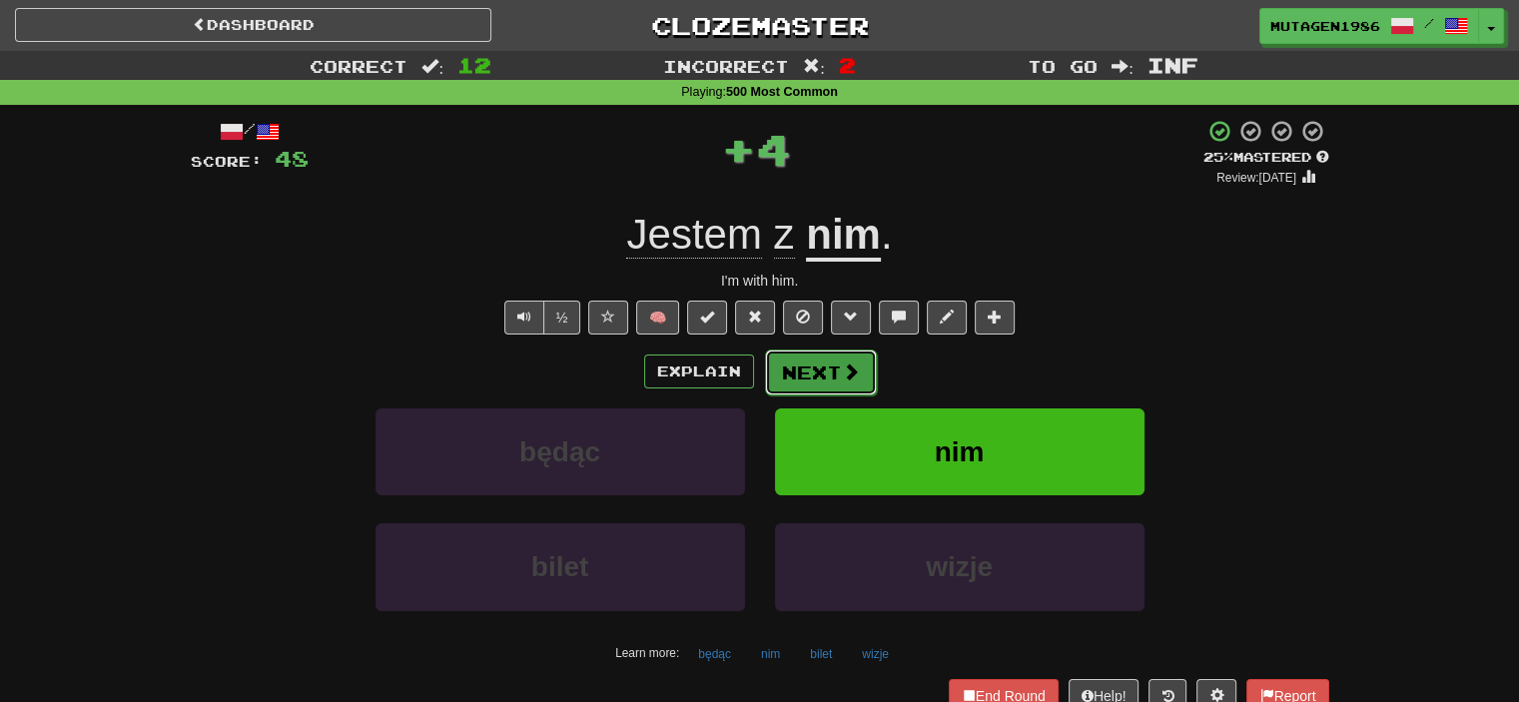
click at [825, 376] on button "Next" at bounding box center [821, 372] width 112 height 46
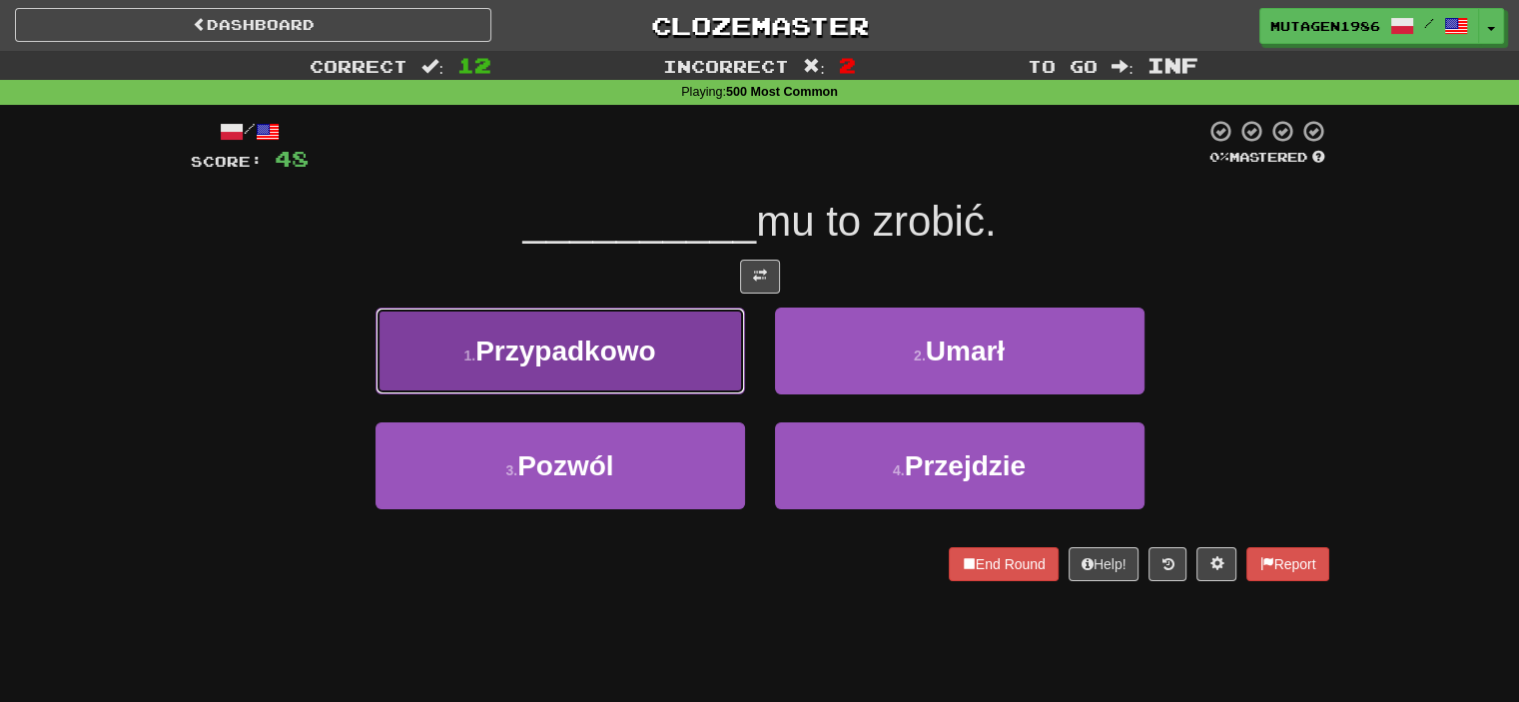
click at [611, 346] on span "Przypadkowo" at bounding box center [565, 351] width 180 height 31
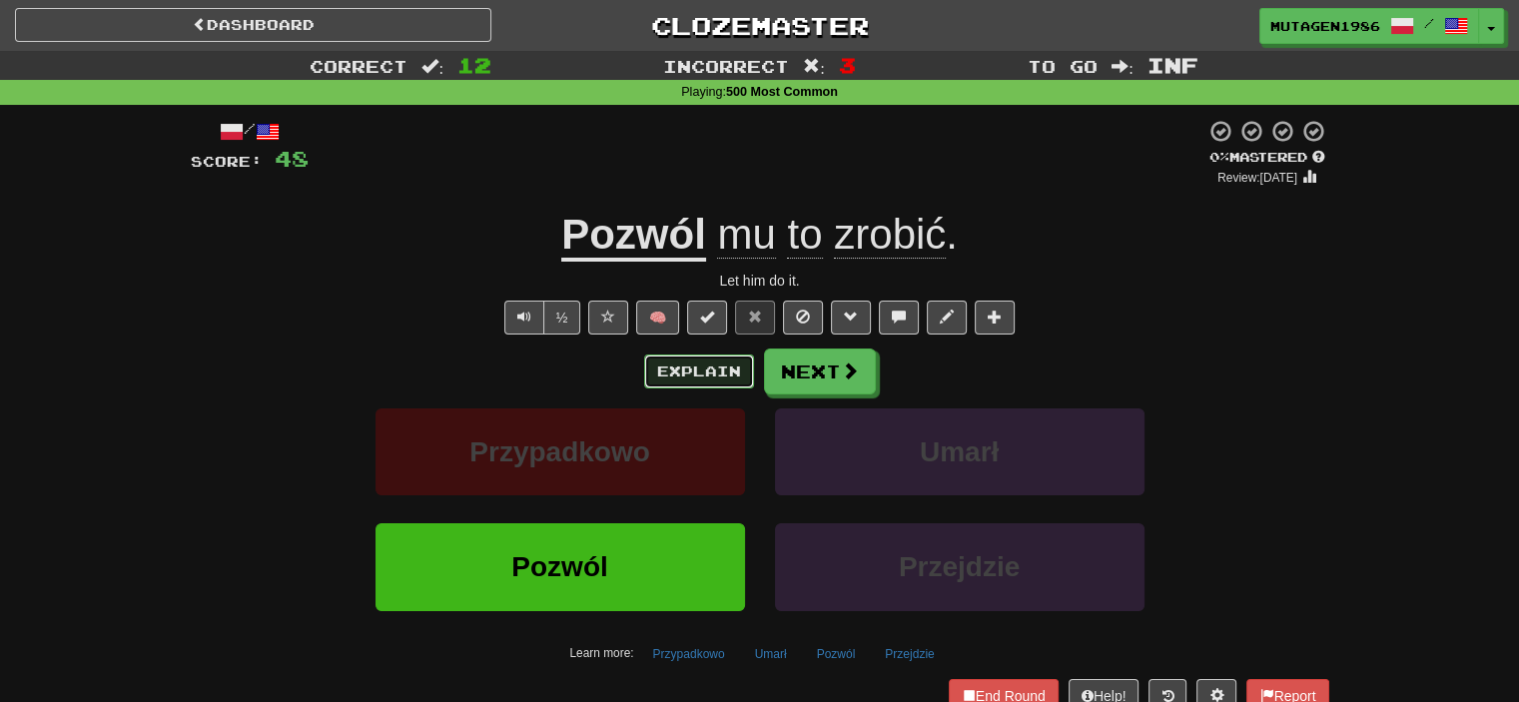
click at [723, 387] on div "Explain Next" at bounding box center [760, 371] width 1138 height 46
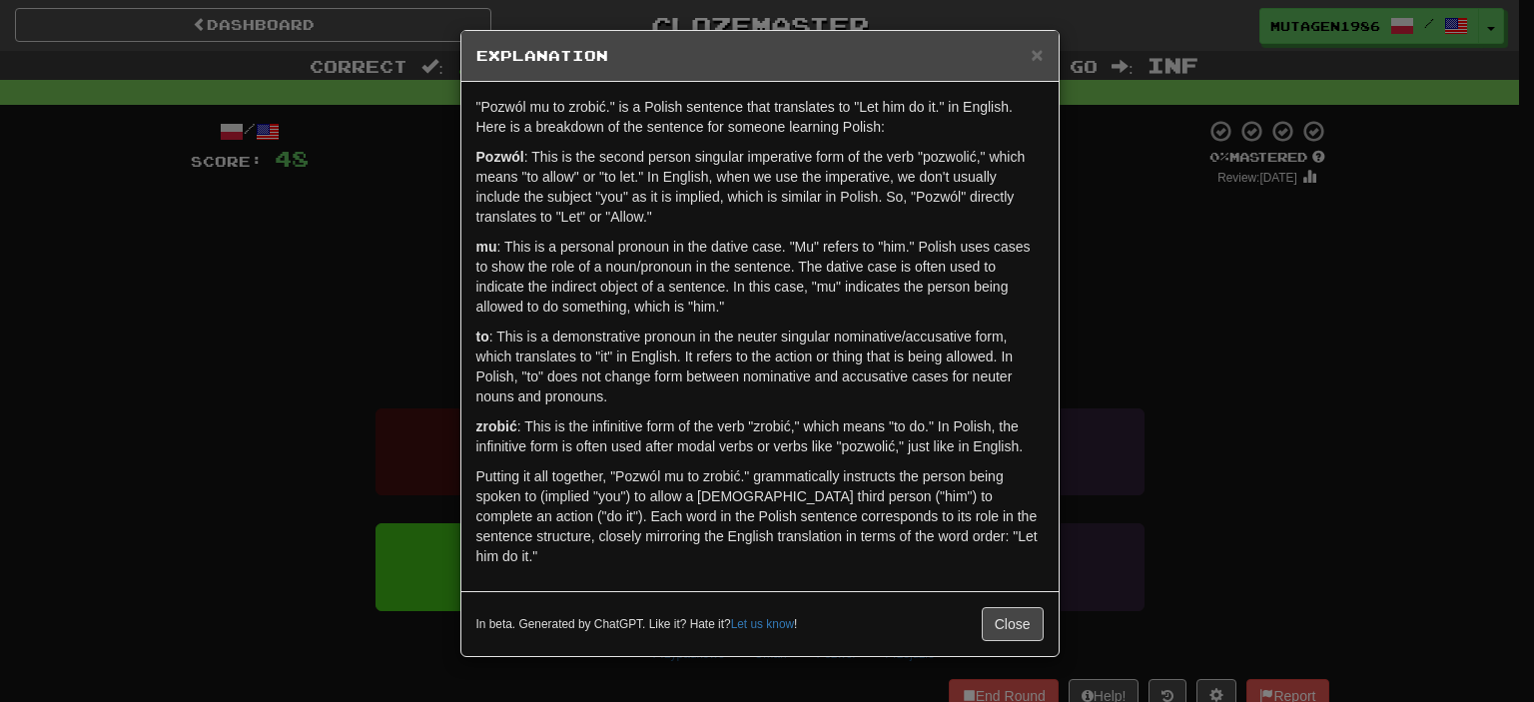
click at [378, 305] on div "× Explanation "Pozwól mu to zrobić." is a Polish sentence that translates to "L…" at bounding box center [767, 351] width 1534 height 702
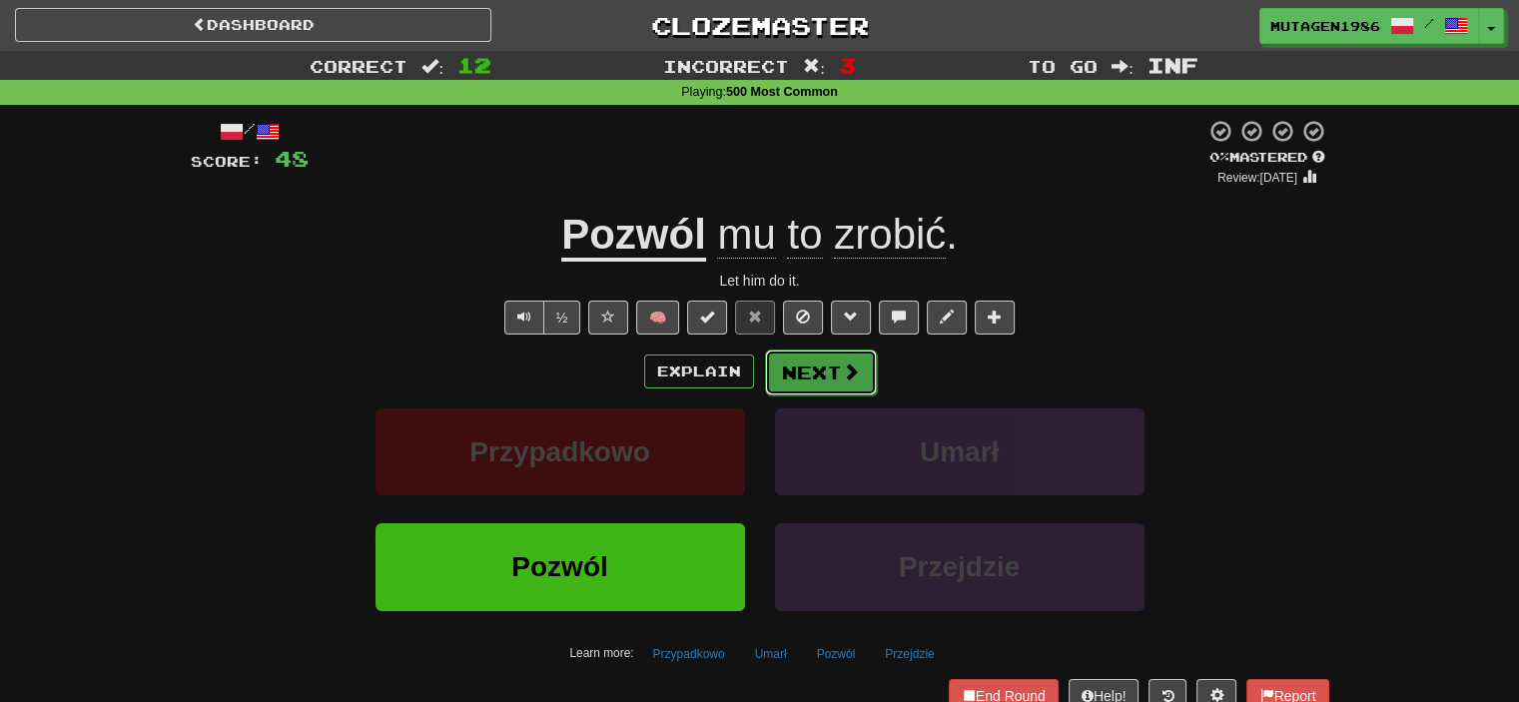
click at [796, 368] on button "Next" at bounding box center [821, 372] width 112 height 46
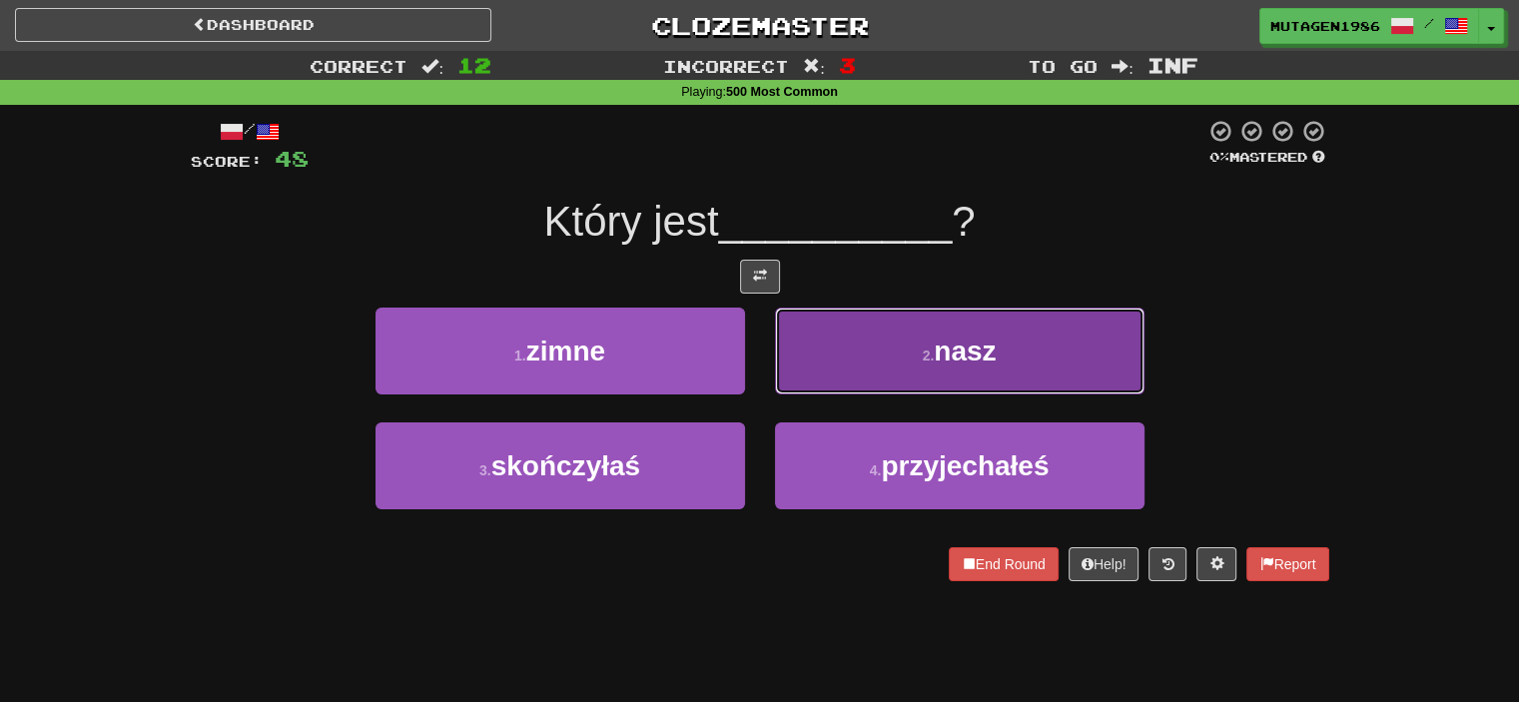
click at [868, 338] on button "2 . nasz" at bounding box center [959, 351] width 369 height 87
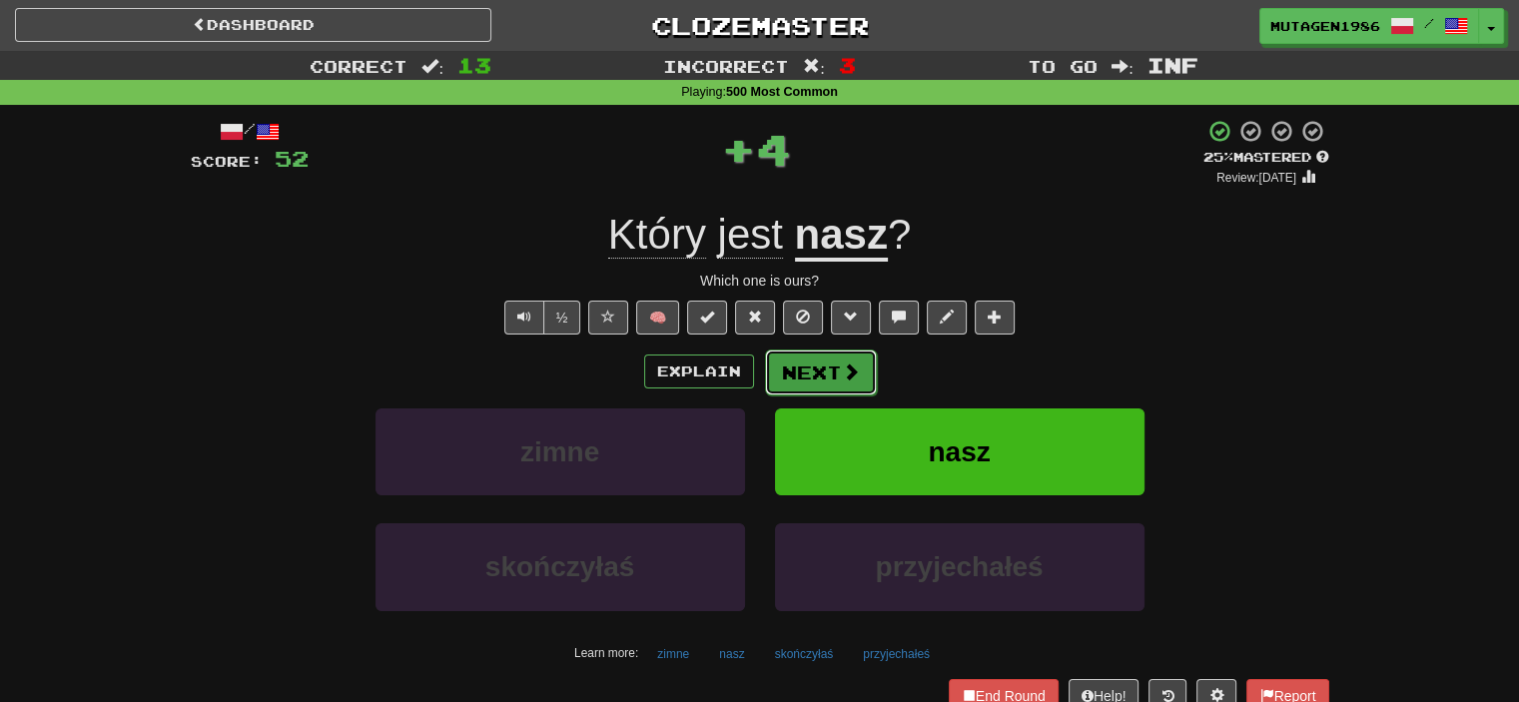
click at [807, 373] on button "Next" at bounding box center [821, 372] width 112 height 46
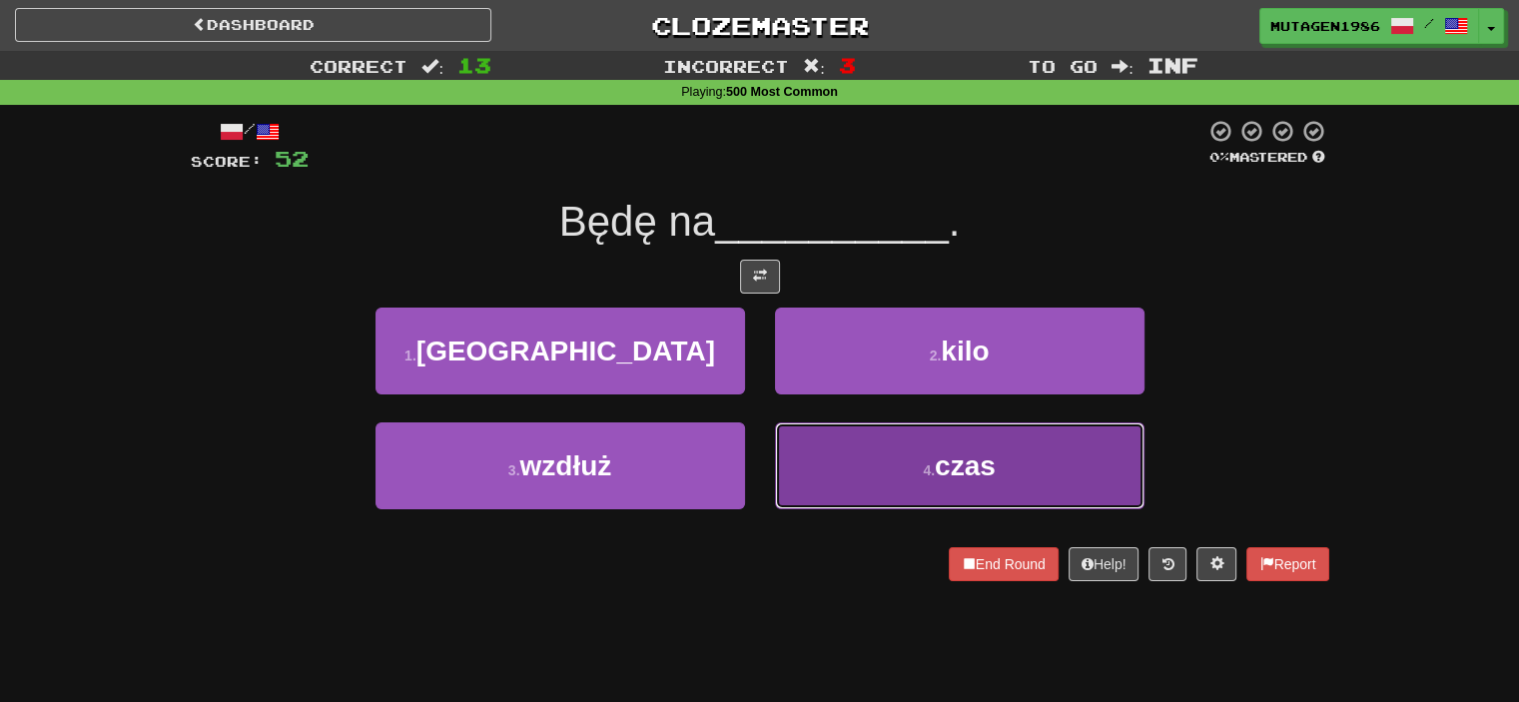
click at [814, 470] on button "4 . czas" at bounding box center [959, 465] width 369 height 87
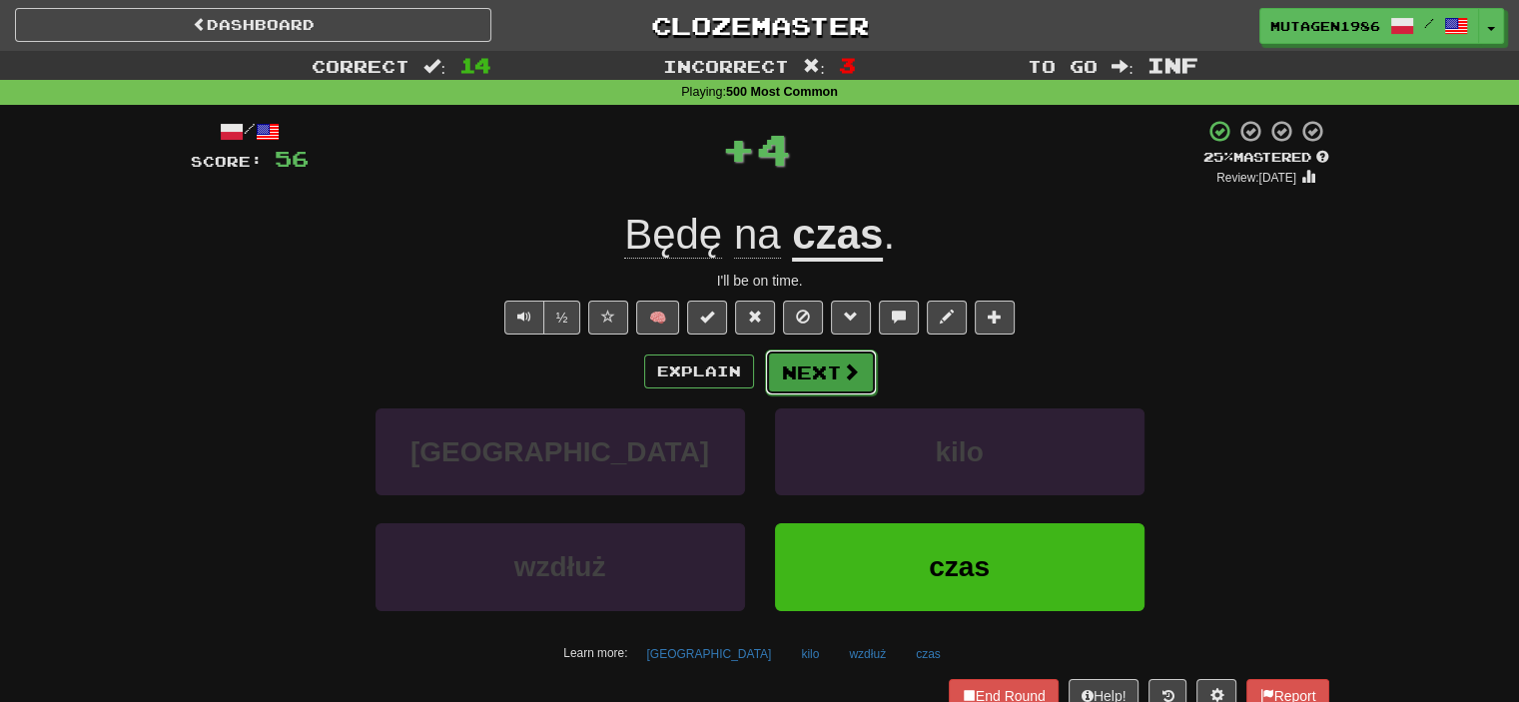
click at [794, 366] on button "Next" at bounding box center [821, 372] width 112 height 46
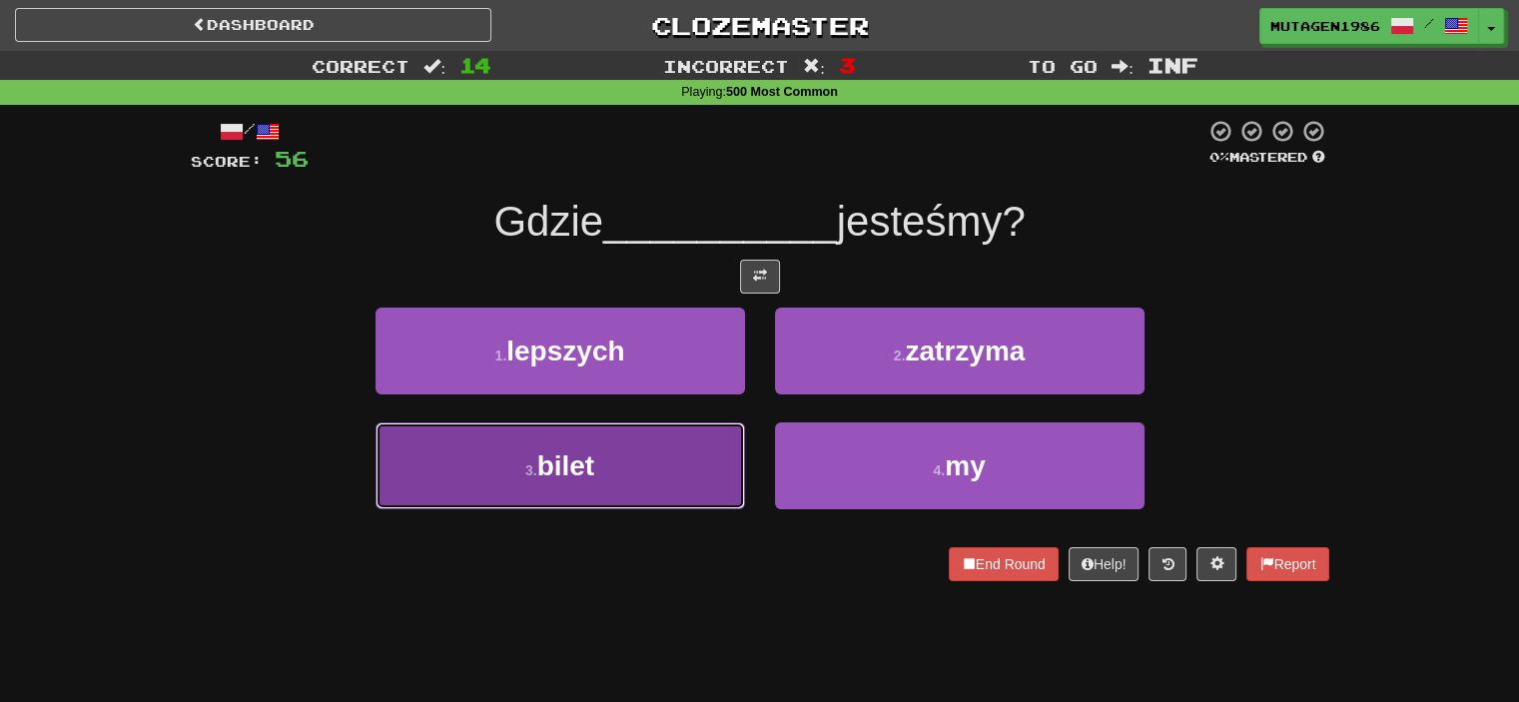
click at [589, 478] on span "bilet" at bounding box center [566, 465] width 58 height 31
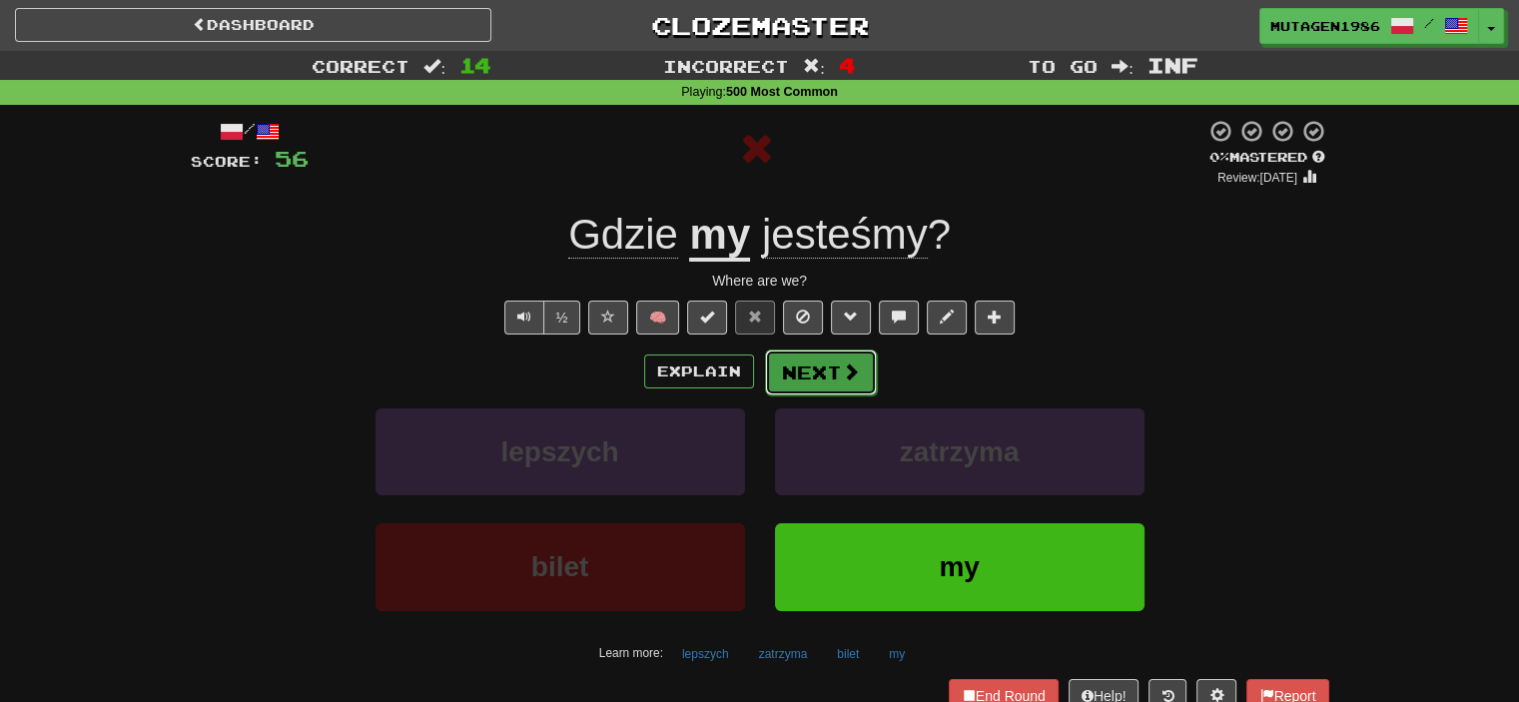
click at [829, 364] on button "Next" at bounding box center [821, 372] width 112 height 46
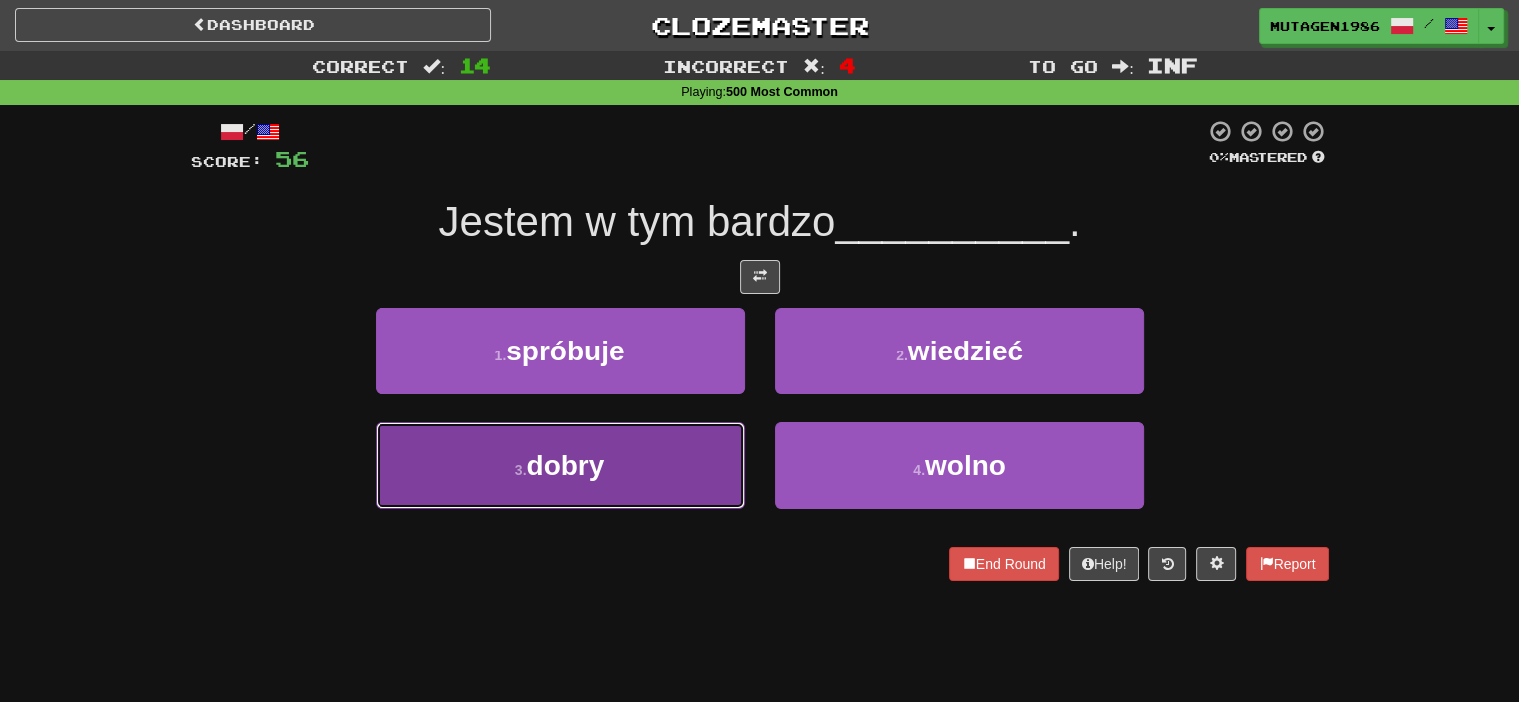
click at [643, 438] on button "3 . [GEOGRAPHIC_DATA]" at bounding box center [559, 465] width 369 height 87
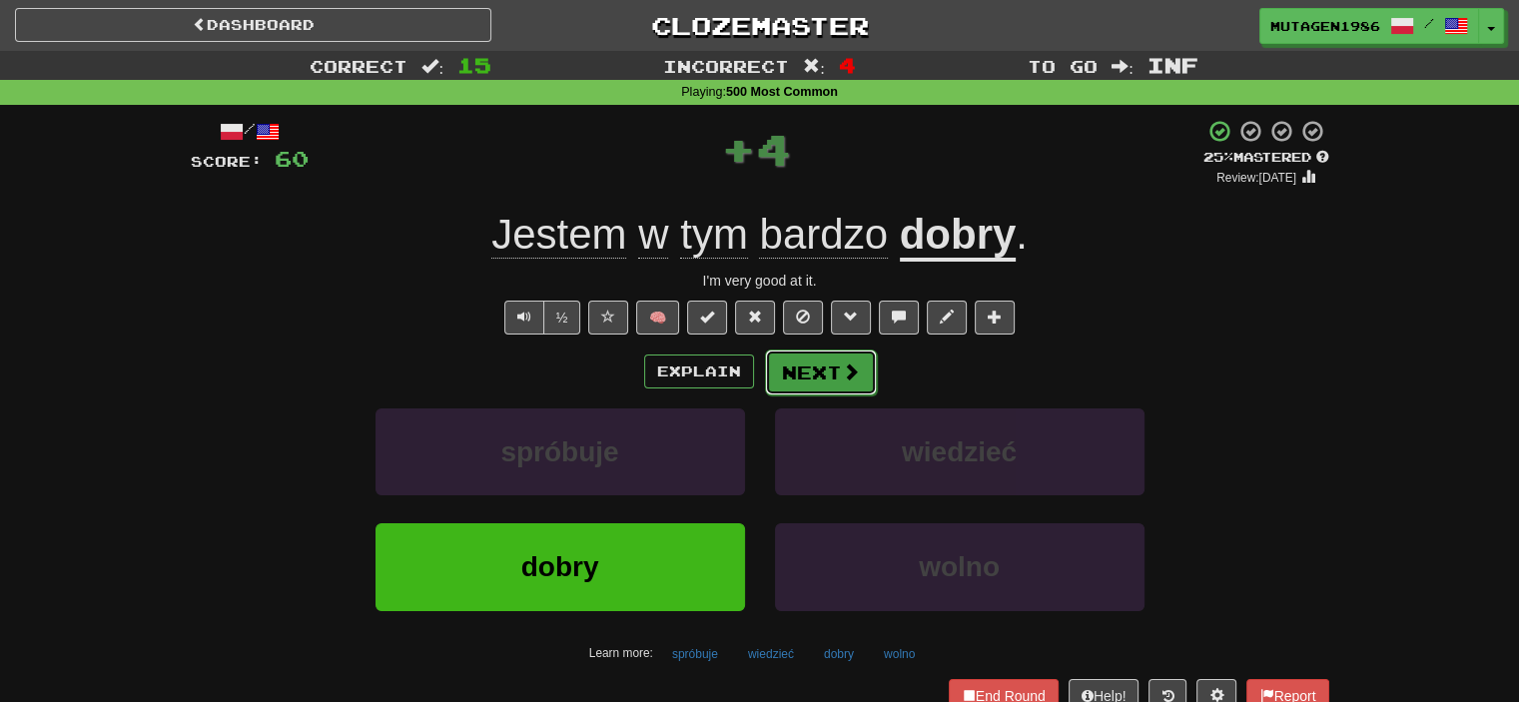
click at [831, 374] on button "Next" at bounding box center [821, 372] width 112 height 46
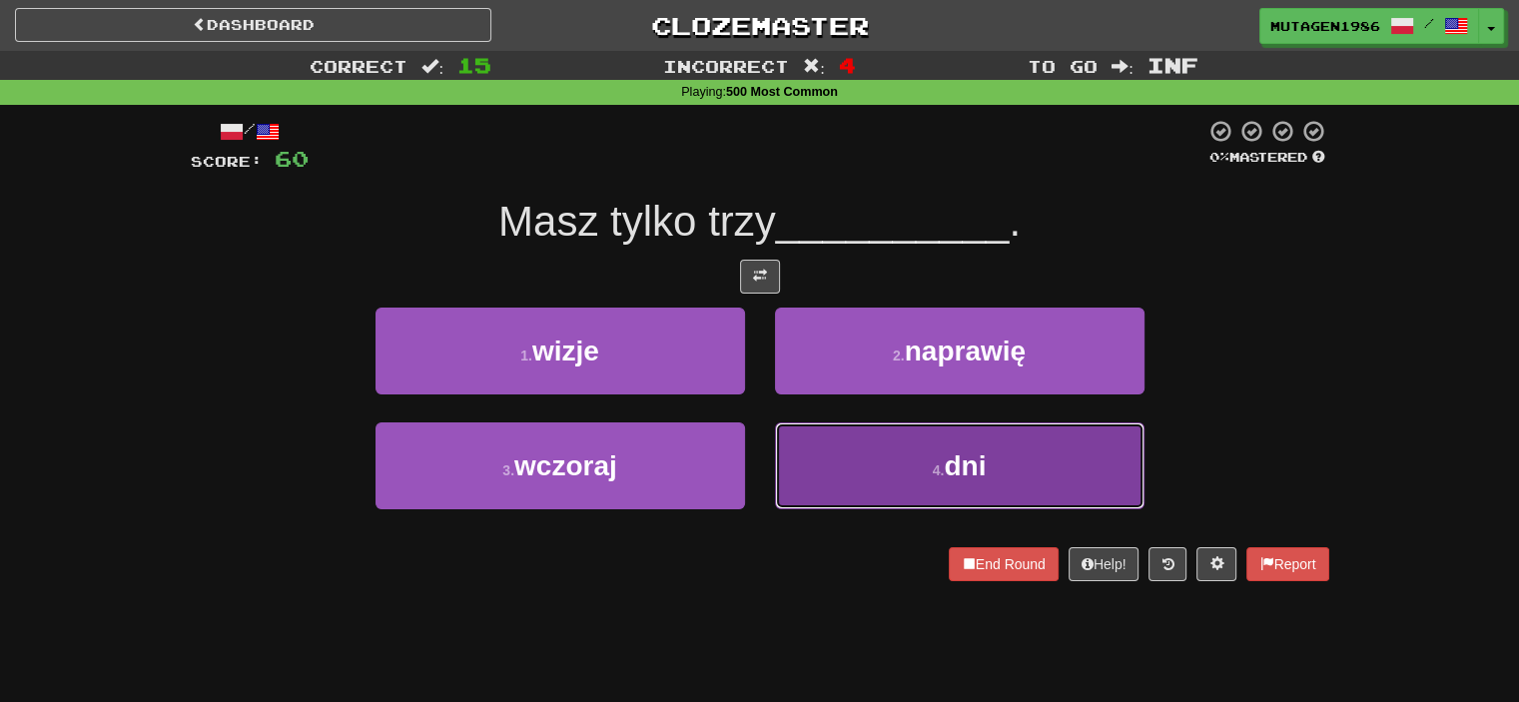
click at [919, 449] on button "4 . dni" at bounding box center [959, 465] width 369 height 87
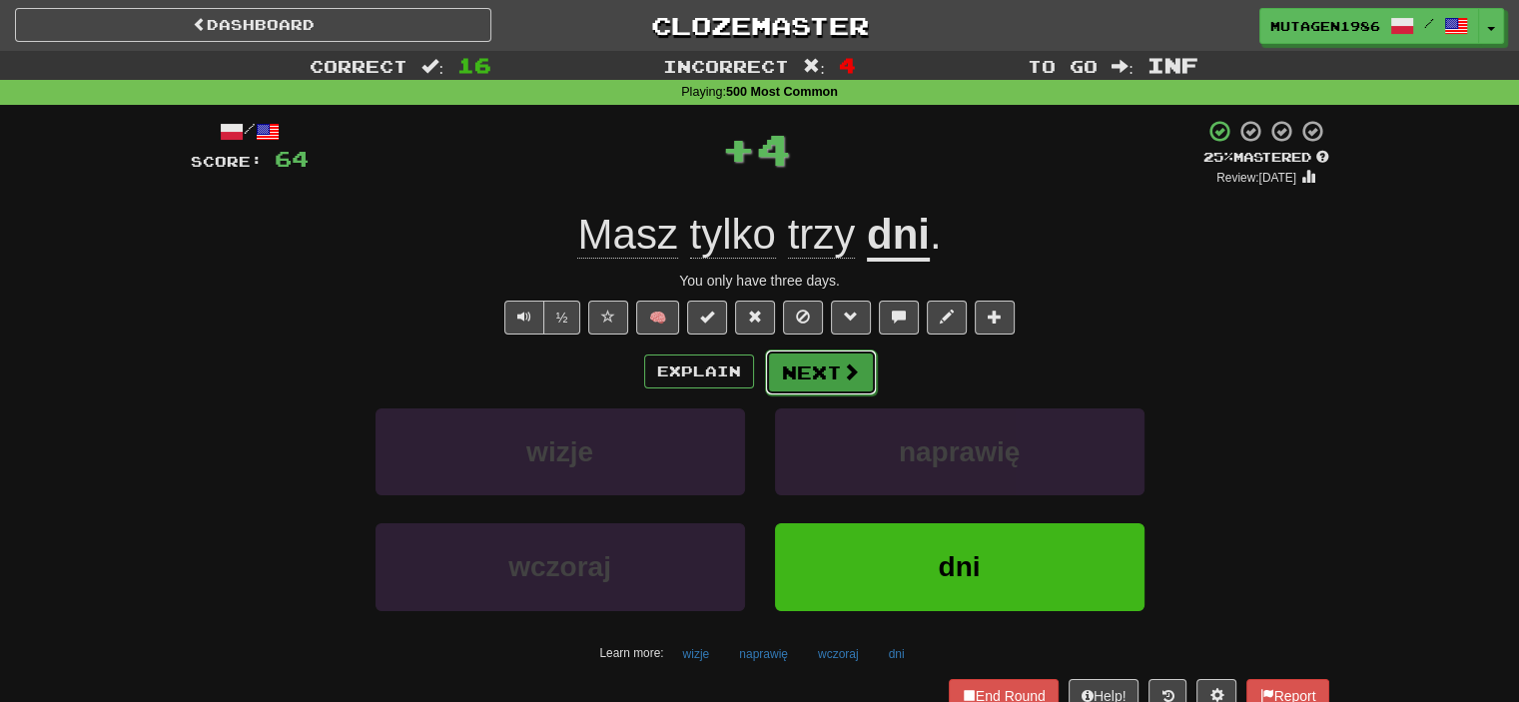
click at [821, 369] on button "Next" at bounding box center [821, 372] width 112 height 46
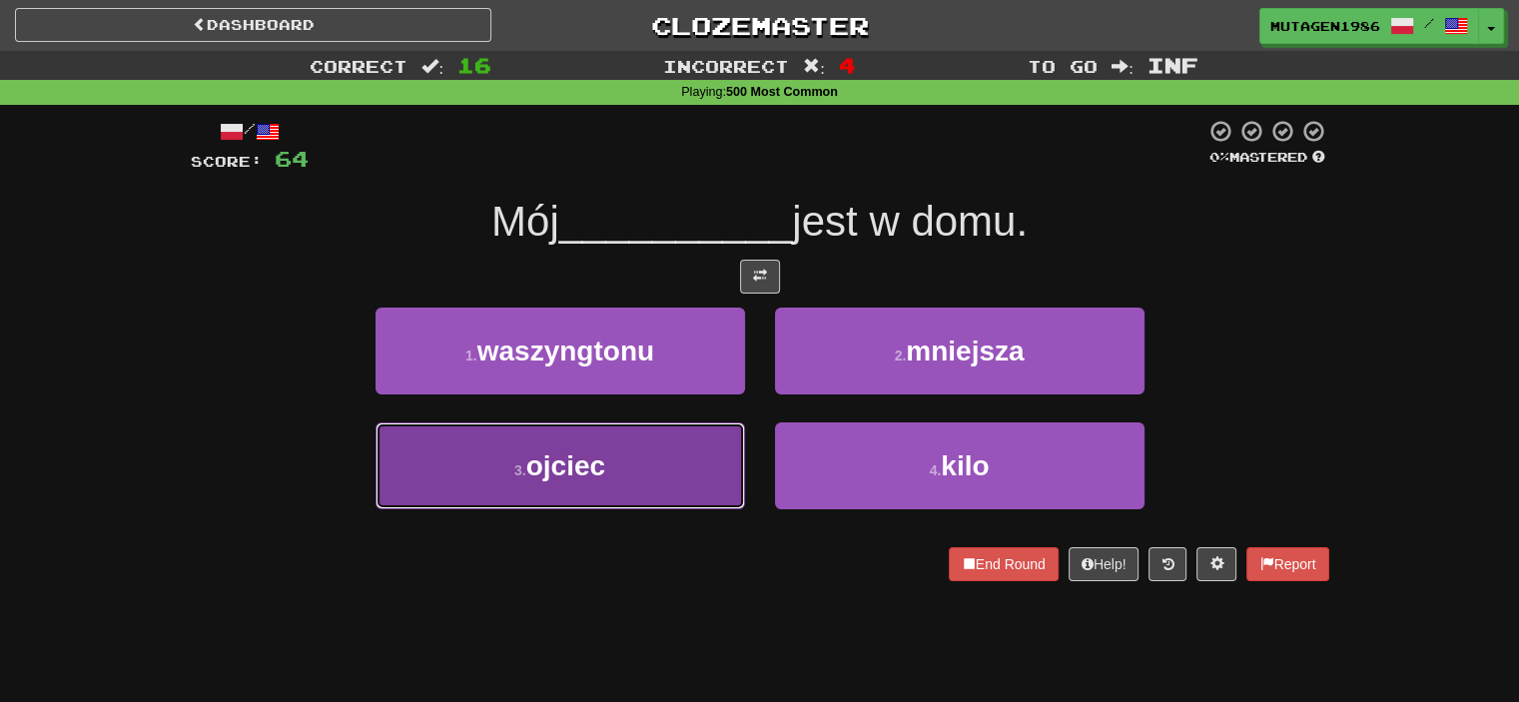
click at [631, 478] on button "3 . ojciec" at bounding box center [559, 465] width 369 height 87
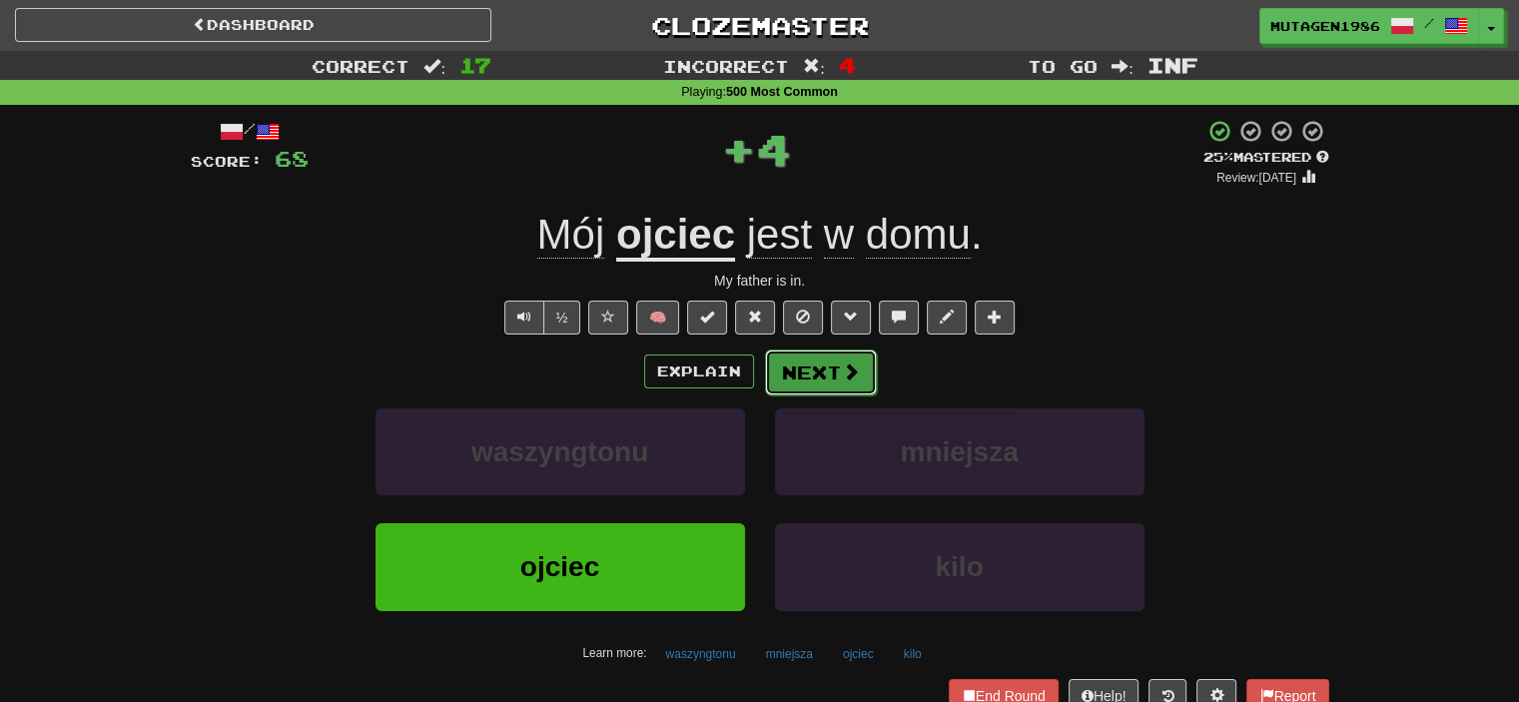
click at [834, 366] on button "Next" at bounding box center [821, 372] width 112 height 46
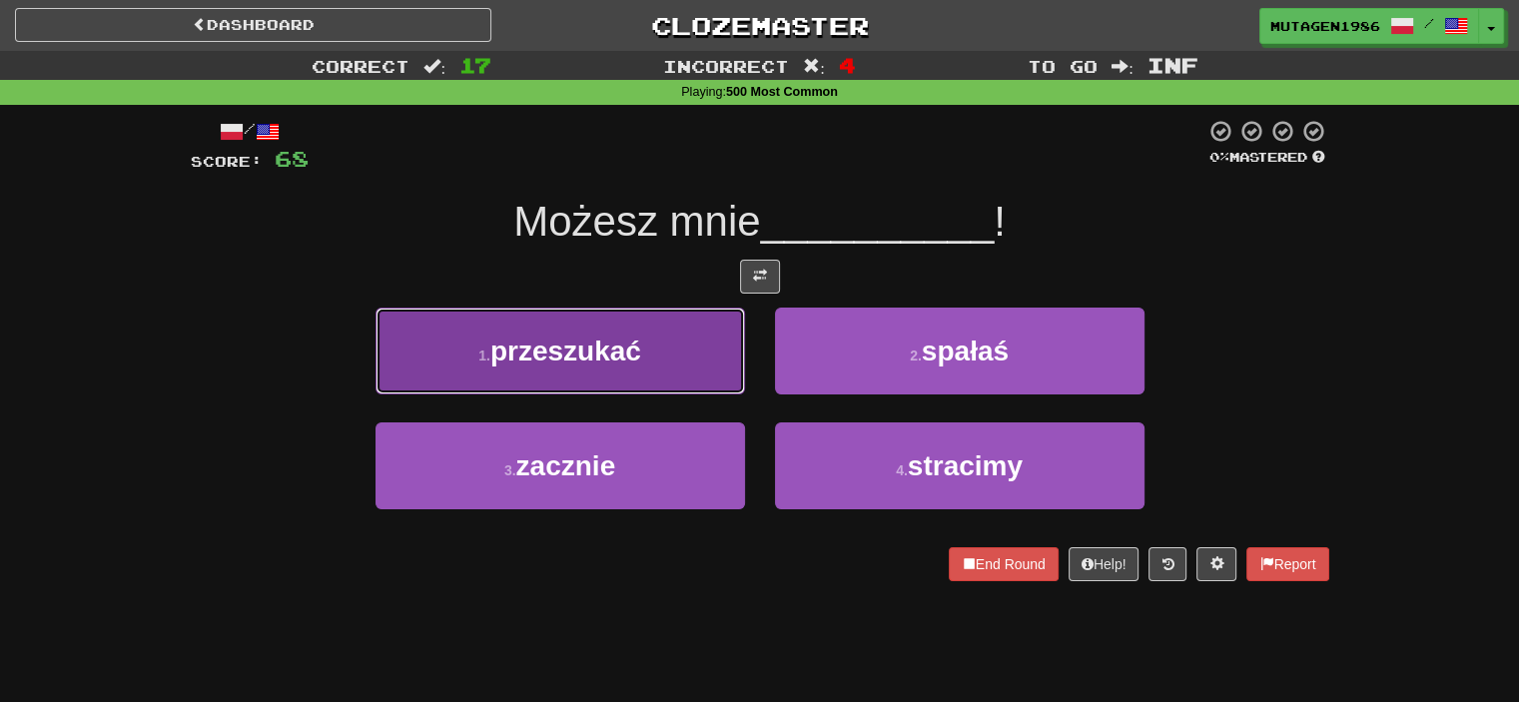
click at [651, 372] on button "1 . przeszukać" at bounding box center [559, 351] width 369 height 87
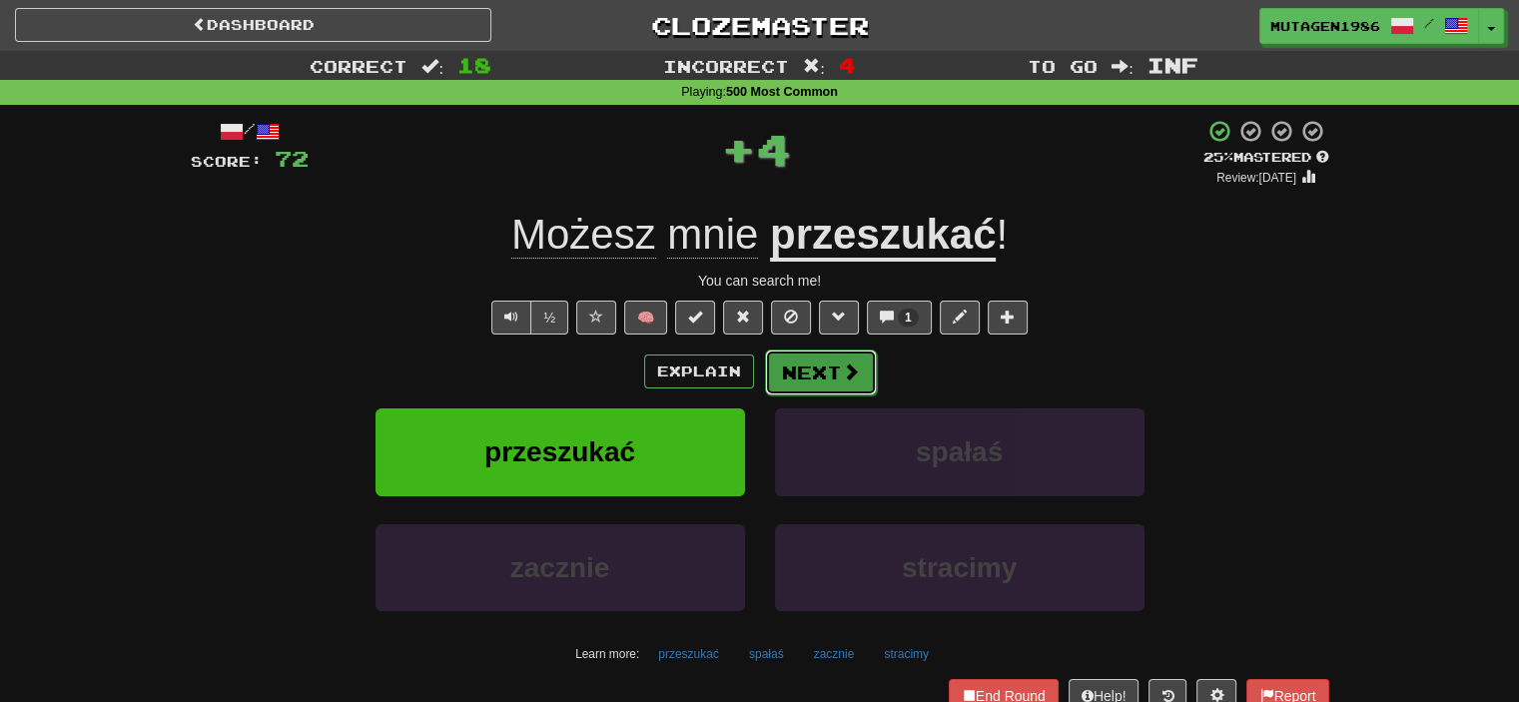
click at [842, 376] on span at bounding box center [851, 371] width 18 height 18
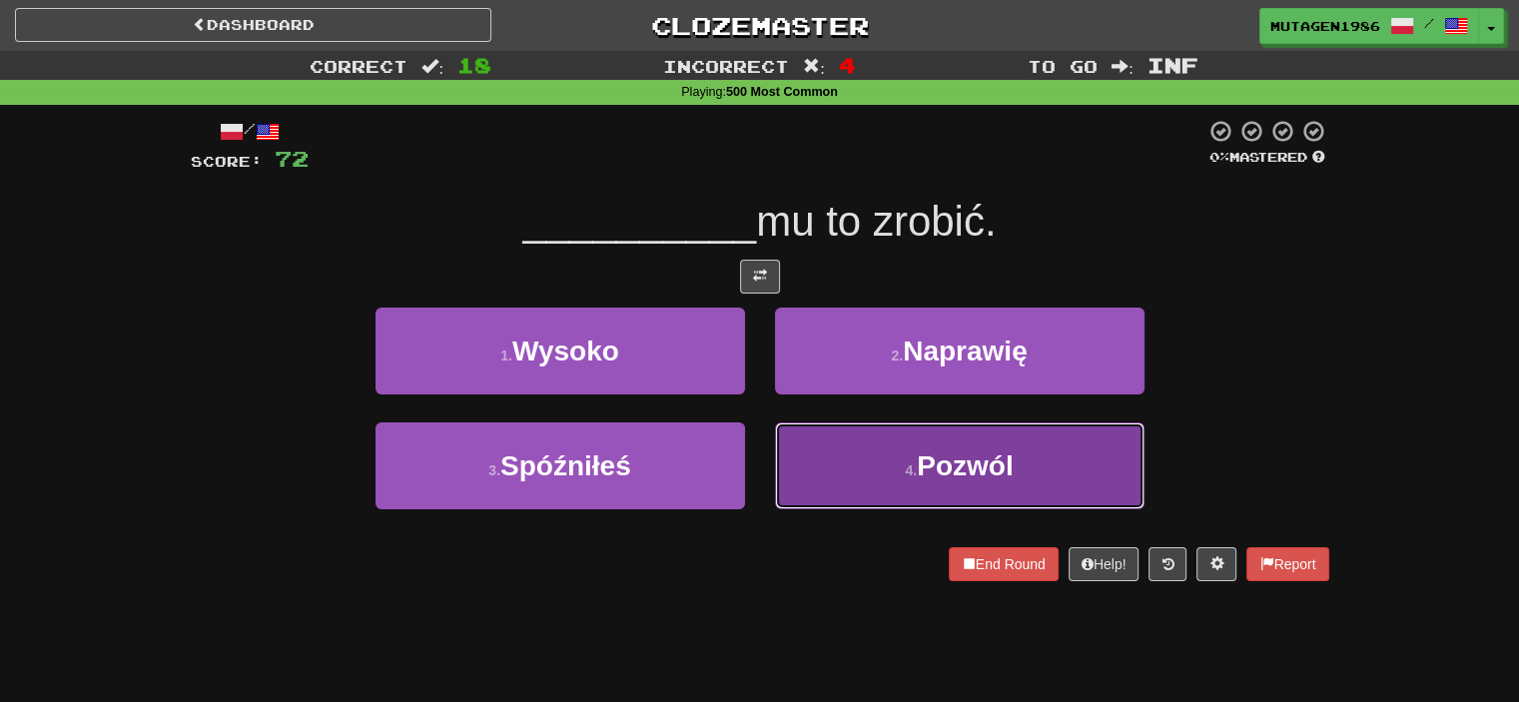
click at [852, 466] on button "4 . Pozwól" at bounding box center [959, 465] width 369 height 87
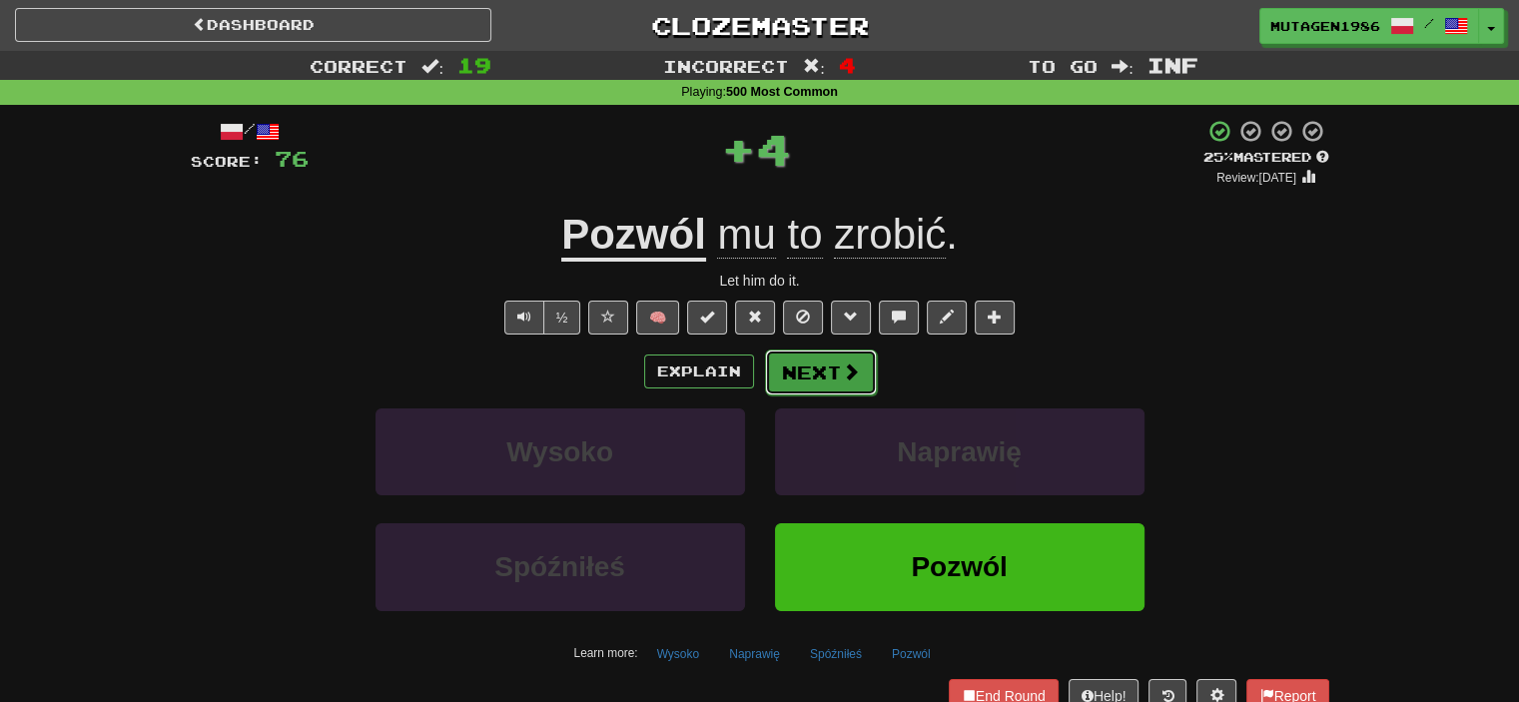
click at [795, 373] on button "Next" at bounding box center [821, 372] width 112 height 46
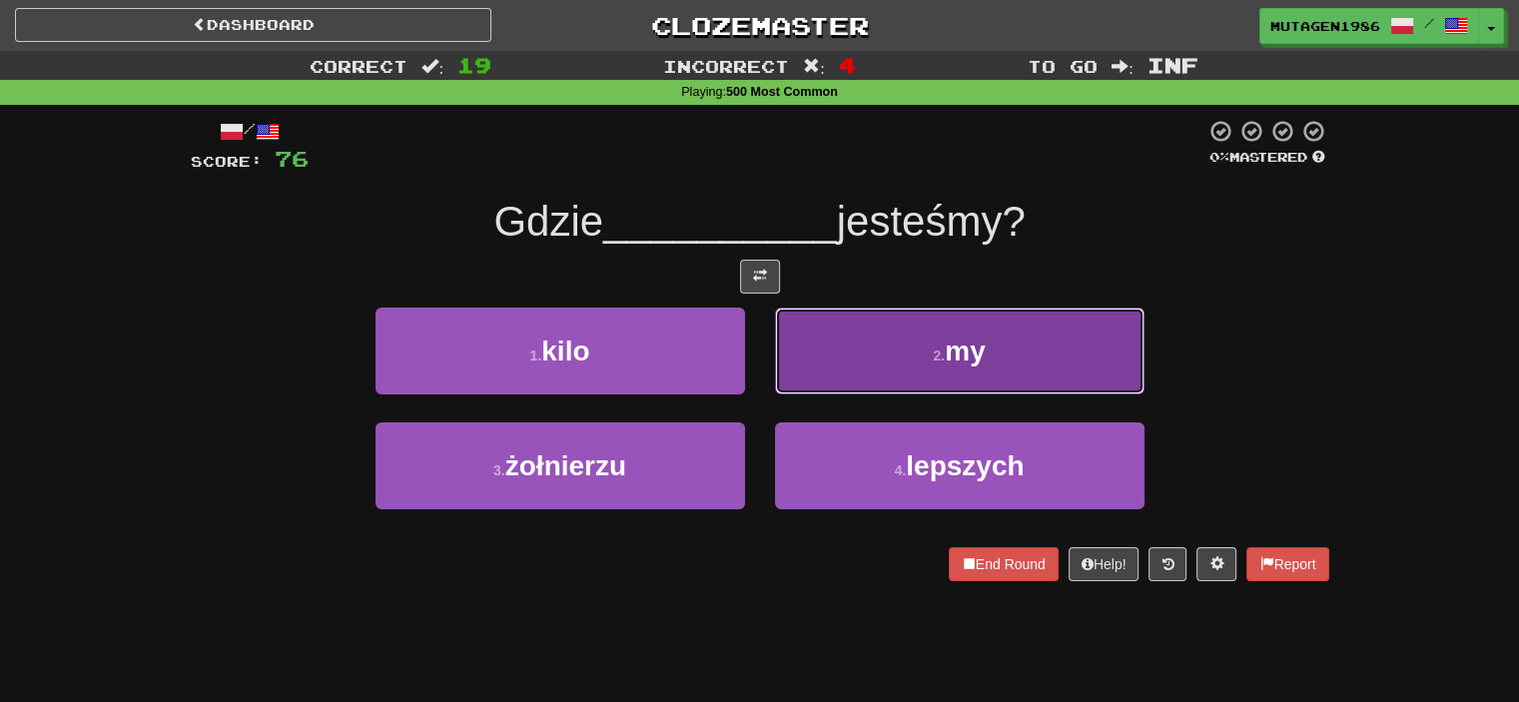
click at [886, 384] on button "2 . my" at bounding box center [959, 351] width 369 height 87
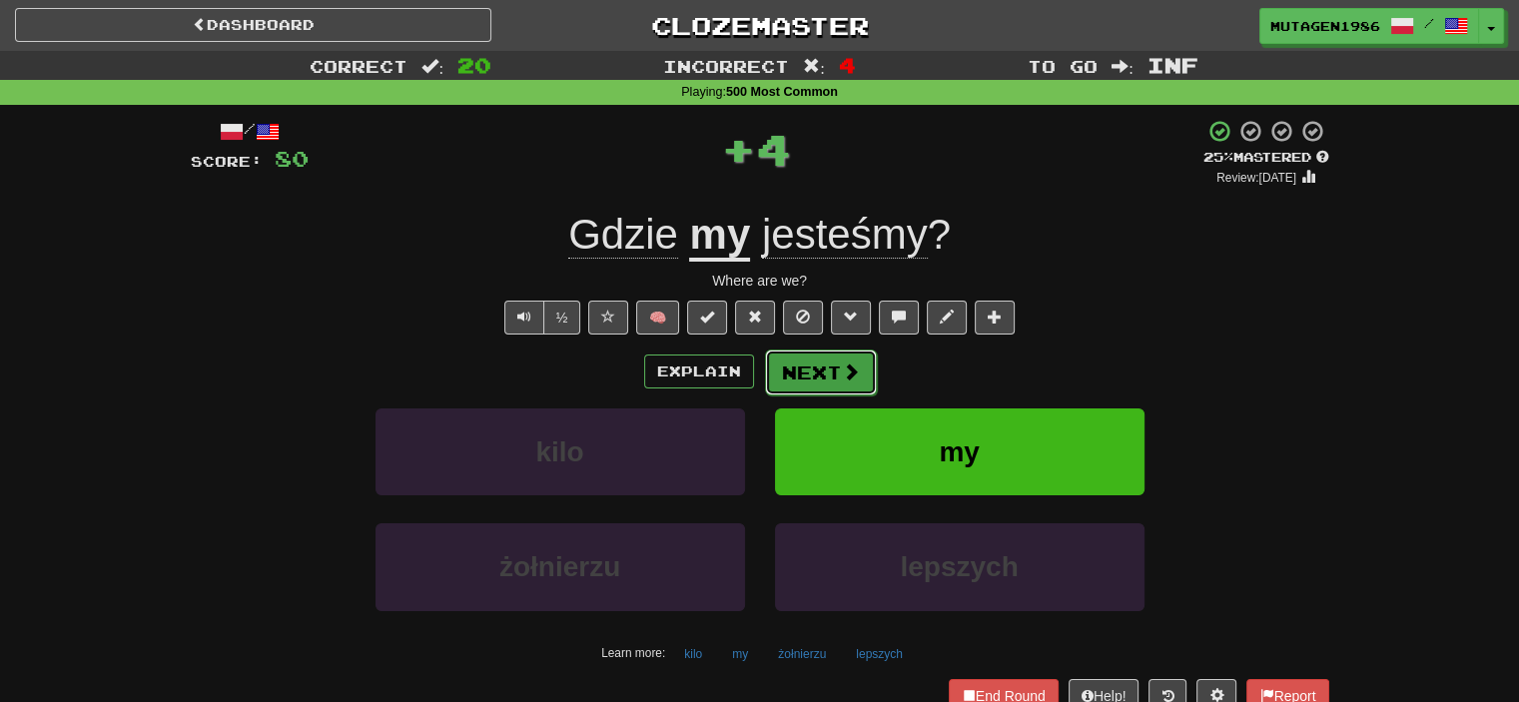
click at [848, 359] on button "Next" at bounding box center [821, 372] width 112 height 46
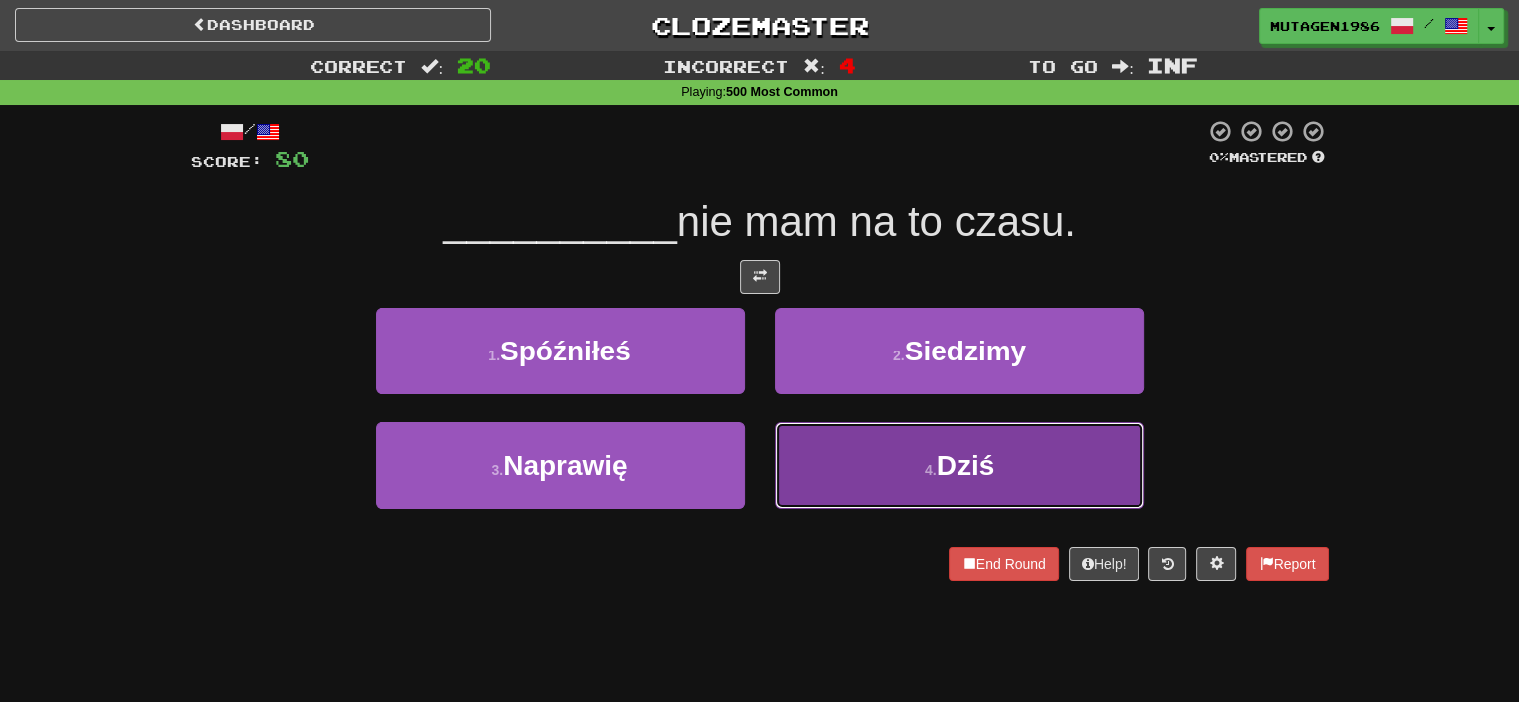
click at [917, 475] on button "4 . Dziś" at bounding box center [959, 465] width 369 height 87
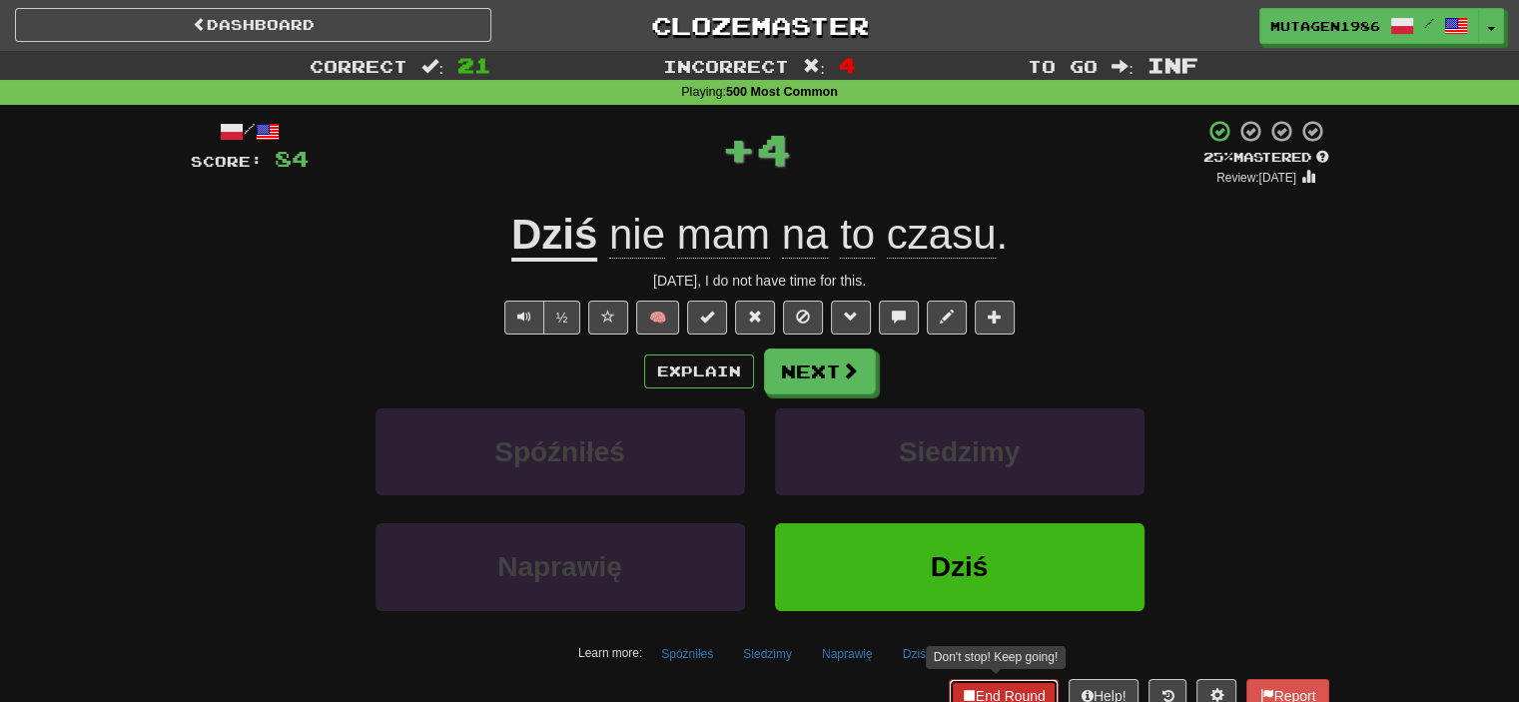
click at [1003, 689] on button "End Round" at bounding box center [1004, 696] width 110 height 34
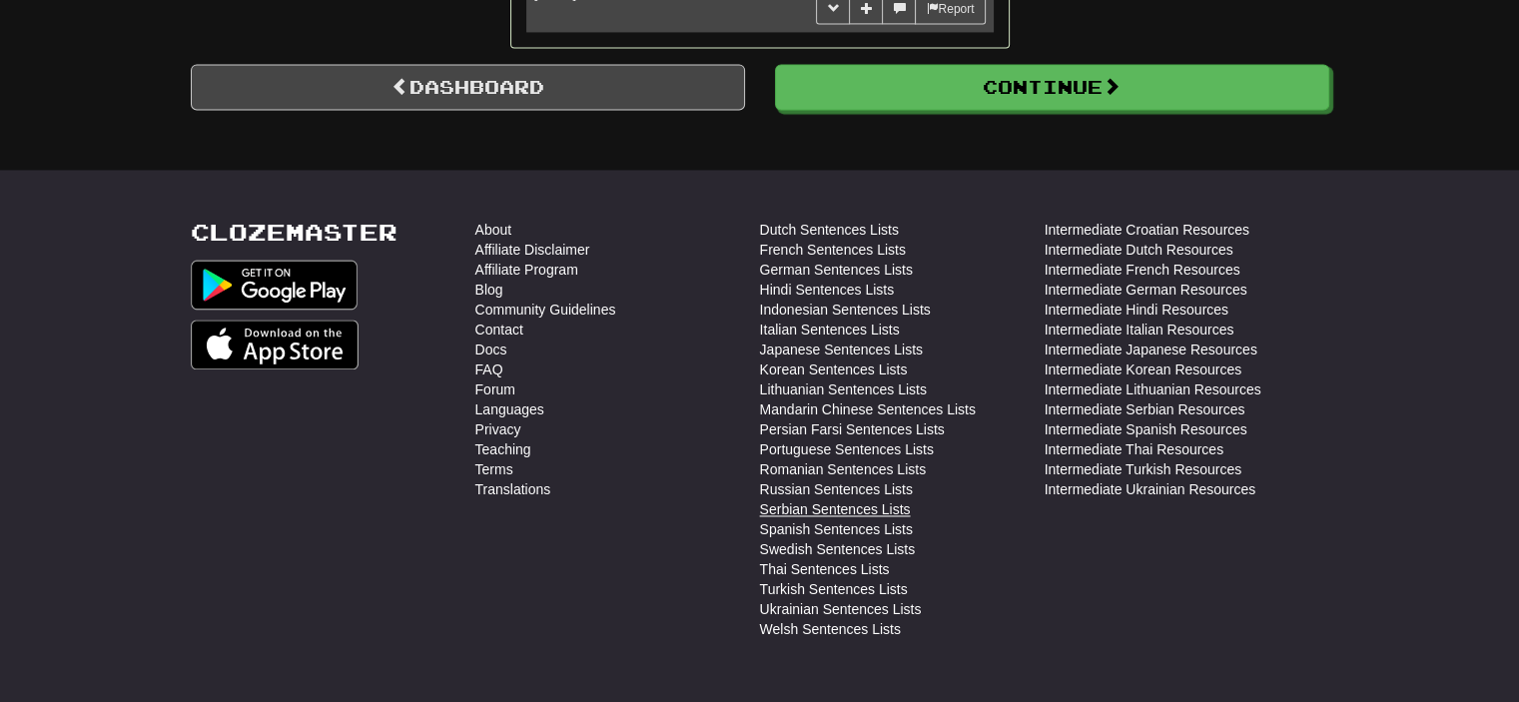
scroll to position [3036, 0]
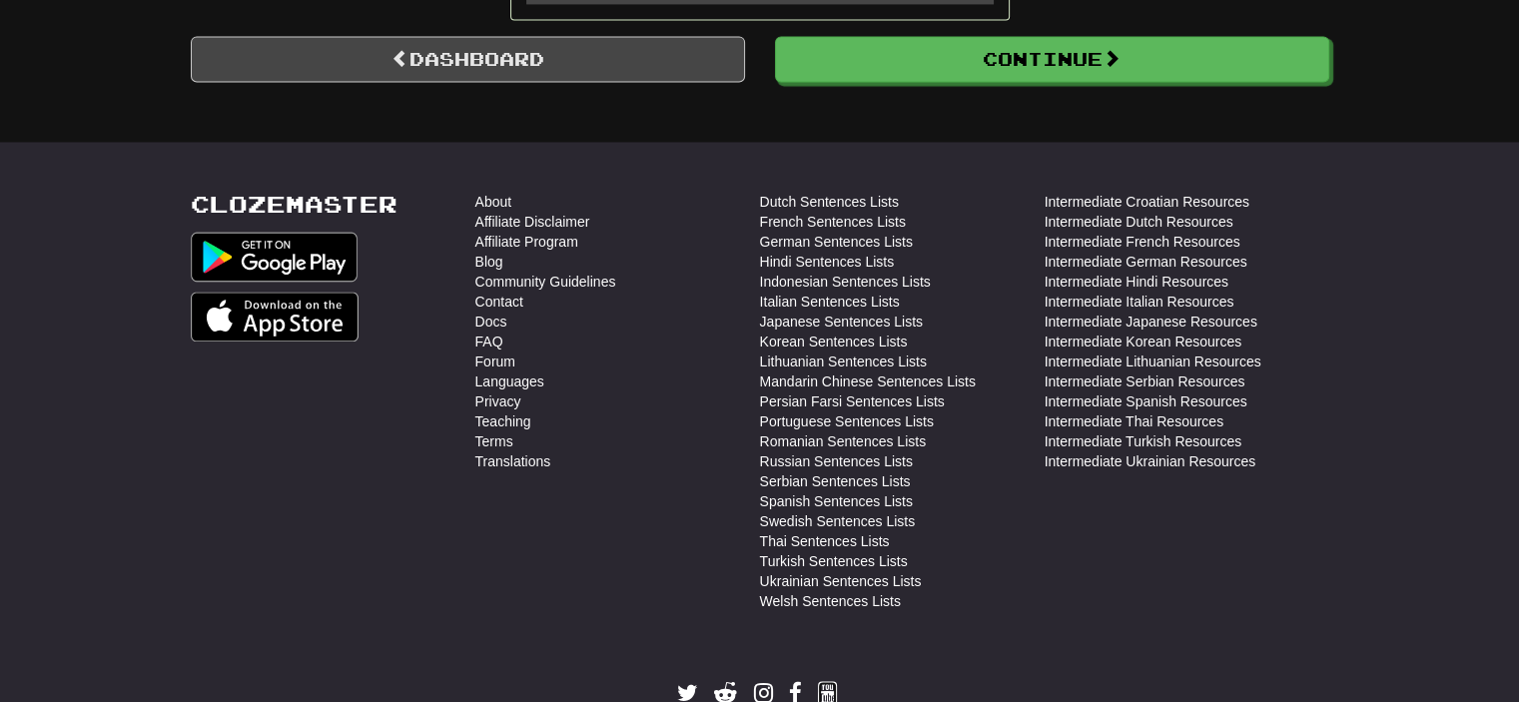
click at [820, 682] on icon at bounding box center [827, 693] width 19 height 23
